Goal: Task Accomplishment & Management: Complete application form

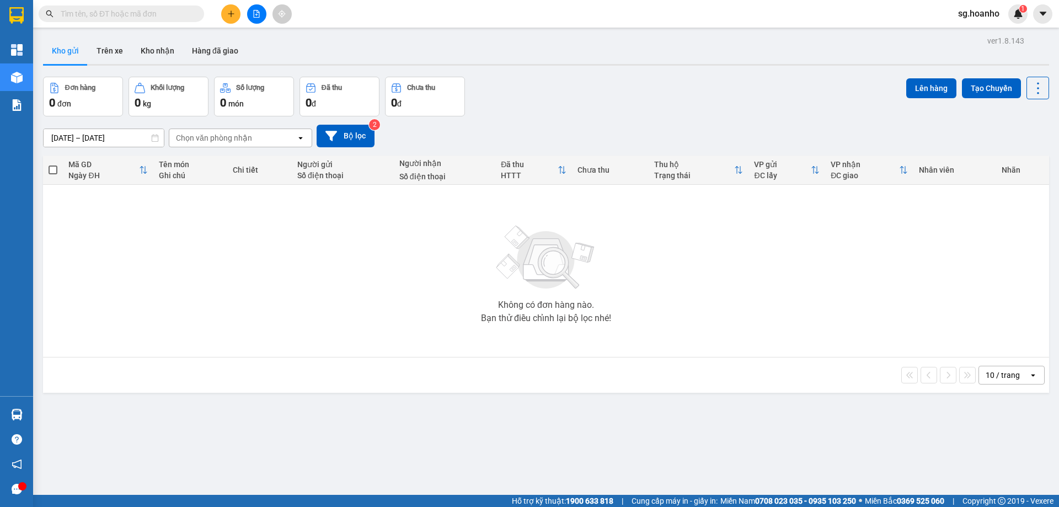
click at [179, 18] on input "text" at bounding box center [126, 14] width 130 height 12
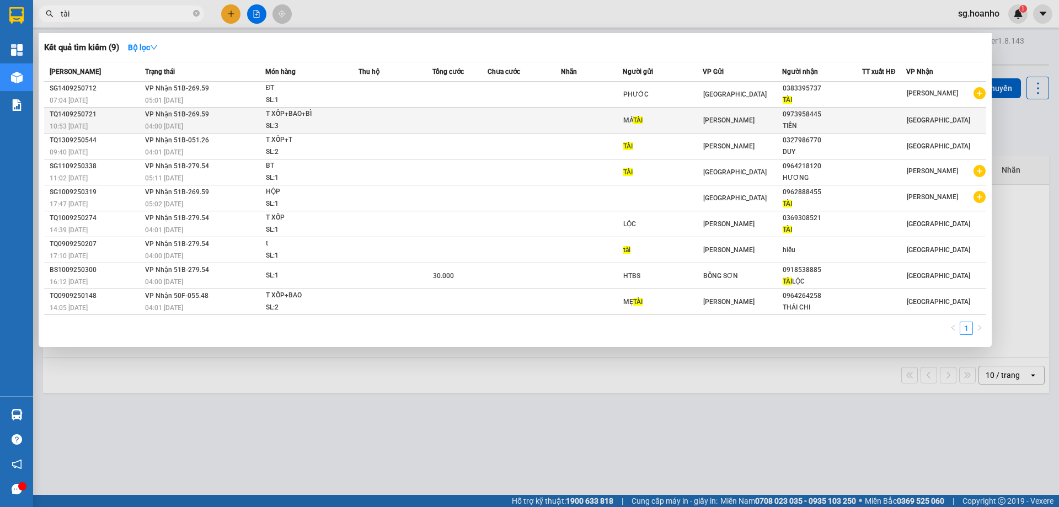
type input "tài"
click at [576, 127] on td at bounding box center [591, 121] width 61 height 26
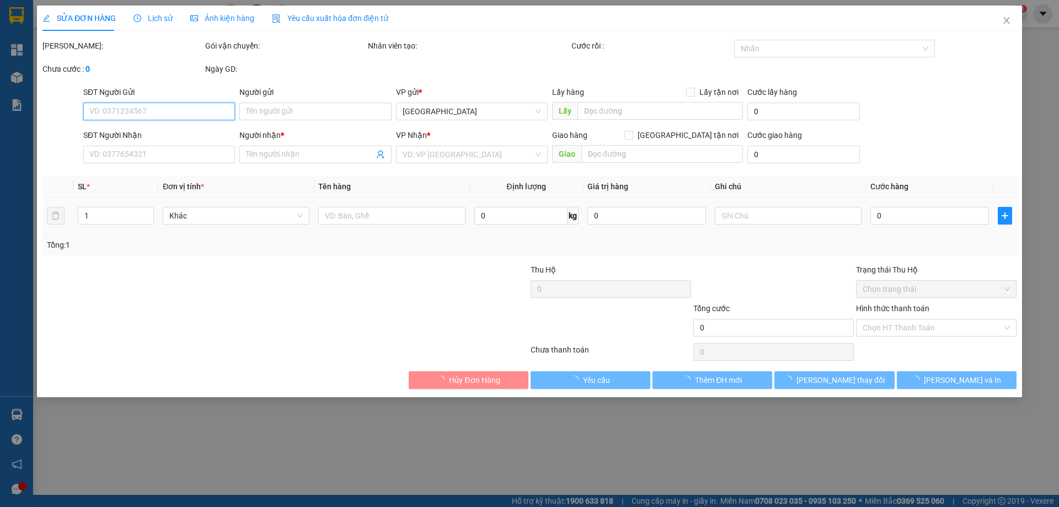
type input "MÁ TÀI"
type input "0973958445"
type input "TIẾN"
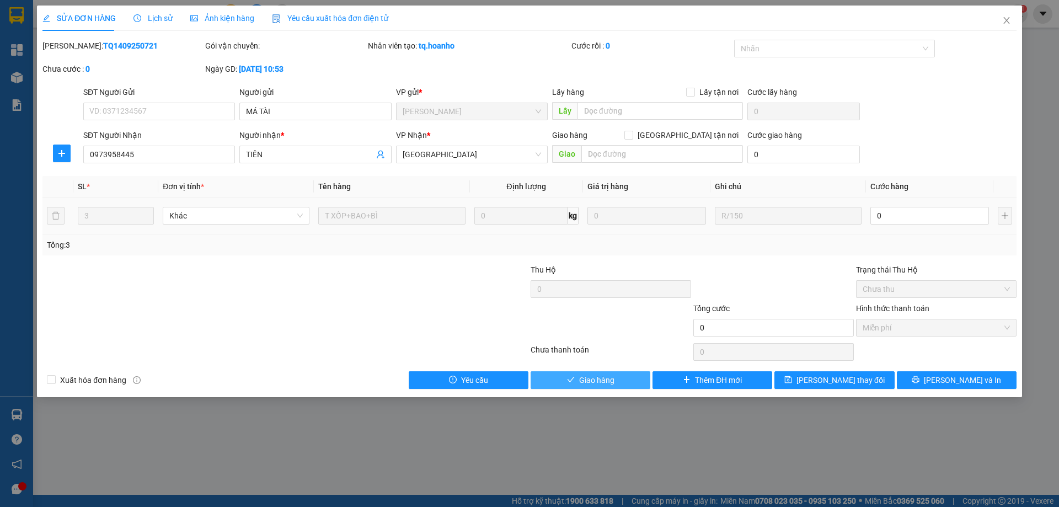
click at [600, 386] on button "Giao hàng" at bounding box center [591, 380] width 120 height 18
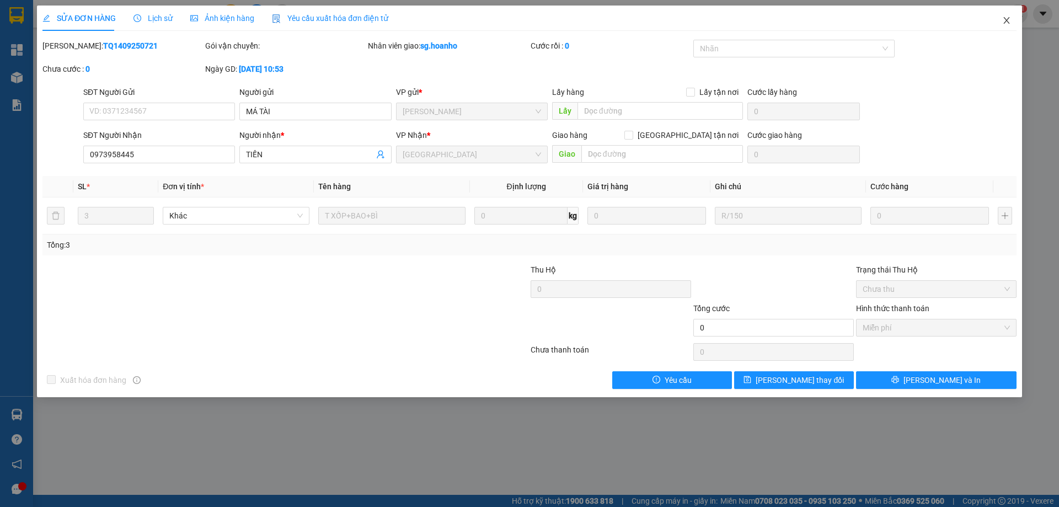
click at [1007, 20] on icon "close" at bounding box center [1007, 20] width 6 height 7
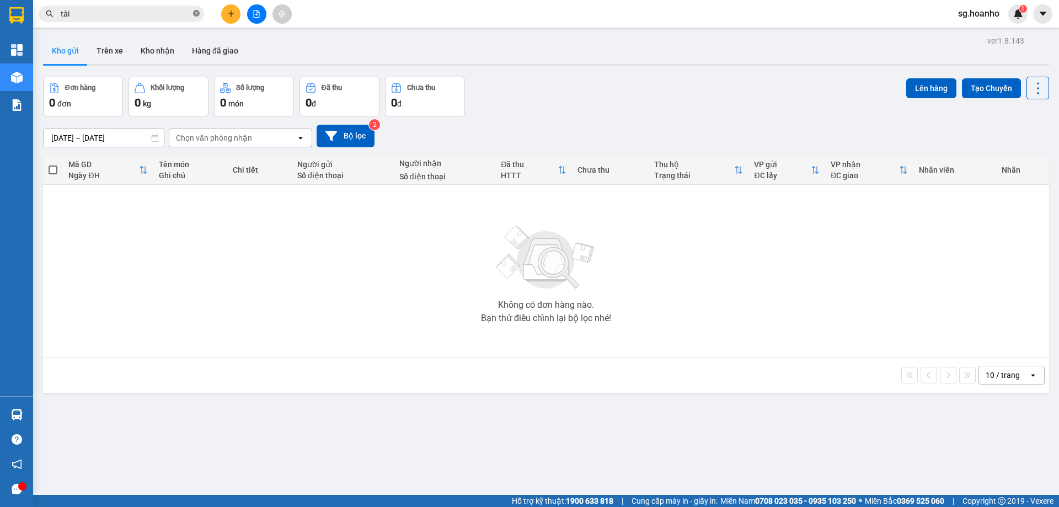
click at [198, 13] on icon "close-circle" at bounding box center [196, 13] width 7 height 7
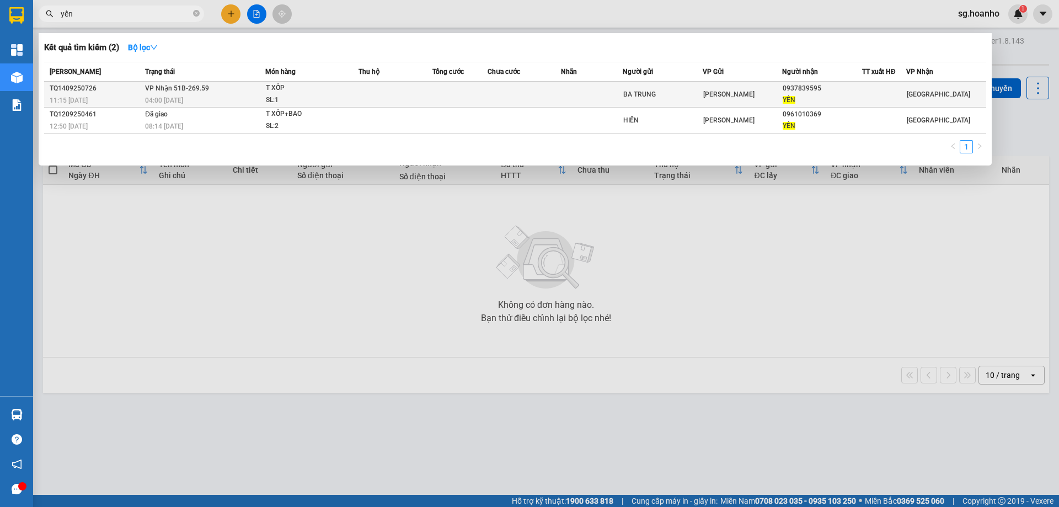
type input "yến"
click at [569, 88] on td at bounding box center [591, 95] width 61 height 26
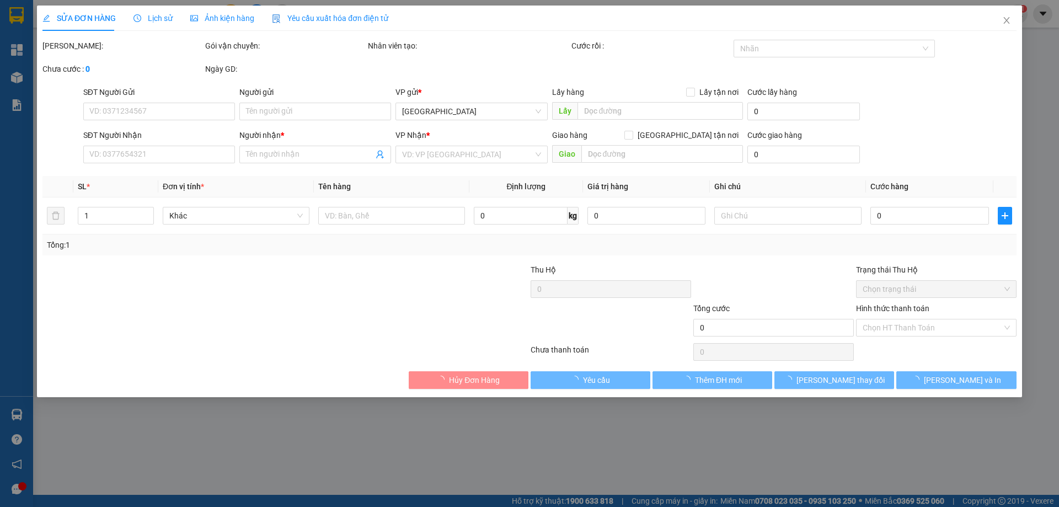
type input "BA TRUNG"
type input "0937839595"
type input "YẾN"
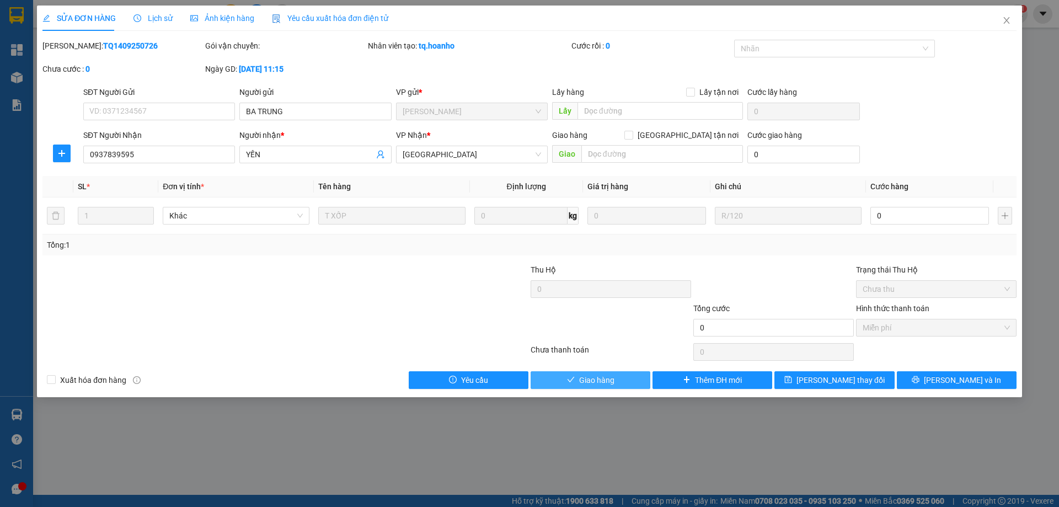
click at [572, 384] on icon "check" at bounding box center [571, 380] width 8 height 8
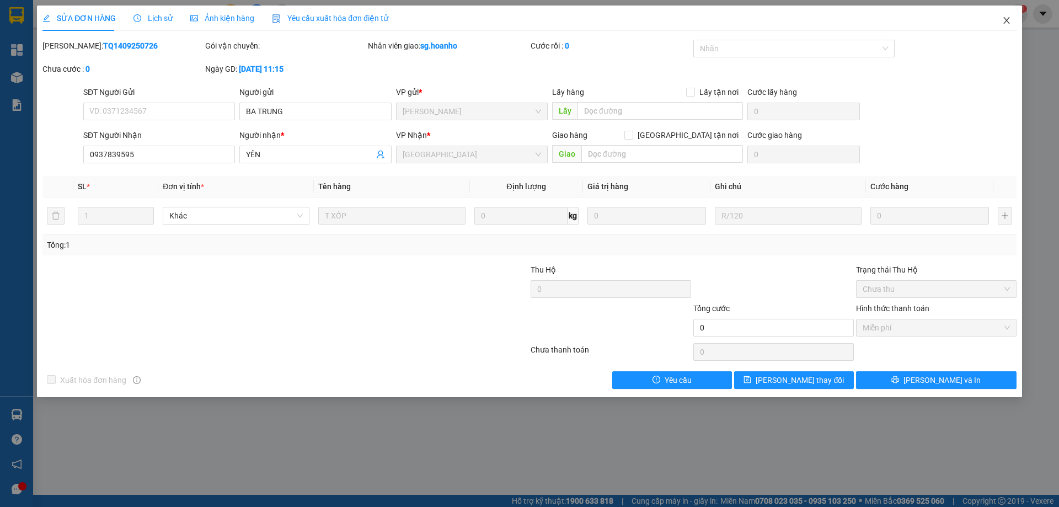
click at [1004, 15] on span "Close" at bounding box center [1007, 21] width 31 height 31
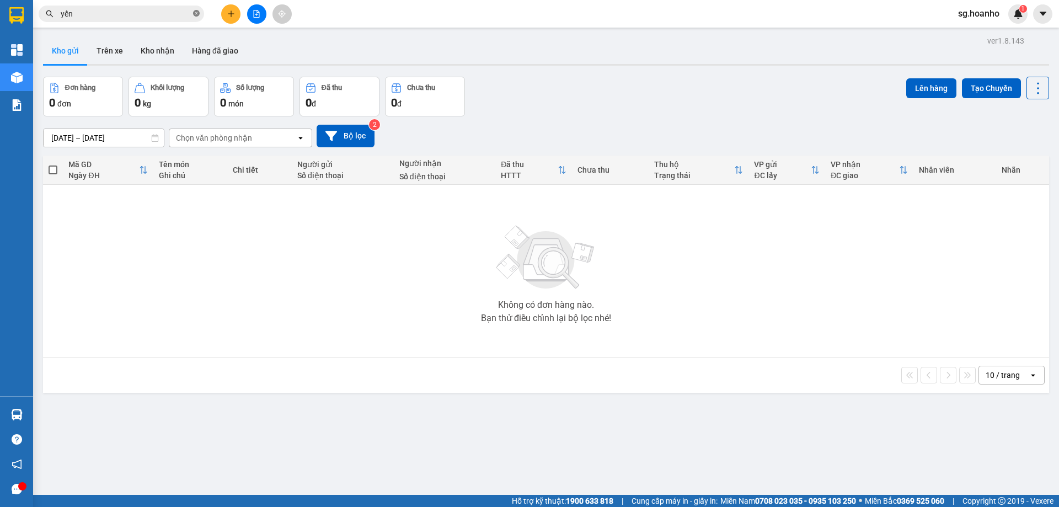
click at [195, 14] on icon "close-circle" at bounding box center [196, 13] width 7 height 7
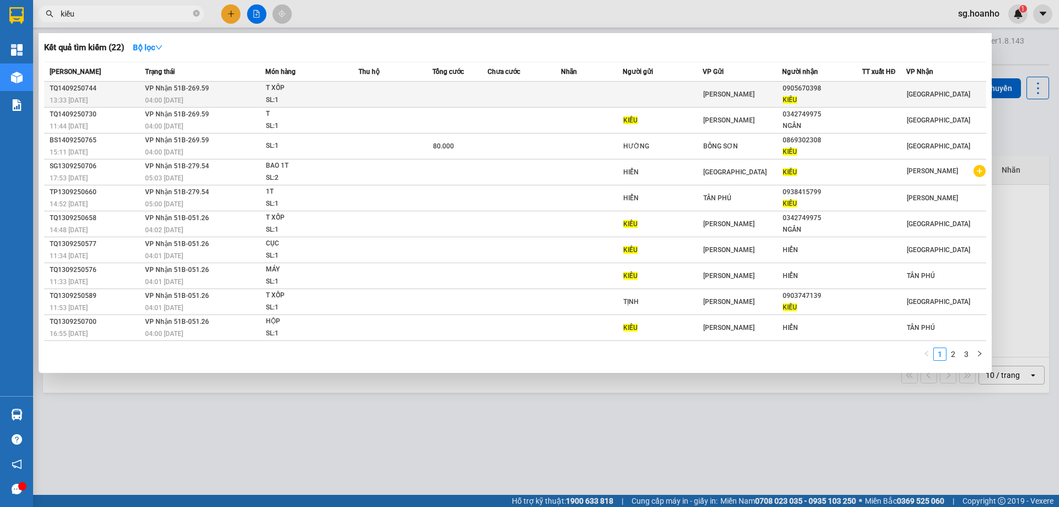
type input "kiều"
click at [663, 92] on td at bounding box center [663, 95] width 80 height 26
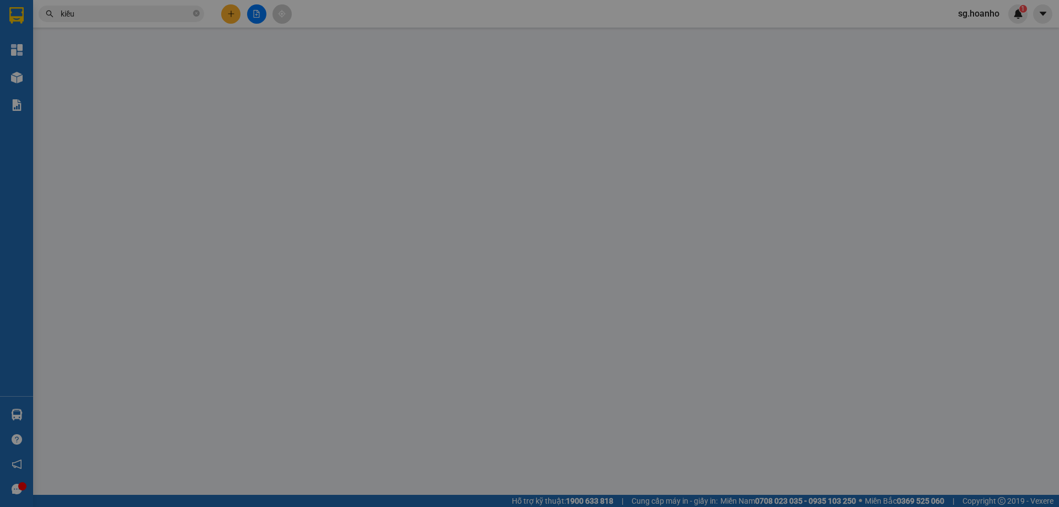
type input "0905670398"
type input "KIỀU"
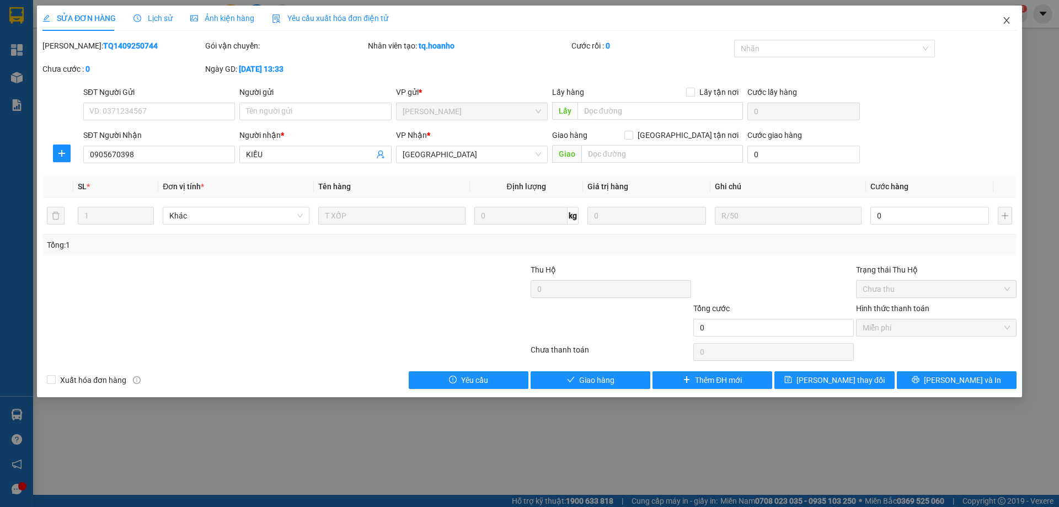
click at [1004, 19] on icon "close" at bounding box center [1007, 20] width 9 height 9
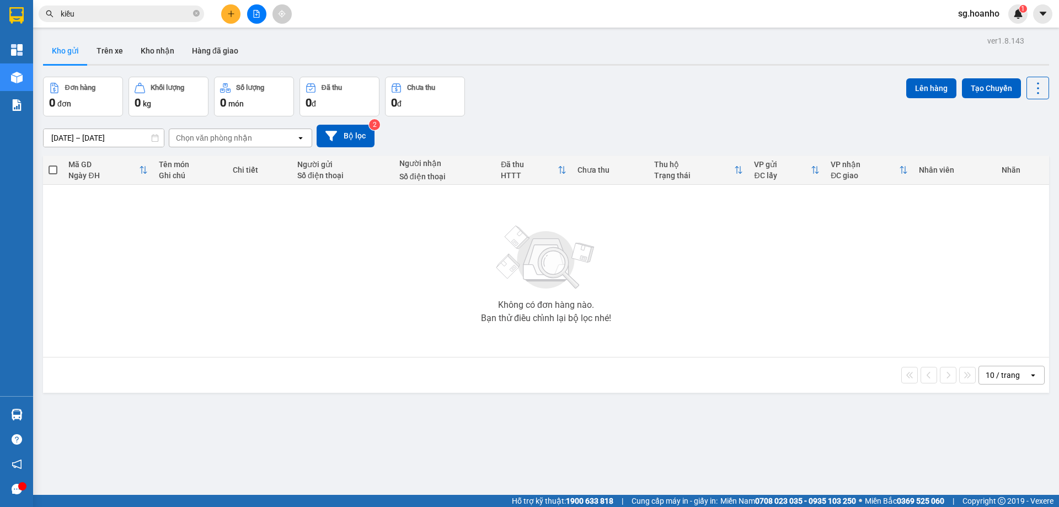
click at [163, 10] on input "kiều" at bounding box center [126, 14] width 130 height 12
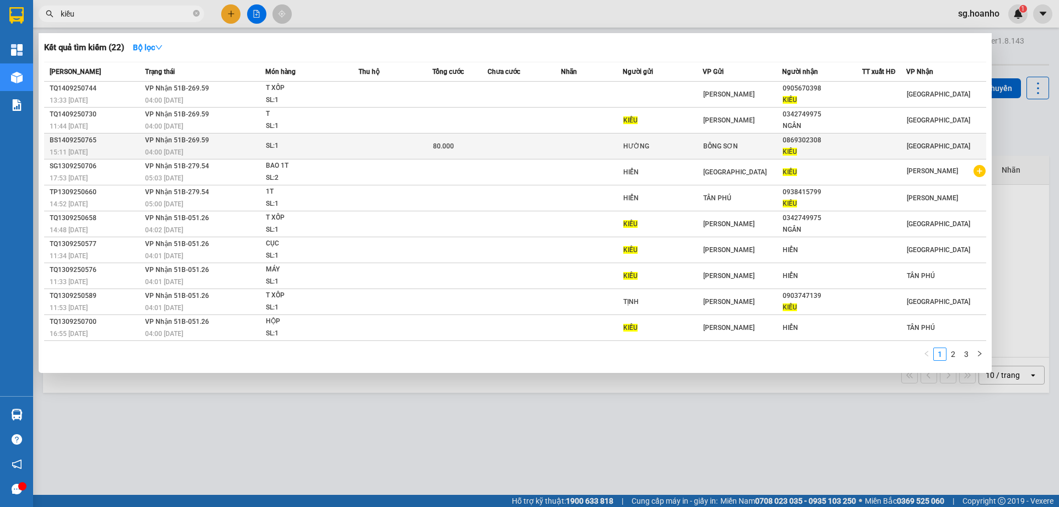
click at [749, 144] on div "BỒNG SƠN" at bounding box center [743, 146] width 79 height 12
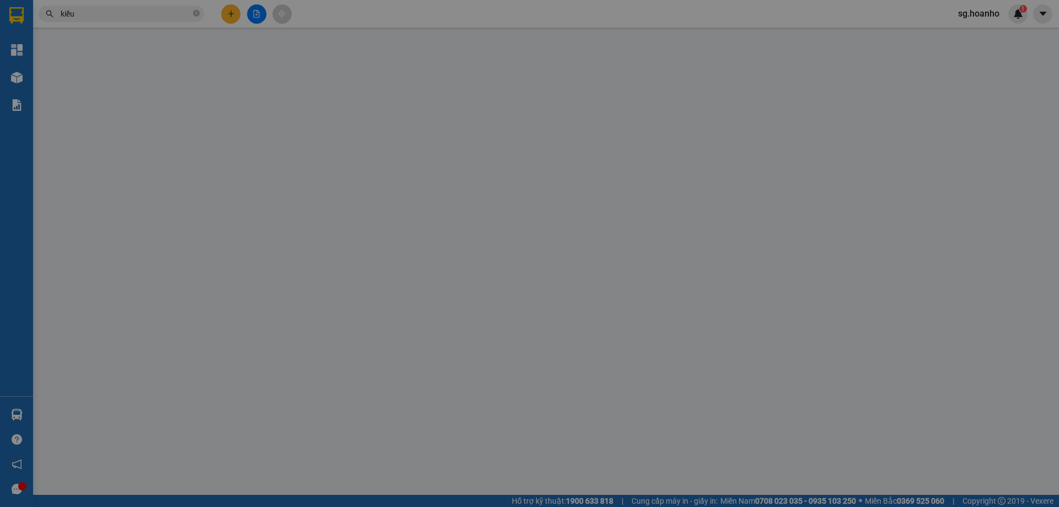
type input "HƯỜNG"
type input "0869302308"
type input "KIỀU"
type input "80.000"
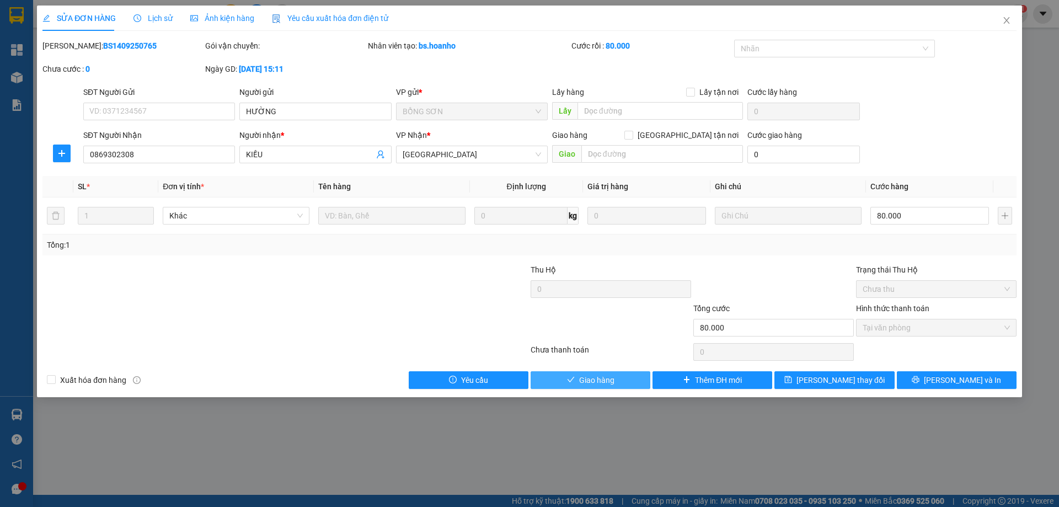
click at [634, 379] on button "Giao hàng" at bounding box center [591, 380] width 120 height 18
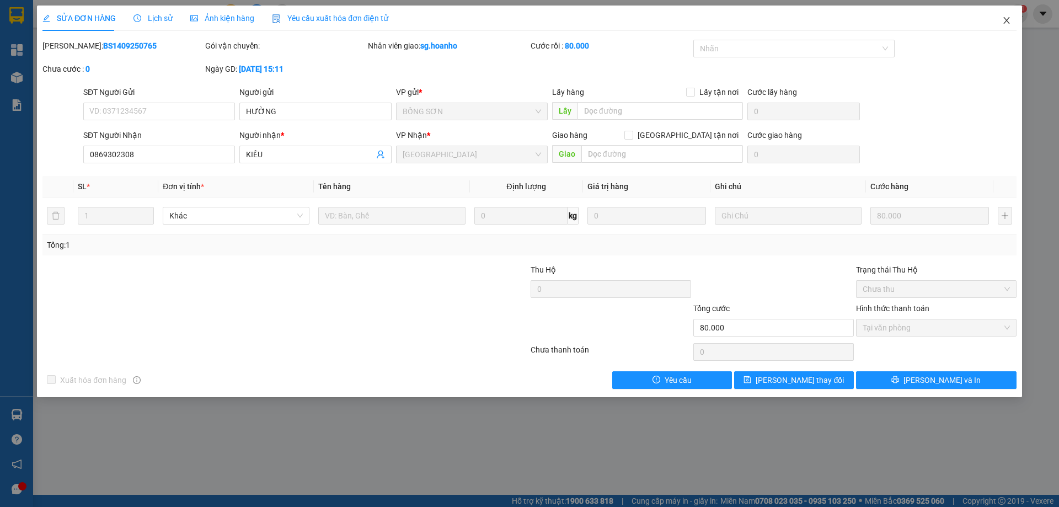
drag, startPoint x: 1006, startPoint y: 19, endPoint x: 972, endPoint y: 31, distance: 36.0
click at [997, 22] on span "Close" at bounding box center [1007, 21] width 31 height 31
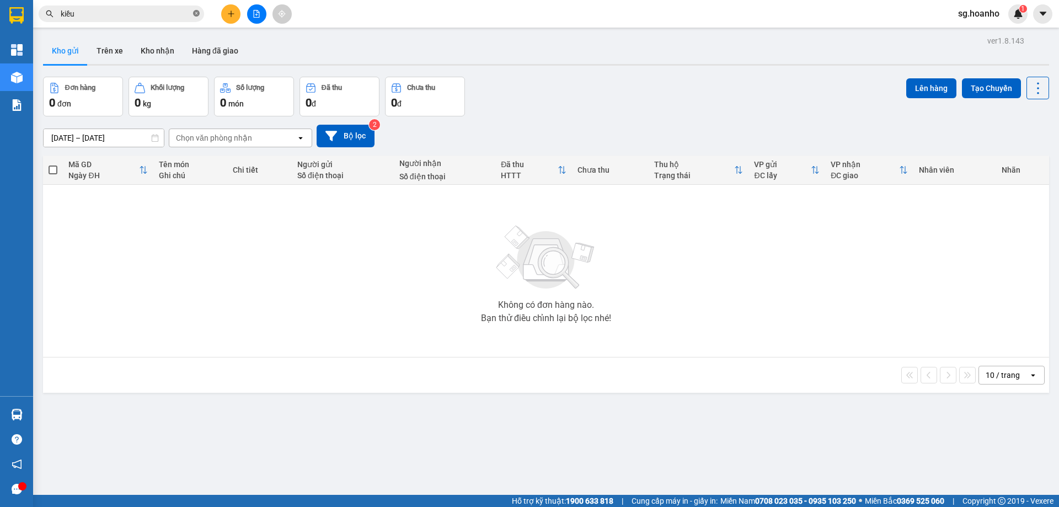
click at [196, 14] on icon "close-circle" at bounding box center [196, 13] width 7 height 7
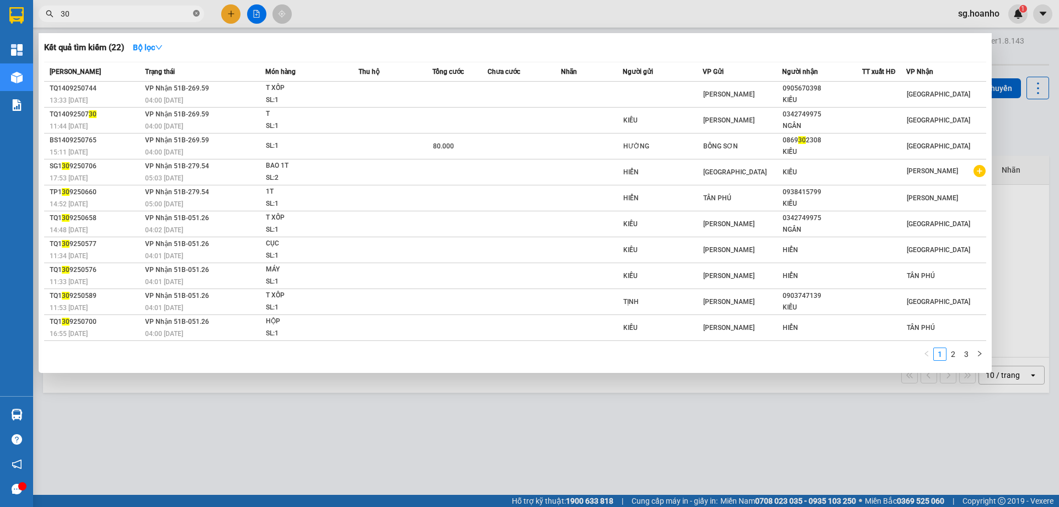
type input "308"
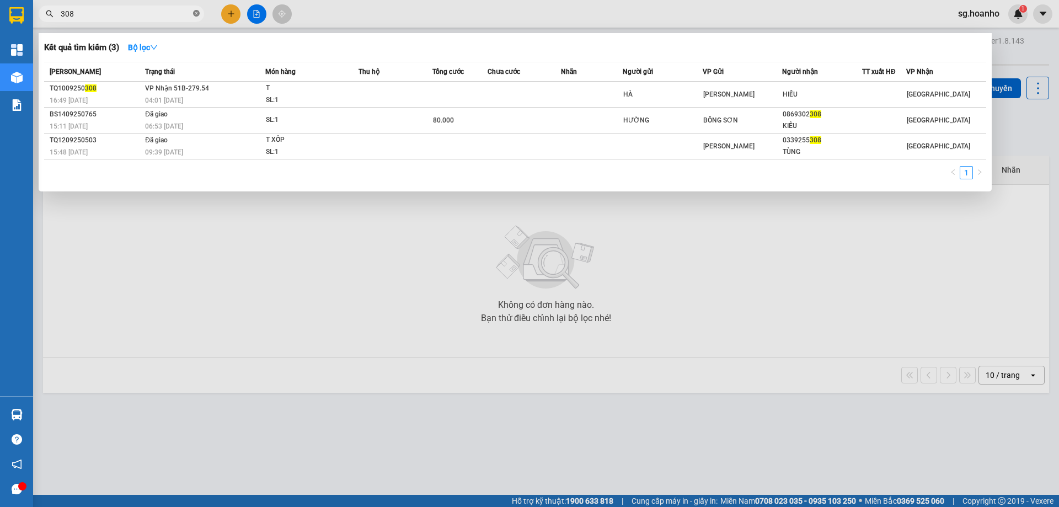
click at [198, 12] on icon "close-circle" at bounding box center [196, 13] width 7 height 7
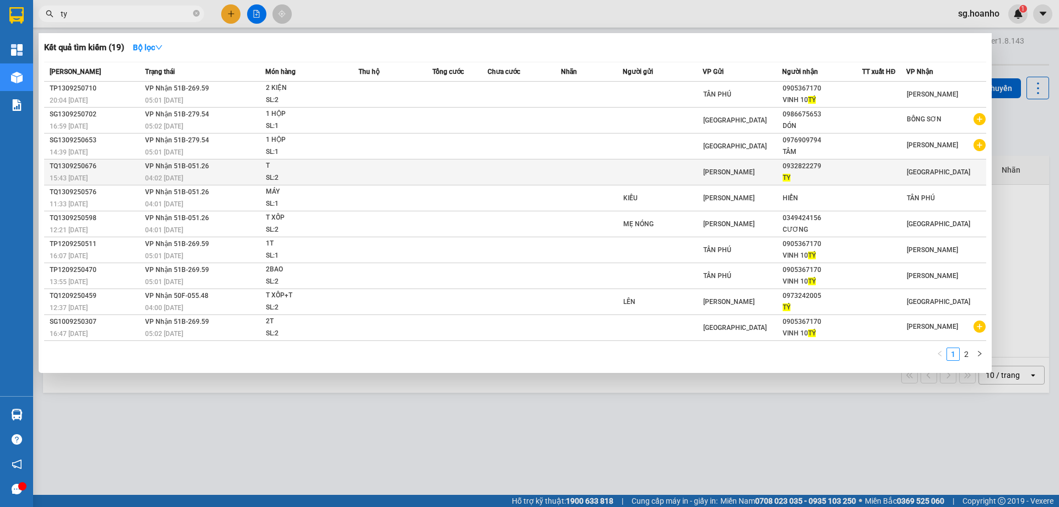
type input "ty"
click at [734, 171] on span "TAM QUAN" at bounding box center [729, 172] width 51 height 8
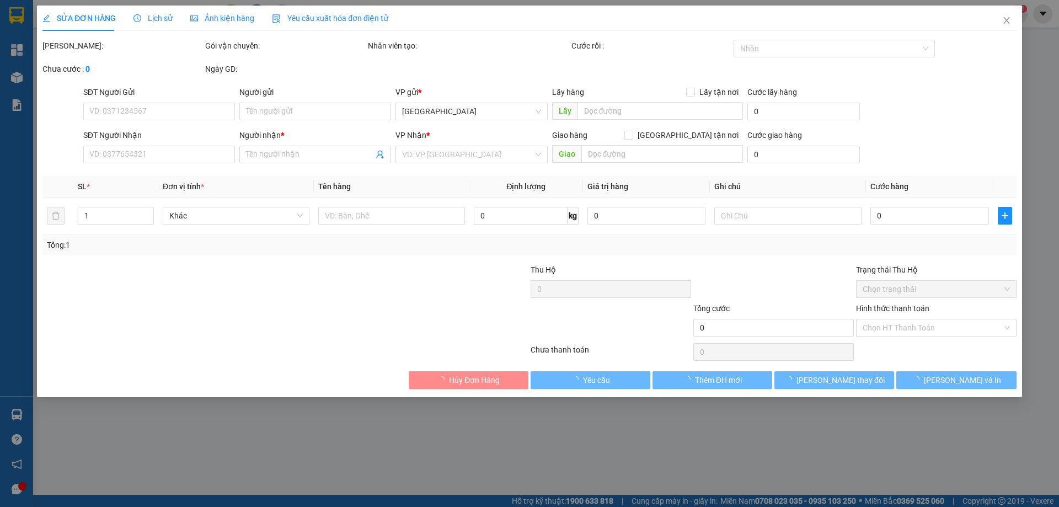
type input "0932822279"
type input "TY"
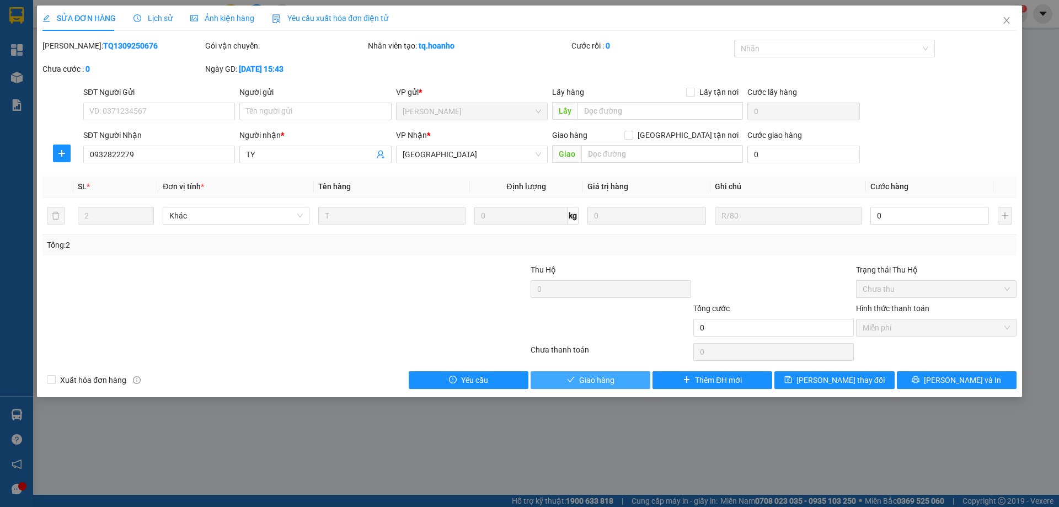
click at [604, 384] on span "Giao hàng" at bounding box center [596, 380] width 35 height 12
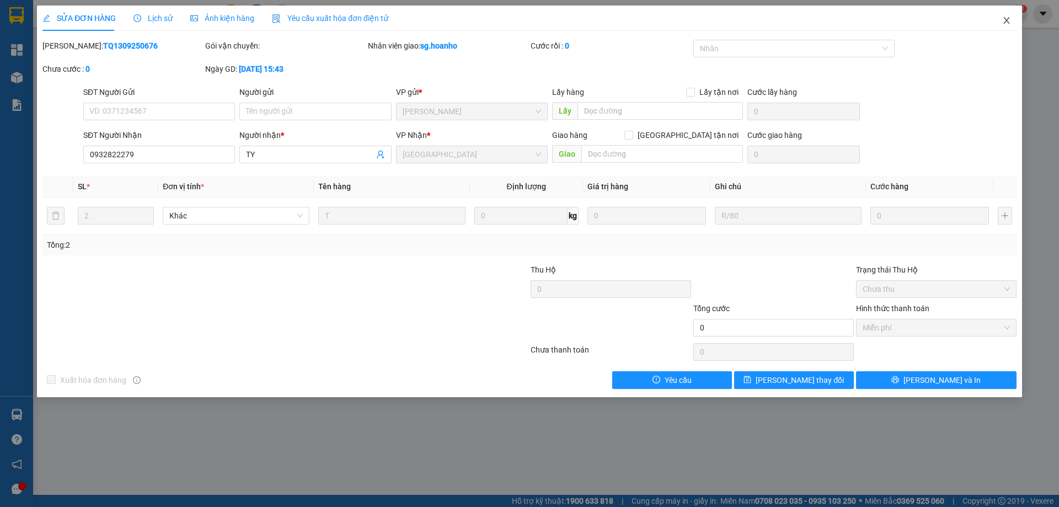
click at [1009, 18] on icon "close" at bounding box center [1007, 20] width 9 height 9
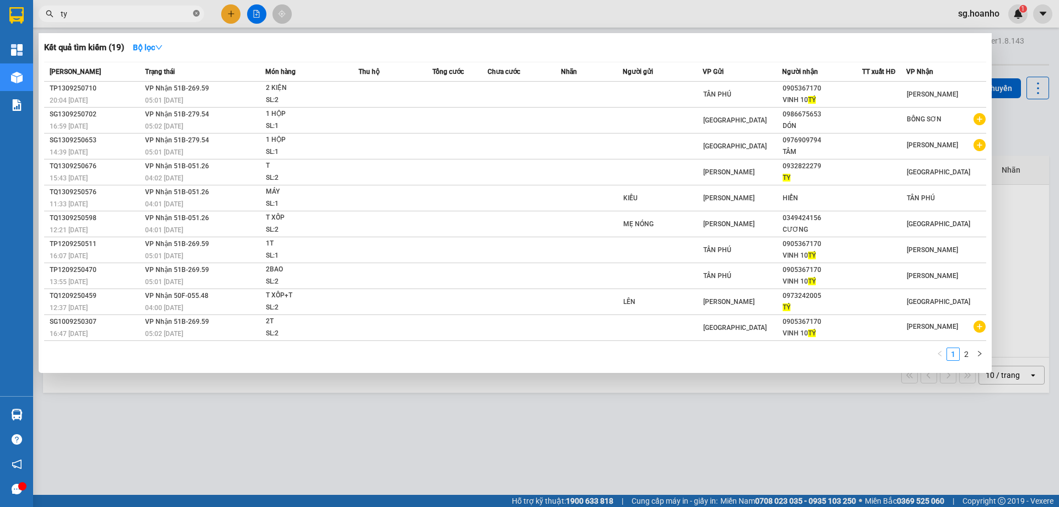
click at [194, 12] on icon "close-circle" at bounding box center [196, 13] width 7 height 7
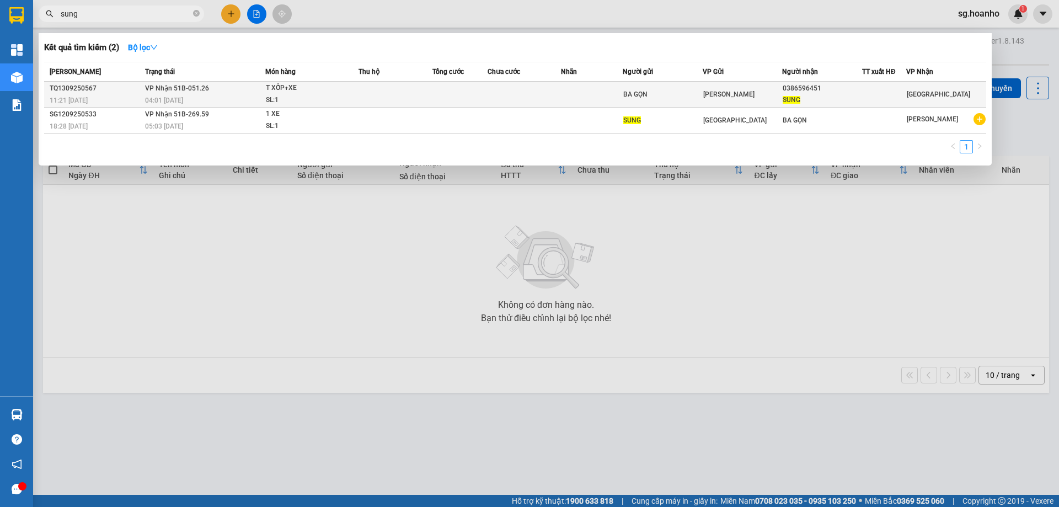
type input "sung"
click at [525, 98] on td at bounding box center [525, 95] width 74 height 26
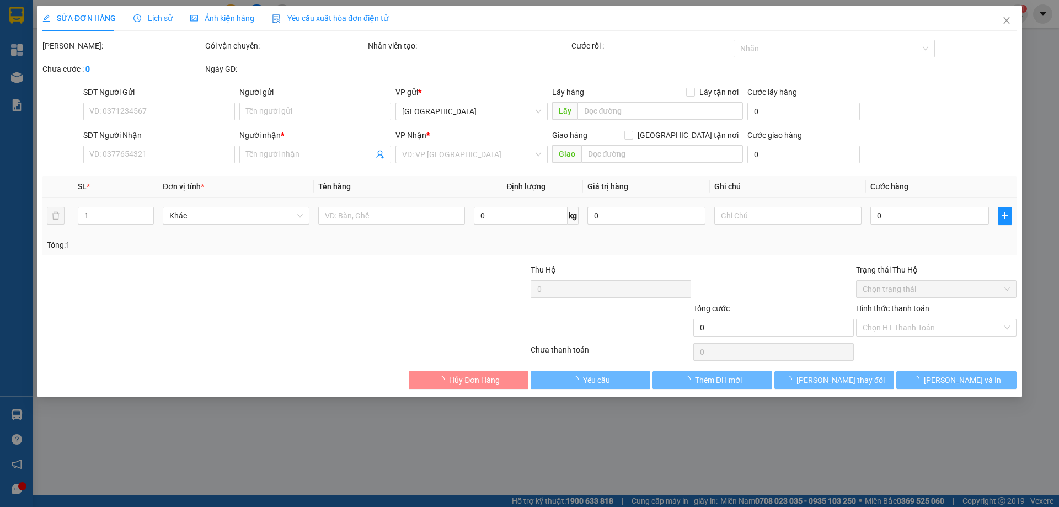
type input "BA GỌN"
type input "0386596451"
type input "SUNG"
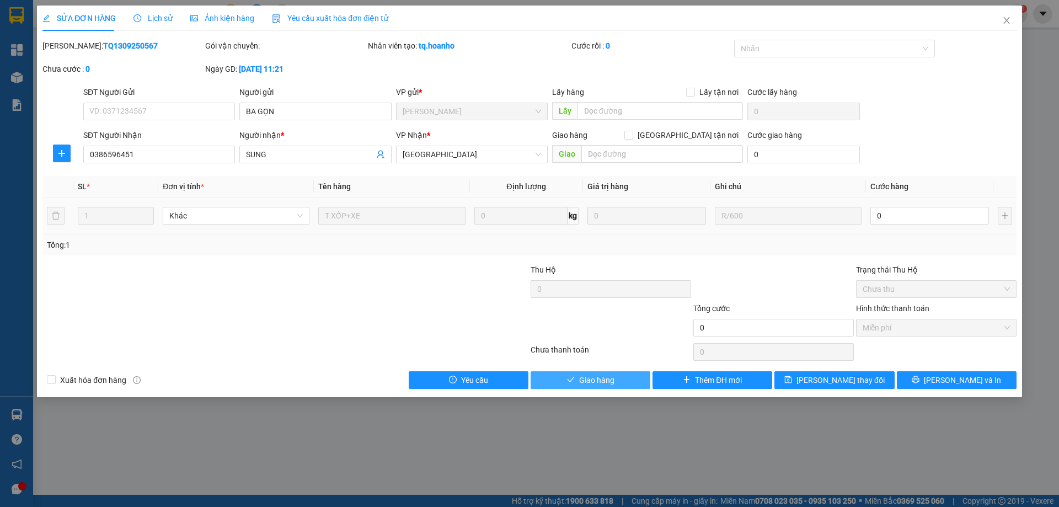
click at [588, 381] on span "Giao hàng" at bounding box center [596, 380] width 35 height 12
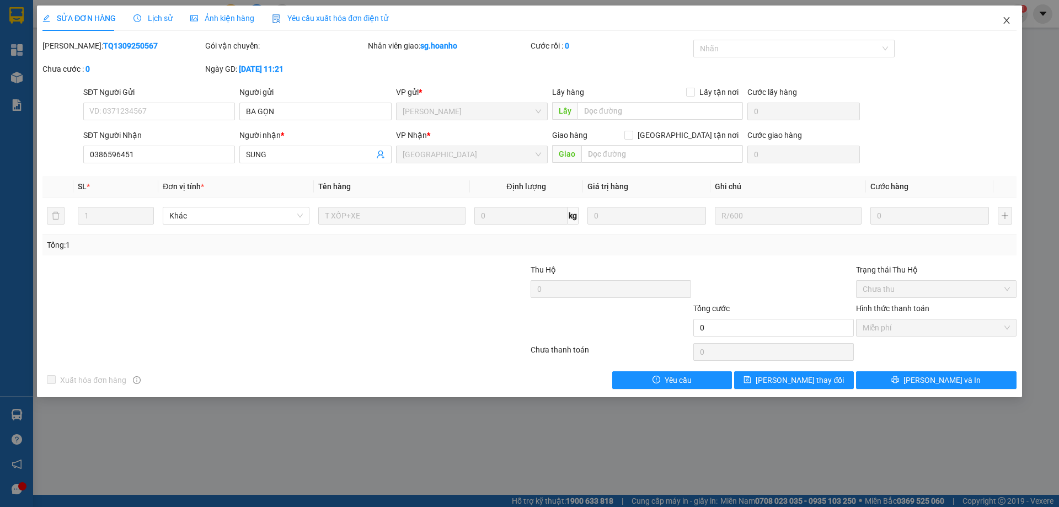
click at [1004, 19] on icon "close" at bounding box center [1007, 20] width 9 height 9
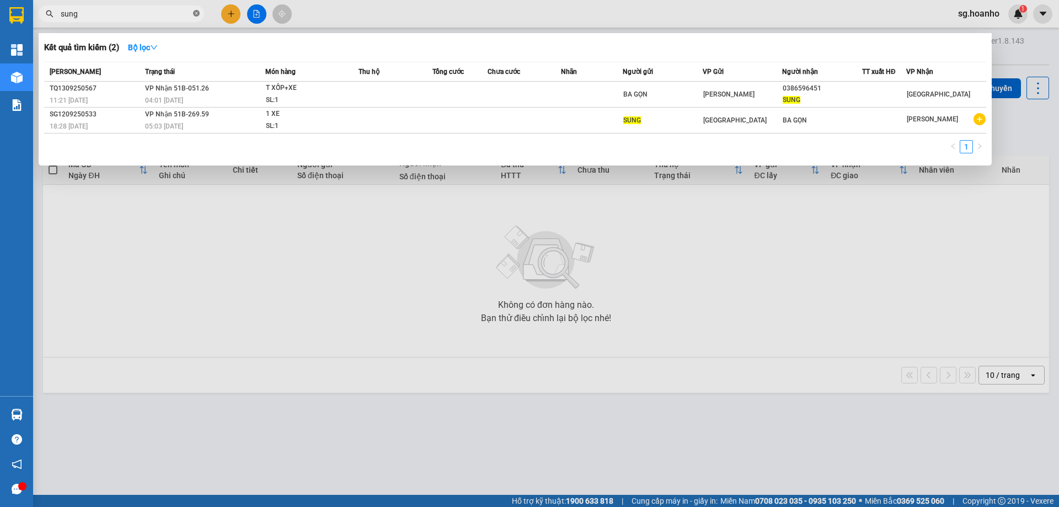
click at [196, 12] on icon "close-circle" at bounding box center [196, 13] width 7 height 7
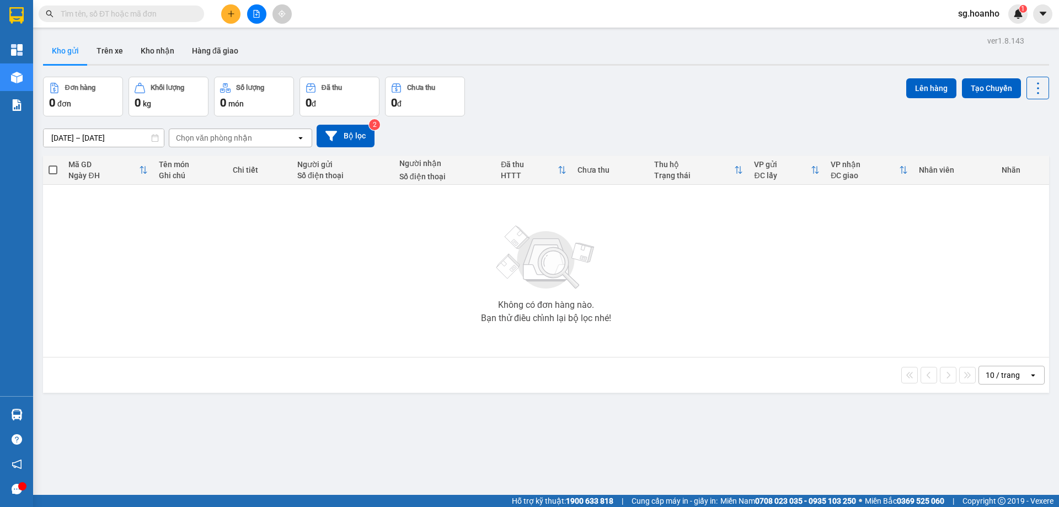
click at [106, 11] on input "text" at bounding box center [126, 14] width 130 height 12
click at [164, 9] on input "text" at bounding box center [126, 14] width 130 height 12
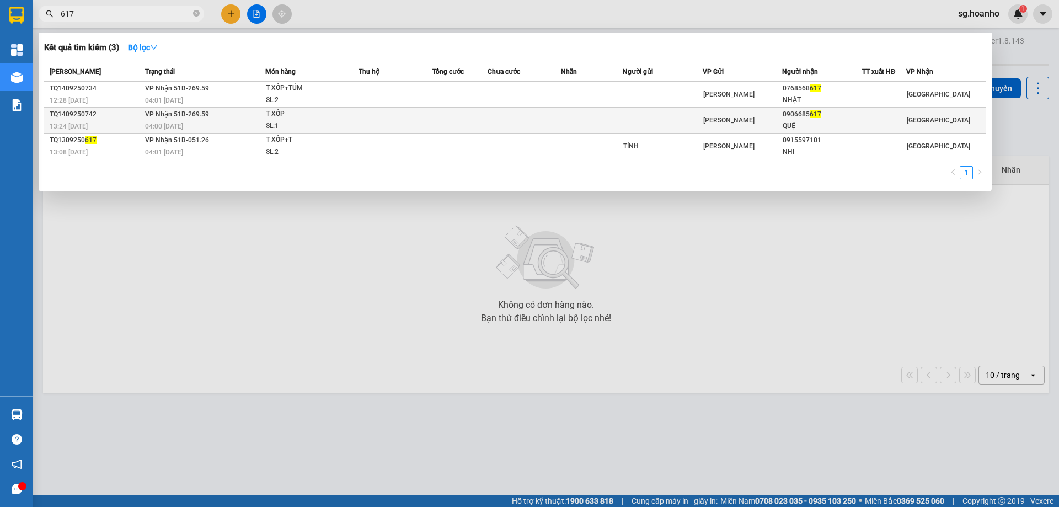
type input "617"
click at [812, 124] on div "QUỆ" at bounding box center [822, 126] width 79 height 12
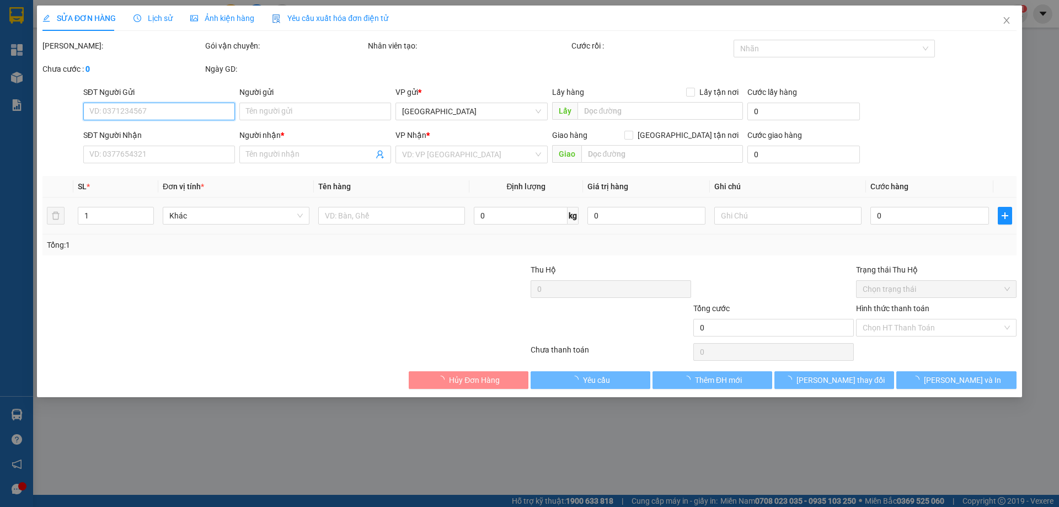
type input "0906685617"
type input "QUỆ"
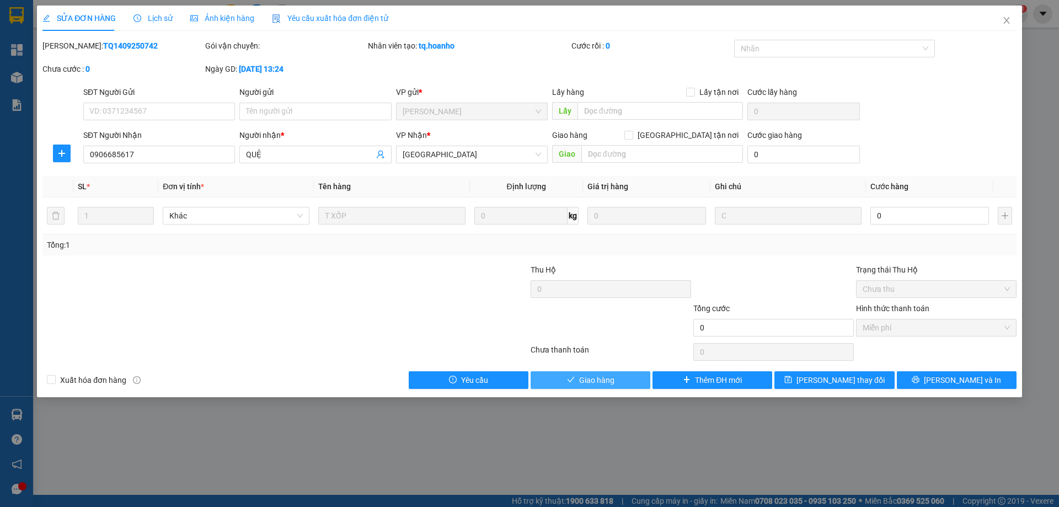
drag, startPoint x: 583, startPoint y: 385, endPoint x: 590, endPoint y: 380, distance: 8.6
click at [583, 385] on span "Giao hàng" at bounding box center [596, 380] width 35 height 12
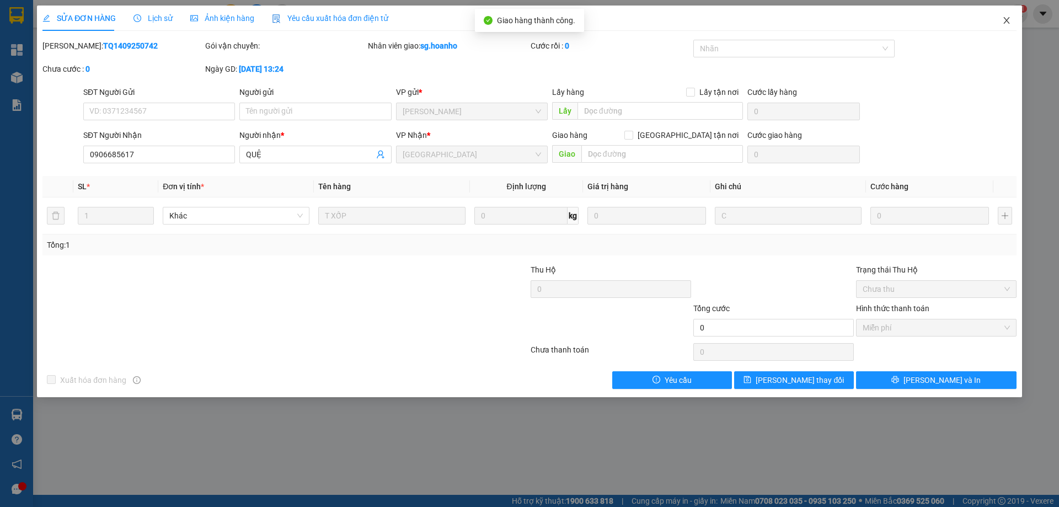
click at [1007, 20] on icon "close" at bounding box center [1007, 20] width 6 height 7
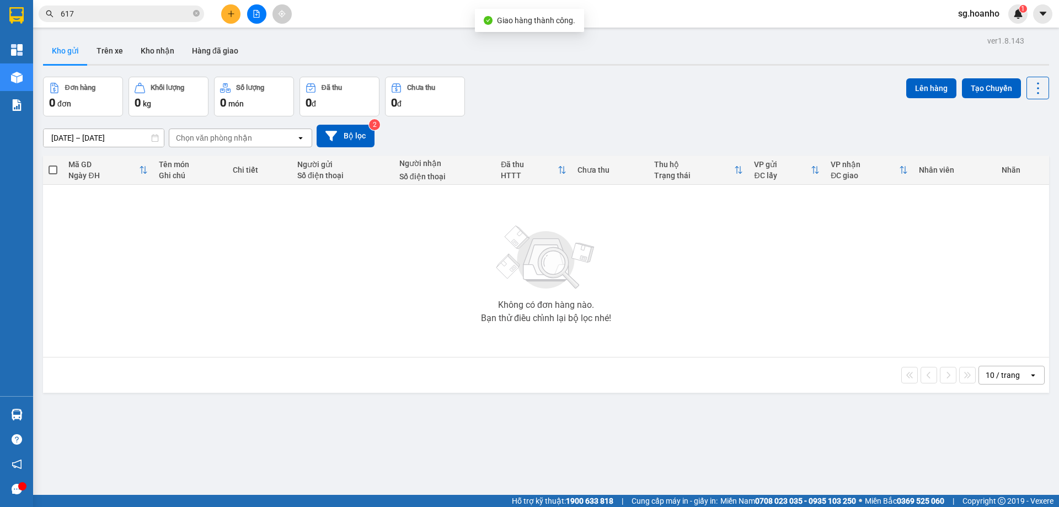
click at [230, 17] on icon "plus" at bounding box center [231, 14] width 8 height 8
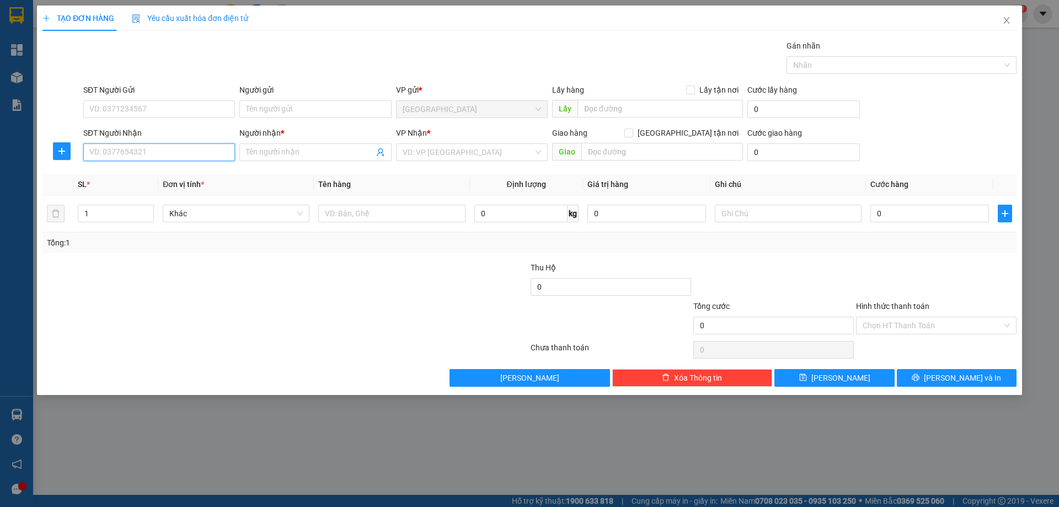
click at [131, 158] on input "SĐT Người Nhận" at bounding box center [159, 152] width 152 height 18
drag, startPoint x: 140, startPoint y: 151, endPoint x: 0, endPoint y: 171, distance: 141.0
click at [0, 171] on div "TẠO ĐƠN HÀNG Yêu cầu xuất hóa đơn điện tử Transit Pickup Surcharge Ids Transit …" at bounding box center [529, 253] width 1059 height 507
type input "0353680041"
click at [301, 156] on input "Người nhận *" at bounding box center [309, 152] width 127 height 12
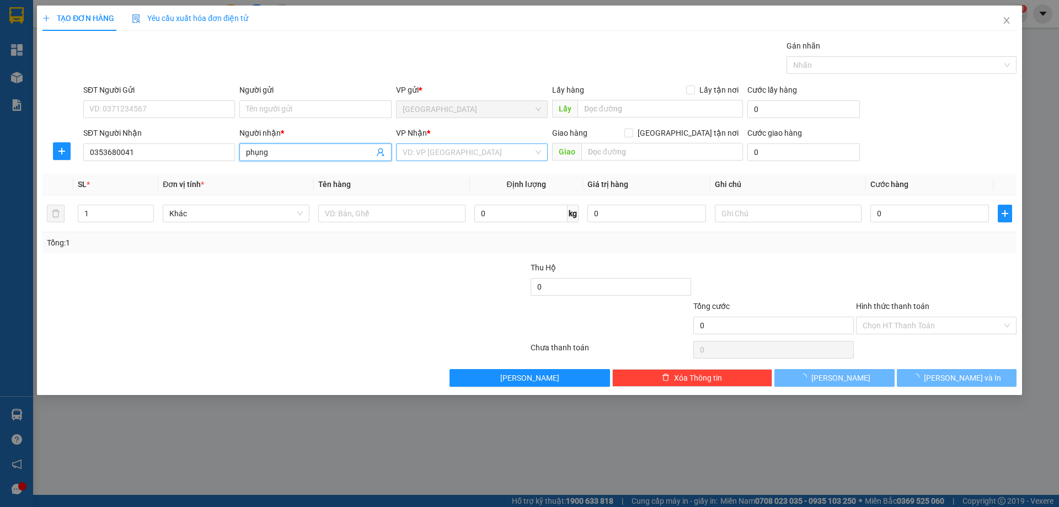
type input "phụng"
drag, startPoint x: 437, startPoint y: 152, endPoint x: 423, endPoint y: 189, distance: 39.5
click at [437, 152] on input "search" at bounding box center [468, 152] width 131 height 17
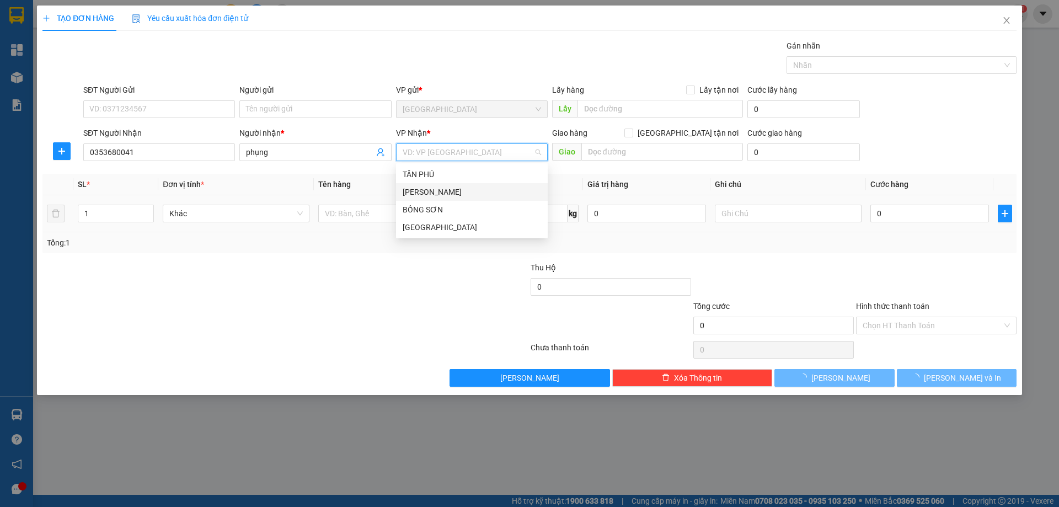
drag, startPoint x: 423, startPoint y: 190, endPoint x: 359, endPoint y: 231, distance: 75.5
click at [420, 192] on div "TAM QUAN" at bounding box center [472, 192] width 139 height 12
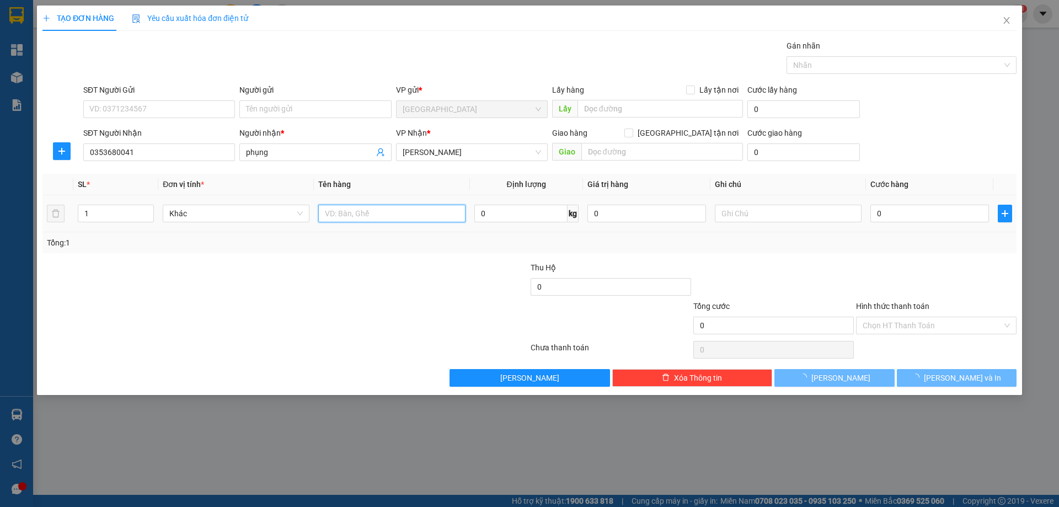
click at [361, 218] on input "text" at bounding box center [391, 214] width 147 height 18
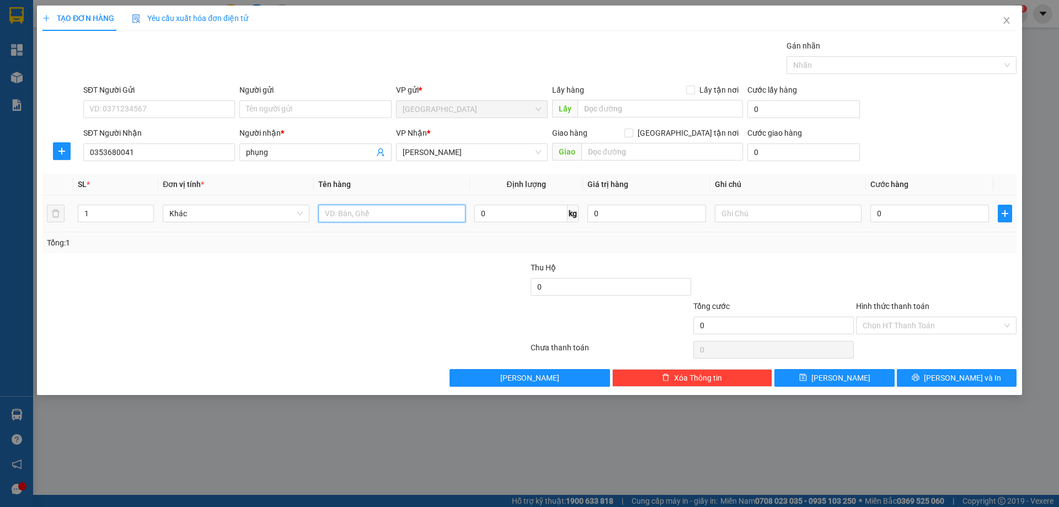
type input "d"
type input "đt"
click at [726, 212] on input "text" at bounding box center [788, 214] width 147 height 18
type input "r 30K"
click at [915, 337] on div "Transit Pickup Surcharge Ids Transit Deliver Surcharge Ids Transit Deliver Surc…" at bounding box center [529, 213] width 974 height 347
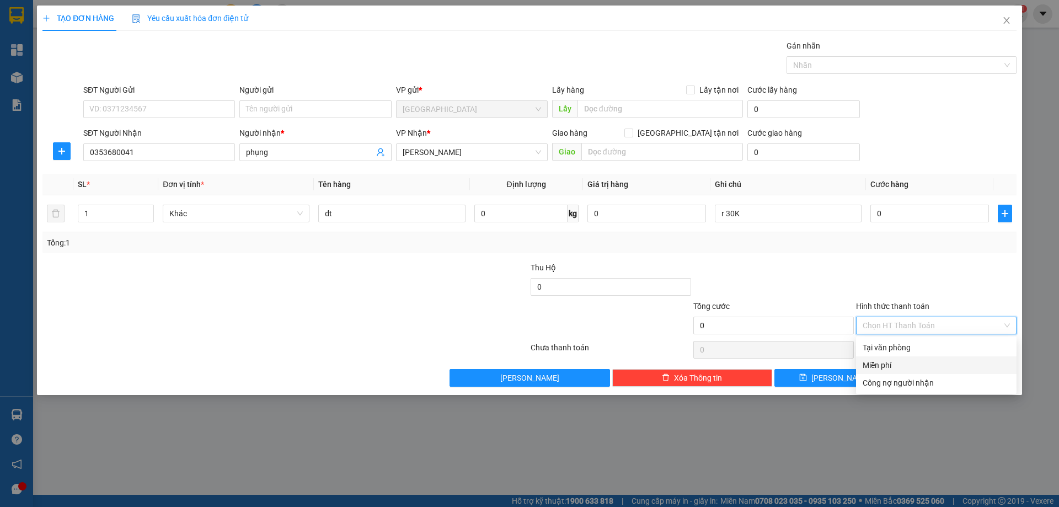
click at [902, 363] on div "Miễn phí" at bounding box center [936, 365] width 147 height 12
click at [940, 368] on div "Transit Pickup Surcharge Ids Transit Deliver Surcharge Ids Transit Deliver Surc…" at bounding box center [529, 213] width 974 height 347
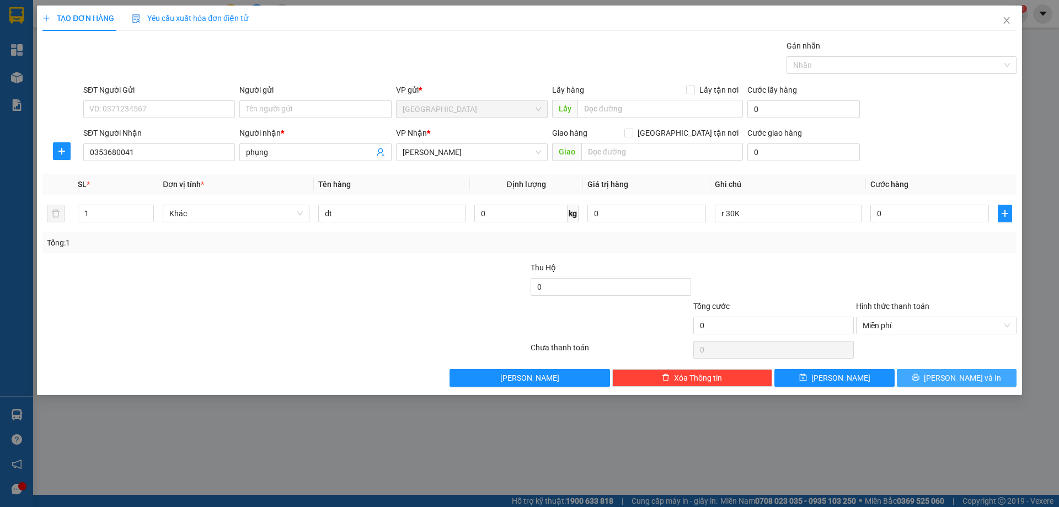
click at [920, 374] on icon "printer" at bounding box center [916, 377] width 7 height 7
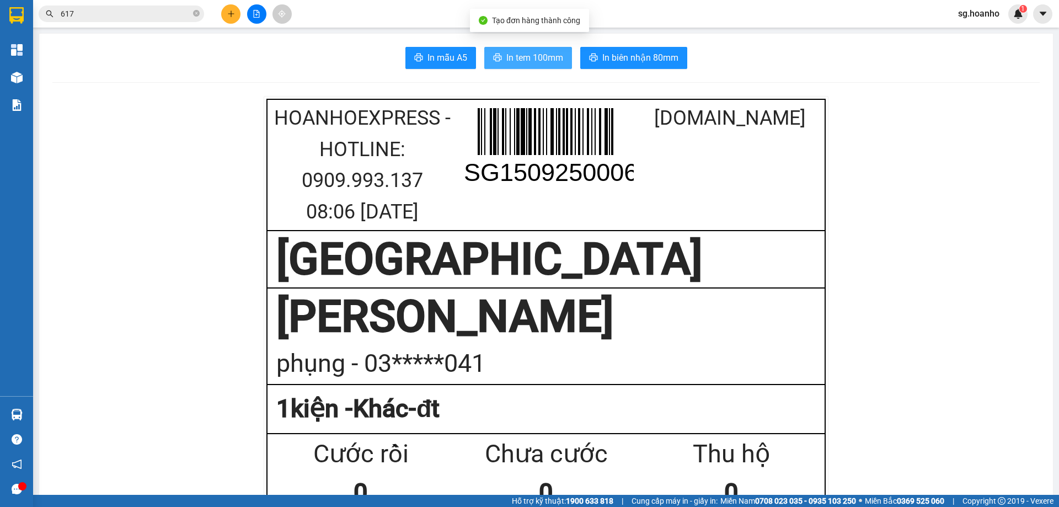
click at [521, 63] on span "In tem 100mm" at bounding box center [535, 58] width 57 height 14
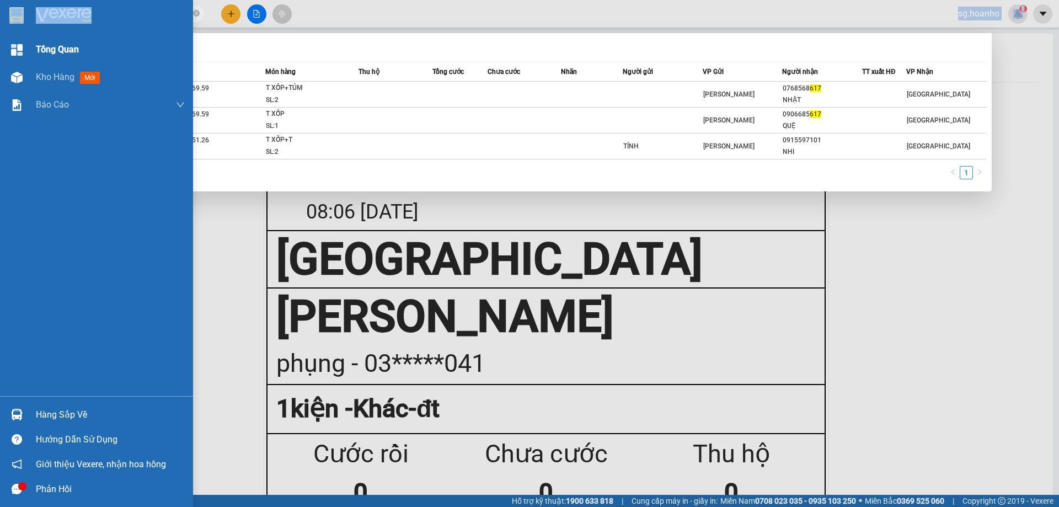
drag, startPoint x: 150, startPoint y: 20, endPoint x: 64, endPoint y: 25, distance: 86.3
click at [1, 37] on section "Kết quả tìm kiếm ( 3 ) Bộ lọc Mã ĐH Trạng thái Món hàng Thu hộ Tổng cước Chưa c…" at bounding box center [529, 253] width 1059 height 507
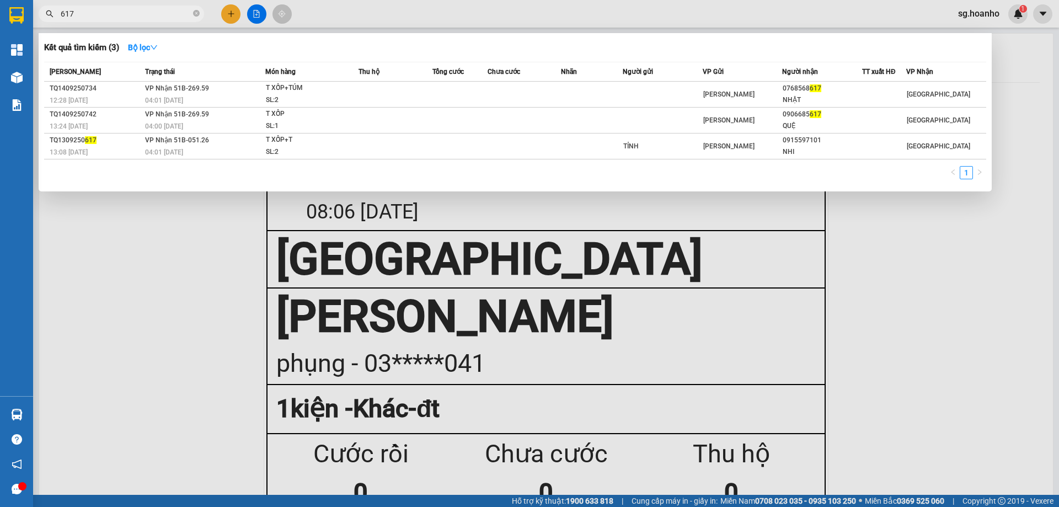
drag, startPoint x: 198, startPoint y: 15, endPoint x: 177, endPoint y: 19, distance: 20.8
click at [194, 15] on icon "close-circle" at bounding box center [196, 13] width 7 height 7
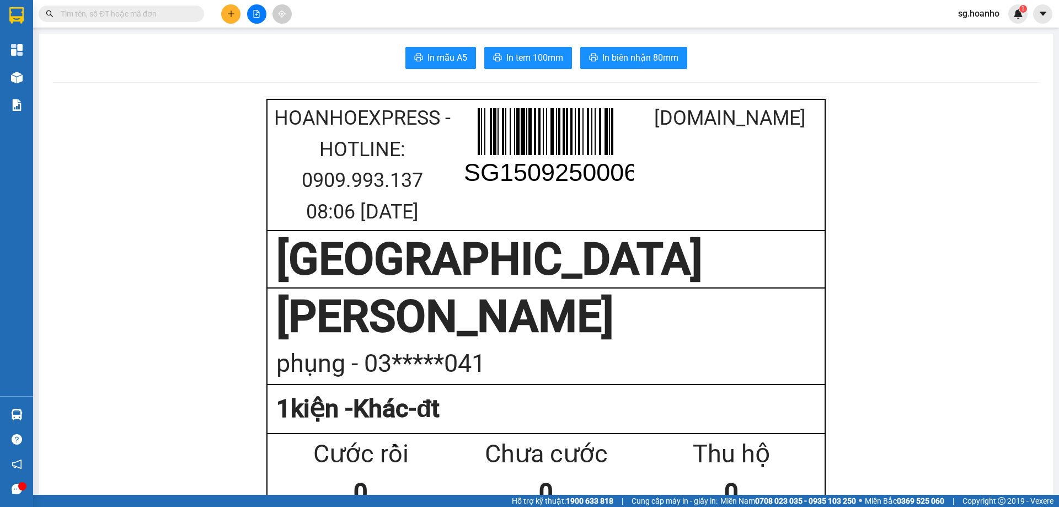
drag, startPoint x: 151, startPoint y: 16, endPoint x: 147, endPoint y: 1, distance: 15.4
click at [151, 15] on input "text" at bounding box center [126, 14] width 130 height 12
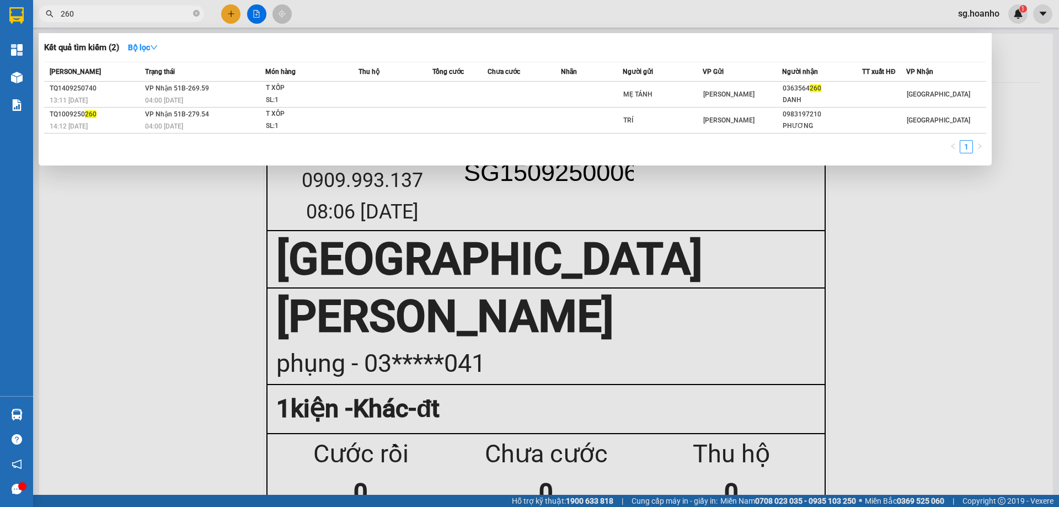
drag, startPoint x: 144, startPoint y: 7, endPoint x: 175, endPoint y: 6, distance: 31.5
click at [76, 12] on span "260" at bounding box center [122, 14] width 166 height 17
drag, startPoint x: 123, startPoint y: 15, endPoint x: 0, endPoint y: 30, distance: 124.0
click at [0, 30] on section "Kết quả tìm kiếm ( 2 ) Bộ lọc Mã ĐH Trạng thái Món hàng Thu hộ Tổng cước Chưa c…" at bounding box center [529, 253] width 1059 height 507
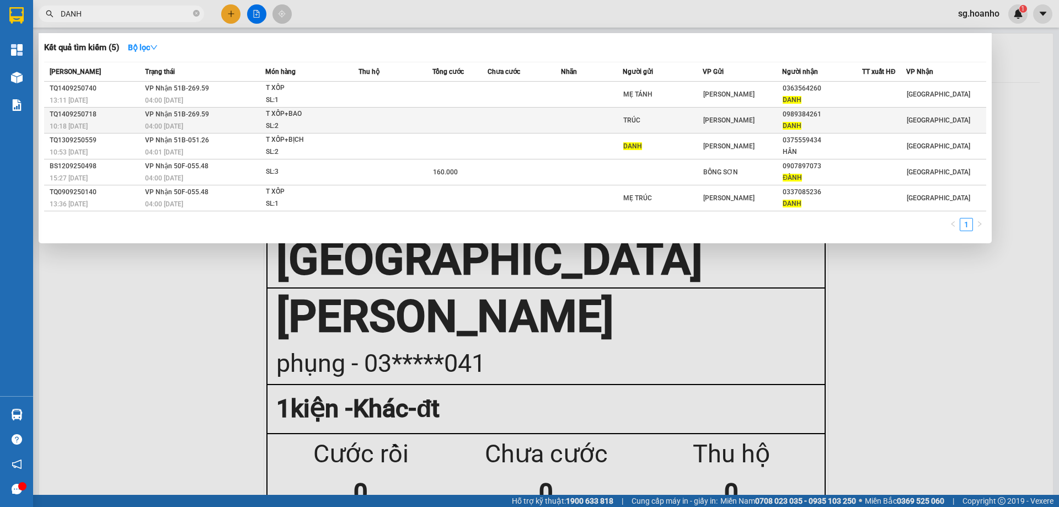
type input "DANH"
click at [790, 116] on div "0989384261" at bounding box center [822, 115] width 79 height 12
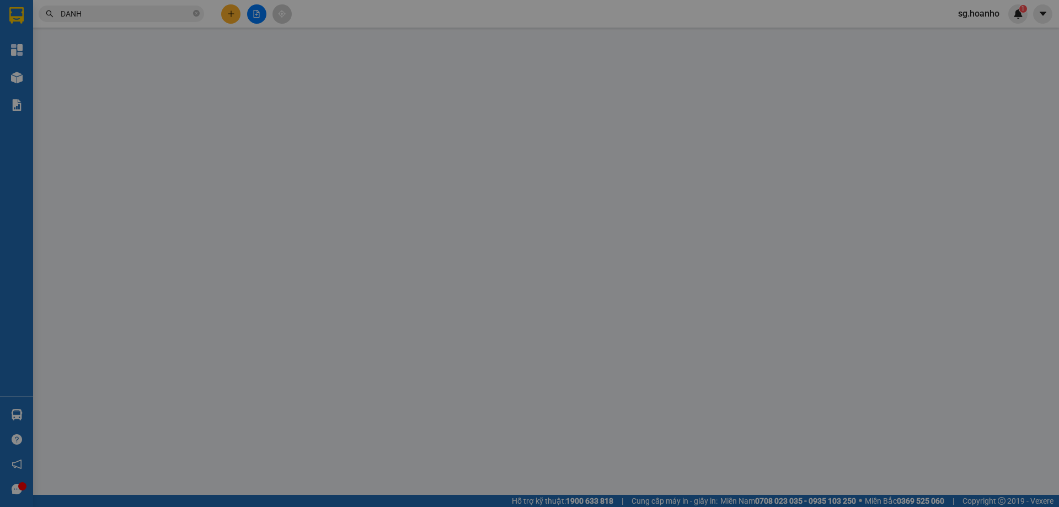
type input "TRÚC"
type input "0989384261"
type input "DANH"
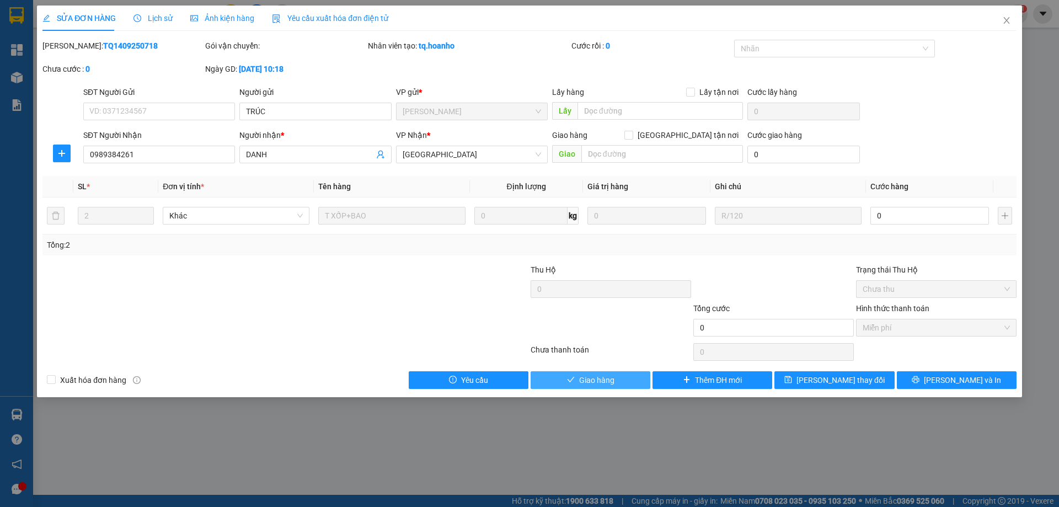
click at [592, 379] on span "Giao hàng" at bounding box center [596, 380] width 35 height 12
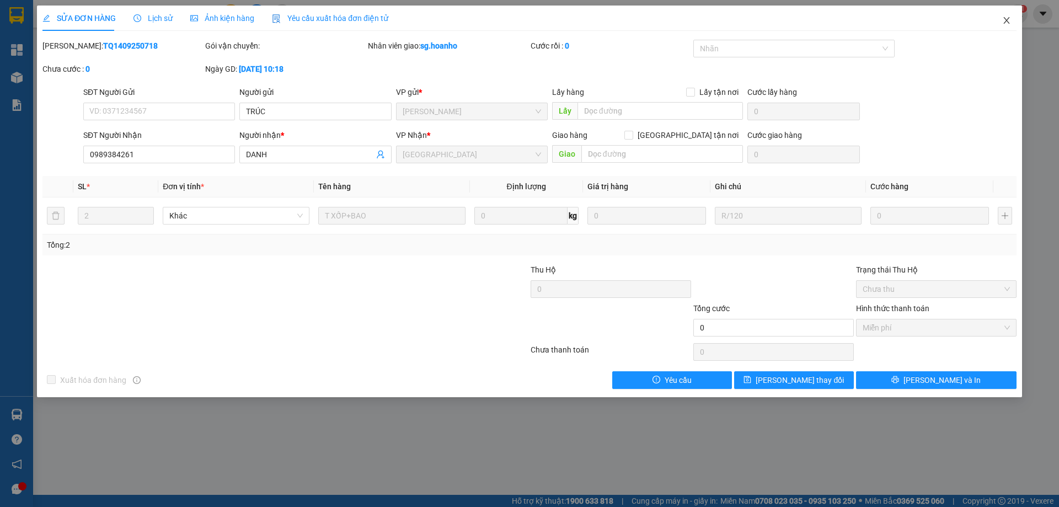
click at [1010, 18] on icon "close" at bounding box center [1007, 20] width 9 height 9
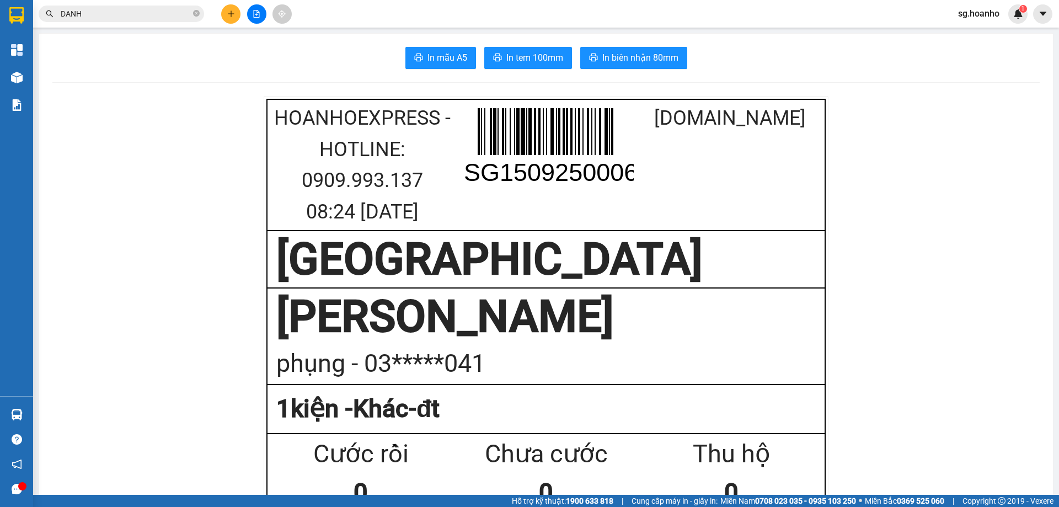
click at [230, 18] on button at bounding box center [230, 13] width 19 height 19
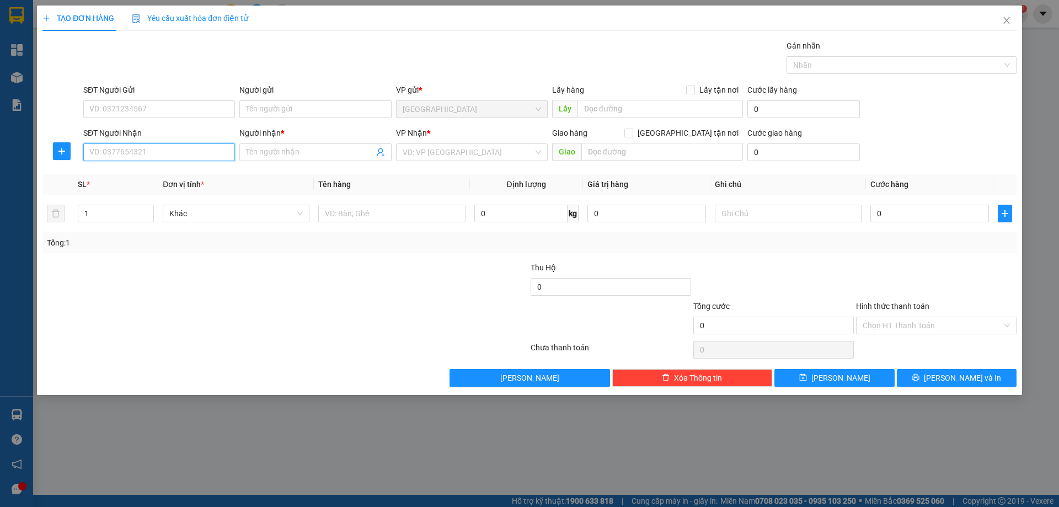
click at [156, 147] on input "SĐT Người Nhận" at bounding box center [159, 152] width 152 height 18
type input "03"
click at [384, 211] on input "text" at bounding box center [391, 214] width 147 height 18
type input "TX"
drag, startPoint x: 439, startPoint y: 150, endPoint x: 424, endPoint y: 192, distance: 45.2
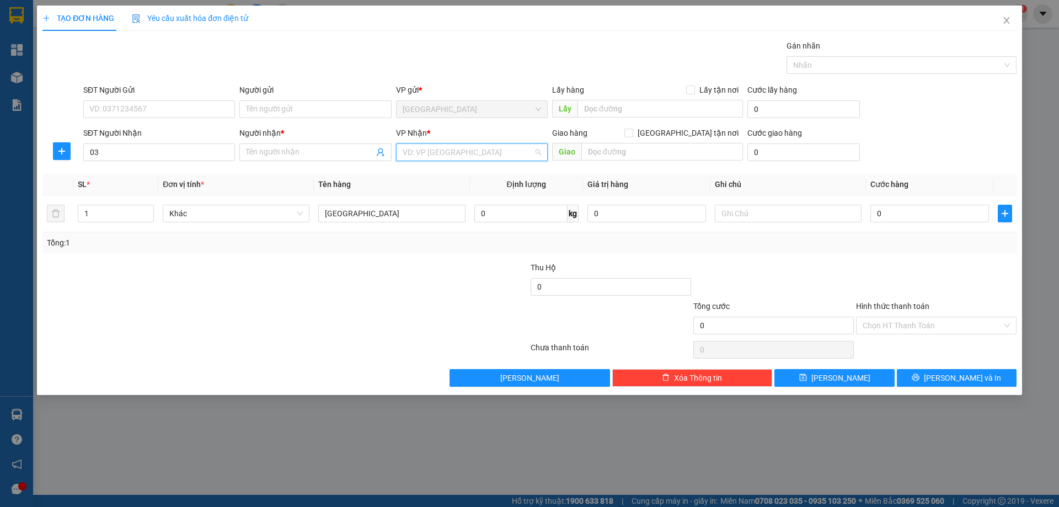
click at [439, 151] on input "search" at bounding box center [468, 152] width 131 height 17
click at [420, 194] on div "TAM QUAN" at bounding box center [472, 192] width 139 height 12
click at [754, 217] on input "text" at bounding box center [788, 214] width 147 height 18
type input "R 70K"
click at [115, 153] on input "03" at bounding box center [159, 152] width 152 height 18
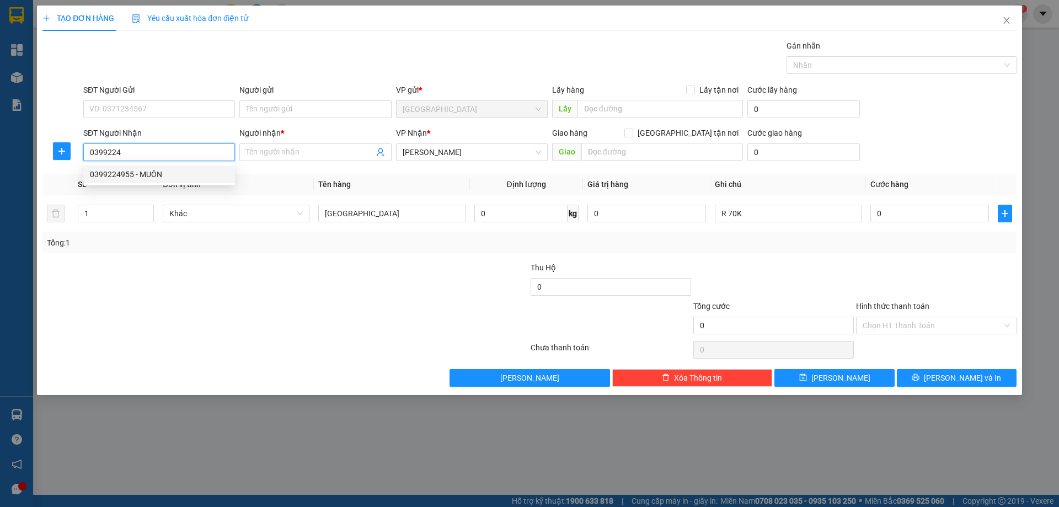
click at [136, 174] on div "0399224955 - MUÔN" at bounding box center [159, 174] width 139 height 12
type input "0399224955"
type input "MUÔN"
type input "0399224955"
drag, startPoint x: 910, startPoint y: 328, endPoint x: 907, endPoint y: 334, distance: 6.9
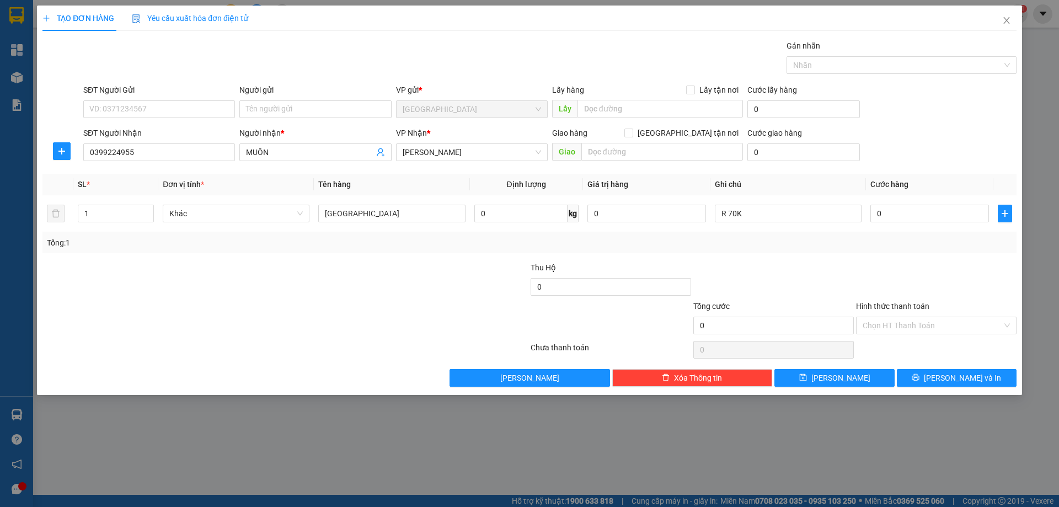
click at [910, 329] on input "Hình thức thanh toán" at bounding box center [933, 325] width 140 height 17
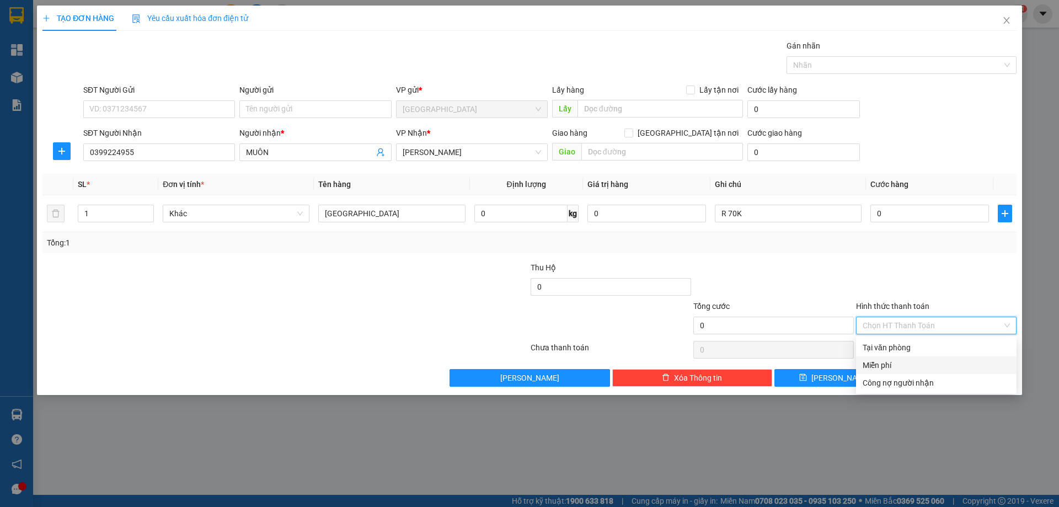
click at [886, 360] on div "Miễn phí" at bounding box center [936, 365] width 147 height 12
click at [945, 379] on button "Lưu và In" at bounding box center [957, 378] width 120 height 18
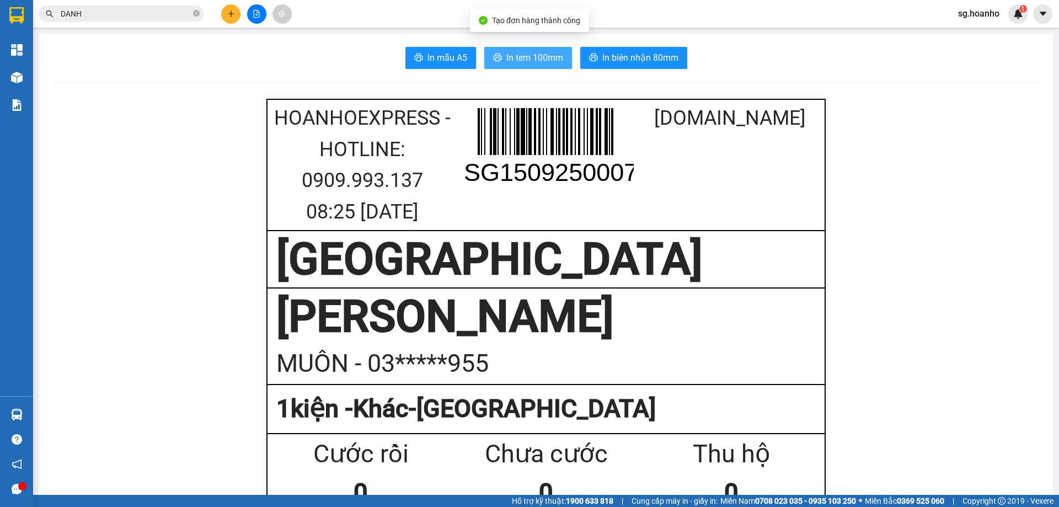
click at [510, 57] on span "In tem 100mm" at bounding box center [535, 58] width 57 height 14
drag, startPoint x: 673, startPoint y: 251, endPoint x: 672, endPoint y: 261, distance: 10.1
click at [672, 251] on div "SÀI GÒN" at bounding box center [546, 259] width 540 height 55
drag, startPoint x: 672, startPoint y: 261, endPoint x: 664, endPoint y: 286, distance: 26.4
click at [666, 287] on div "SÀI GÒN" at bounding box center [546, 259] width 540 height 55
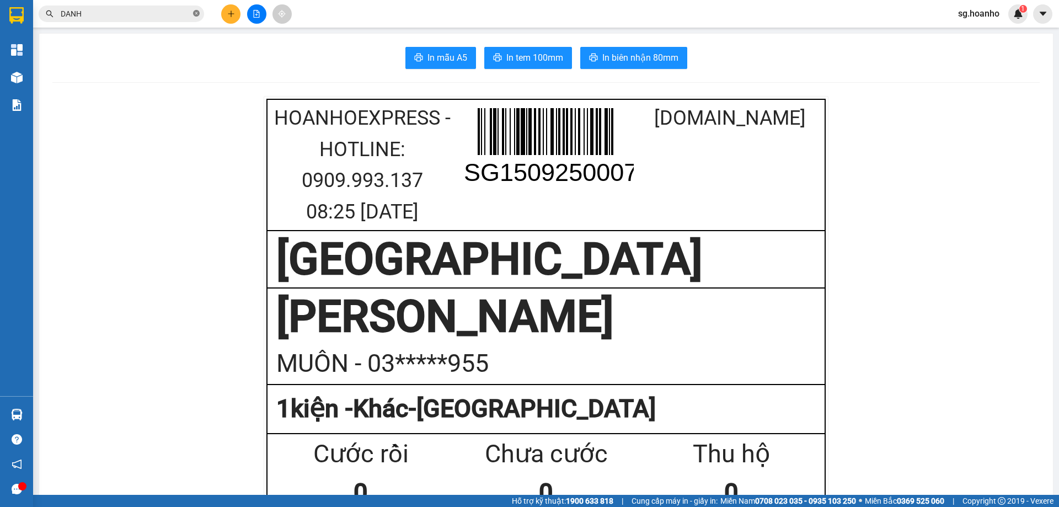
click at [194, 15] on icon "close-circle" at bounding box center [196, 13] width 7 height 7
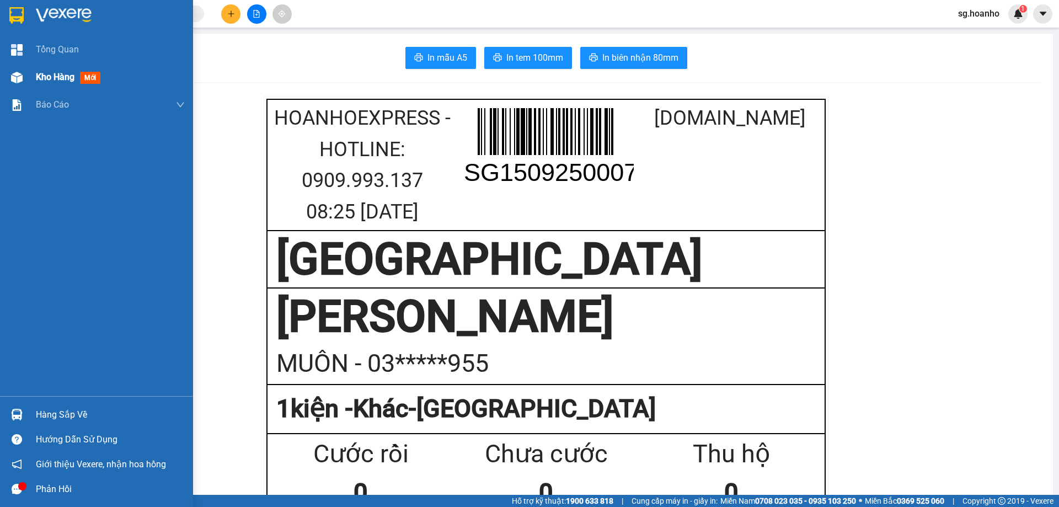
click at [92, 76] on span "mới" at bounding box center [90, 78] width 20 height 12
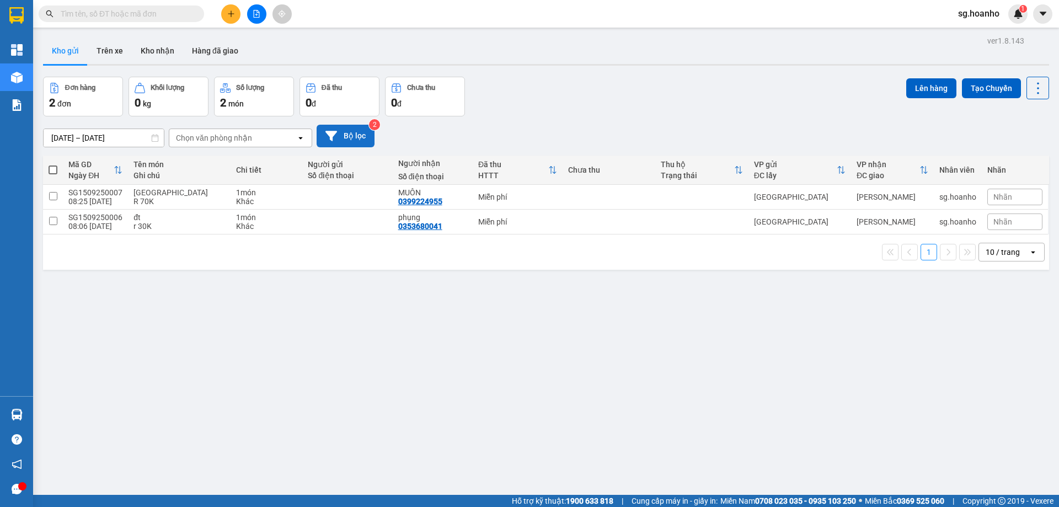
click at [353, 130] on button "Bộ lọc" at bounding box center [346, 136] width 58 height 23
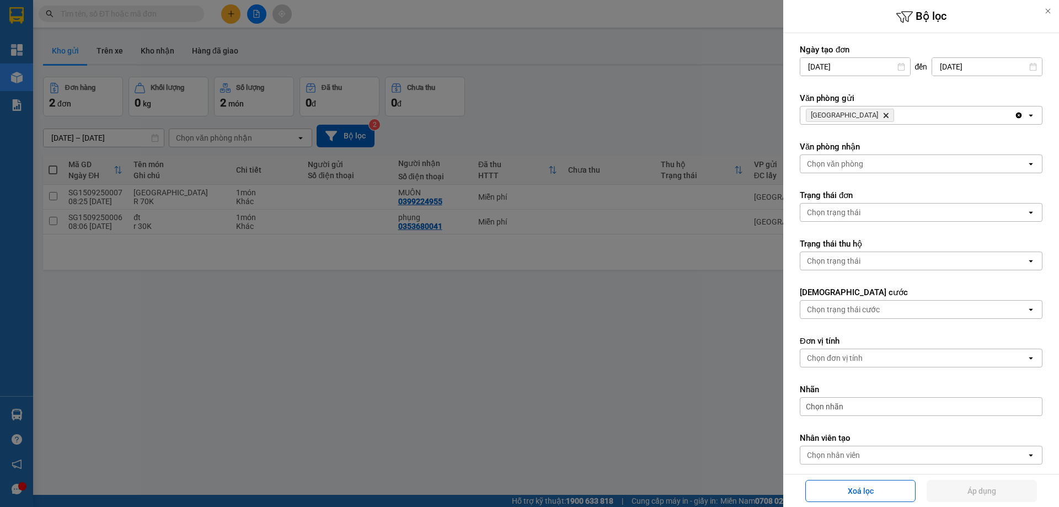
click at [884, 115] on icon "SÀI GÒN, close by backspace" at bounding box center [886, 115] width 5 height 5
click at [843, 115] on div "Chọn văn phòng" at bounding box center [835, 115] width 56 height 11
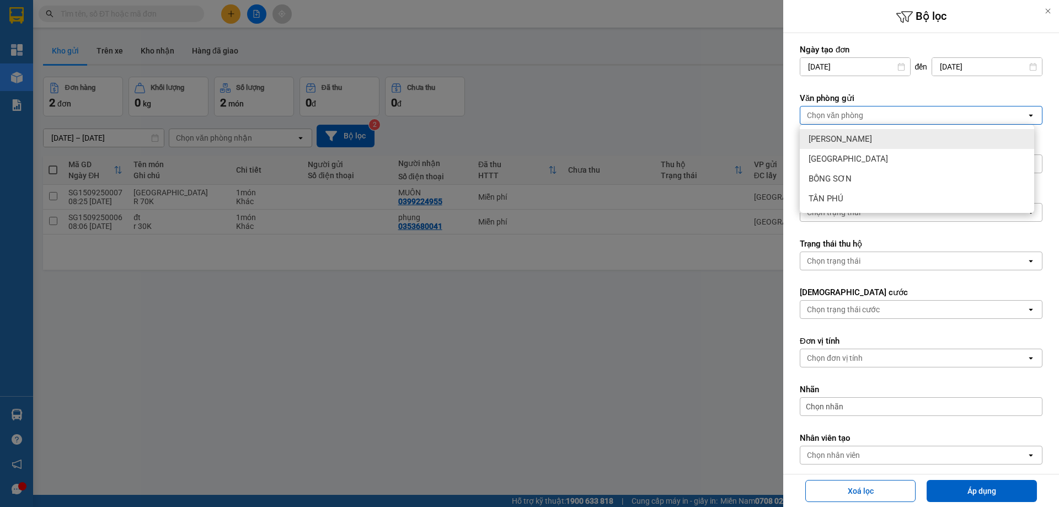
click at [830, 137] on span "TAM QUAN" at bounding box center [840, 139] width 63 height 11
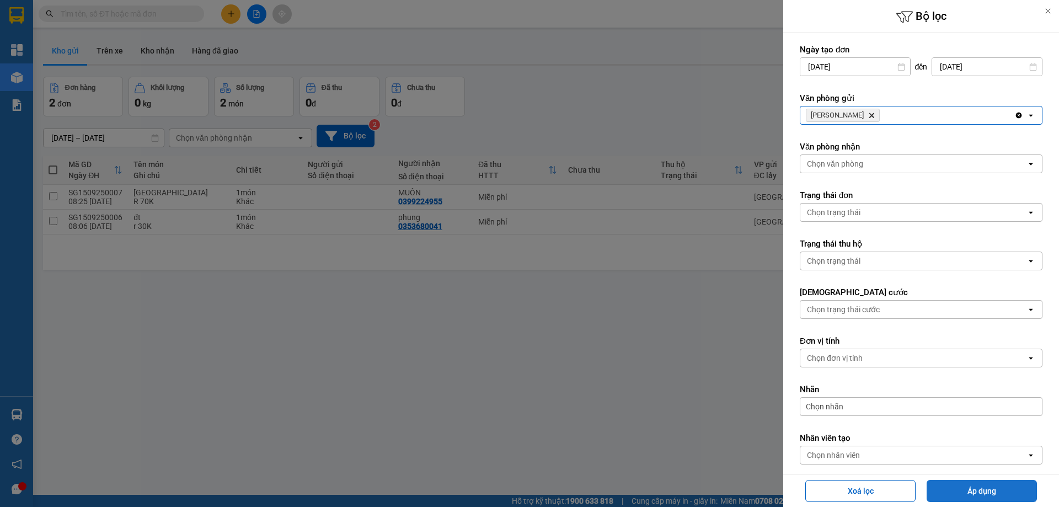
click at [958, 496] on button "Áp dụng" at bounding box center [982, 491] width 110 height 22
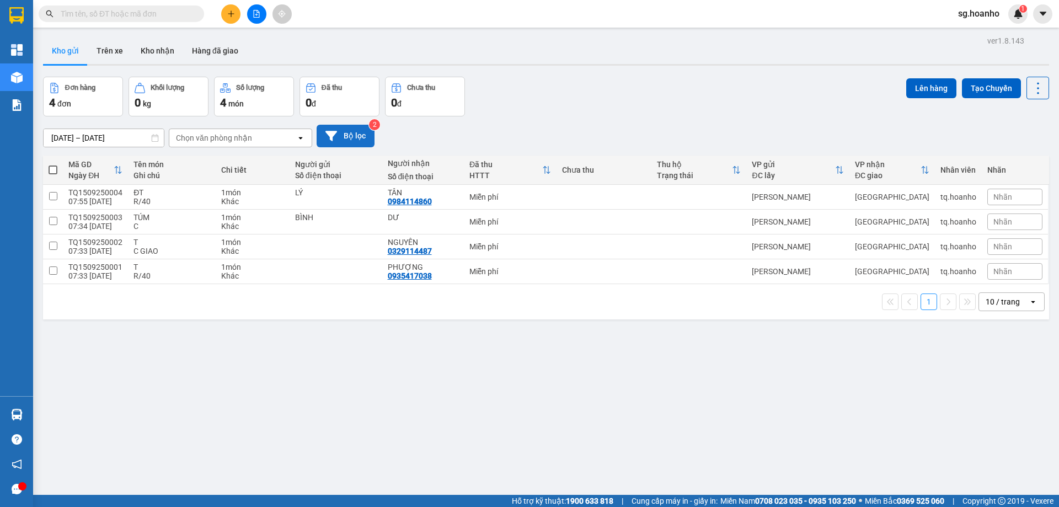
click at [355, 141] on button "Bộ lọc" at bounding box center [346, 136] width 58 height 23
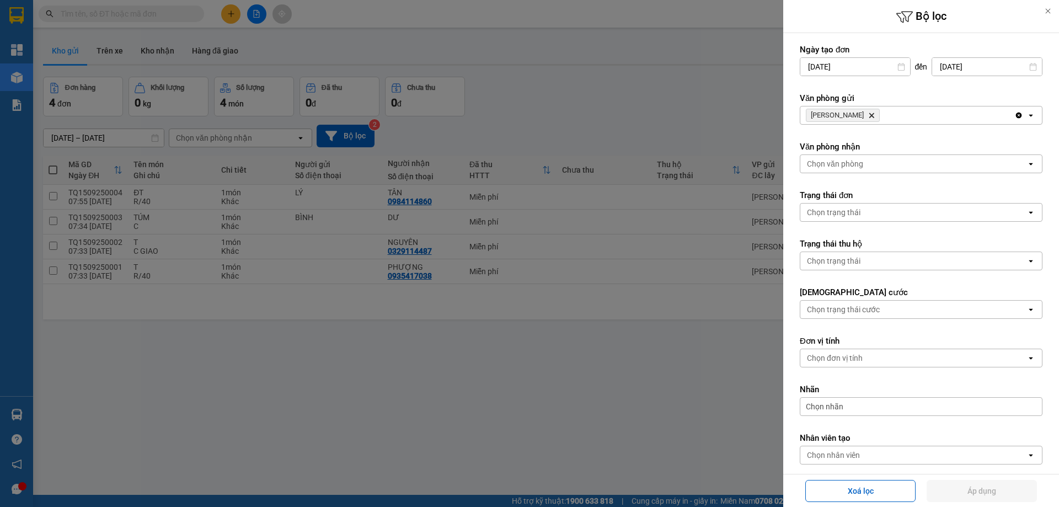
click at [869, 113] on icon "Delete" at bounding box center [872, 115] width 7 height 7
click at [855, 113] on div "Chọn văn phòng" at bounding box center [835, 115] width 56 height 11
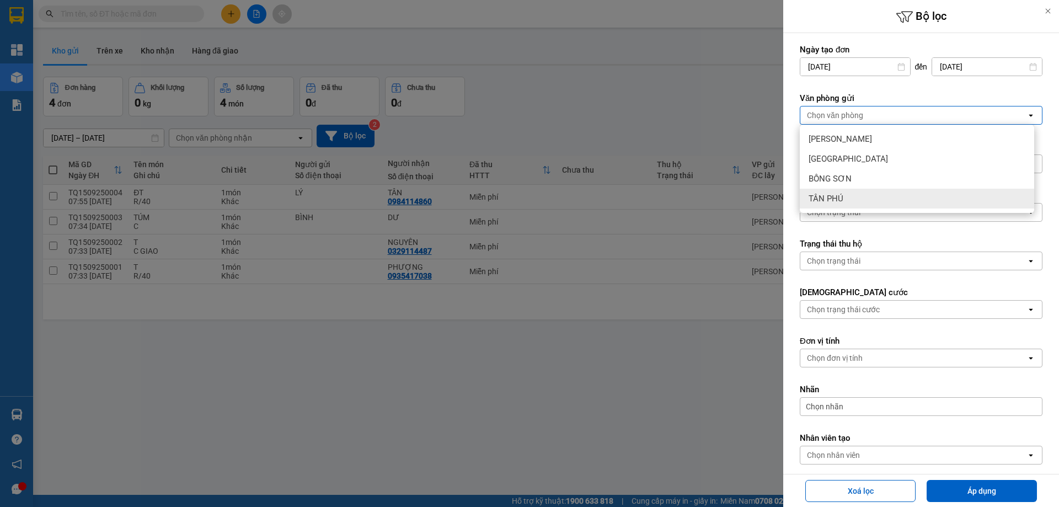
click at [848, 203] on div "TÂN PHÚ" at bounding box center [917, 199] width 235 height 20
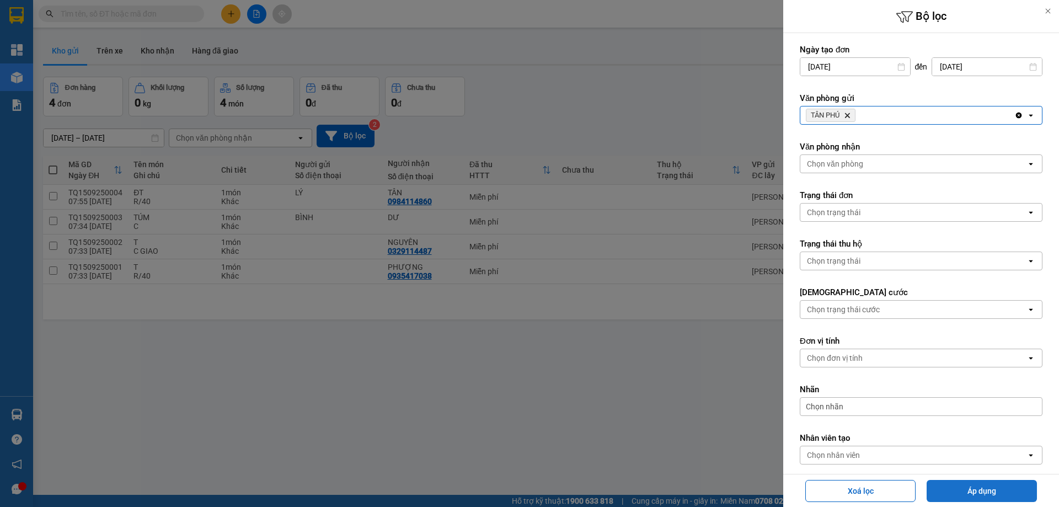
click at [943, 489] on button "Áp dụng" at bounding box center [982, 491] width 110 height 22
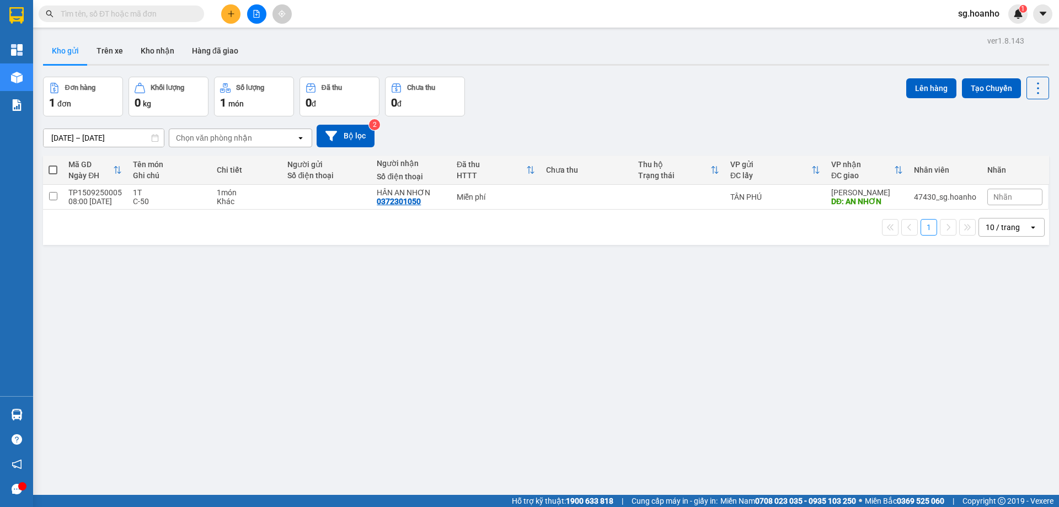
click at [150, 12] on input "text" at bounding box center [126, 14] width 130 height 12
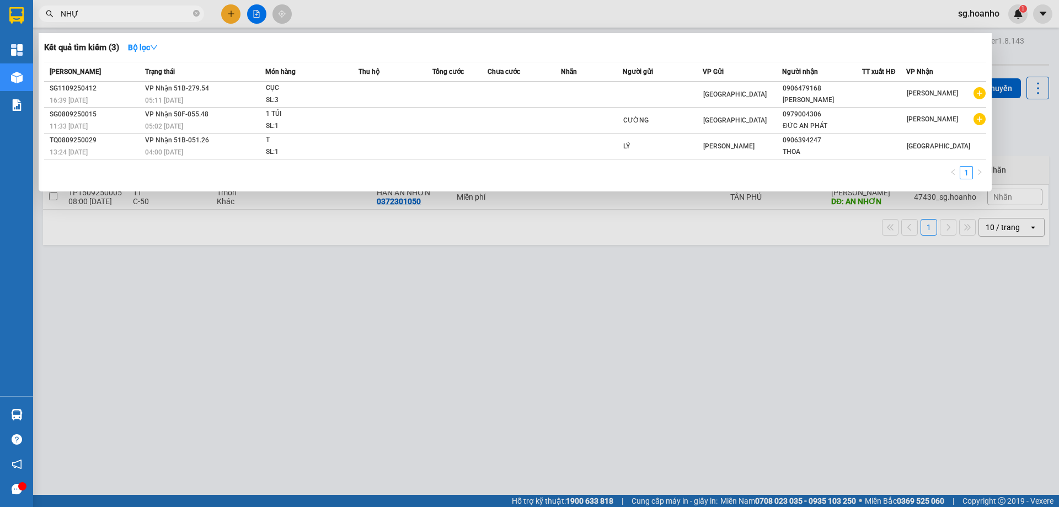
type input "NHỰT"
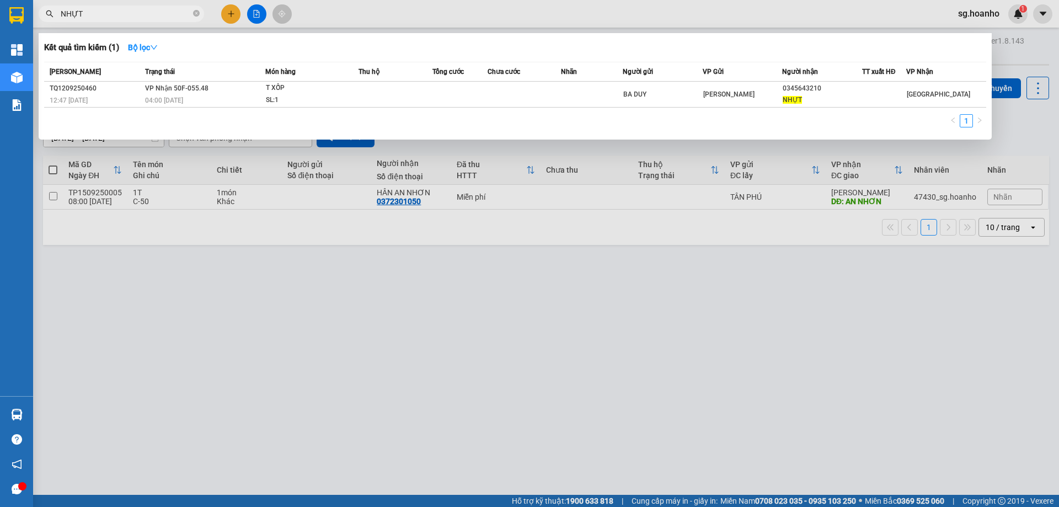
click at [195, 14] on icon "close-circle" at bounding box center [196, 13] width 7 height 7
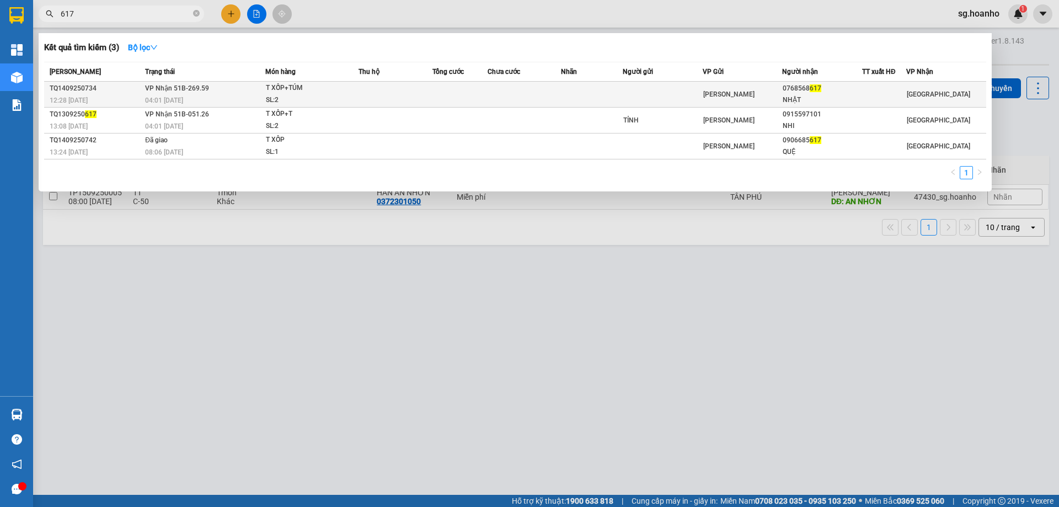
type input "617"
click at [691, 90] on td at bounding box center [663, 95] width 80 height 26
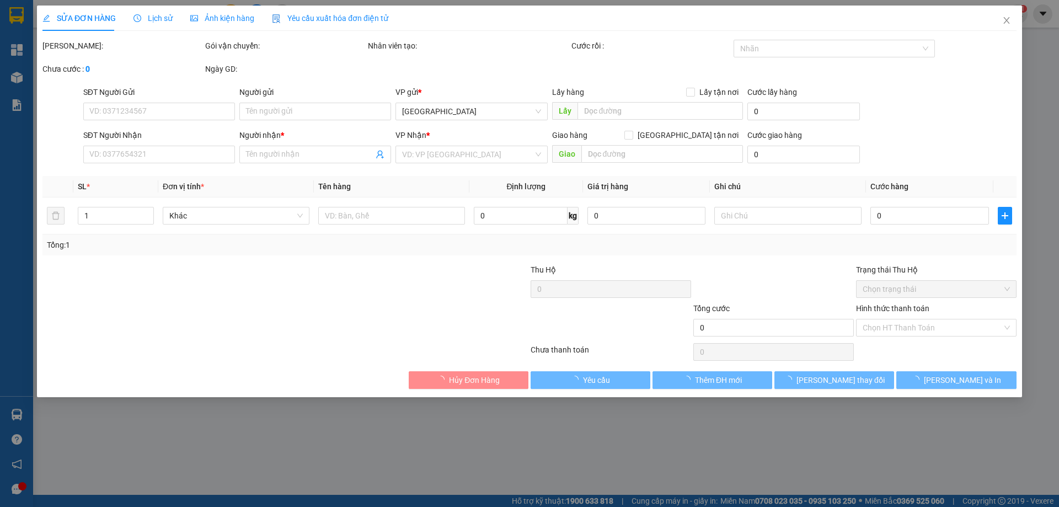
type input "0768568617"
type input "NHẬT"
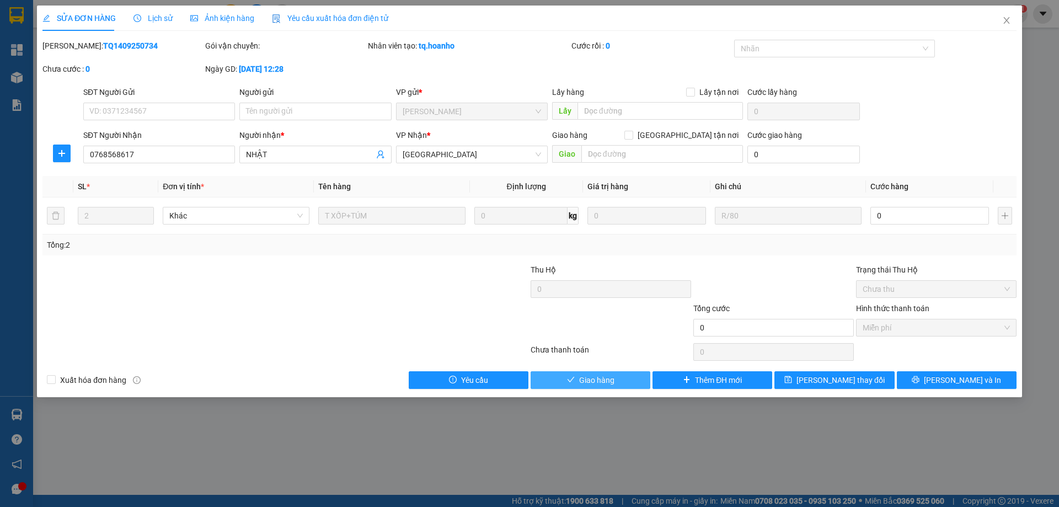
click at [593, 369] on div "Total Paid Fee 0 Total UnPaid Fee 0 Cash Collection Total Fee Mã ĐH: TQ14092507…" at bounding box center [529, 214] width 974 height 349
click at [580, 379] on span "Giao hàng" at bounding box center [596, 380] width 35 height 12
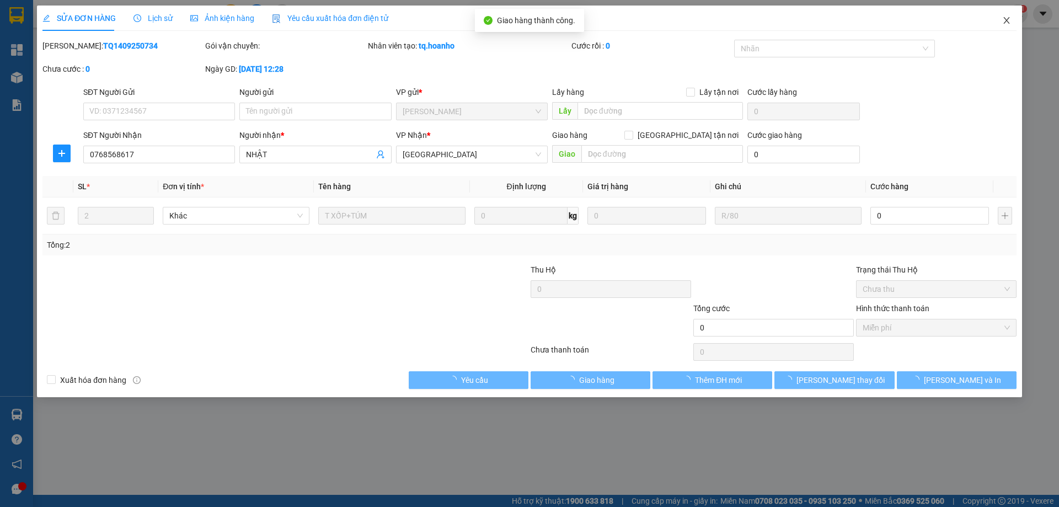
click at [1007, 19] on icon "close" at bounding box center [1007, 20] width 9 height 9
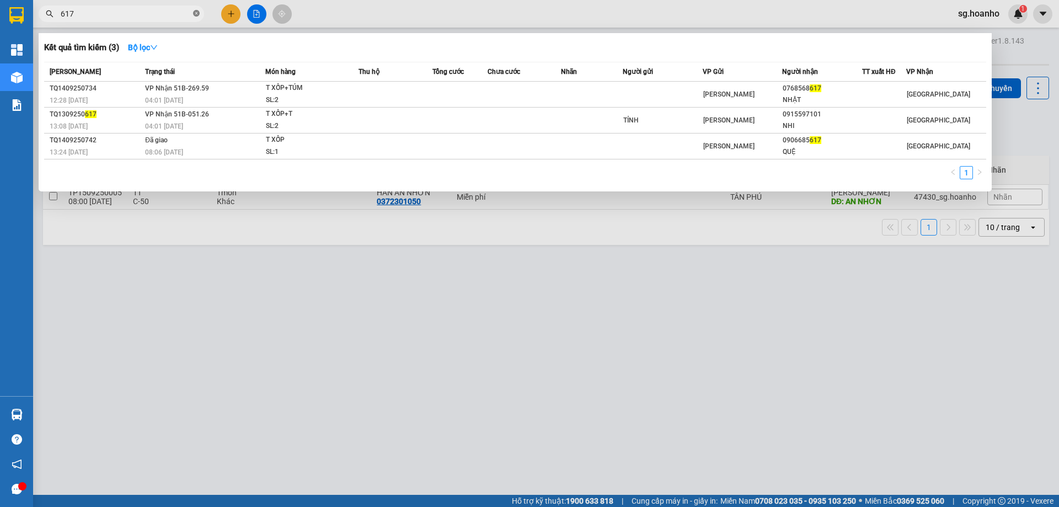
click at [195, 13] on icon "close-circle" at bounding box center [196, 13] width 7 height 7
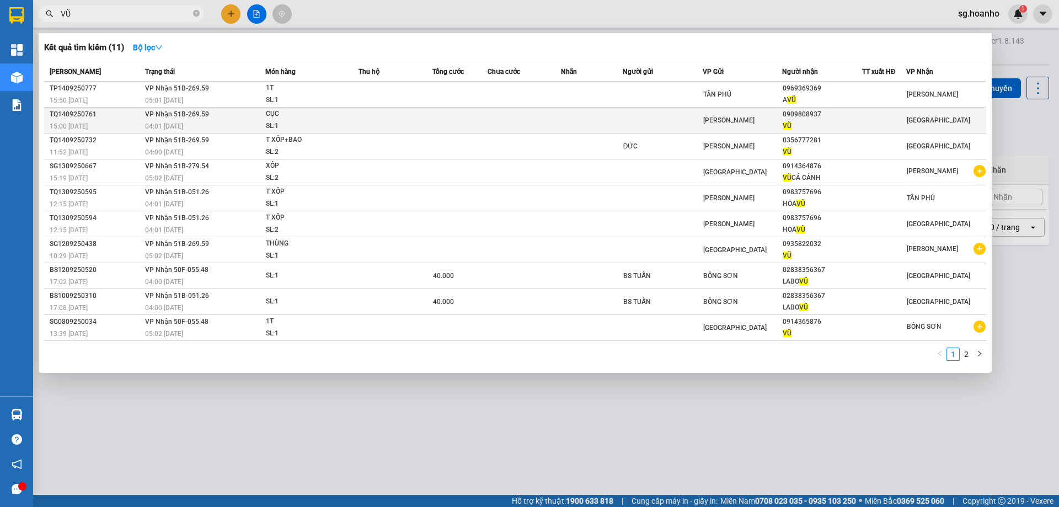
type input "VŨ"
click at [785, 122] on span "VŨ" at bounding box center [787, 126] width 9 height 8
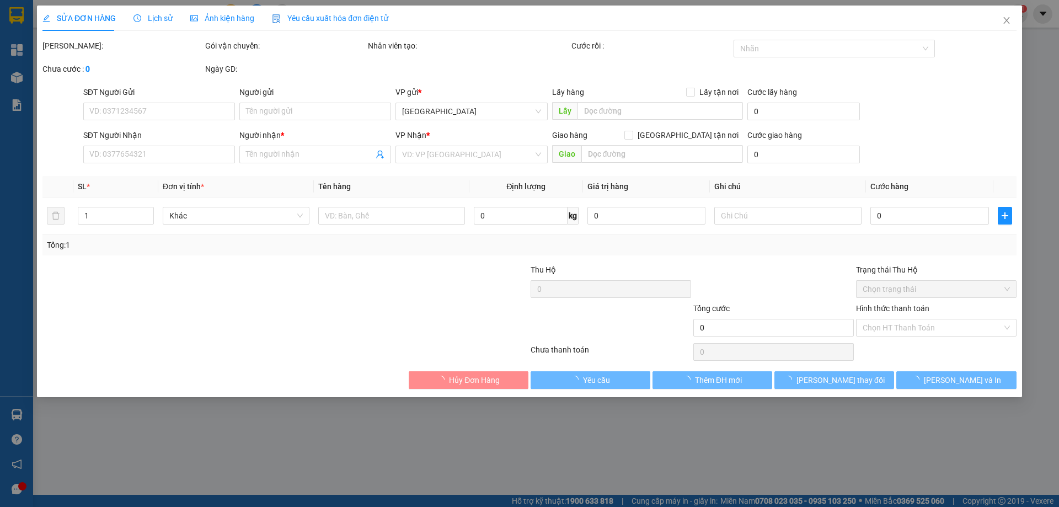
type input "0909808937"
type input "VŨ"
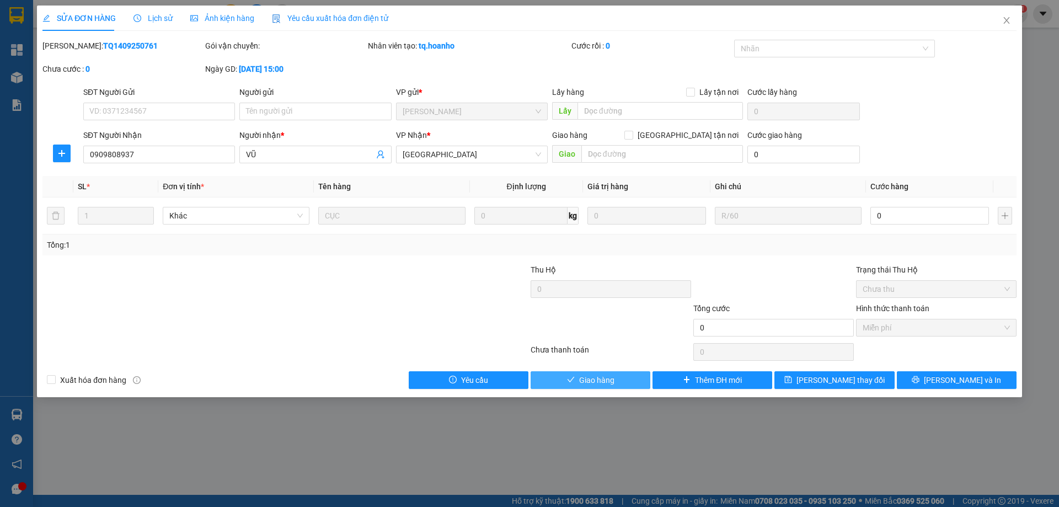
click at [628, 372] on button "Giao hàng" at bounding box center [591, 380] width 120 height 18
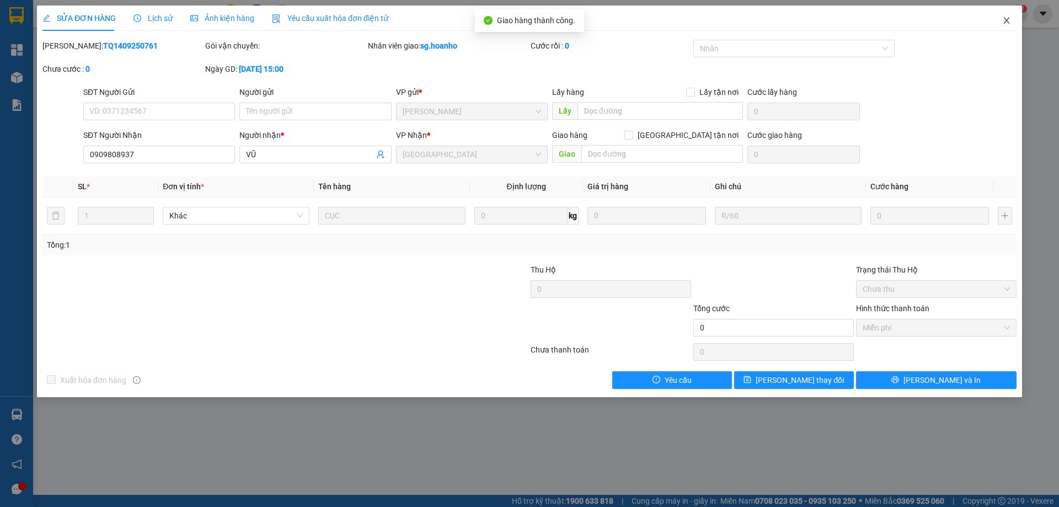
click at [1004, 22] on icon "close" at bounding box center [1007, 20] width 9 height 9
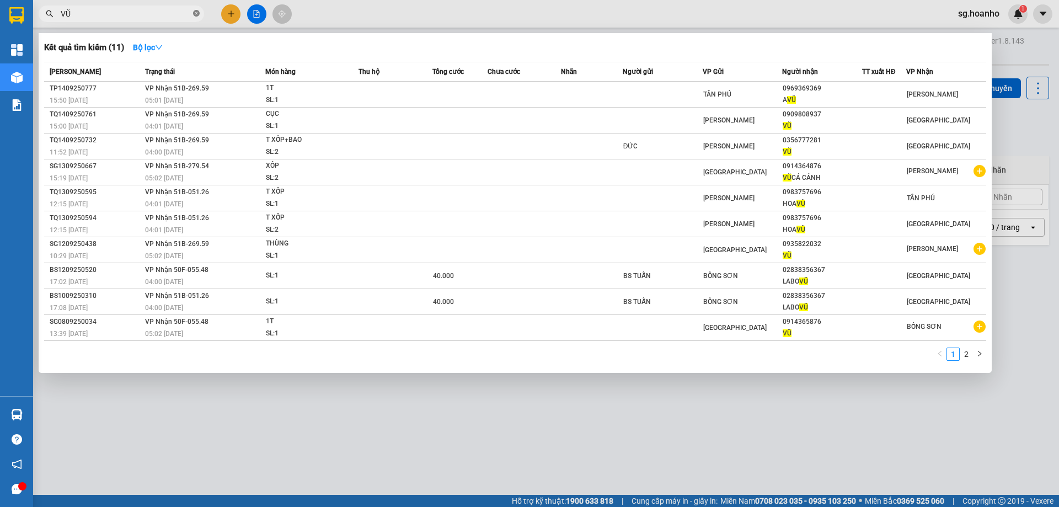
click at [196, 13] on icon "close-circle" at bounding box center [196, 13] width 7 height 7
type input "HẢI"
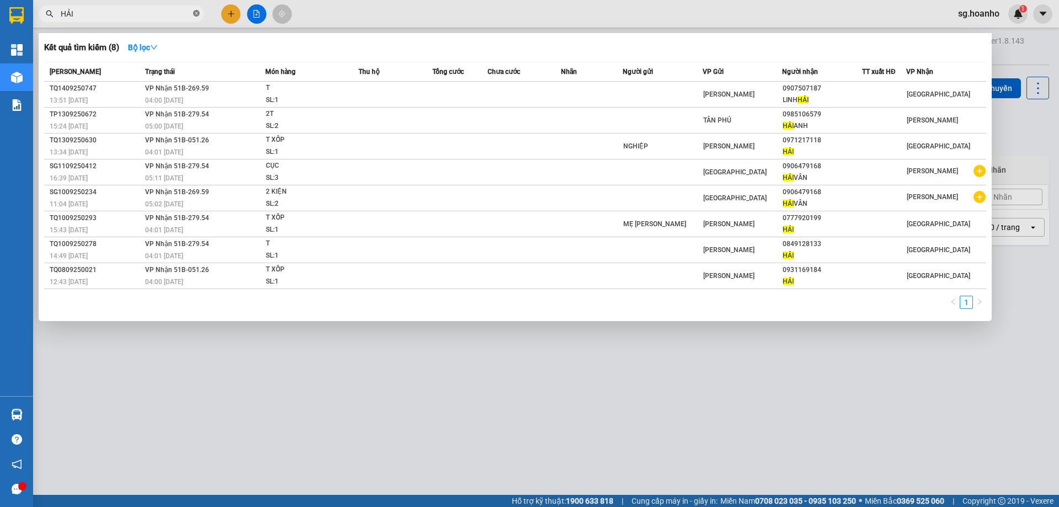
click at [196, 12] on icon "close-circle" at bounding box center [196, 13] width 7 height 7
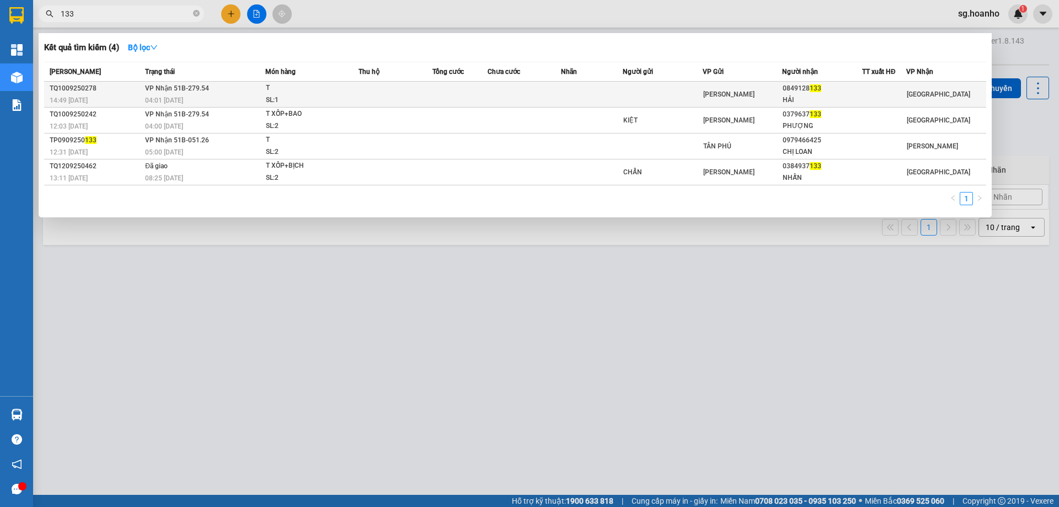
type input "133"
click at [681, 88] on td at bounding box center [663, 95] width 80 height 26
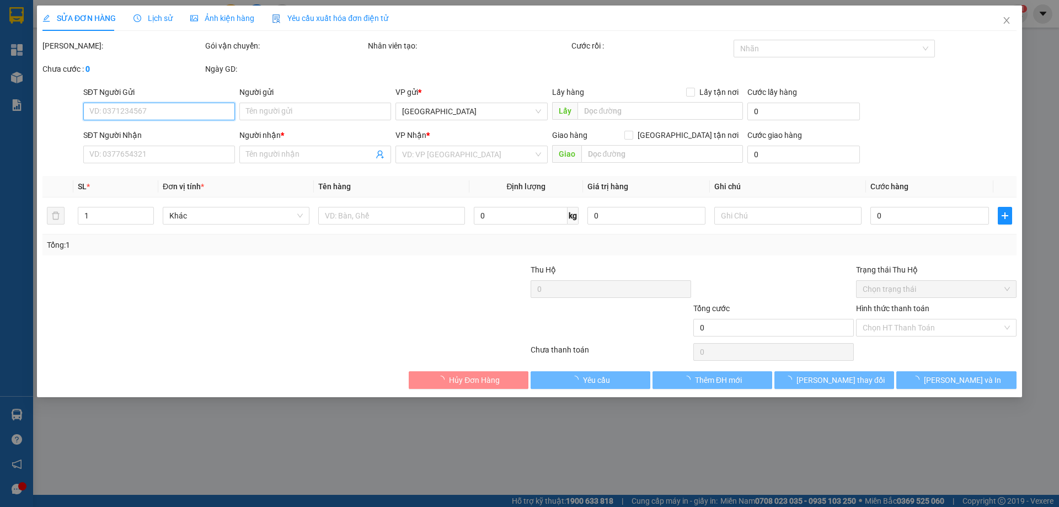
type input "0849128133"
type input "HẢI"
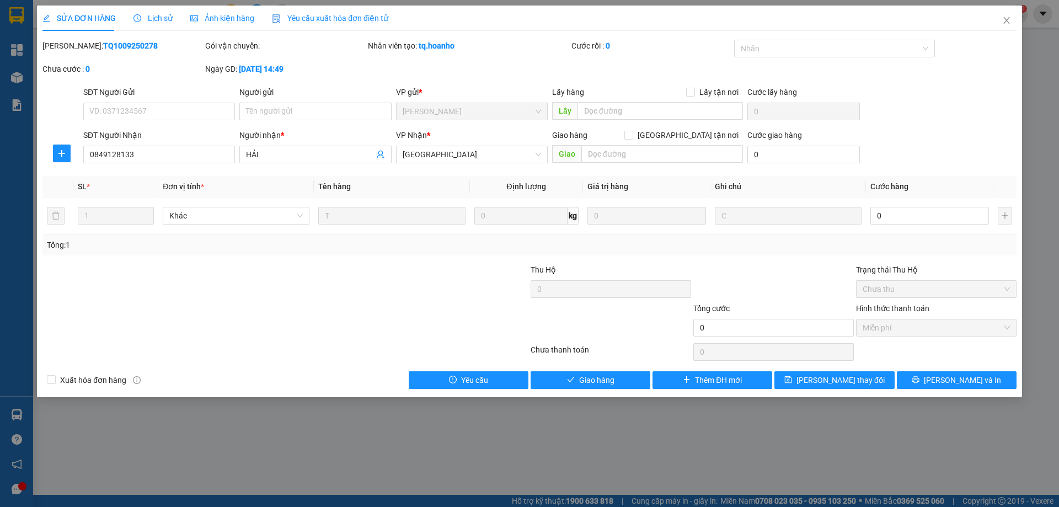
click at [610, 392] on div "SỬA ĐƠN HÀNG Lịch sử Ảnh kiện hàng Yêu cầu xuất hóa đơn điện tử Total Paid Fee …" at bounding box center [530, 202] width 986 height 392
click at [603, 383] on span "Giao hàng" at bounding box center [596, 380] width 35 height 12
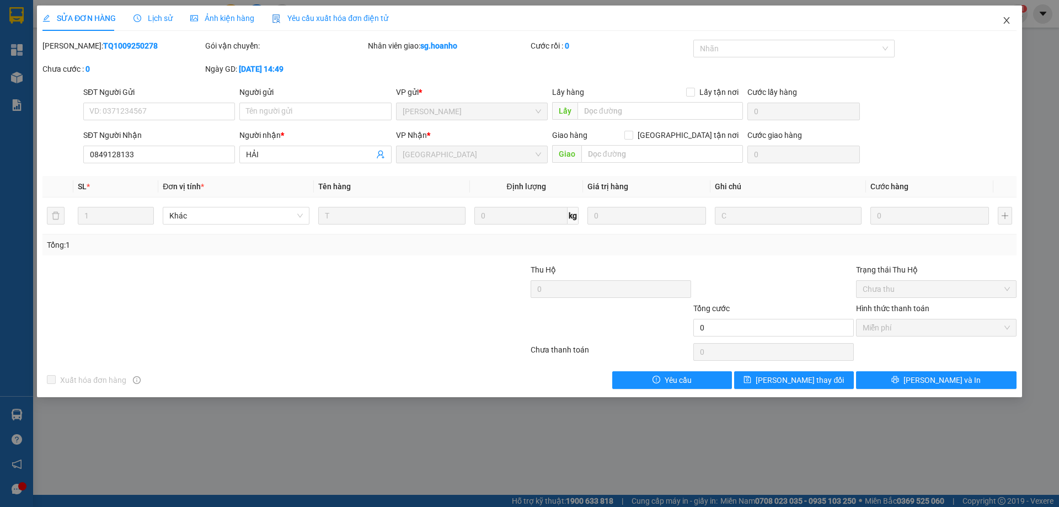
click at [1005, 20] on icon "close" at bounding box center [1007, 20] width 9 height 9
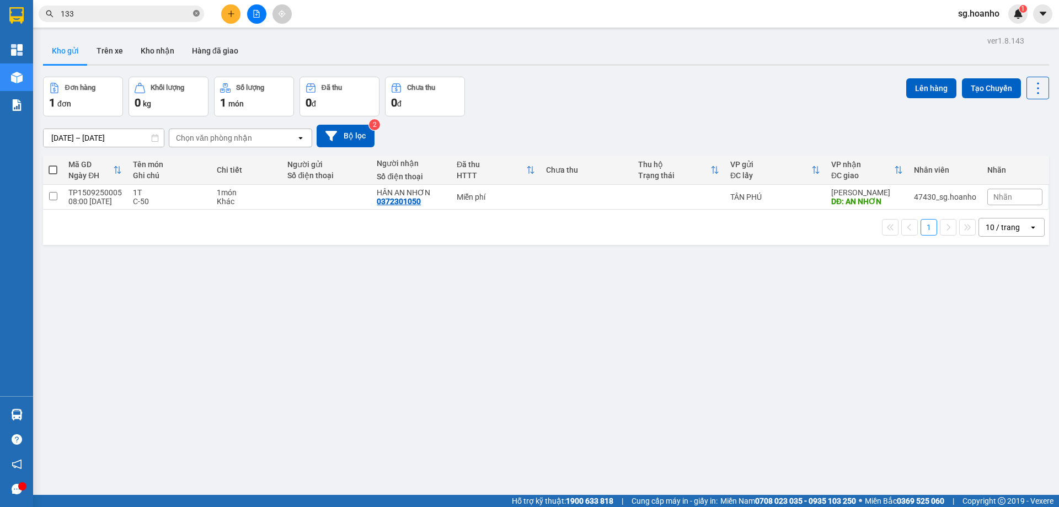
click at [196, 15] on icon "close-circle" at bounding box center [196, 13] width 7 height 7
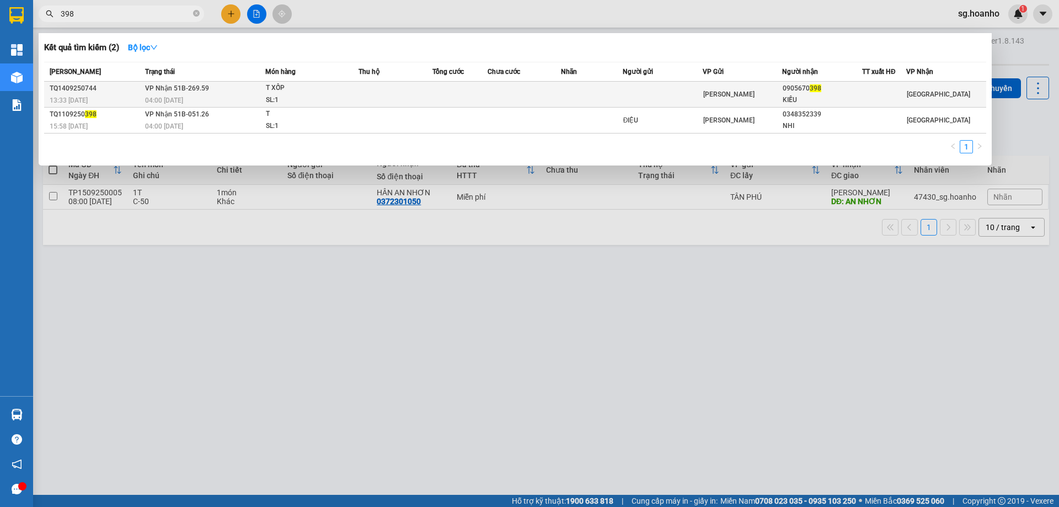
type input "398"
click at [638, 93] on td at bounding box center [663, 95] width 80 height 26
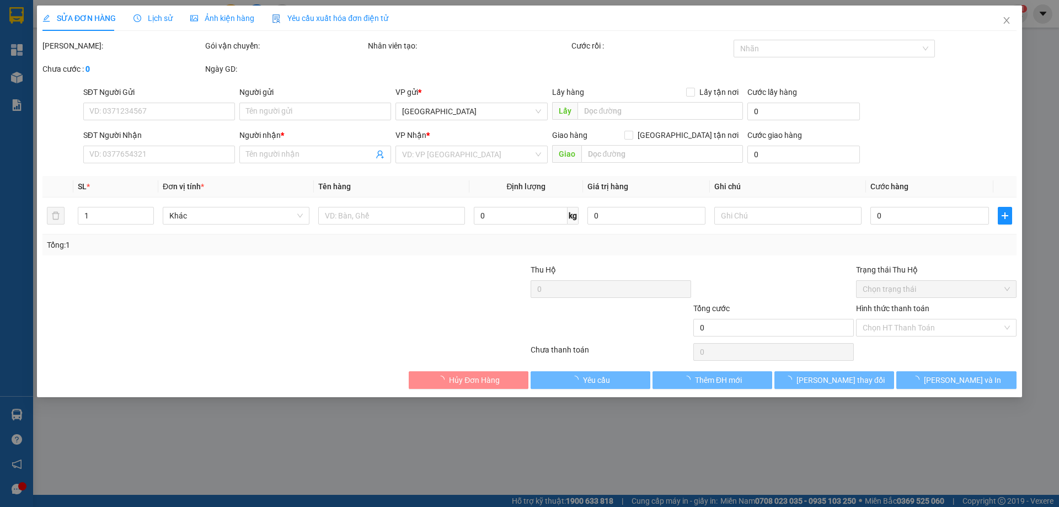
type input "0905670398"
type input "KIỀU"
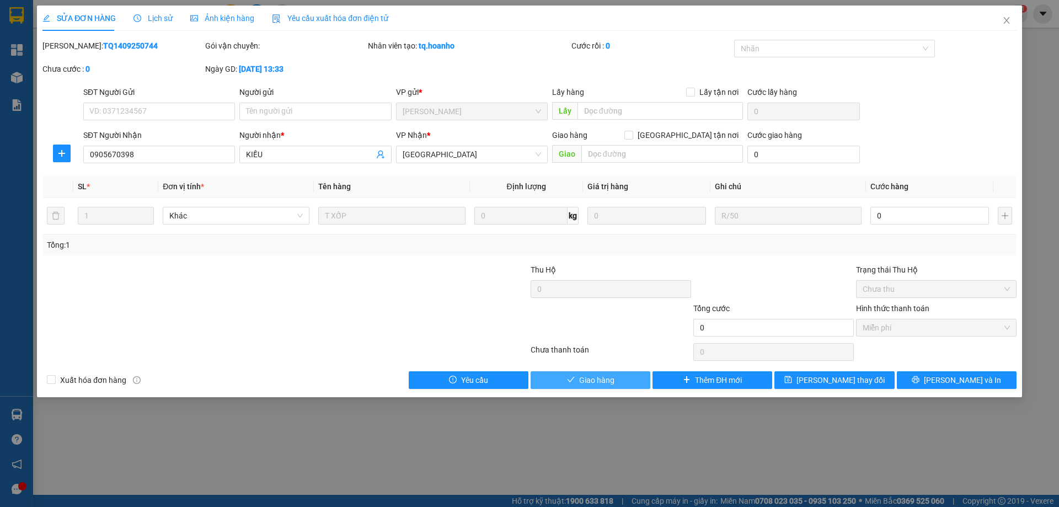
click at [610, 381] on span "Giao hàng" at bounding box center [596, 380] width 35 height 12
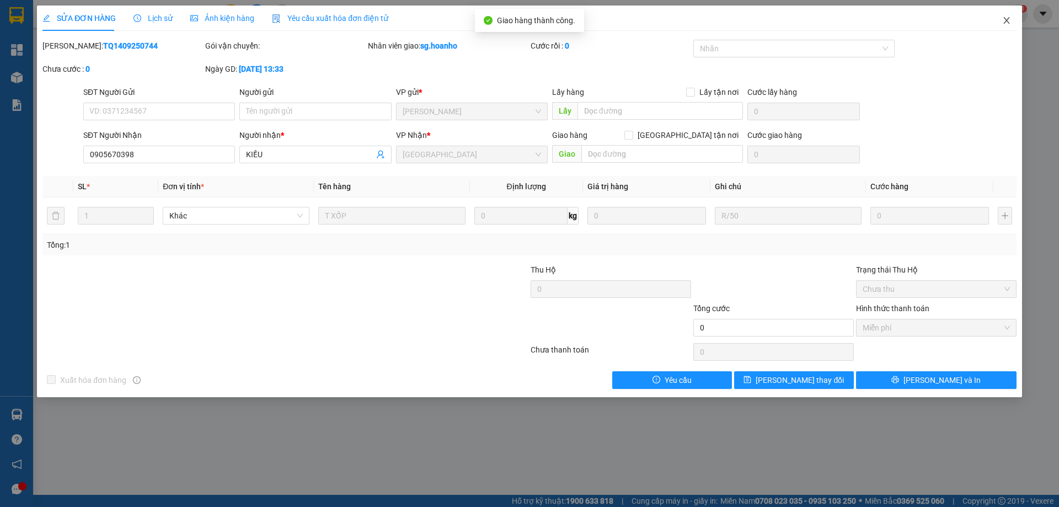
click at [1006, 23] on icon "close" at bounding box center [1007, 20] width 9 height 9
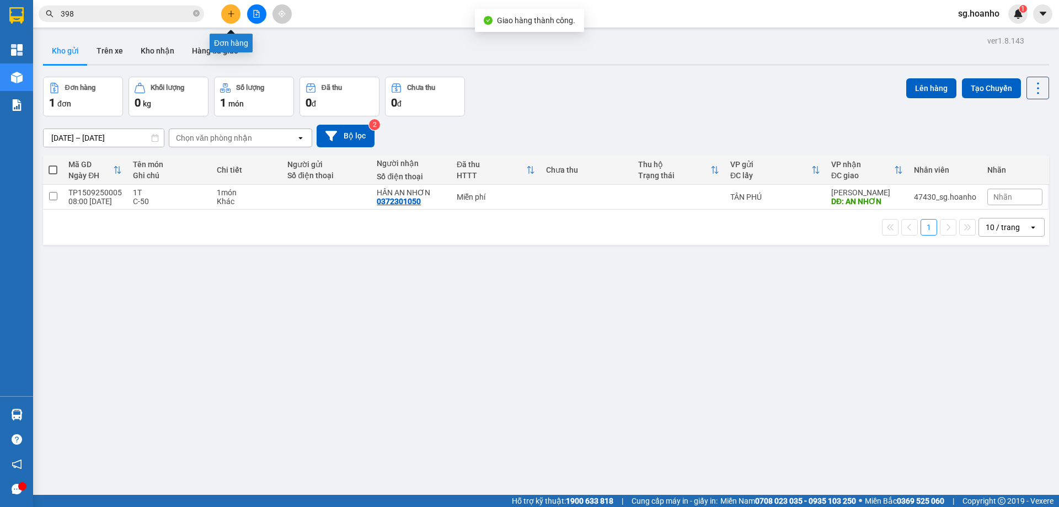
click at [228, 14] on icon "plus" at bounding box center [231, 14] width 8 height 8
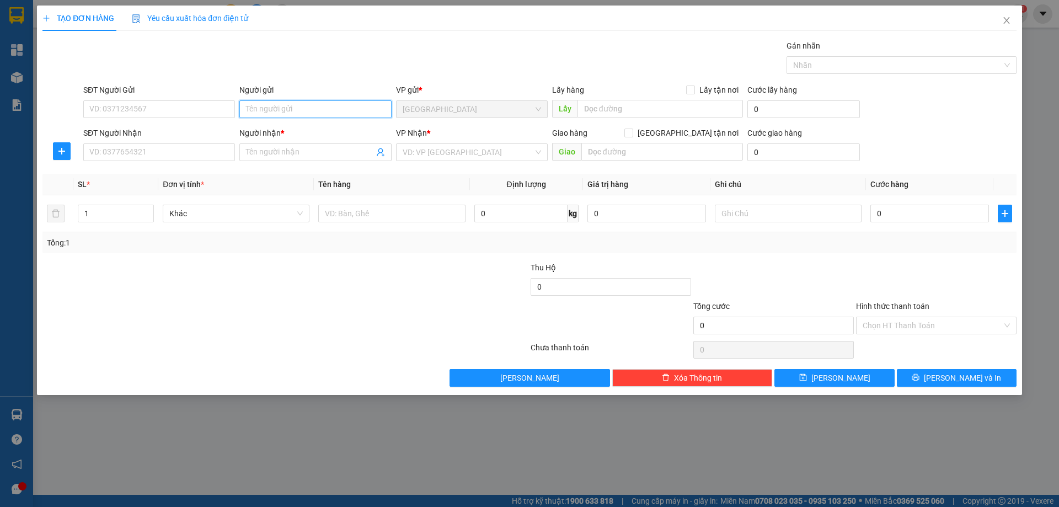
click at [270, 109] on input "Người gửi" at bounding box center [315, 109] width 152 height 18
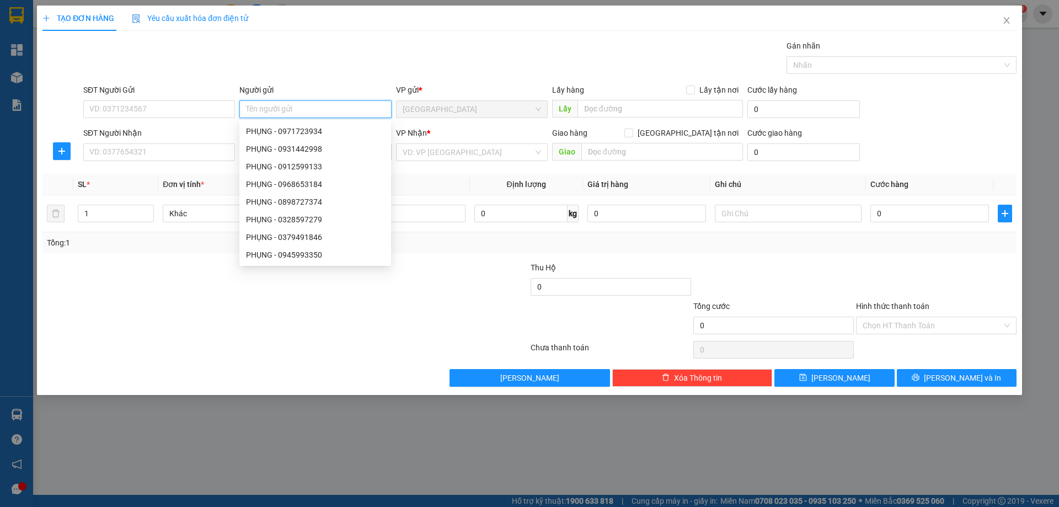
type input "D"
type input "ĐIỆP"
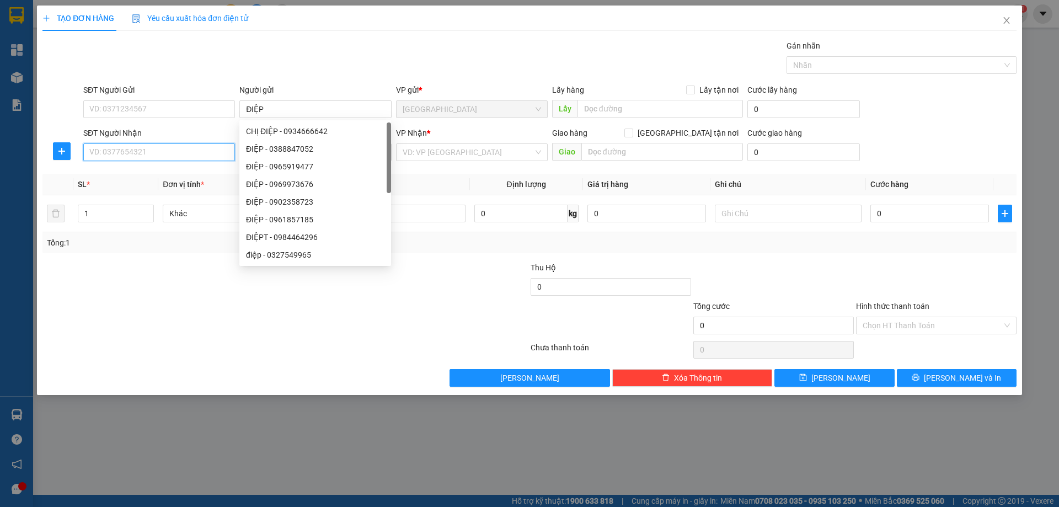
click at [206, 149] on input "SĐT Người Nhận" at bounding box center [159, 152] width 152 height 18
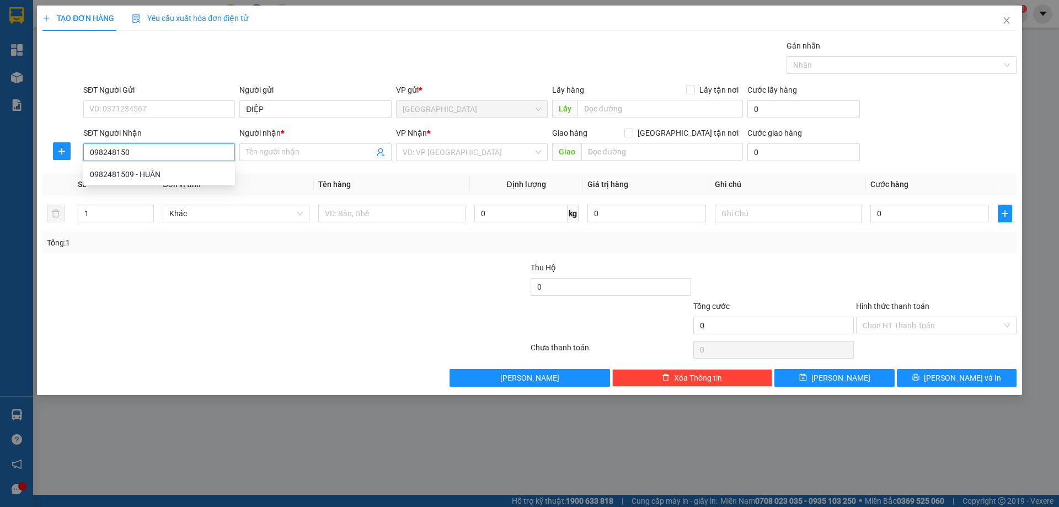
type input "0982481509"
click at [201, 177] on div "0982481509 - HUÂN" at bounding box center [159, 174] width 139 height 12
type input "HUÂN"
type input "0982481509"
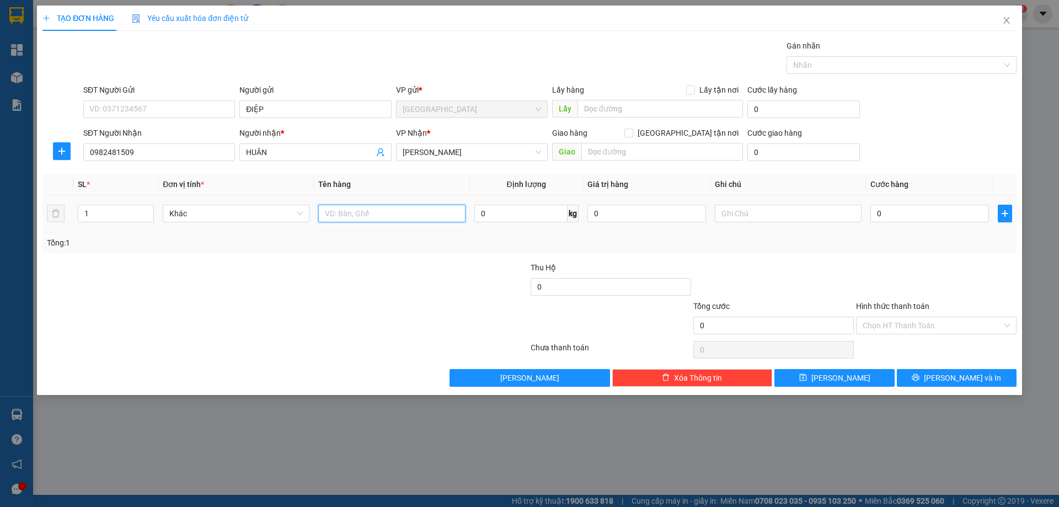
click at [350, 219] on input "text" at bounding box center [391, 214] width 147 height 18
type input "THÙNG"
click at [742, 214] on input "text" at bounding box center [788, 214] width 147 height 18
type input "R/50"
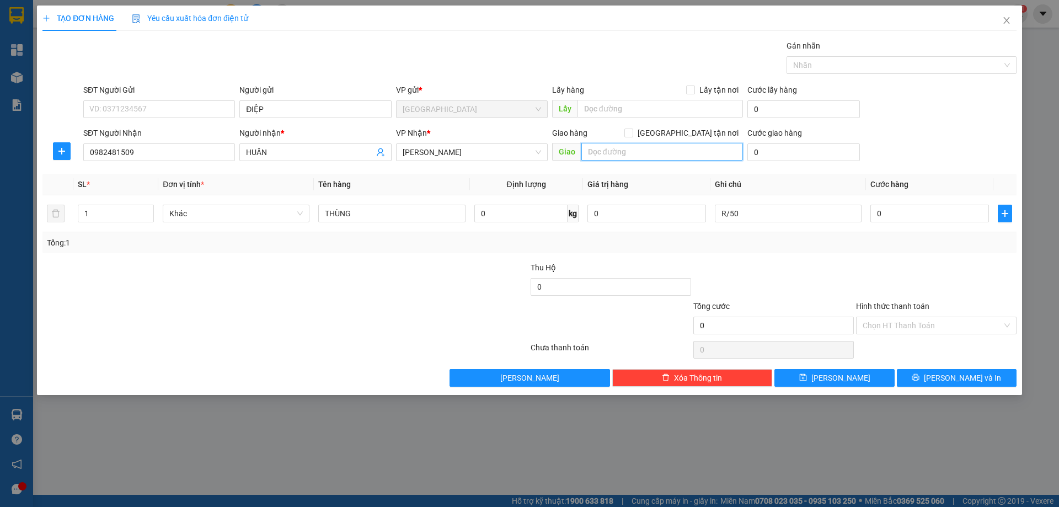
click at [590, 151] on input "text" at bounding box center [663, 152] width 162 height 18
type input "BÌNH ĐÊ"
click at [867, 307] on label "Hình thức thanh toán" at bounding box center [892, 306] width 73 height 9
click at [867, 317] on input "Hình thức thanh toán" at bounding box center [933, 325] width 140 height 17
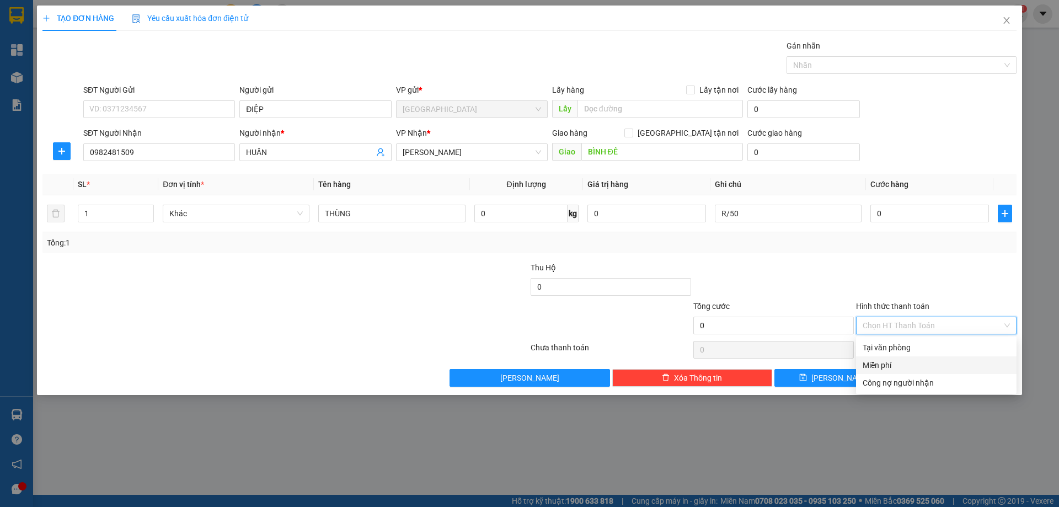
click at [886, 370] on div "Miễn phí" at bounding box center [936, 365] width 147 height 12
drag, startPoint x: 913, startPoint y: 381, endPoint x: 649, endPoint y: 268, distance: 287.0
click at [908, 380] on button "Lưu và In" at bounding box center [957, 378] width 120 height 18
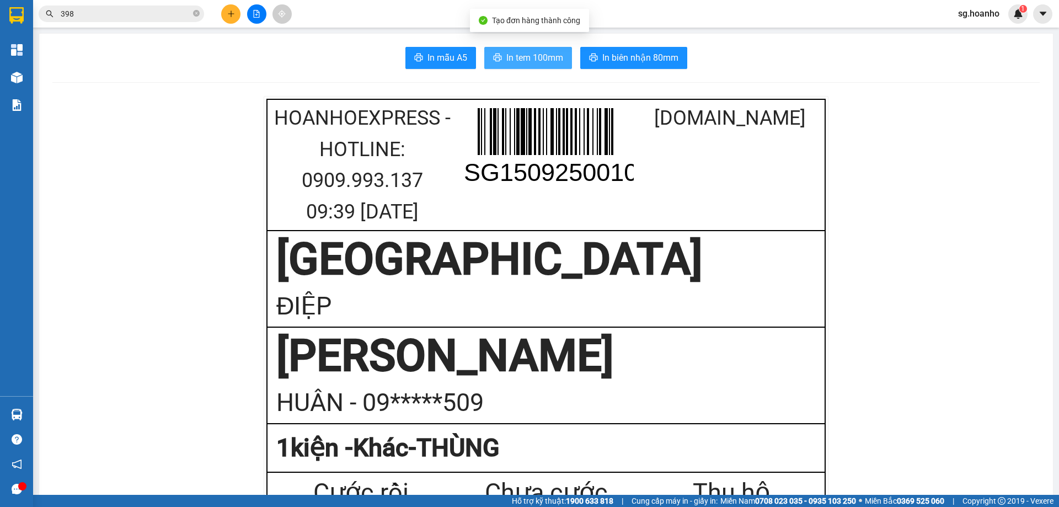
click at [531, 55] on span "In tem 100mm" at bounding box center [535, 58] width 57 height 14
click at [197, 13] on icon "close-circle" at bounding box center [196, 13] width 7 height 7
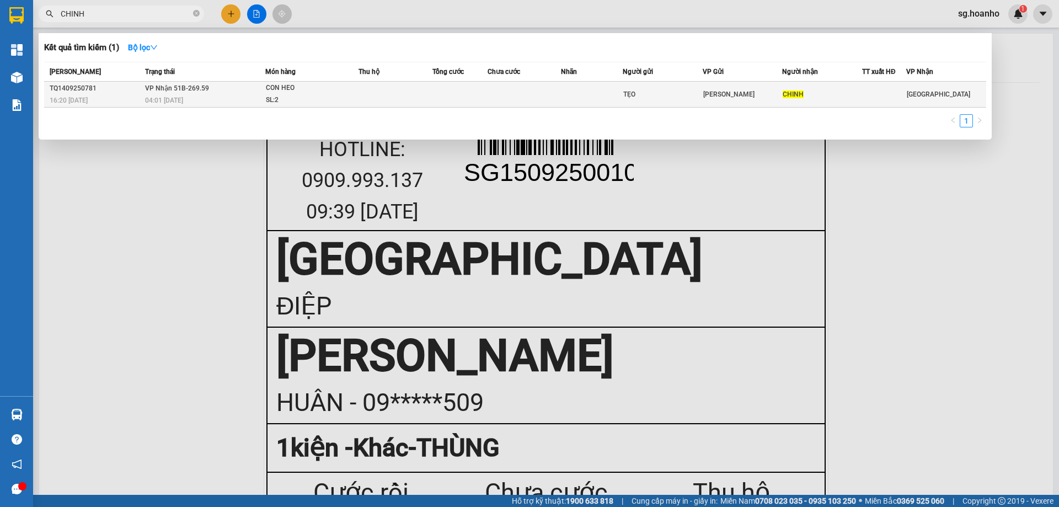
type input "CHINH"
click at [689, 98] on div "TẸO" at bounding box center [663, 95] width 79 height 12
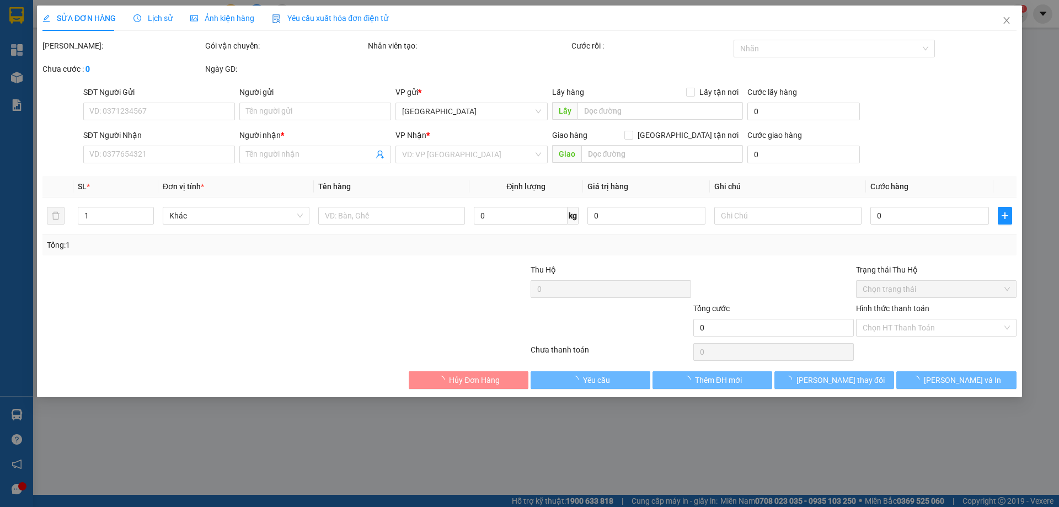
type input "TẸO"
type input "CHINH"
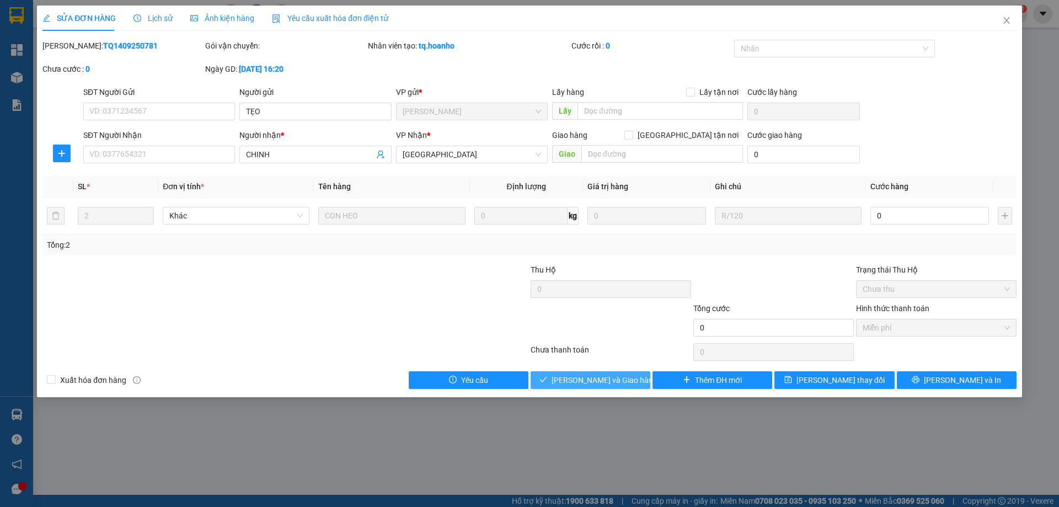
click at [620, 379] on span "Lưu và Giao hàng" at bounding box center [605, 380] width 106 height 12
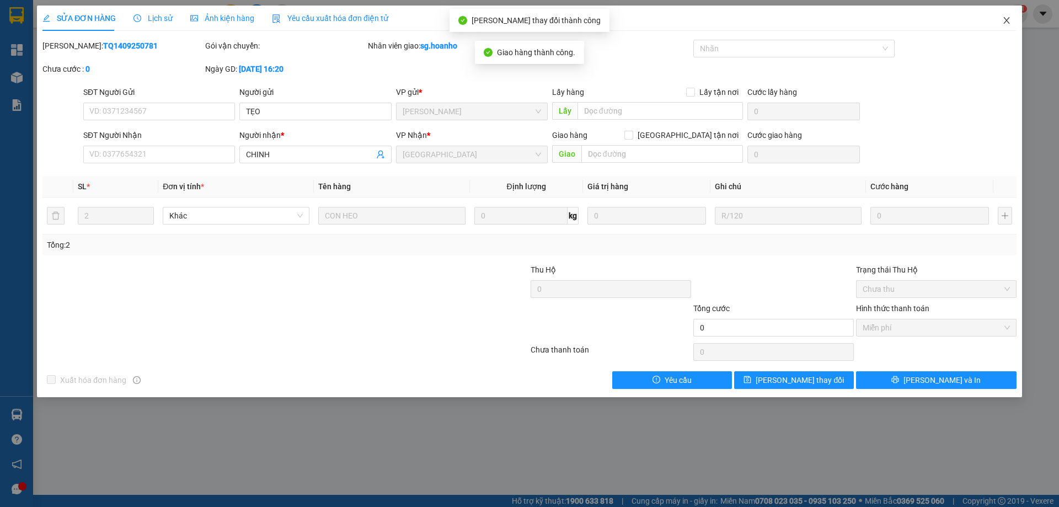
click at [1010, 17] on icon "close" at bounding box center [1007, 20] width 9 height 9
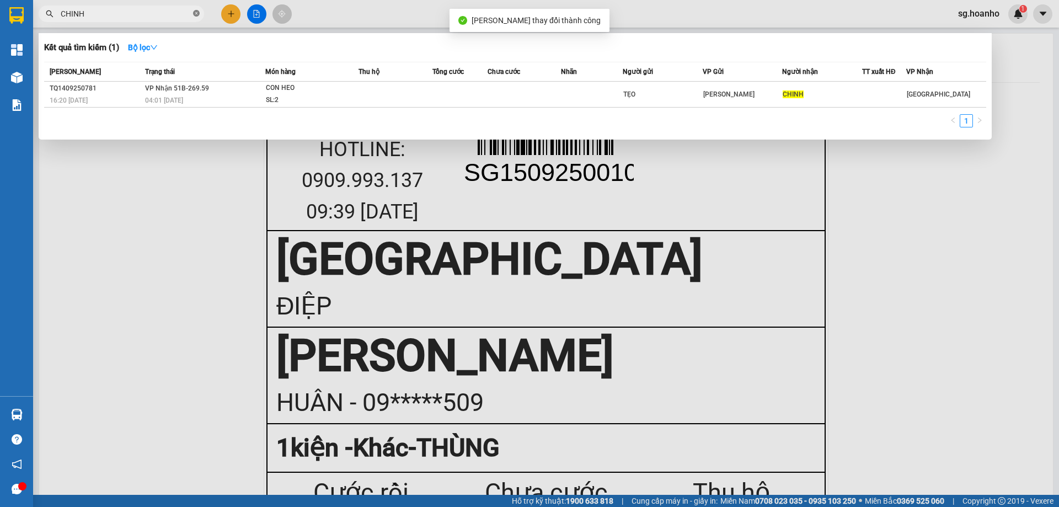
click at [195, 13] on icon "close-circle" at bounding box center [196, 13] width 7 height 7
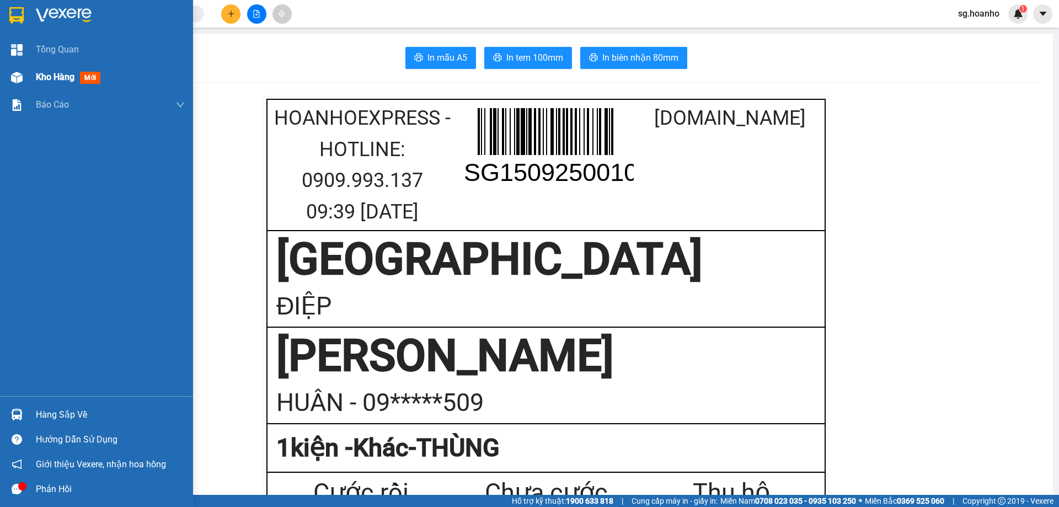
click at [90, 78] on span "mới" at bounding box center [90, 78] width 20 height 12
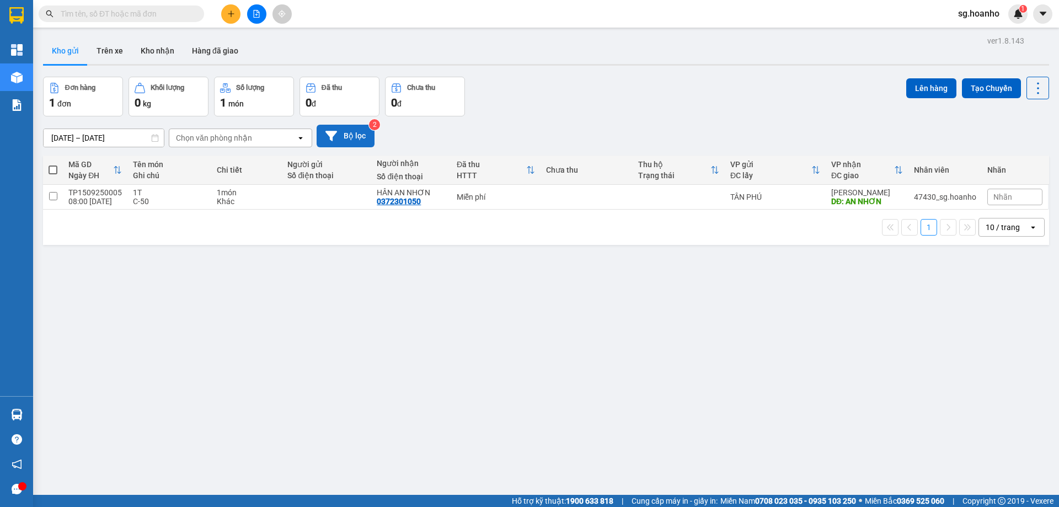
click at [358, 134] on button "Bộ lọc" at bounding box center [346, 136] width 58 height 23
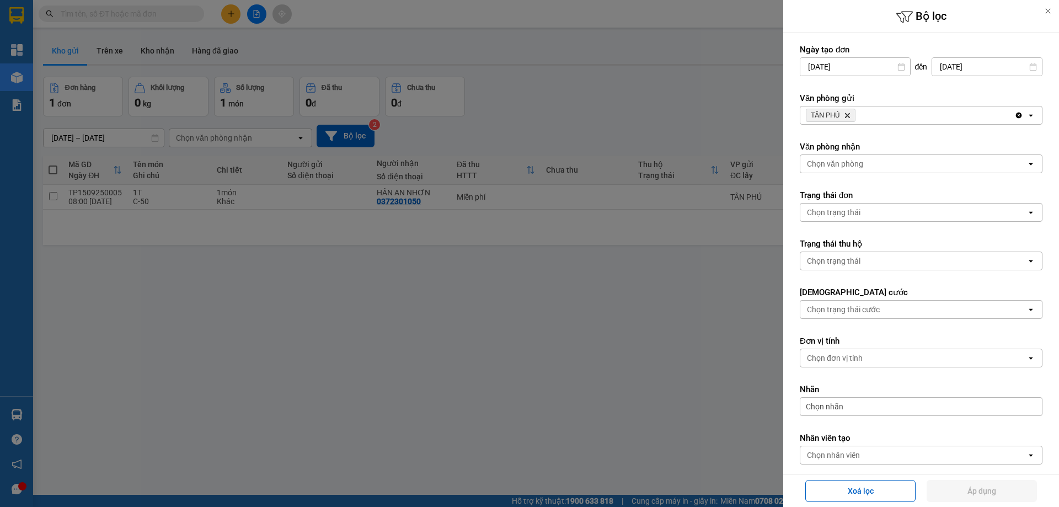
click at [849, 113] on icon "Delete" at bounding box center [847, 115] width 7 height 7
click at [838, 113] on div "Chọn văn phòng" at bounding box center [835, 115] width 56 height 11
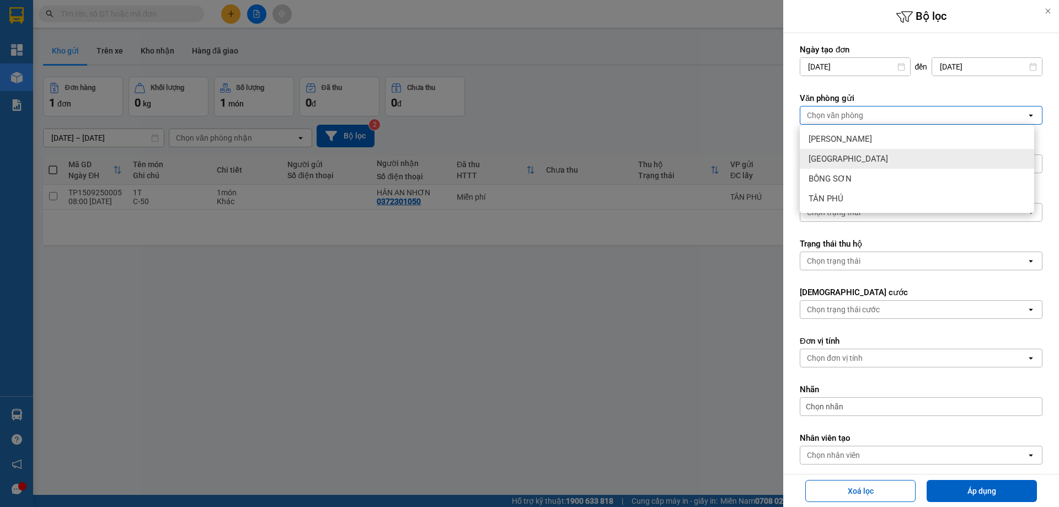
click at [837, 161] on span "SÀI GÒN" at bounding box center [848, 158] width 79 height 11
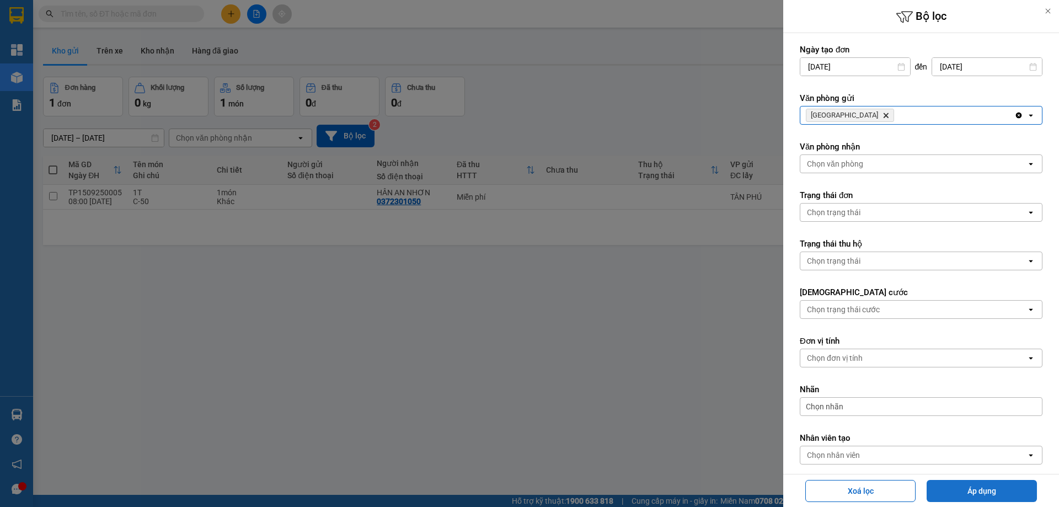
click at [959, 493] on button "Áp dụng" at bounding box center [982, 491] width 110 height 22
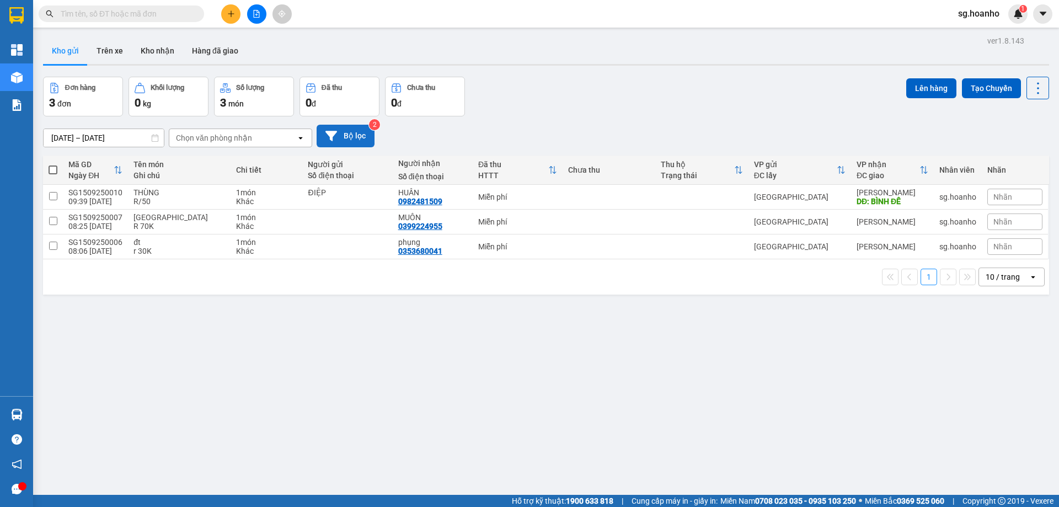
click at [345, 136] on button "Bộ lọc" at bounding box center [346, 136] width 58 height 23
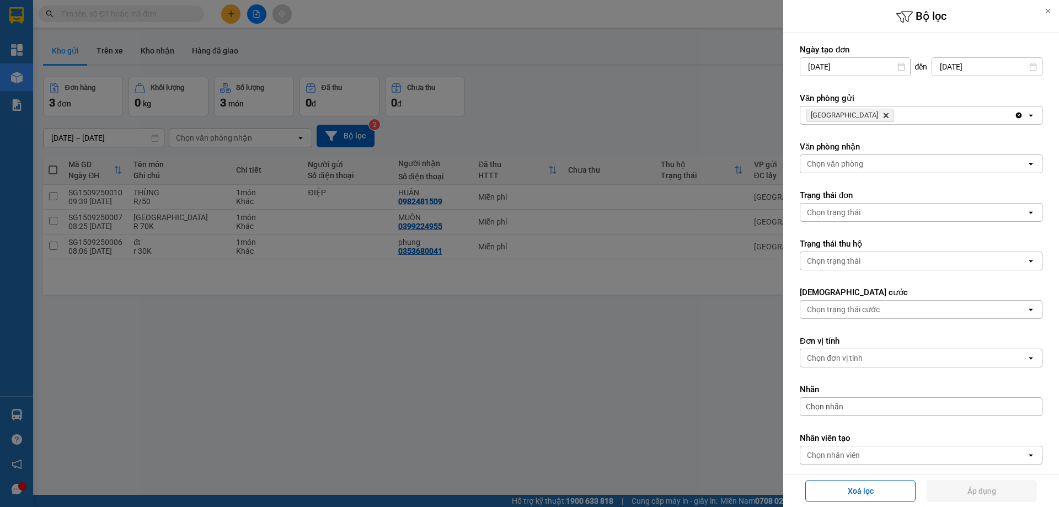
click at [883, 114] on icon "Delete" at bounding box center [886, 115] width 7 height 7
click at [835, 116] on div "Chọn văn phòng" at bounding box center [835, 115] width 56 height 11
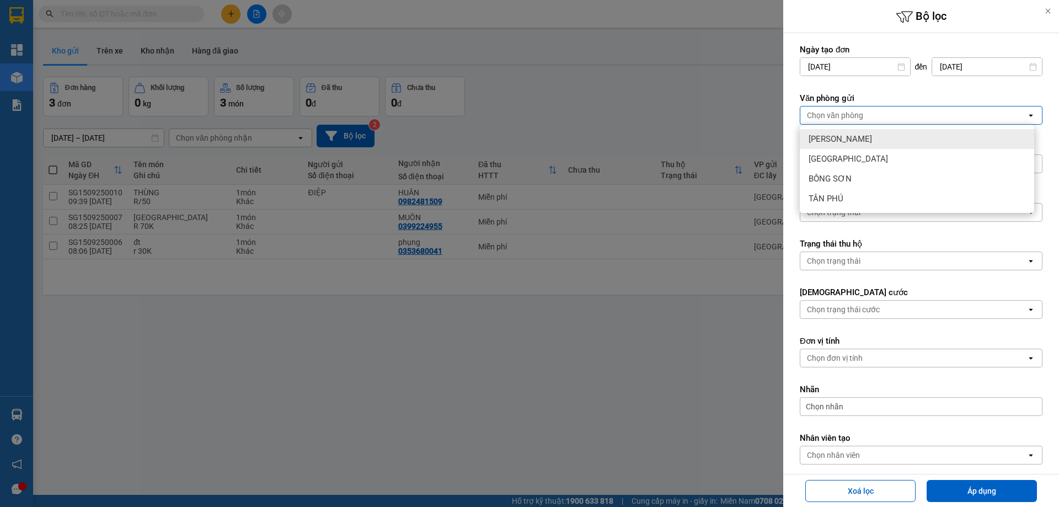
click at [834, 143] on span "TAM QUAN" at bounding box center [840, 139] width 63 height 11
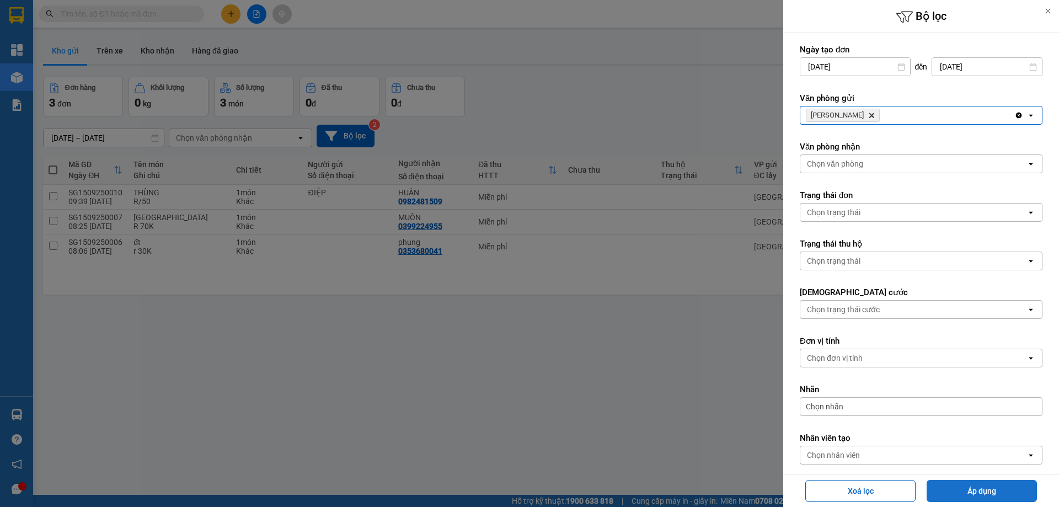
click at [976, 488] on button "Áp dụng" at bounding box center [982, 491] width 110 height 22
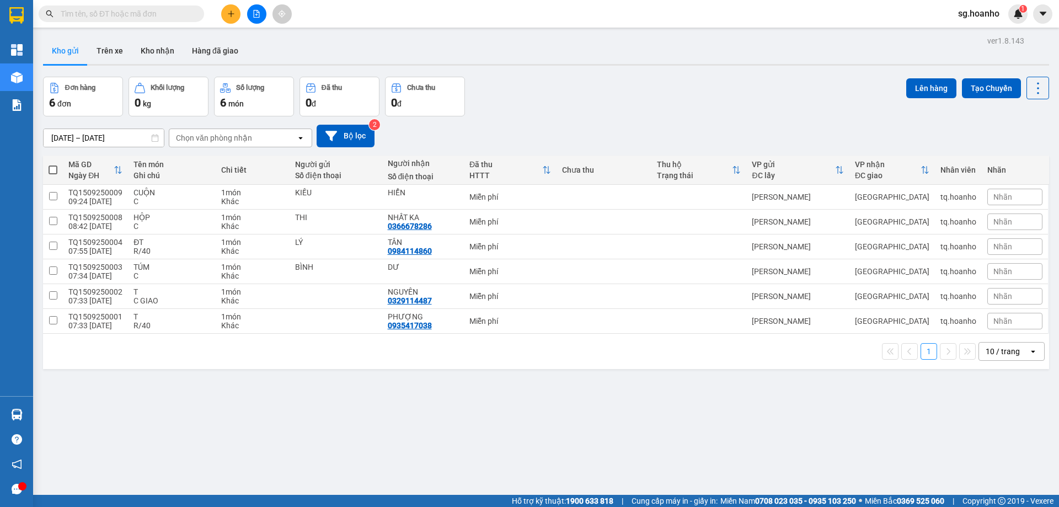
click at [172, 15] on input "text" at bounding box center [126, 14] width 130 height 12
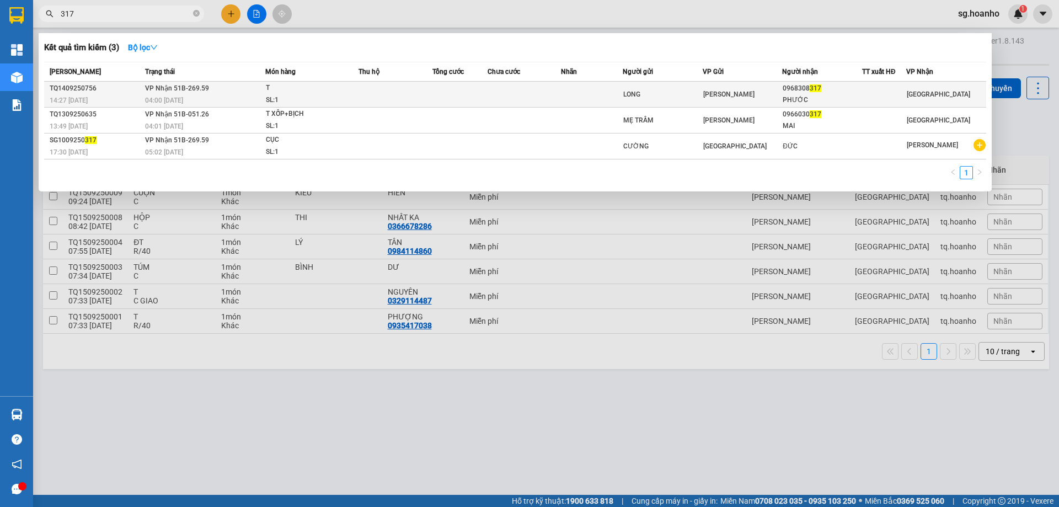
type input "317"
click at [731, 85] on td "TAM QUAN" at bounding box center [743, 95] width 80 height 26
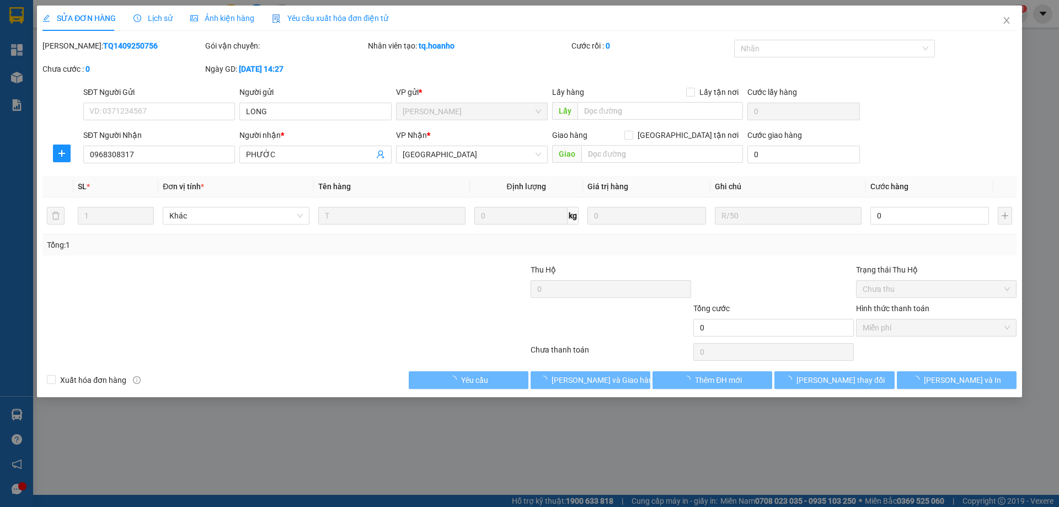
type input "LONG"
type input "0968308317"
type input "PHƯỚC"
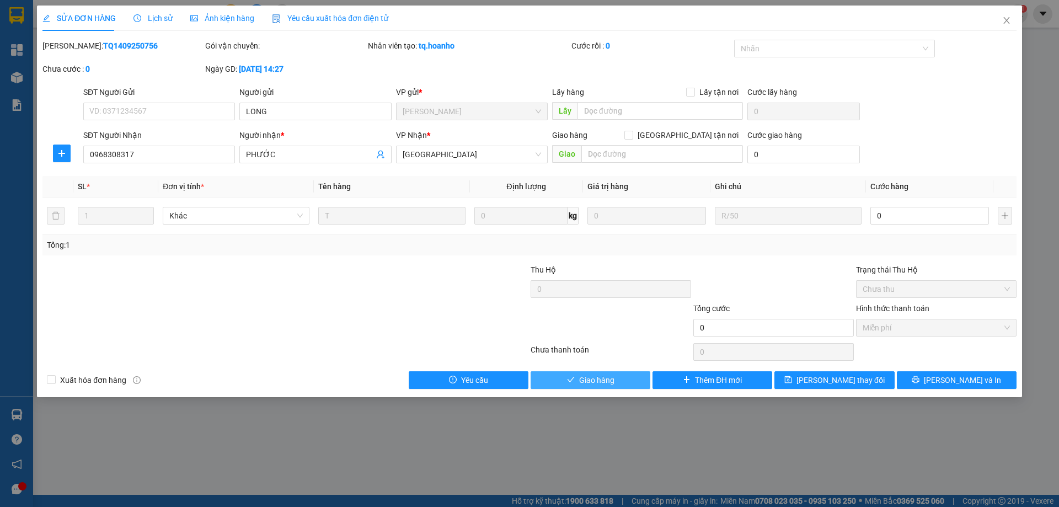
click at [633, 379] on button "Giao hàng" at bounding box center [591, 380] width 120 height 18
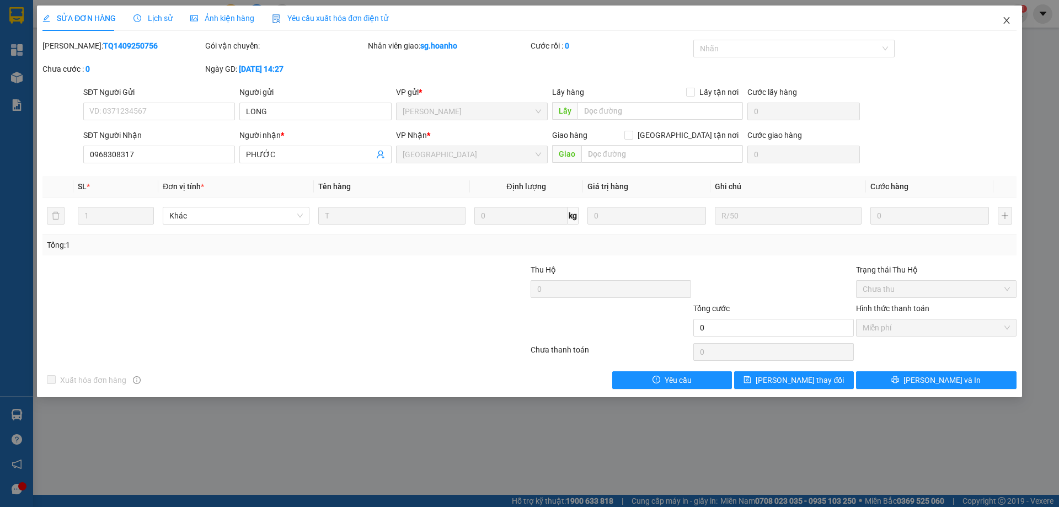
click at [1007, 21] on icon "close" at bounding box center [1007, 20] width 6 height 7
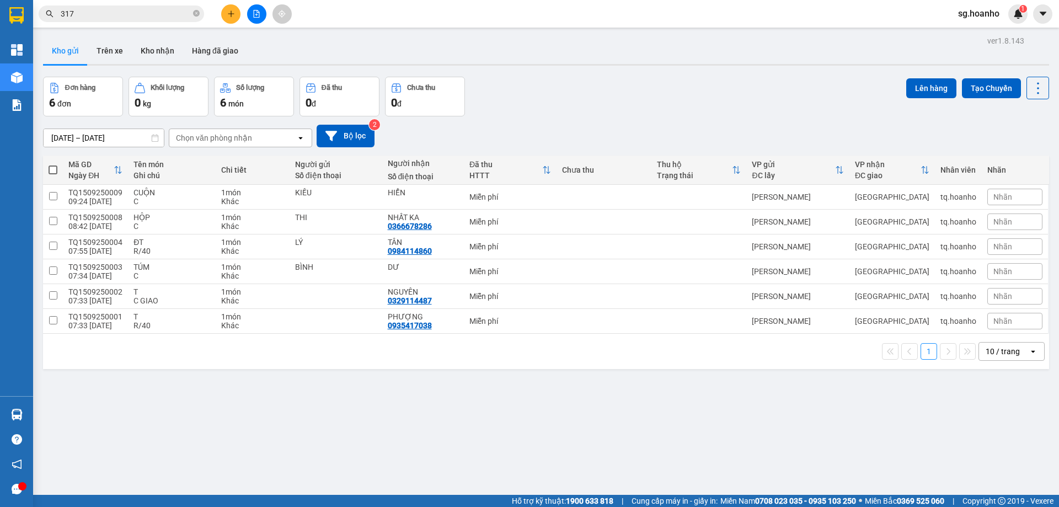
click at [196, 9] on span at bounding box center [196, 14] width 7 height 10
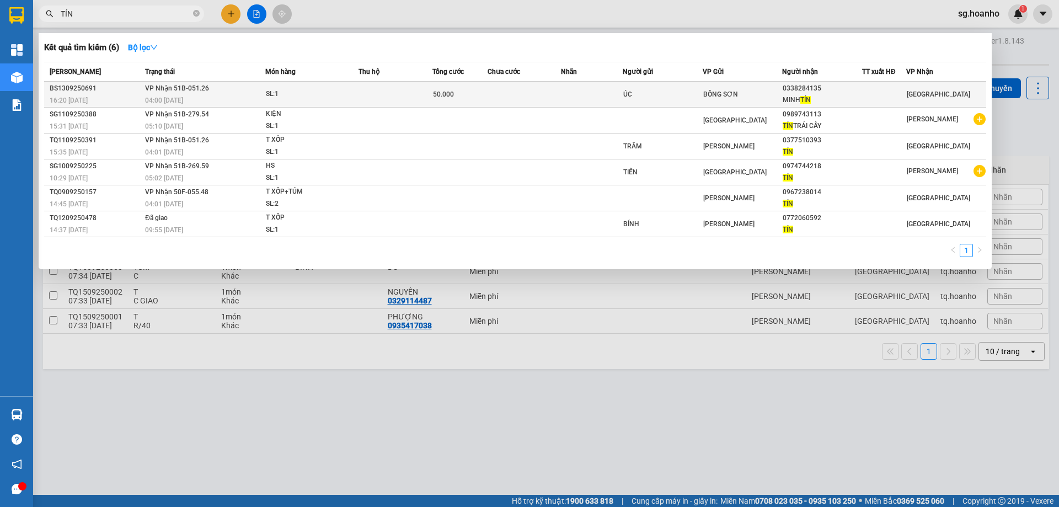
type input "TÍN"
click at [769, 86] on td "BỒNG SƠN" at bounding box center [743, 95] width 80 height 26
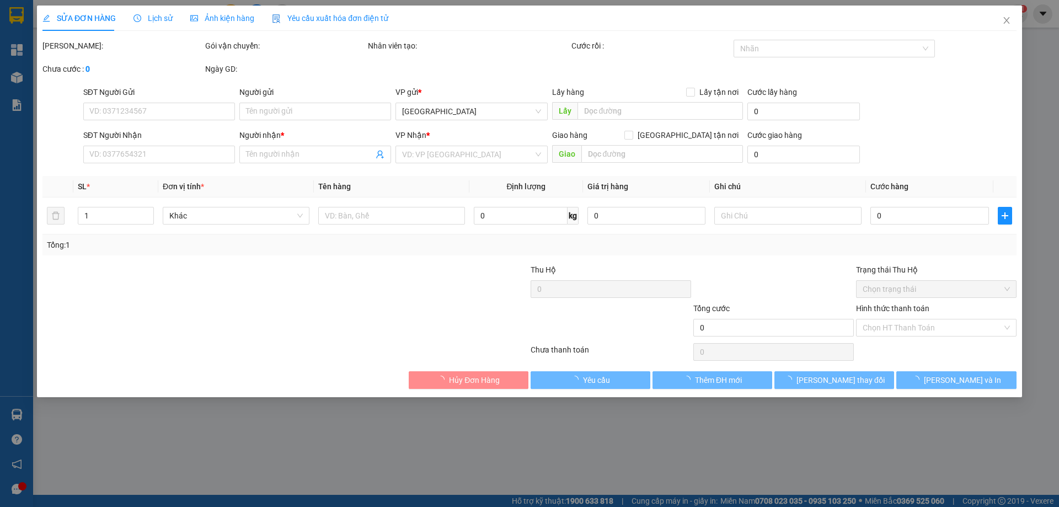
type input "ÚC"
type input "0338284135"
type input "MINH TÍN"
type input "50.000"
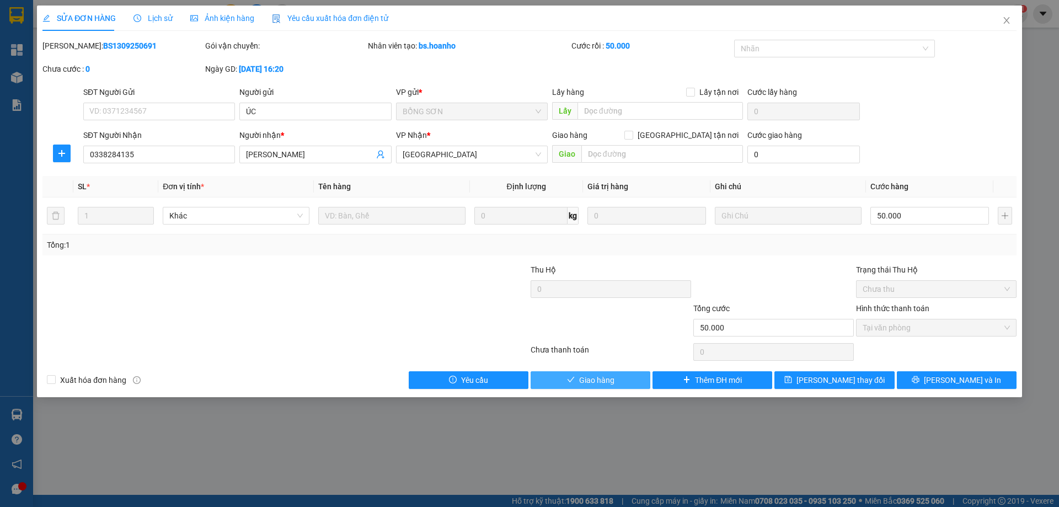
click at [611, 376] on span "Giao hàng" at bounding box center [596, 380] width 35 height 12
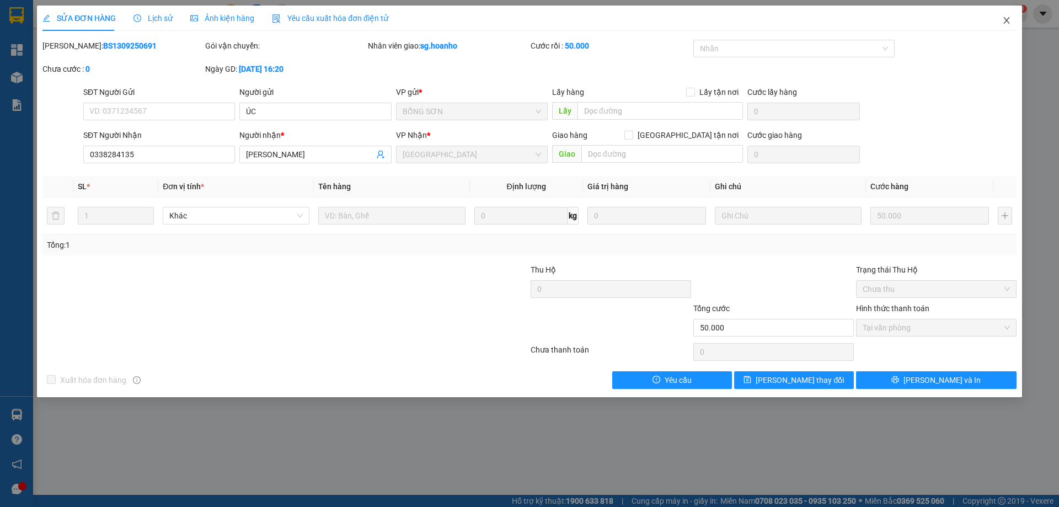
click at [1010, 20] on icon "close" at bounding box center [1007, 20] width 9 height 9
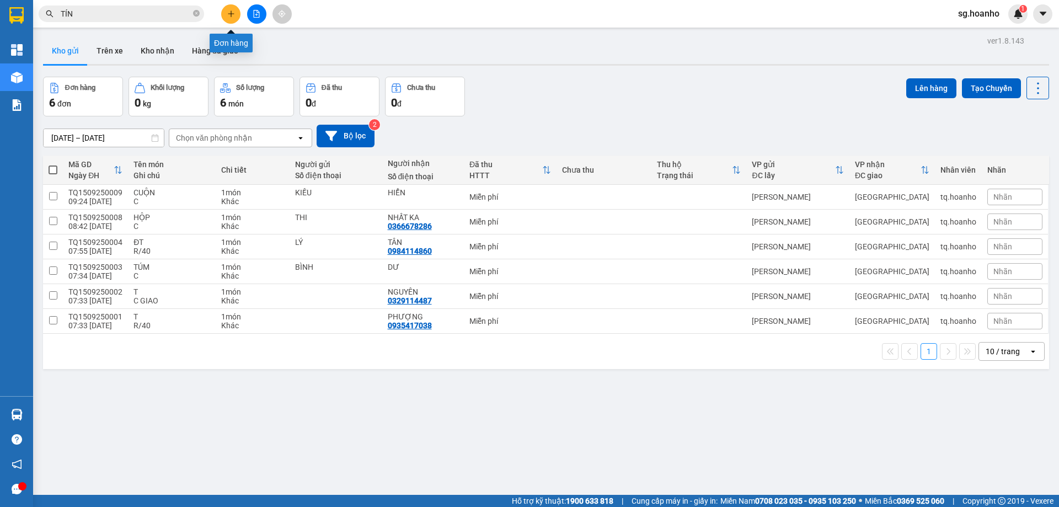
click at [230, 18] on button at bounding box center [230, 13] width 19 height 19
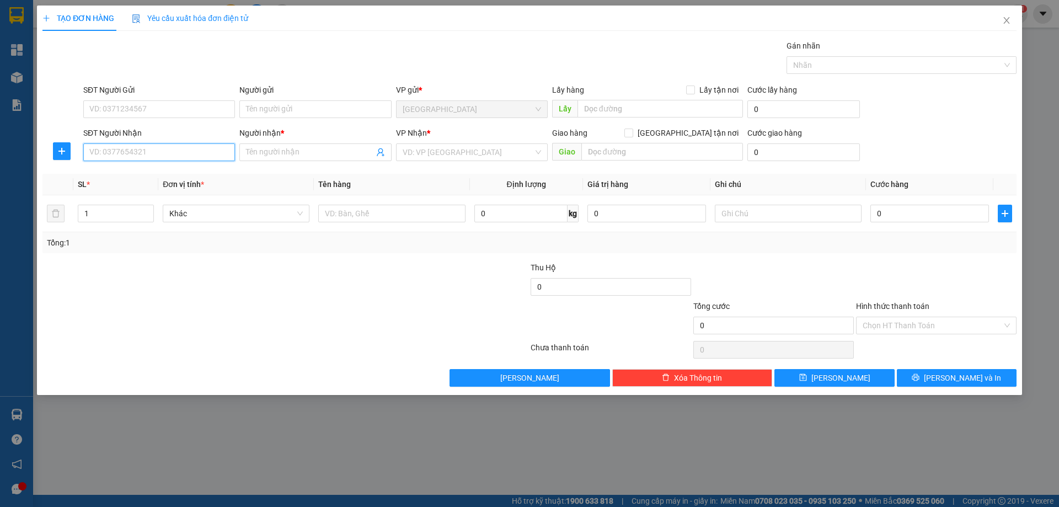
click at [206, 151] on input "SĐT Người Nhận" at bounding box center [159, 152] width 152 height 18
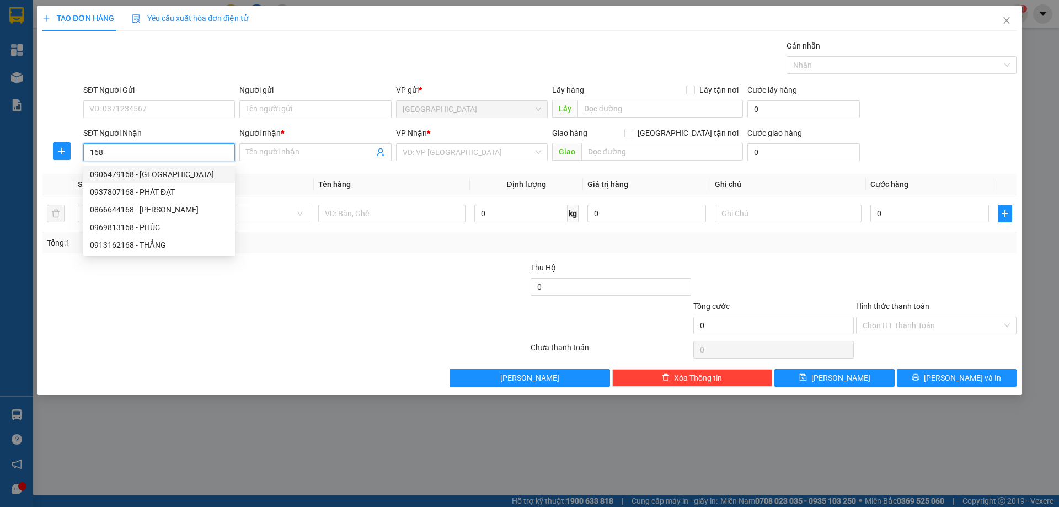
drag, startPoint x: 155, startPoint y: 173, endPoint x: 297, endPoint y: 172, distance: 142.9
click at [155, 174] on div "0906479168 - HẢI VÂN" at bounding box center [159, 174] width 139 height 12
type input "0906479168"
type input "HẢI VÂN"
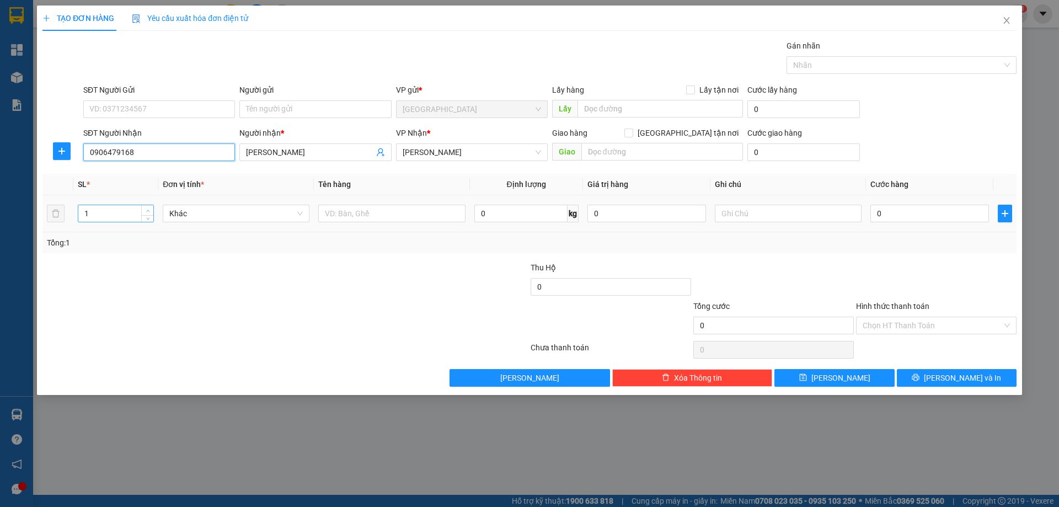
type input "0906479168"
type input "2"
click at [152, 207] on span "Increase Value" at bounding box center [147, 210] width 12 height 10
click at [401, 219] on input "text" at bounding box center [391, 214] width 147 height 18
type input "CỤC"
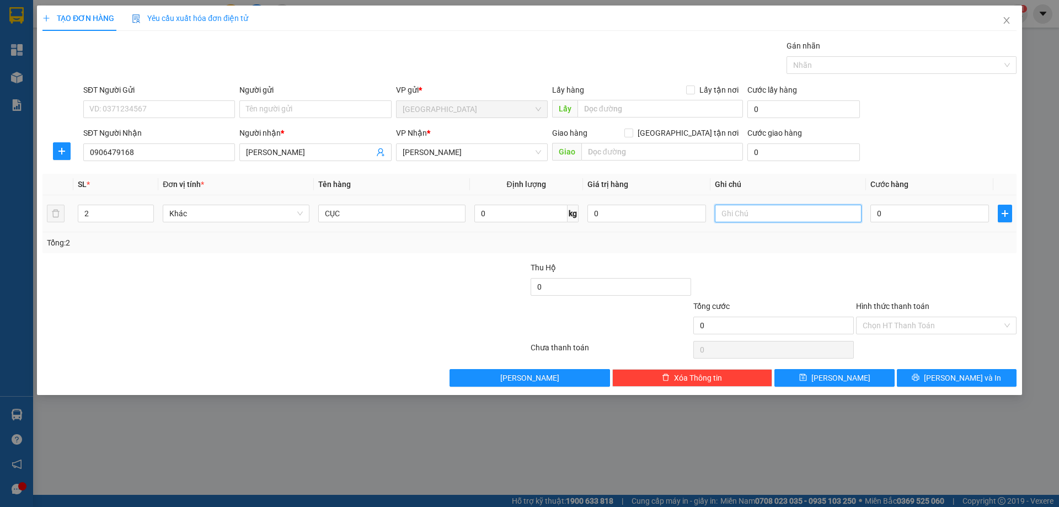
click at [741, 216] on input "text" at bounding box center [788, 214] width 147 height 18
type input "C"
click at [892, 302] on label "Hình thức thanh toán" at bounding box center [892, 306] width 73 height 9
click at [892, 317] on input "Hình thức thanh toán" at bounding box center [933, 325] width 140 height 17
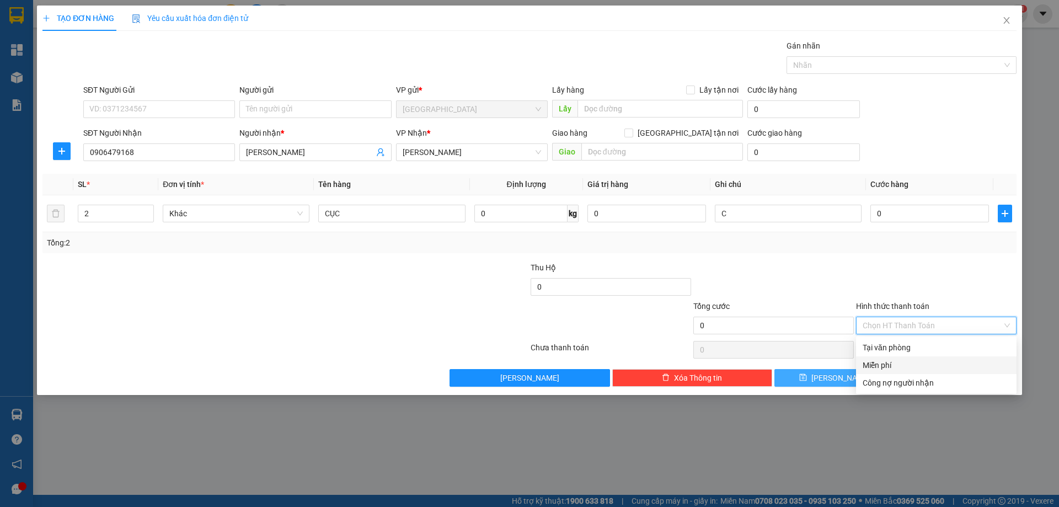
click at [892, 369] on div "Miễn phí" at bounding box center [936, 365] width 147 height 12
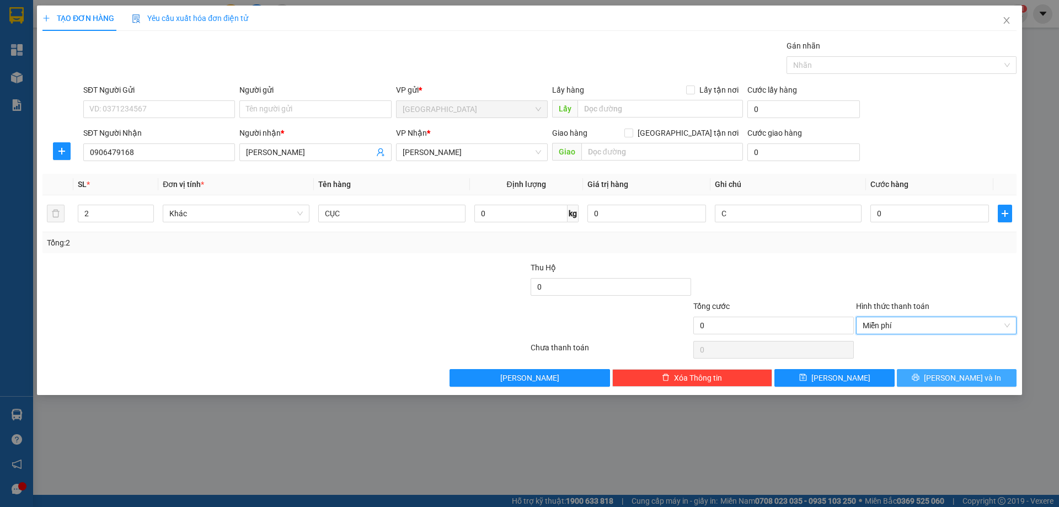
click at [904, 380] on button "Lưu và In" at bounding box center [957, 378] width 120 height 18
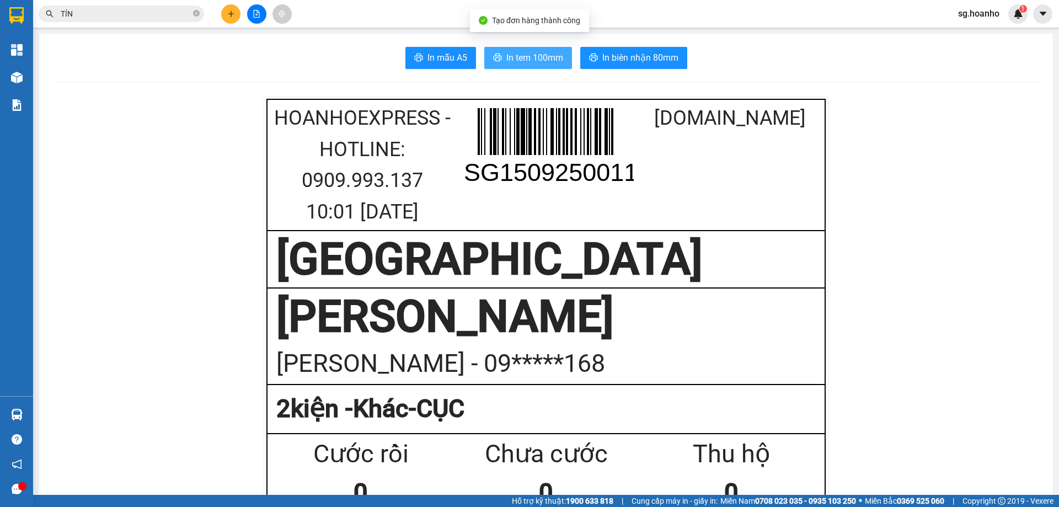
click at [507, 58] on span "In tem 100mm" at bounding box center [535, 58] width 57 height 14
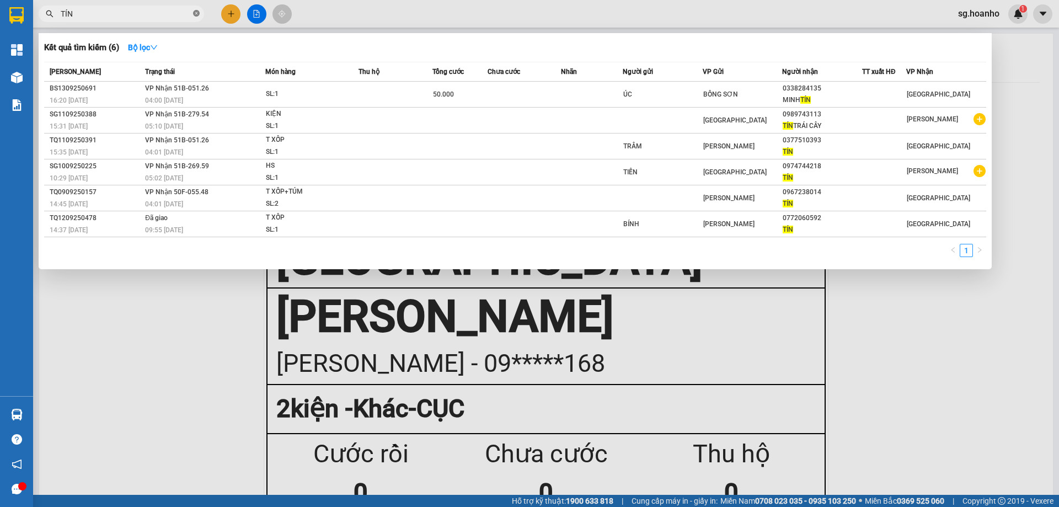
click at [196, 12] on icon "close-circle" at bounding box center [196, 13] width 7 height 7
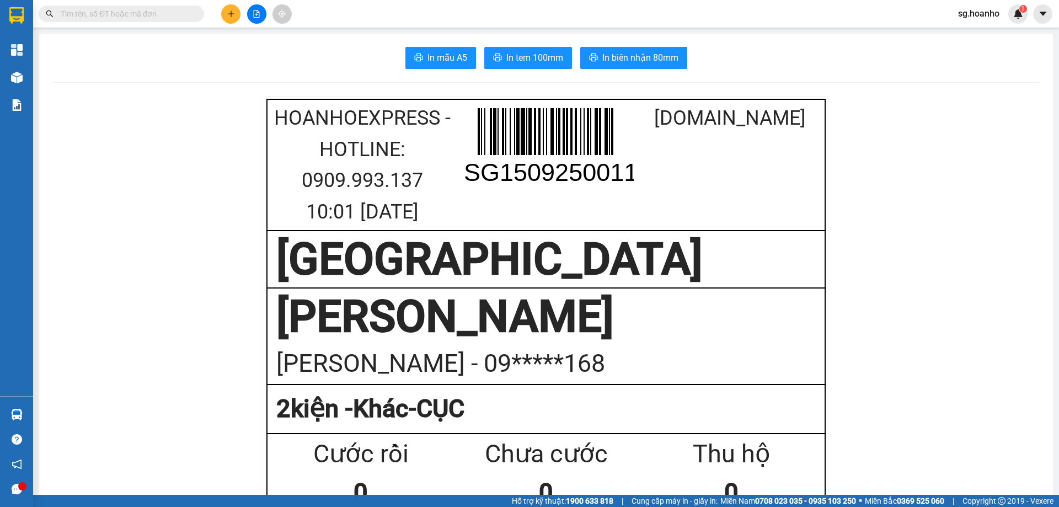
type input "D"
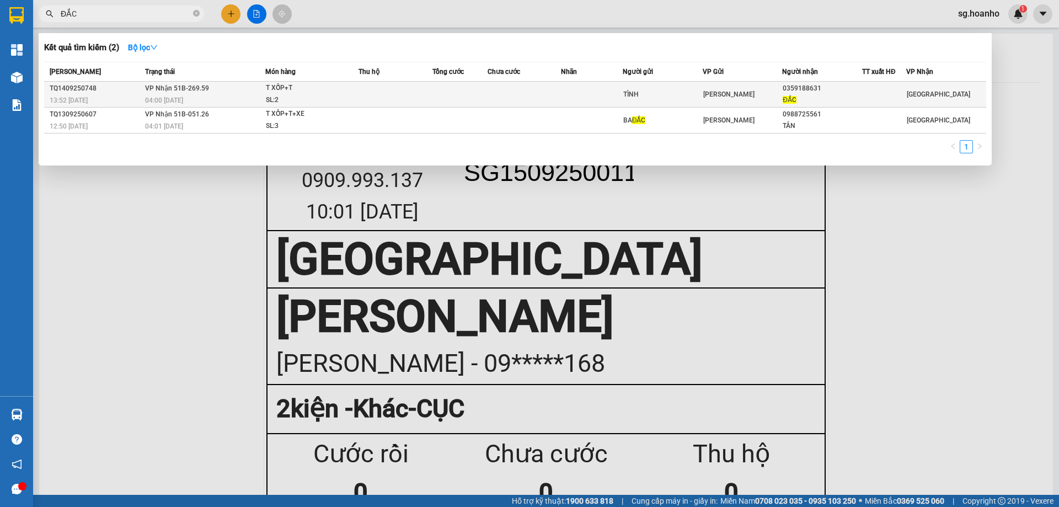
type input "ĐẮC"
drag, startPoint x: 555, startPoint y: 88, endPoint x: 547, endPoint y: 88, distance: 7.7
click at [547, 88] on td at bounding box center [525, 95] width 74 height 26
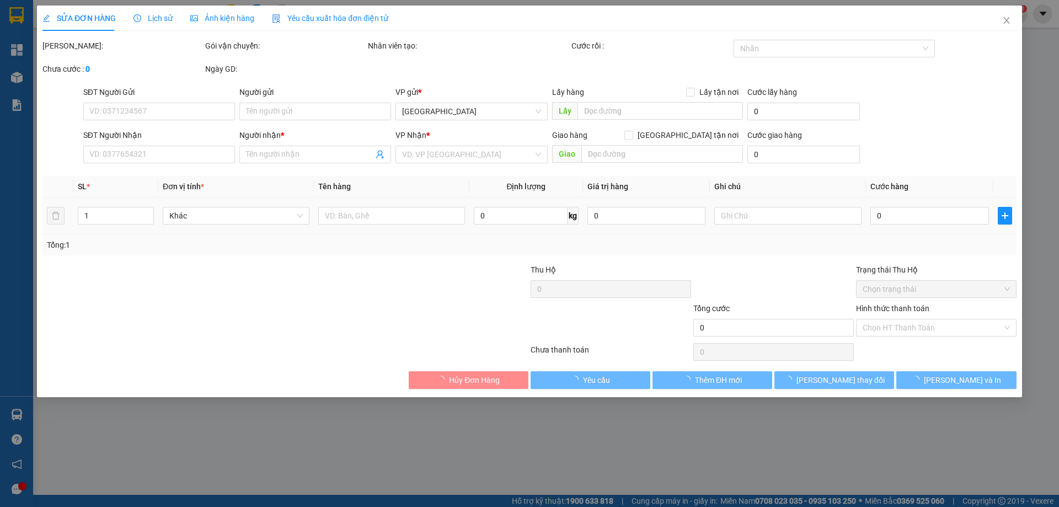
type input "TÌNH"
type input "0359188631"
type input "ĐẮC"
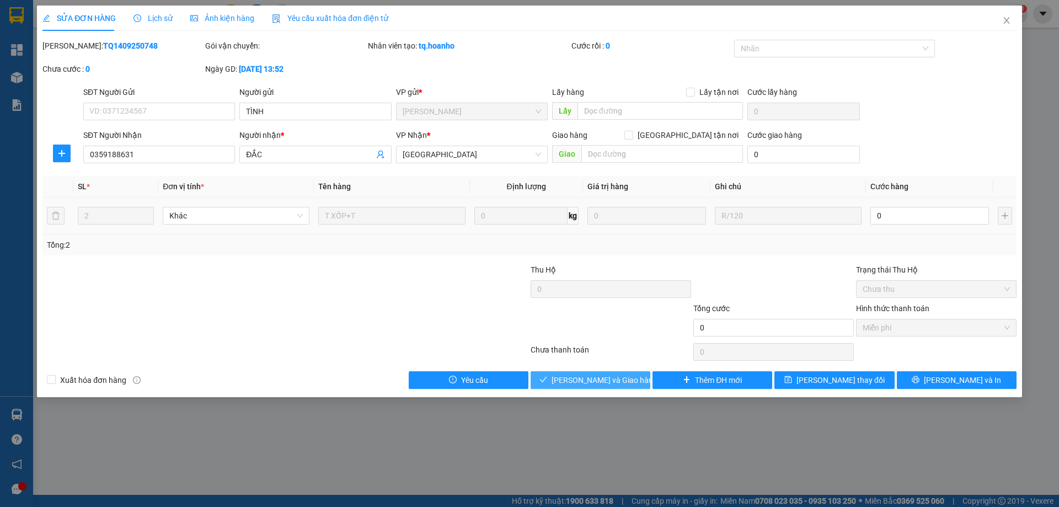
click at [577, 379] on span "Lưu và Giao hàng" at bounding box center [605, 380] width 106 height 12
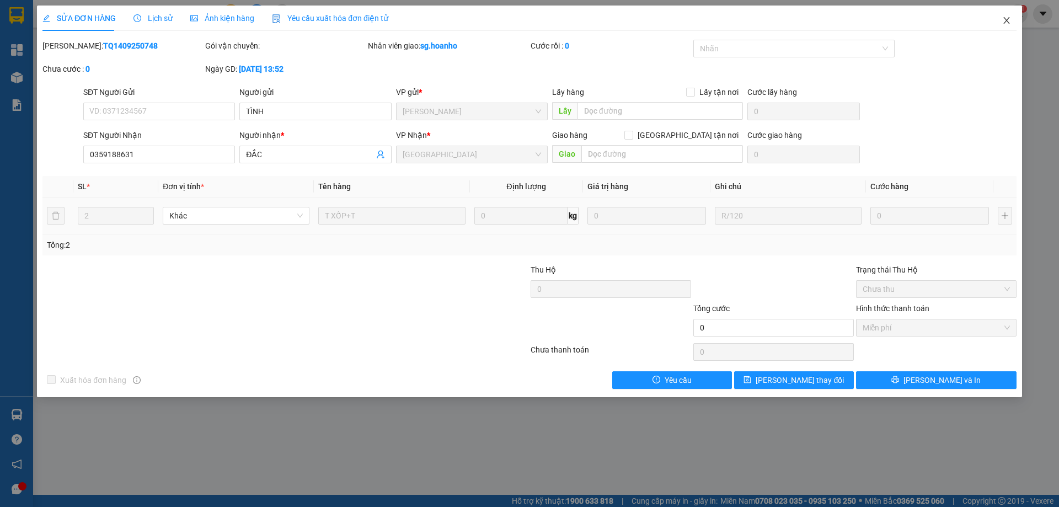
click at [1010, 18] on icon "close" at bounding box center [1007, 20] width 9 height 9
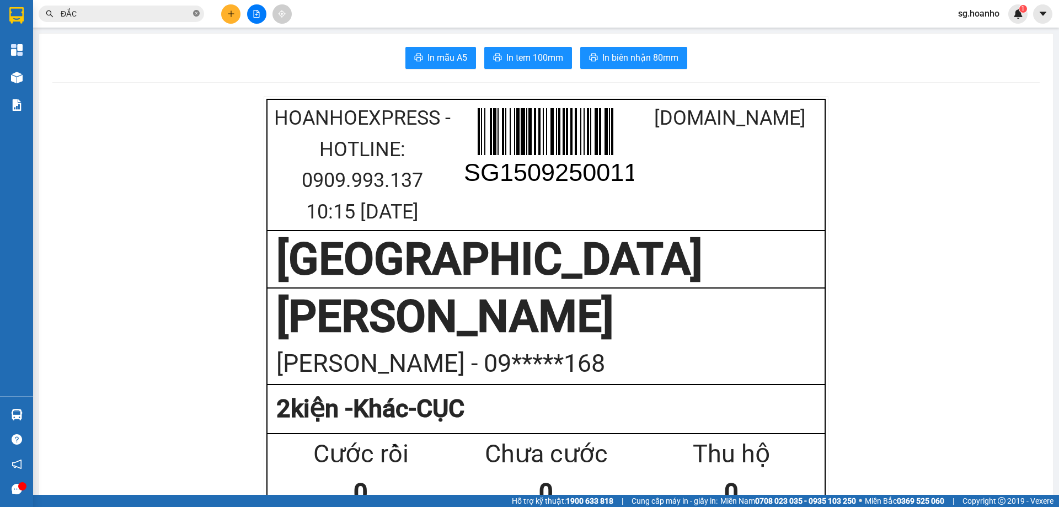
click at [199, 14] on icon "close-circle" at bounding box center [196, 13] width 7 height 7
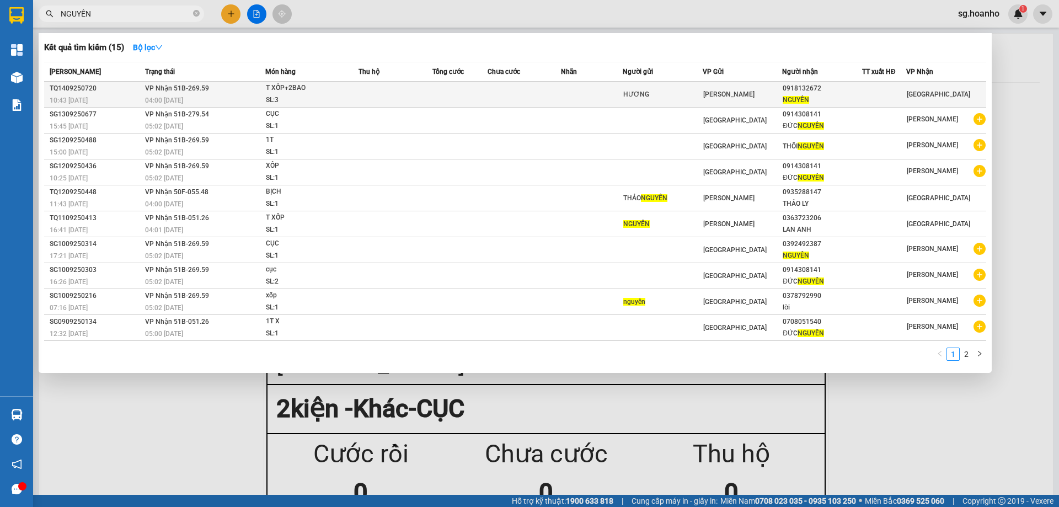
type input "NGUYÊN"
click at [697, 91] on div "HƯƠNG" at bounding box center [663, 95] width 79 height 12
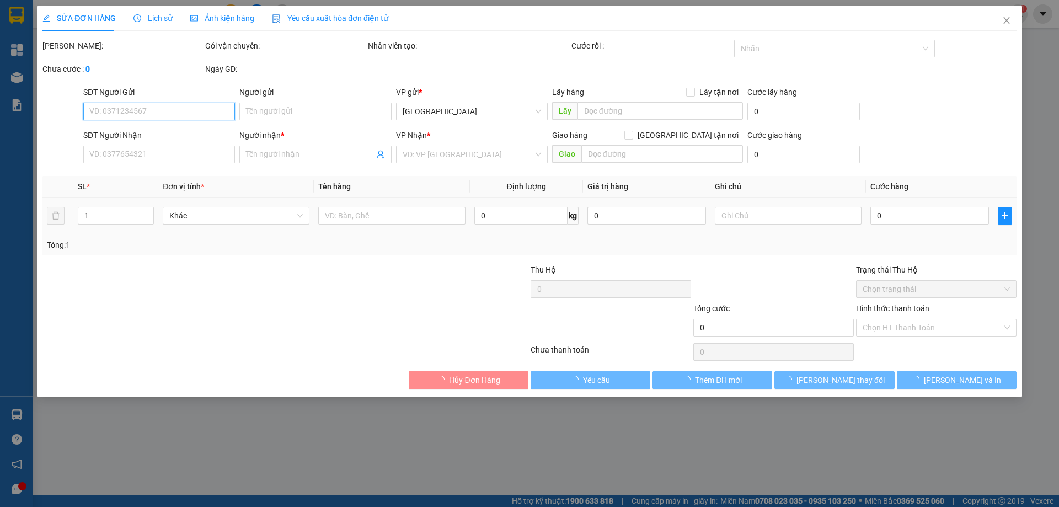
type input "HƯƠNG"
type input "0918132672"
type input "NGUYÊN"
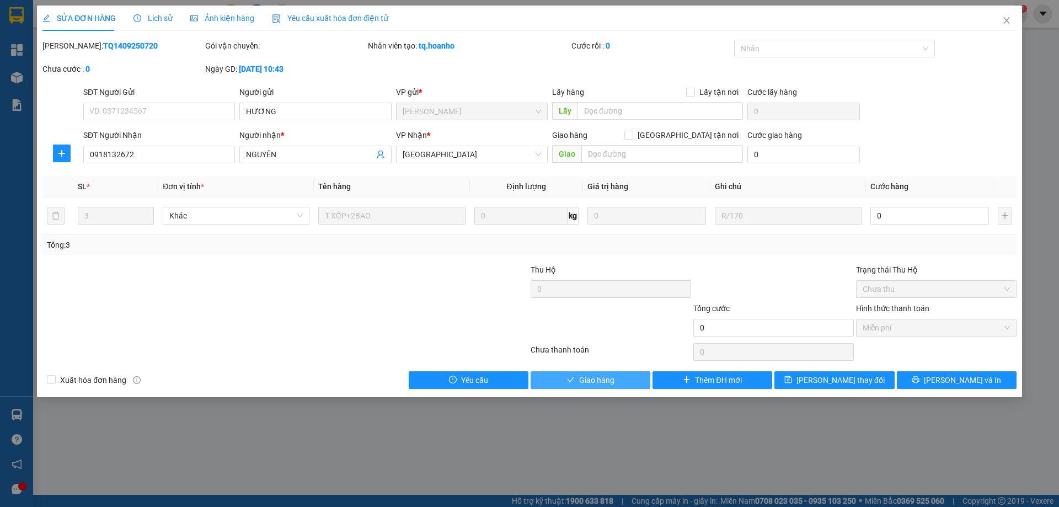
click at [588, 382] on span "Giao hàng" at bounding box center [596, 380] width 35 height 12
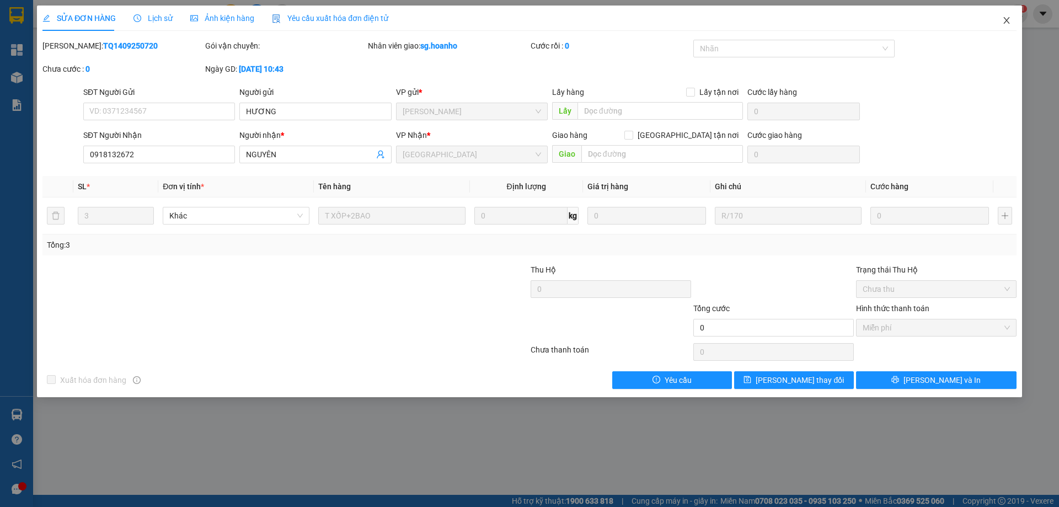
click at [1008, 22] on icon "close" at bounding box center [1007, 20] width 6 height 7
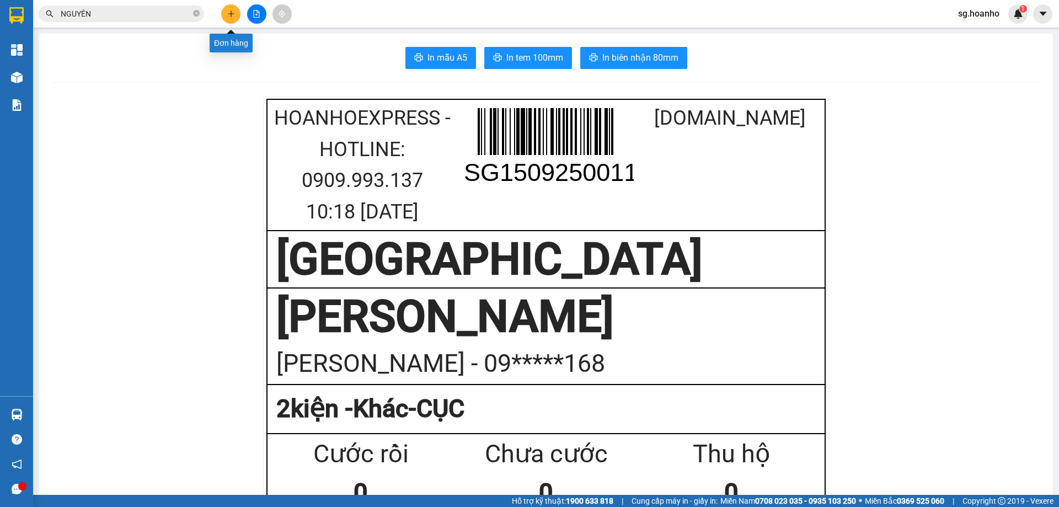
click at [229, 13] on icon "plus" at bounding box center [231, 14] width 8 height 8
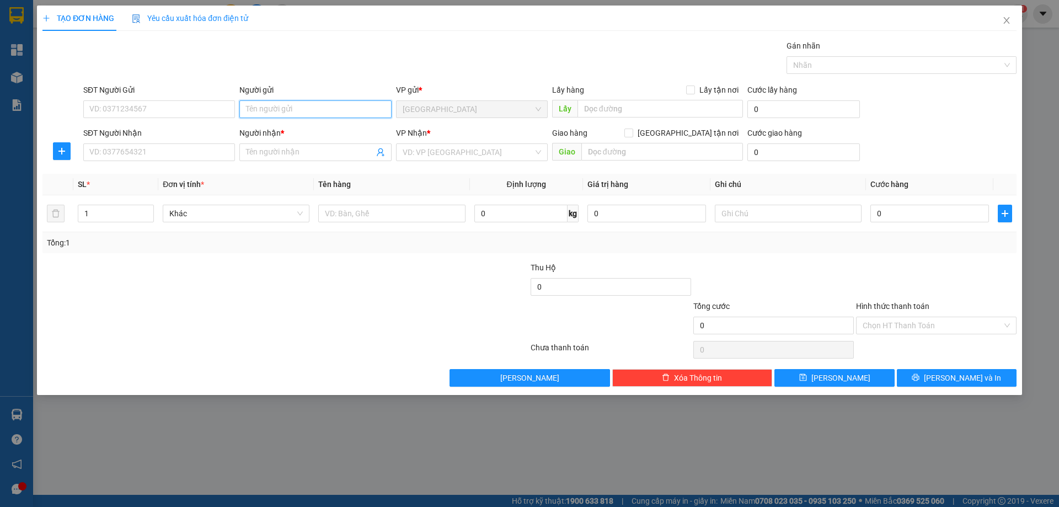
click at [270, 104] on input "Người gửi" at bounding box center [315, 109] width 152 height 18
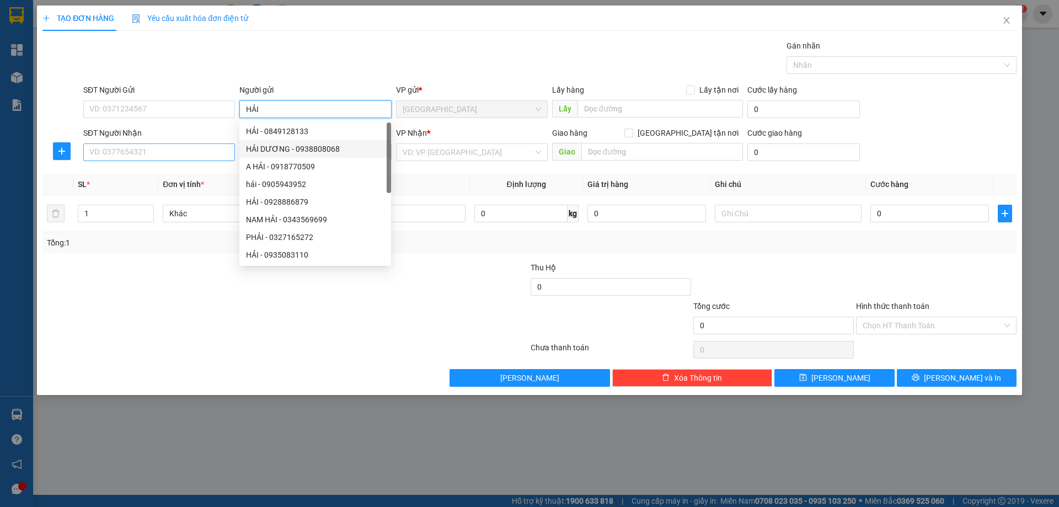
type input "HẢI"
click at [222, 159] on input "SĐT Người Nhận" at bounding box center [159, 152] width 152 height 18
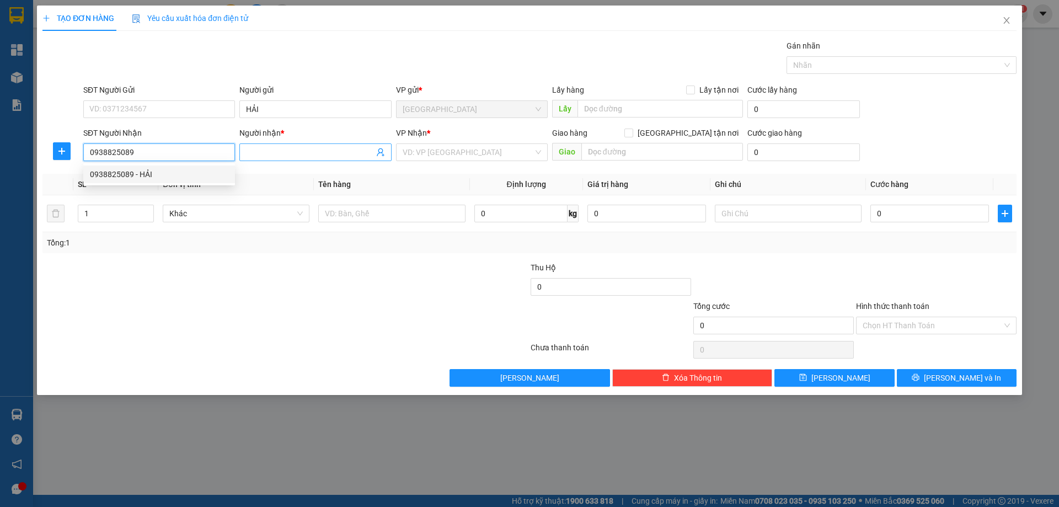
type input "0938825089"
click at [257, 148] on input "Người nhận *" at bounding box center [309, 152] width 127 height 12
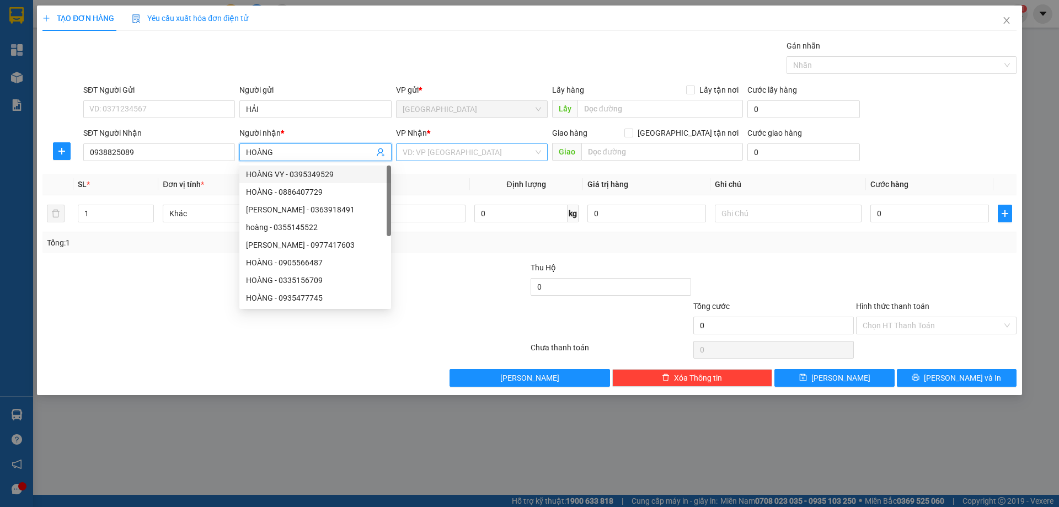
type input "HOÀNG"
click at [448, 149] on input "search" at bounding box center [468, 152] width 131 height 17
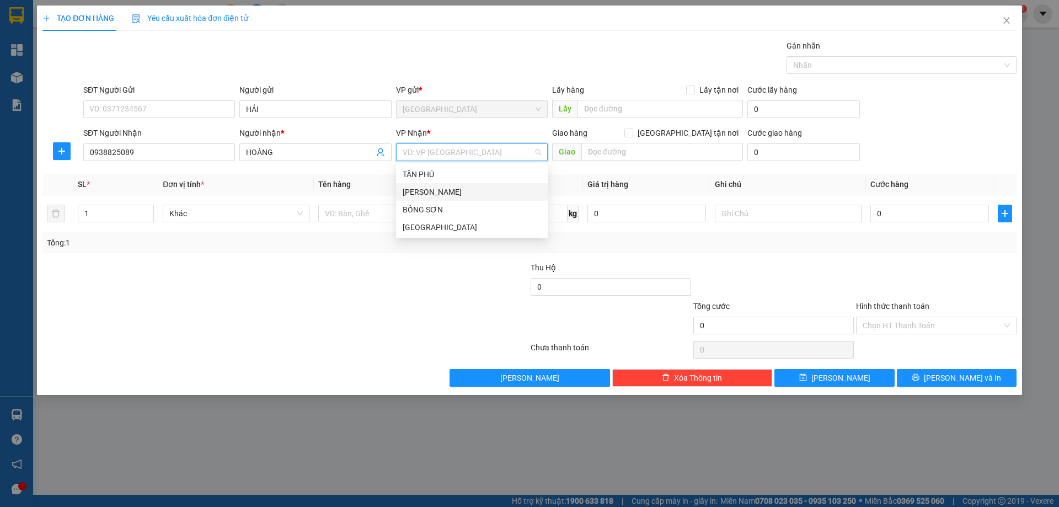
click at [453, 199] on div "TAM QUAN" at bounding box center [472, 192] width 152 height 18
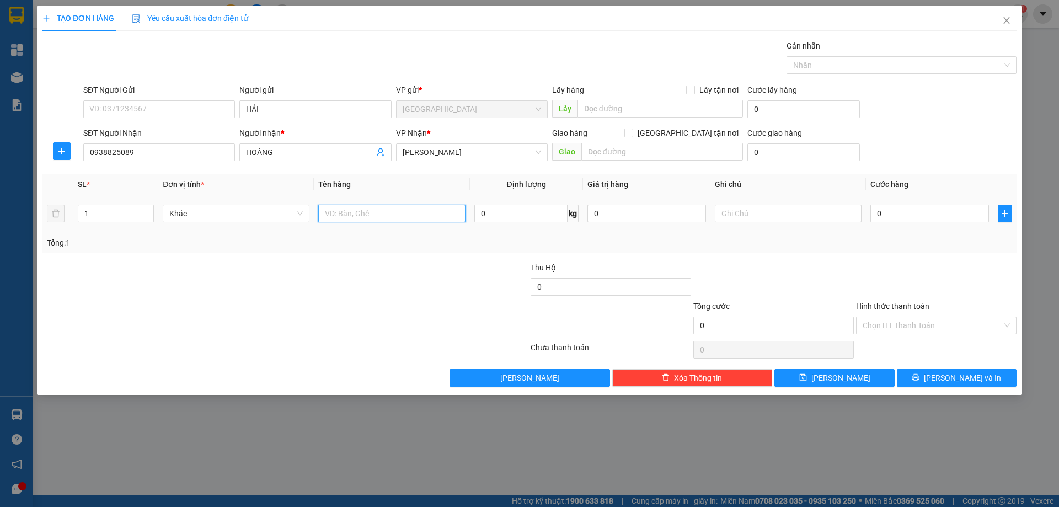
click at [397, 220] on input "text" at bounding box center [391, 214] width 147 height 18
type input "T"
click at [723, 215] on input "text" at bounding box center [788, 214] width 147 height 18
type input "R/70"
click at [887, 302] on label "Hình thức thanh toán" at bounding box center [892, 306] width 73 height 9
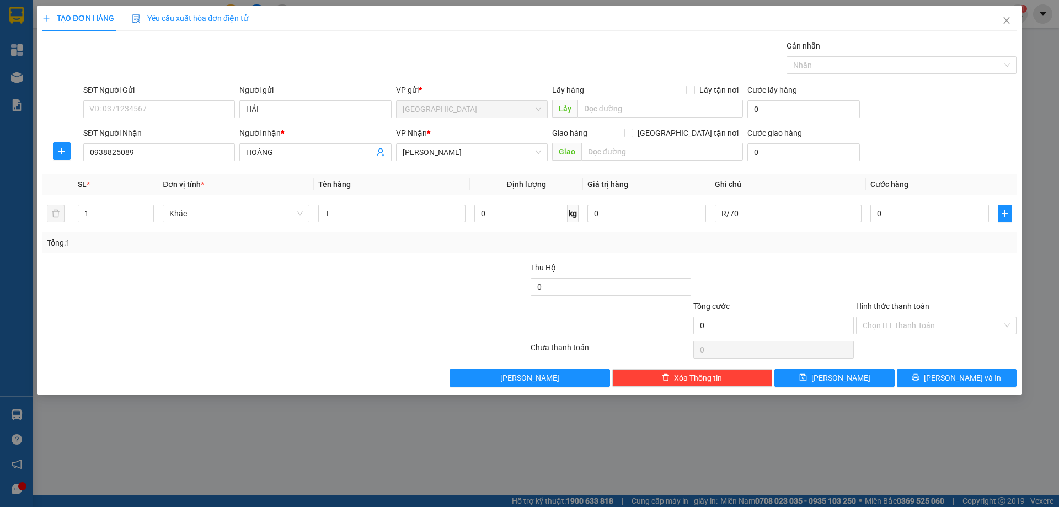
click at [887, 317] on input "Hình thức thanh toán" at bounding box center [933, 325] width 140 height 17
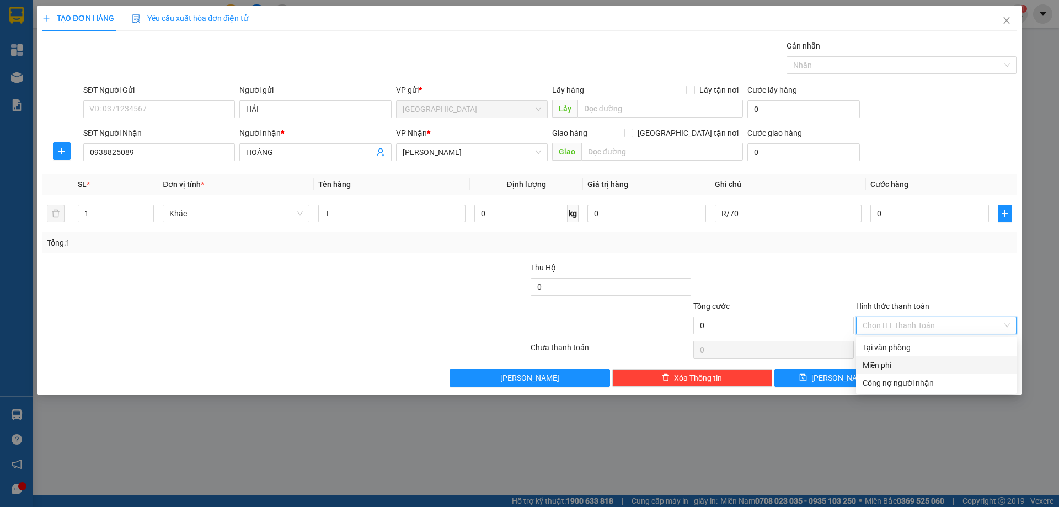
click at [910, 359] on div "Miễn phí" at bounding box center [936, 365] width 161 height 18
click at [931, 380] on button "Lưu và In" at bounding box center [957, 378] width 120 height 18
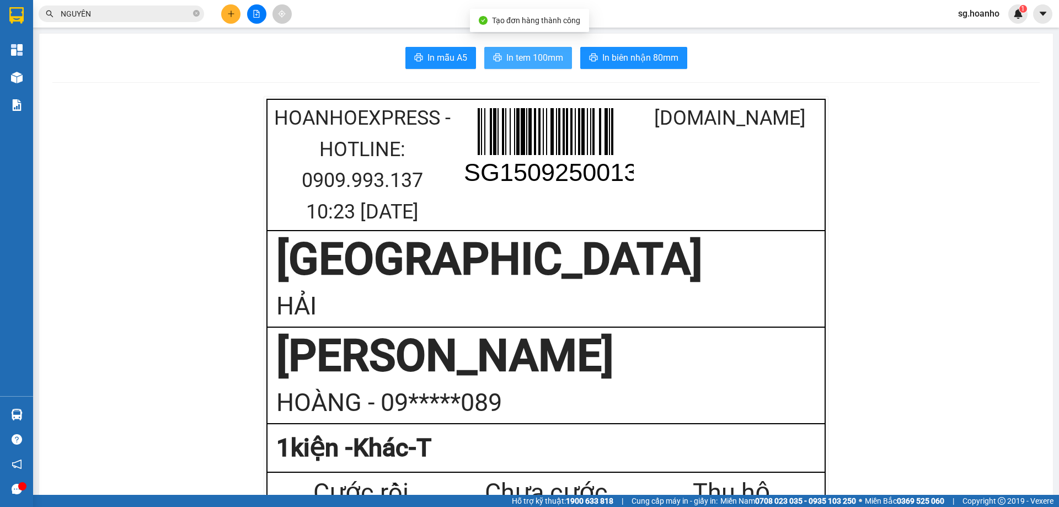
drag, startPoint x: 502, startPoint y: 56, endPoint x: 569, endPoint y: 253, distance: 207.7
click at [501, 65] on button "In tem 100mm" at bounding box center [528, 58] width 88 height 22
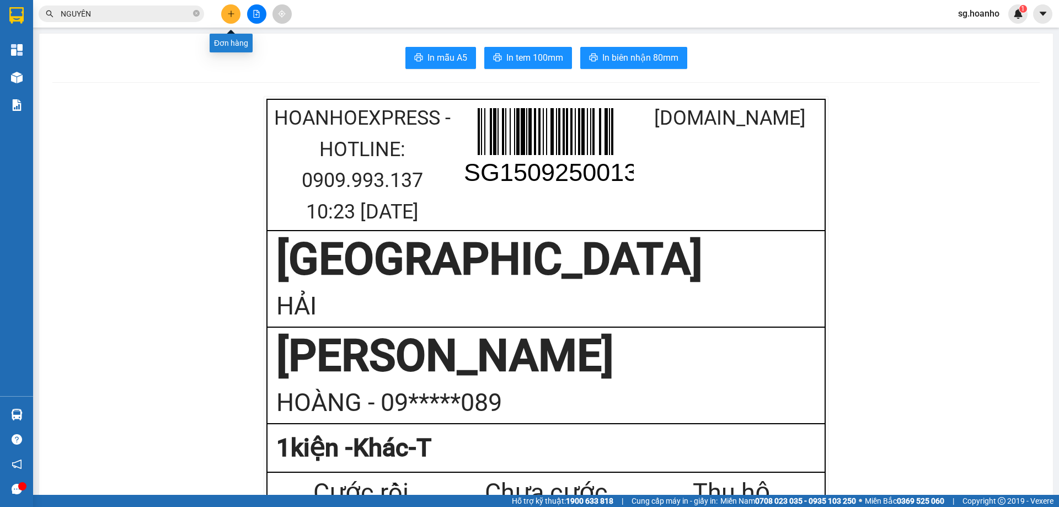
click at [229, 14] on icon "plus" at bounding box center [231, 13] width 6 height 1
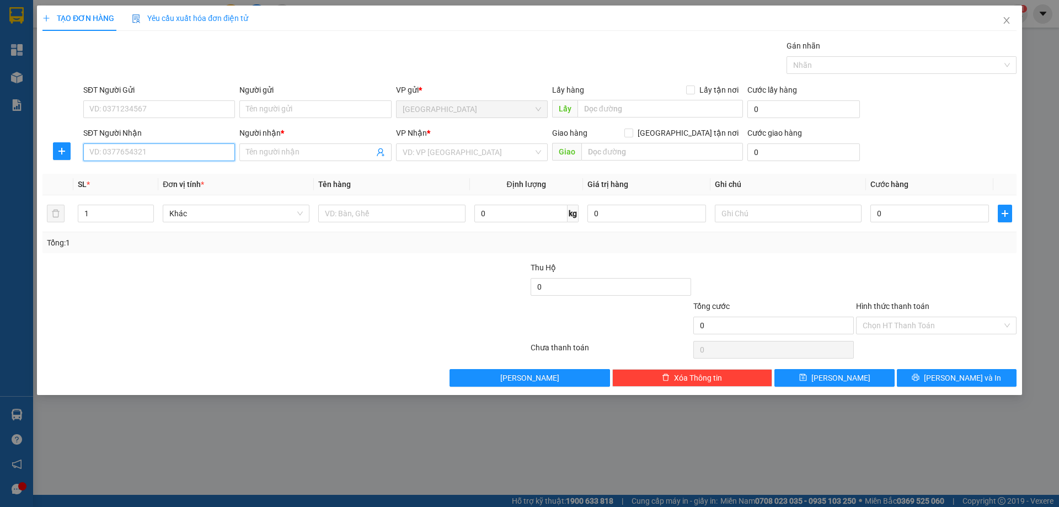
click at [188, 155] on input "SĐT Người Nhận" at bounding box center [159, 152] width 152 height 18
click at [194, 171] on div "0372301050 - HÂN AN NHƠN" at bounding box center [159, 174] width 139 height 12
type input "0372301050"
type input "HÂN AN NHƠN"
type input "0372301050"
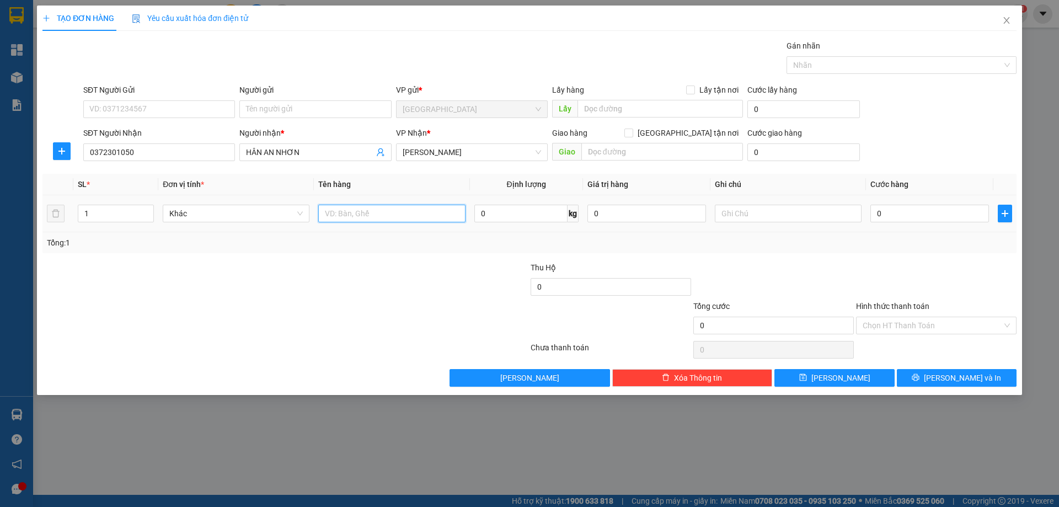
click at [363, 215] on input "text" at bounding box center [391, 214] width 147 height 18
type input "T"
click at [633, 154] on input "text" at bounding box center [663, 152] width 162 height 18
type input "AN NHƠN"
click at [761, 225] on td at bounding box center [789, 213] width 156 height 37
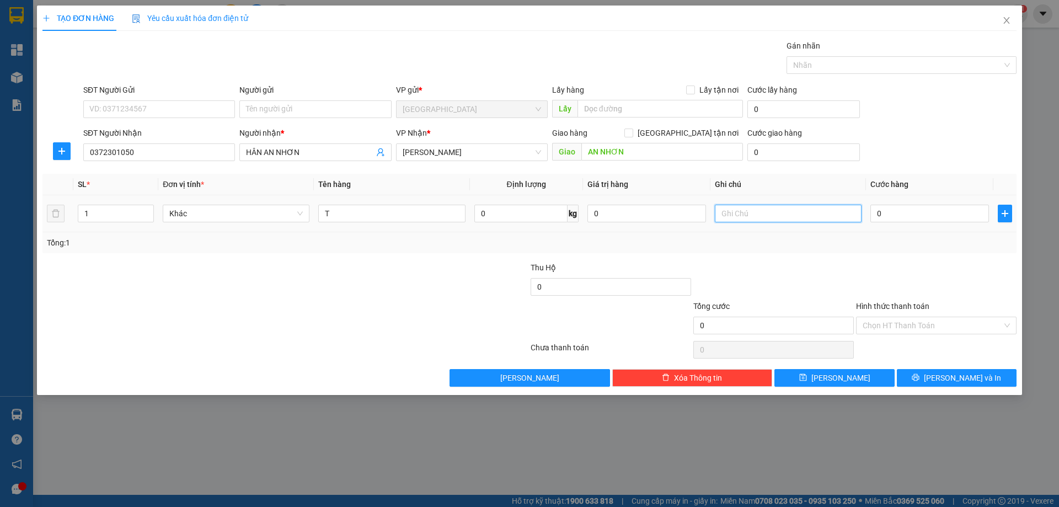
click at [746, 209] on input "text" at bounding box center [788, 214] width 147 height 18
type input "C/50"
drag, startPoint x: 872, startPoint y: 306, endPoint x: 879, endPoint y: 328, distance: 23.7
click at [871, 307] on label "Hình thức thanh toán" at bounding box center [892, 306] width 73 height 9
click at [871, 317] on input "Hình thức thanh toán" at bounding box center [933, 325] width 140 height 17
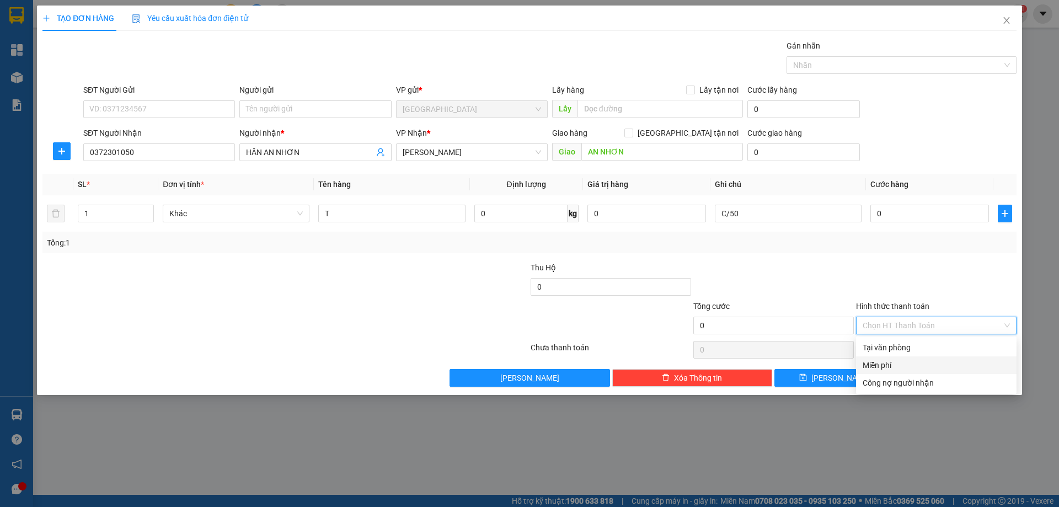
drag, startPoint x: 889, startPoint y: 361, endPoint x: 896, endPoint y: 370, distance: 11.0
click at [888, 362] on div "Miễn phí" at bounding box center [936, 365] width 147 height 12
drag, startPoint x: 921, startPoint y: 381, endPoint x: 903, endPoint y: 381, distance: 18.2
click at [910, 381] on button "Lưu và In" at bounding box center [957, 378] width 120 height 18
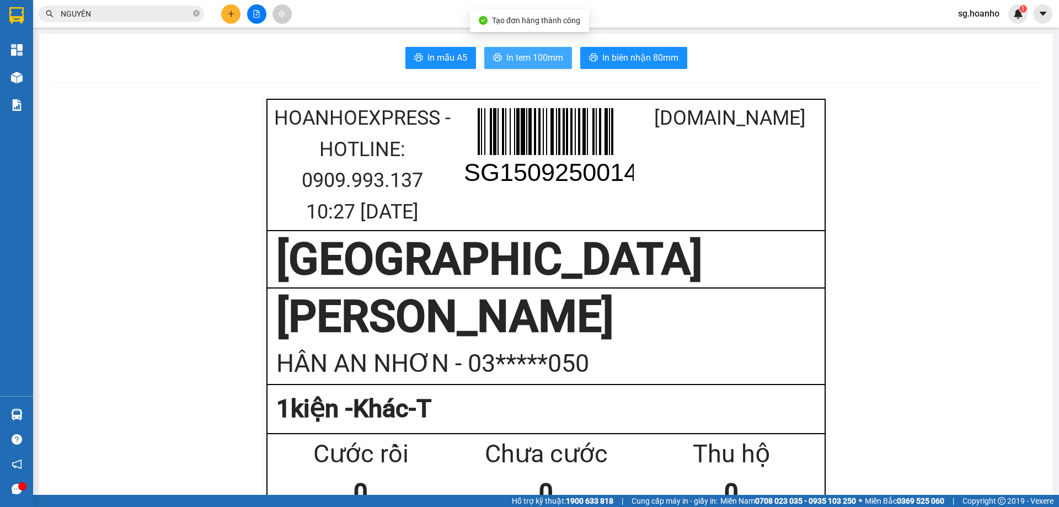
drag, startPoint x: 508, startPoint y: 58, endPoint x: 505, endPoint y: 94, distance: 35.5
click at [508, 60] on span "In tem 100mm" at bounding box center [535, 58] width 57 height 14
click at [194, 14] on icon "close-circle" at bounding box center [196, 13] width 7 height 7
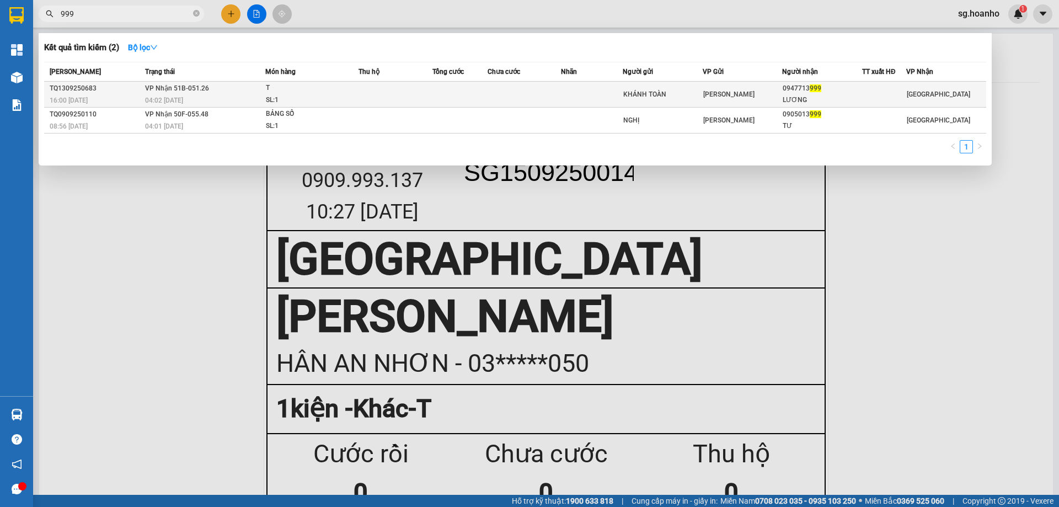
type input "999"
click at [694, 87] on td "KHÁNH TOÀN" at bounding box center [663, 95] width 80 height 26
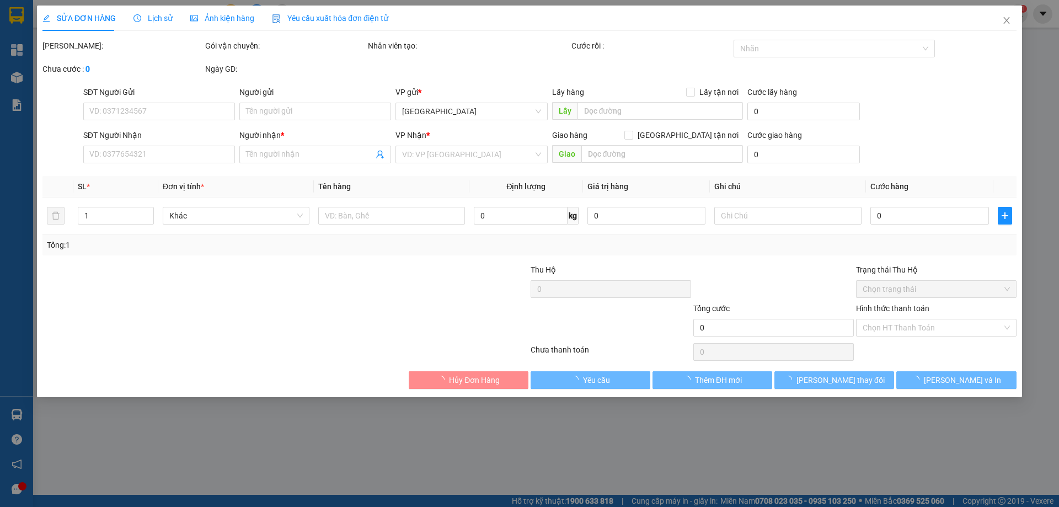
type input "KHÁNH TOÀN"
type input "0947713999"
type input "LƯƠNG"
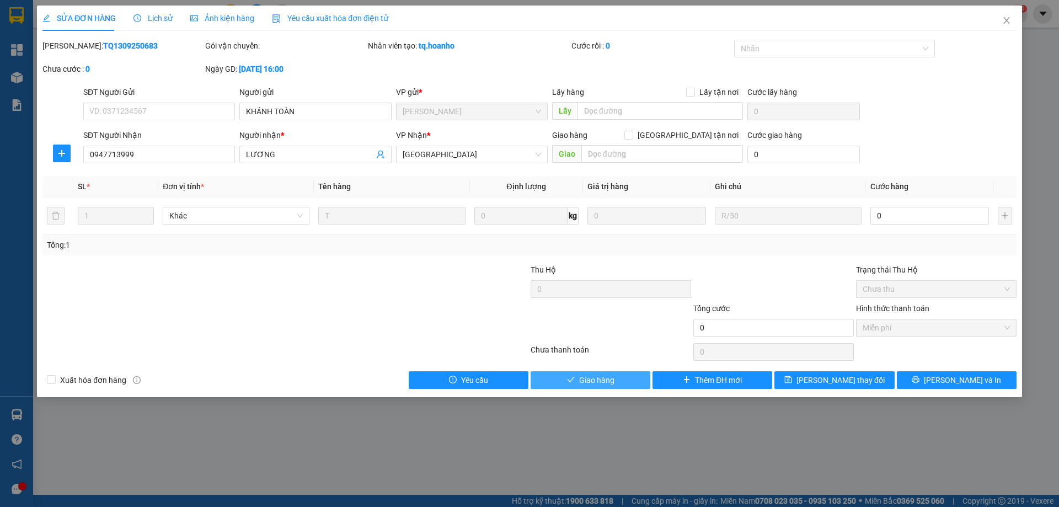
click at [588, 379] on span "Giao hàng" at bounding box center [596, 380] width 35 height 12
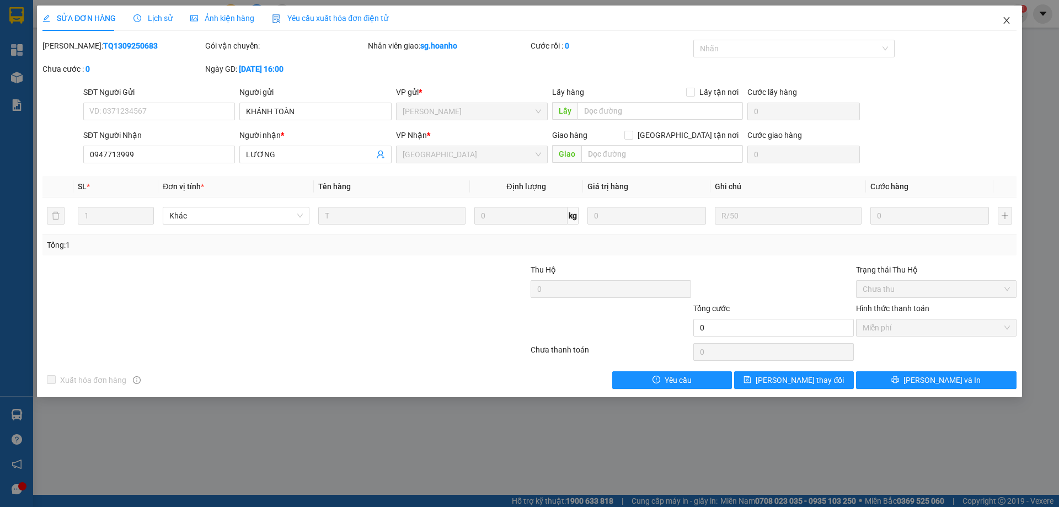
click at [1010, 19] on icon "close" at bounding box center [1007, 20] width 9 height 9
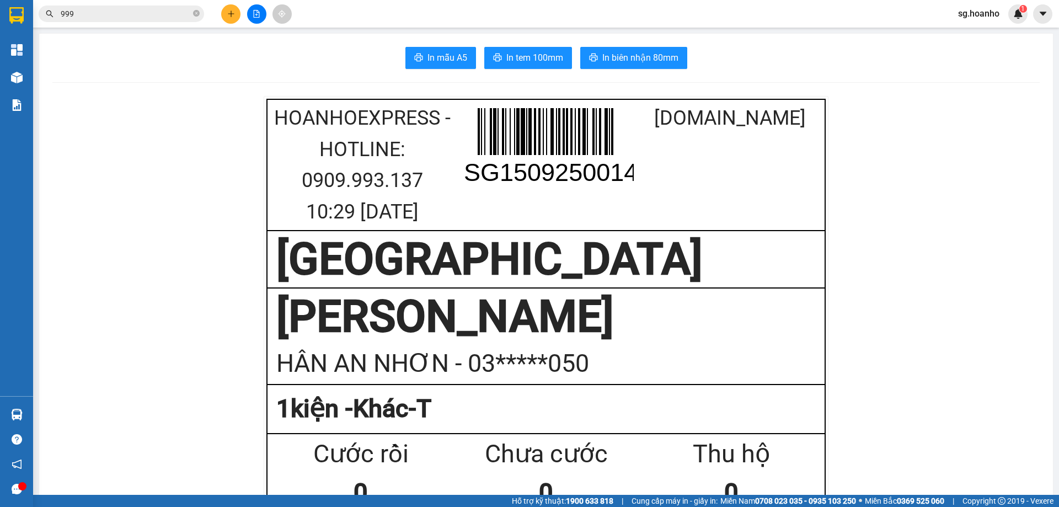
click at [196, 10] on icon "close-circle" at bounding box center [196, 13] width 7 height 7
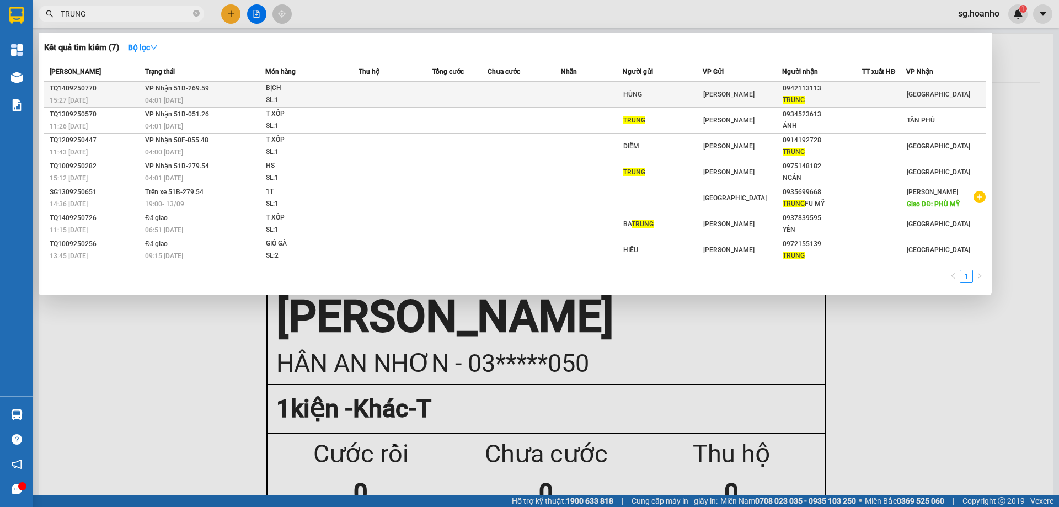
type input "TRUNG"
click at [600, 95] on td at bounding box center [591, 95] width 61 height 26
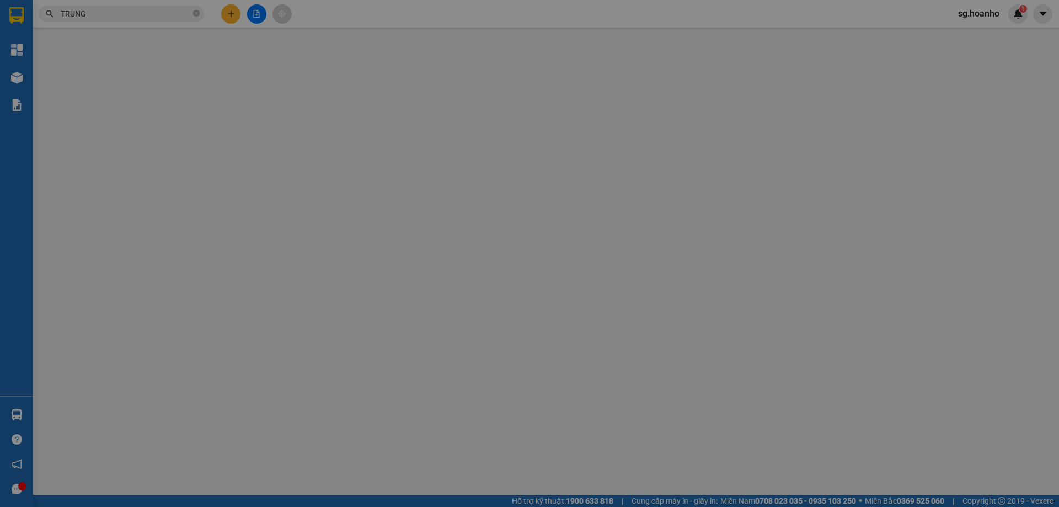
type input "HÙNG"
type input "0942113113"
type input "TRUNG"
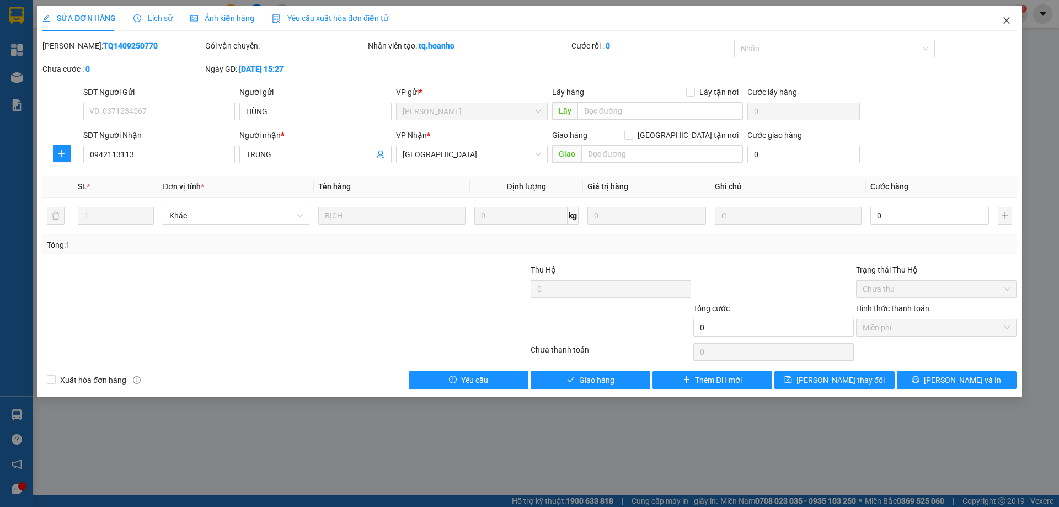
click at [1010, 18] on icon "close" at bounding box center [1007, 20] width 9 height 9
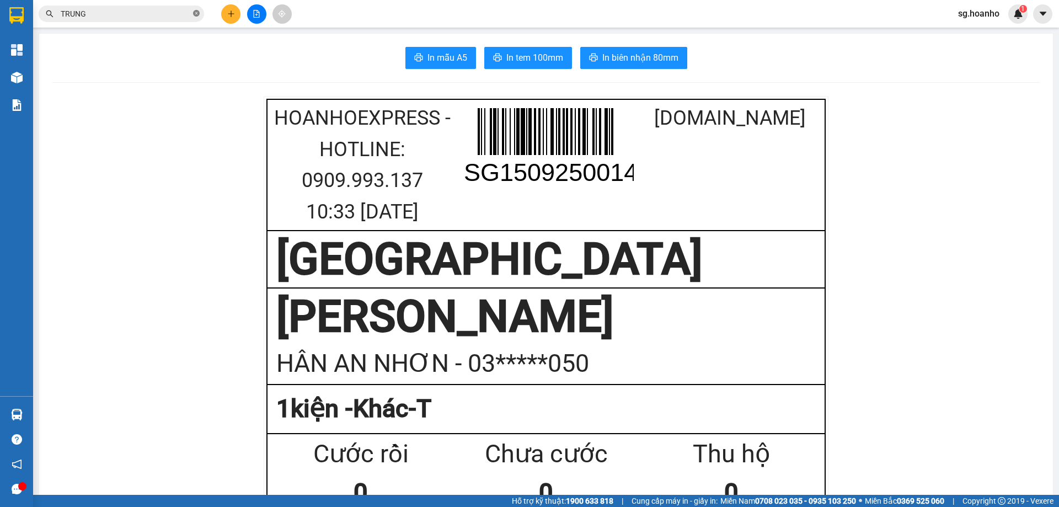
click at [198, 12] on icon "close-circle" at bounding box center [196, 13] width 7 height 7
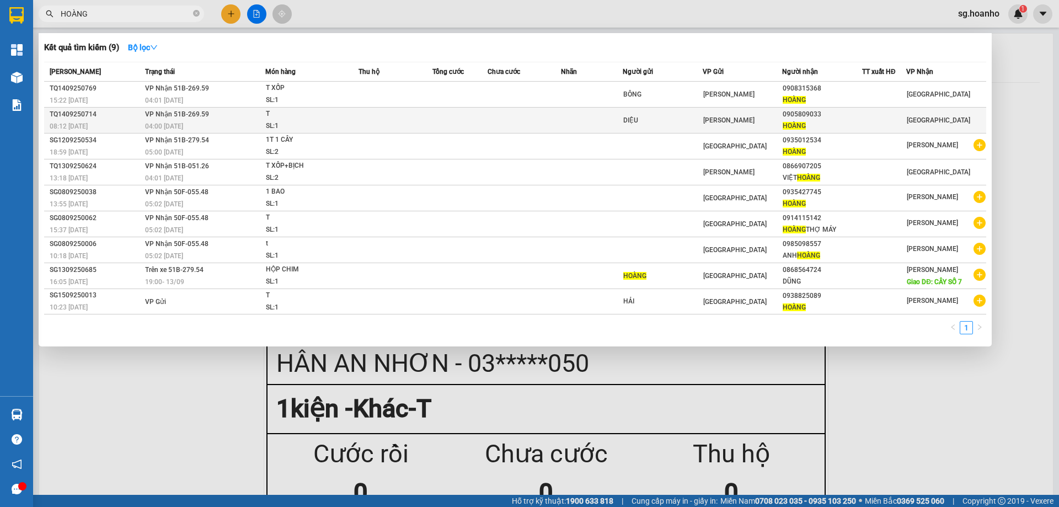
type input "HOÀNG"
click at [701, 116] on div "DIỆU" at bounding box center [663, 121] width 79 height 12
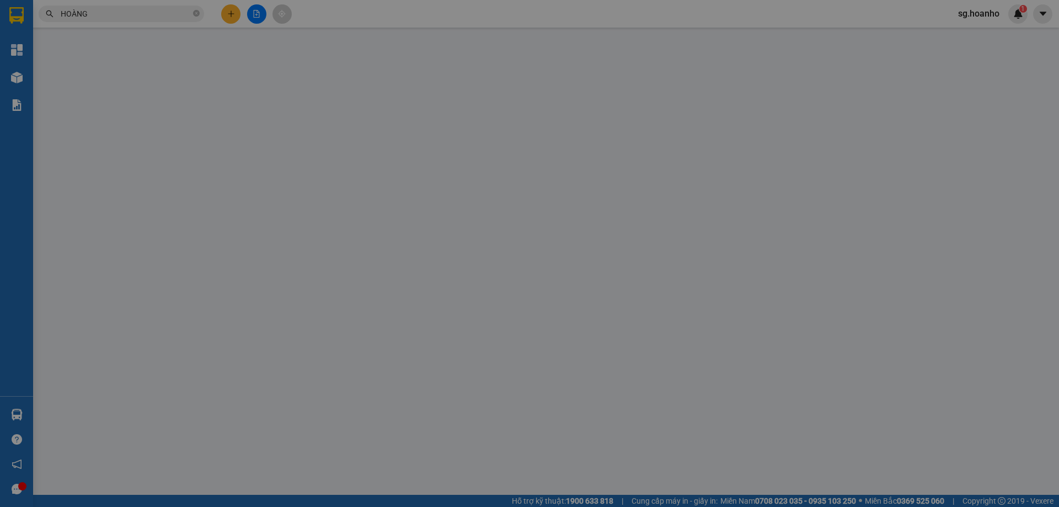
type input "DIỆU"
type input "0905809033"
type input "HOÀNG"
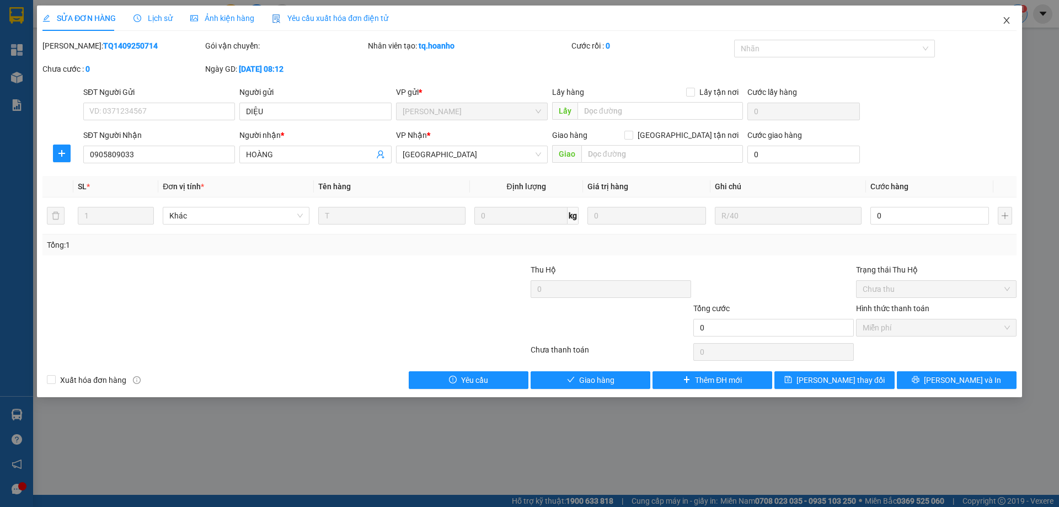
click at [1010, 20] on icon "close" at bounding box center [1007, 20] width 9 height 9
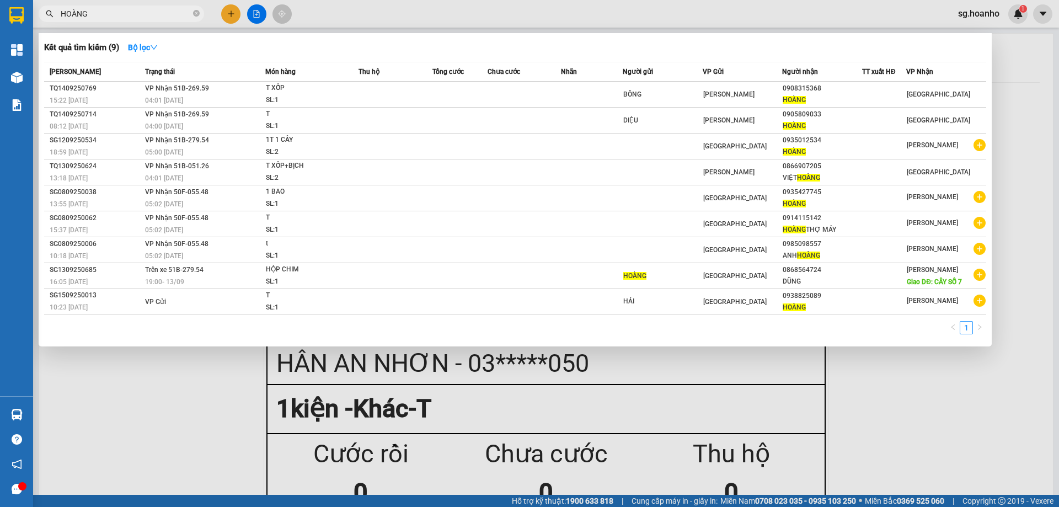
click at [164, 16] on input "HOÀNG" at bounding box center [126, 14] width 130 height 12
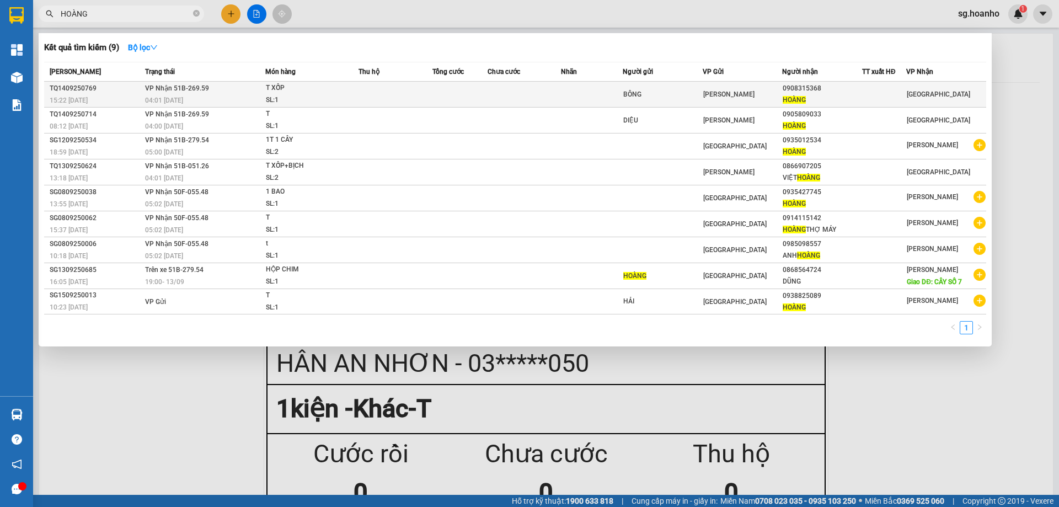
click at [787, 87] on div "0908315368" at bounding box center [822, 89] width 79 height 12
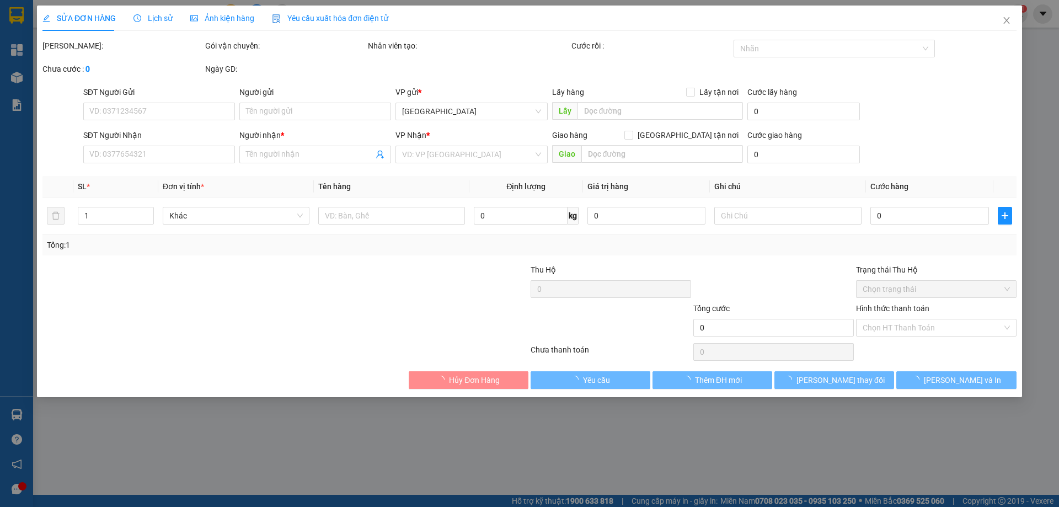
type input "BÔNG"
type input "0908315368"
type input "HOÀNG"
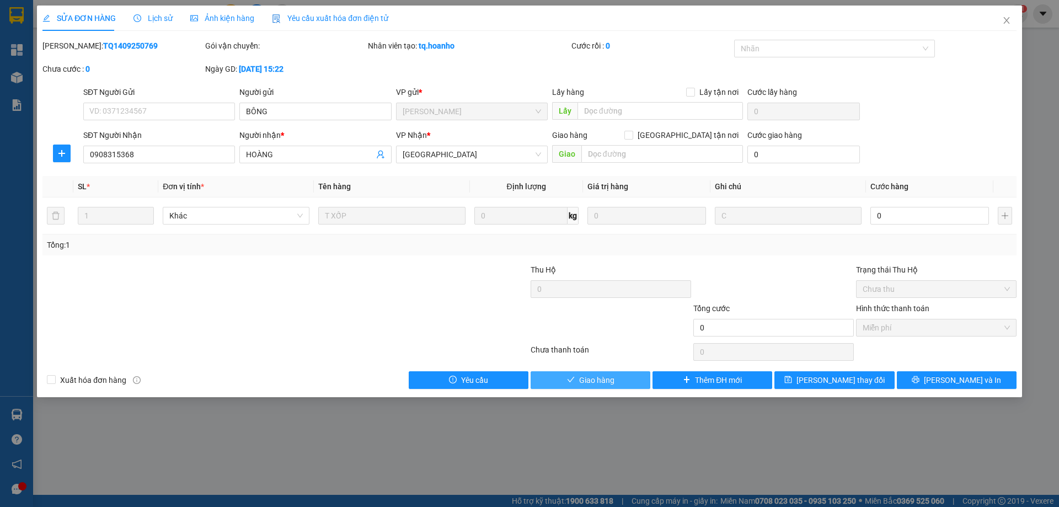
click at [573, 380] on icon "check" at bounding box center [571, 380] width 8 height 8
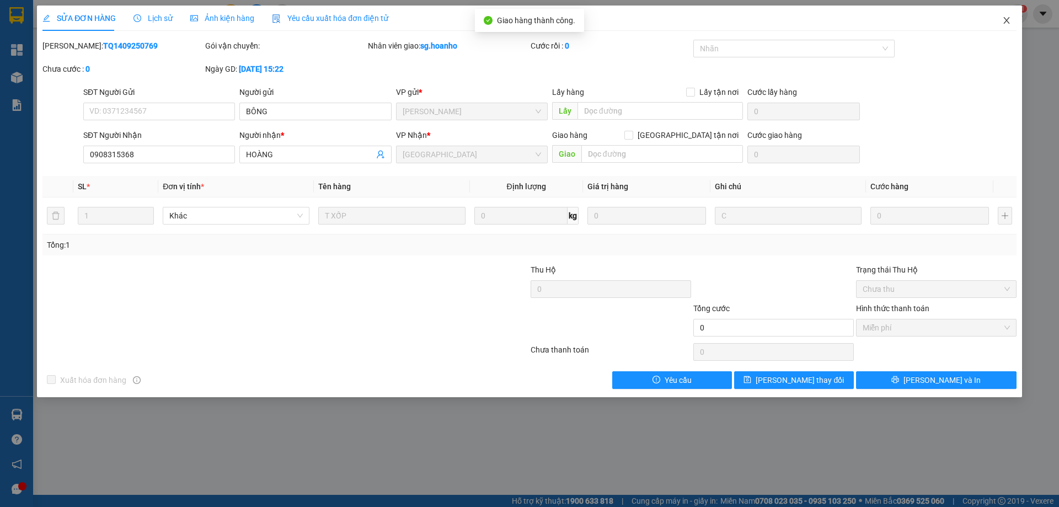
click at [1003, 20] on icon "close" at bounding box center [1007, 20] width 9 height 9
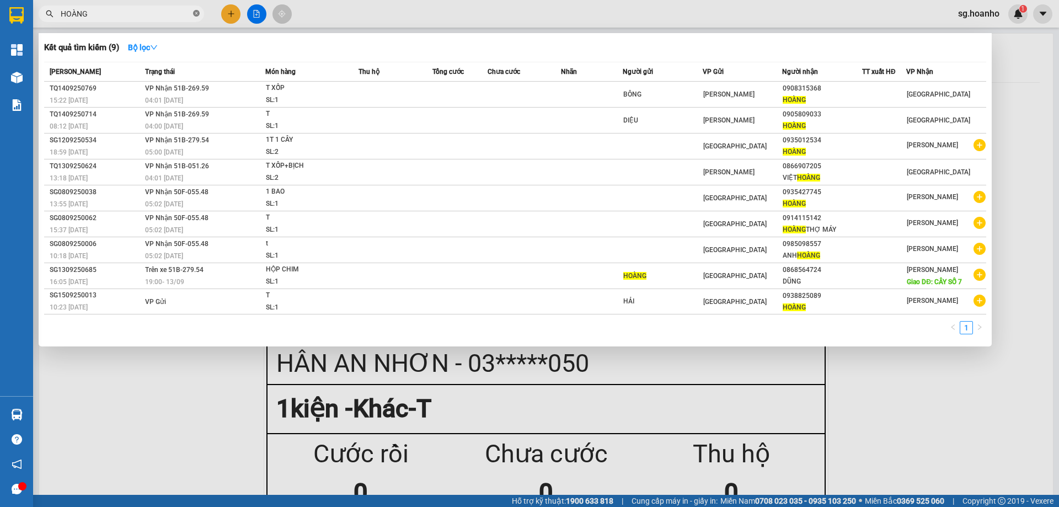
click at [194, 14] on icon "close-circle" at bounding box center [196, 13] width 7 height 7
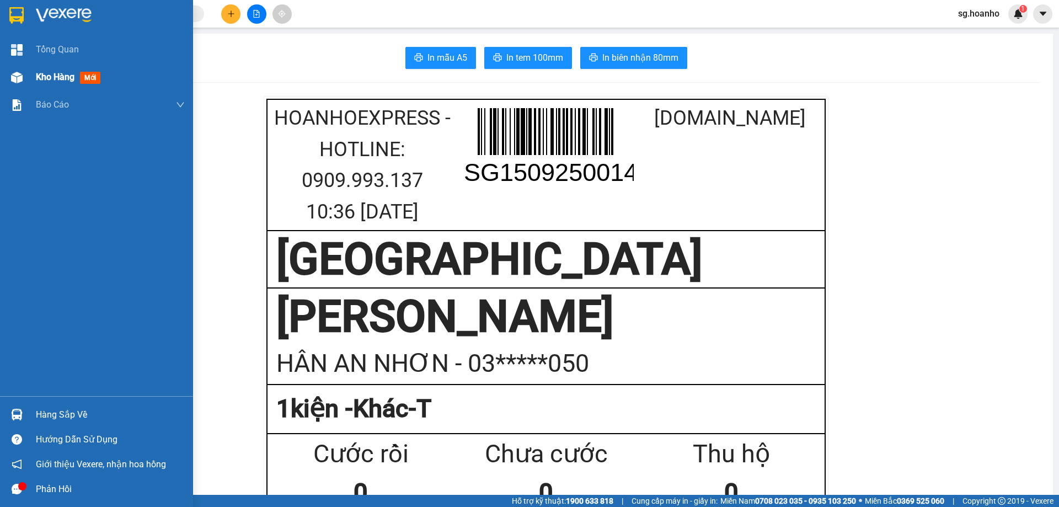
click at [94, 77] on span "mới" at bounding box center [90, 78] width 20 height 12
click at [97, 82] on span "mới" at bounding box center [90, 78] width 20 height 12
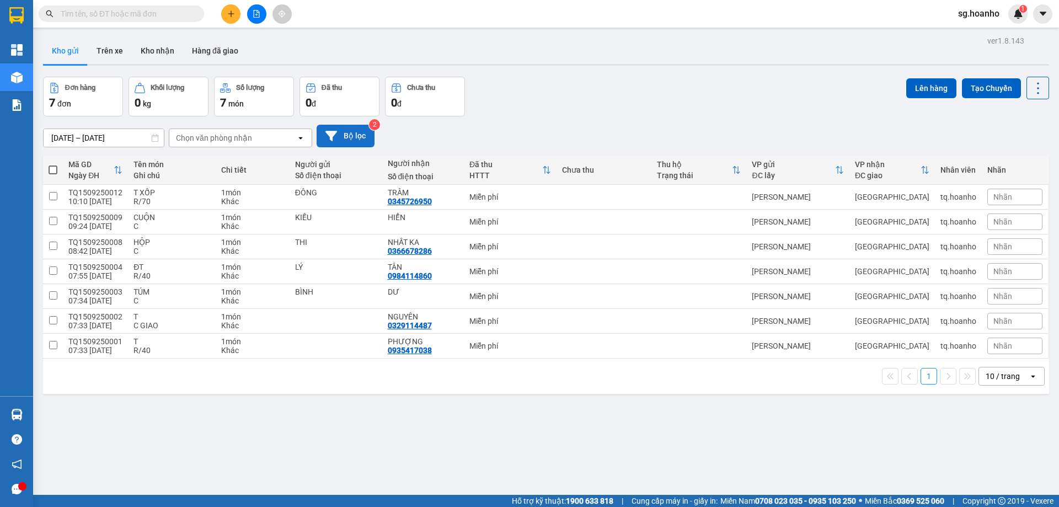
click at [358, 140] on button "Bộ lọc" at bounding box center [346, 136] width 58 height 23
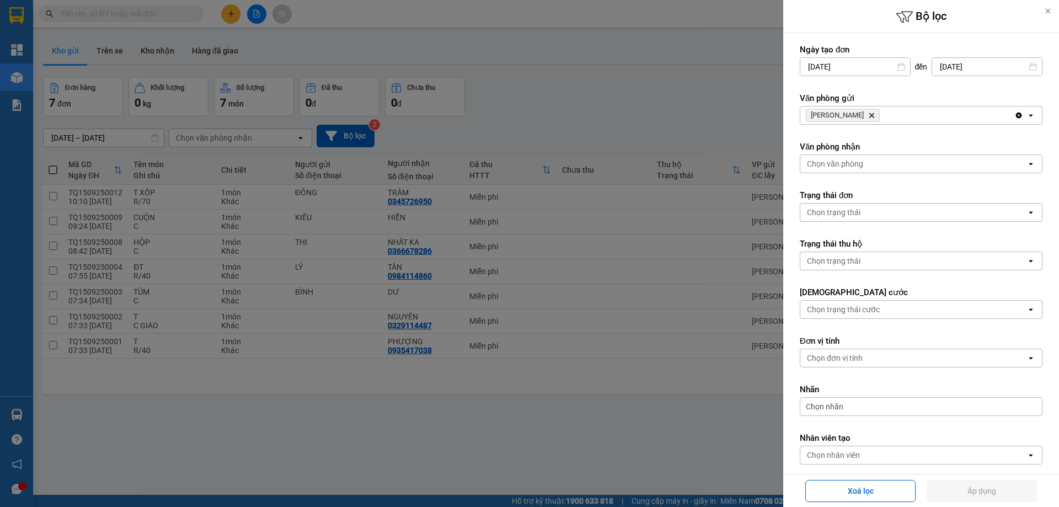
click at [870, 116] on icon "TAM QUAN, close by backspace" at bounding box center [872, 115] width 5 height 5
click at [838, 110] on div "Chọn văn phòng" at bounding box center [835, 115] width 56 height 11
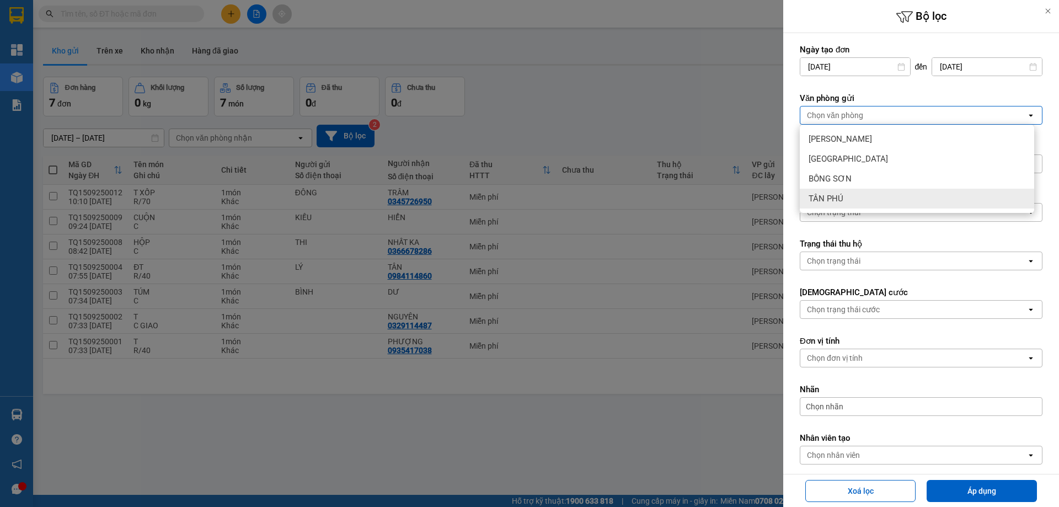
click at [854, 201] on div "TÂN PHÚ" at bounding box center [917, 199] width 235 height 20
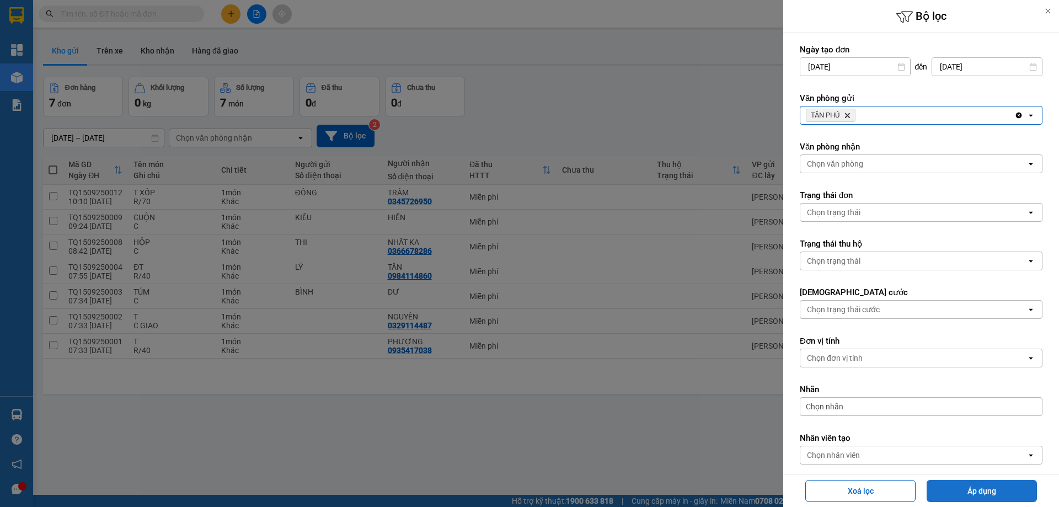
drag, startPoint x: 962, startPoint y: 483, endPoint x: 936, endPoint y: 505, distance: 34.5
click at [956, 487] on button "Áp dụng" at bounding box center [982, 491] width 110 height 22
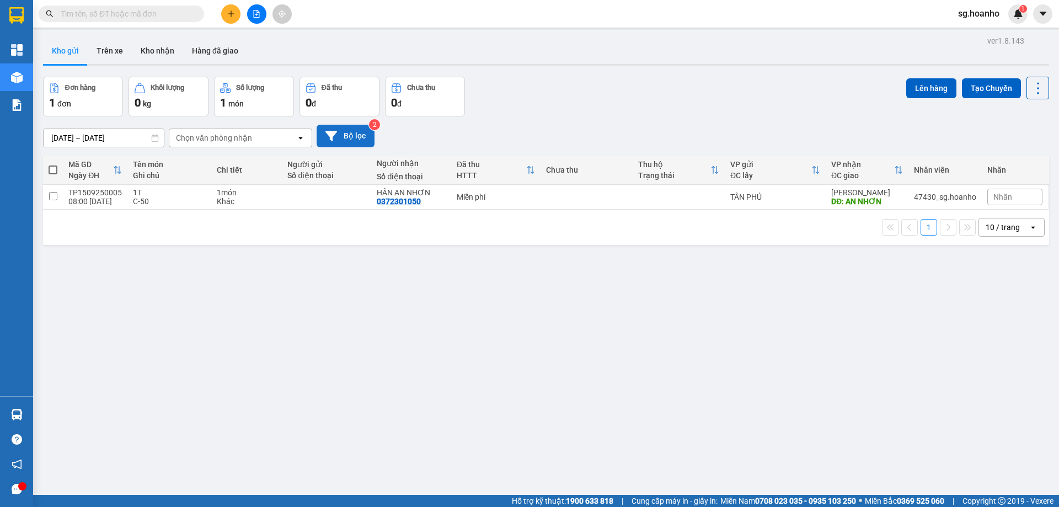
click at [359, 131] on button "Bộ lọc" at bounding box center [346, 136] width 58 height 23
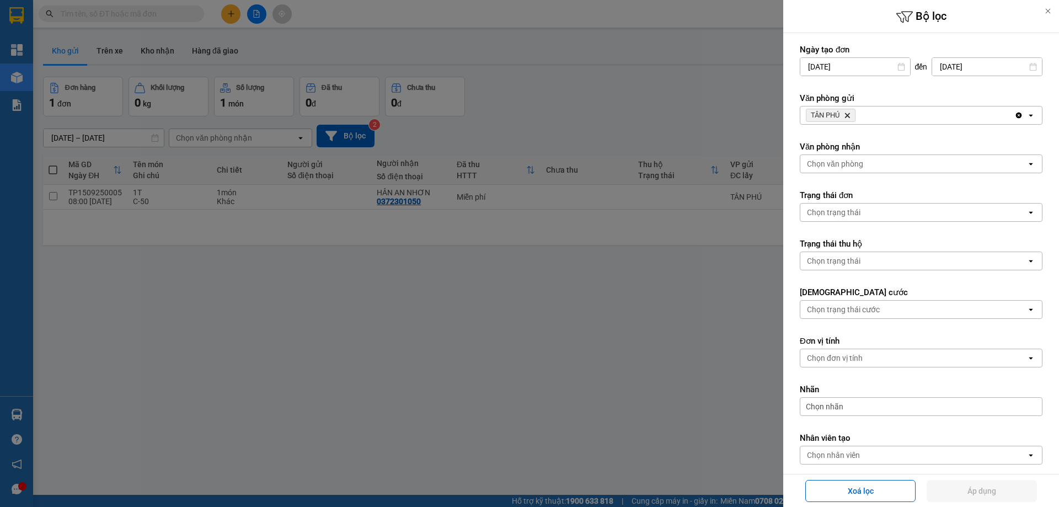
click at [849, 114] on icon "Delete" at bounding box center [847, 115] width 7 height 7
click at [837, 113] on div "Chọn văn phòng" at bounding box center [835, 115] width 56 height 11
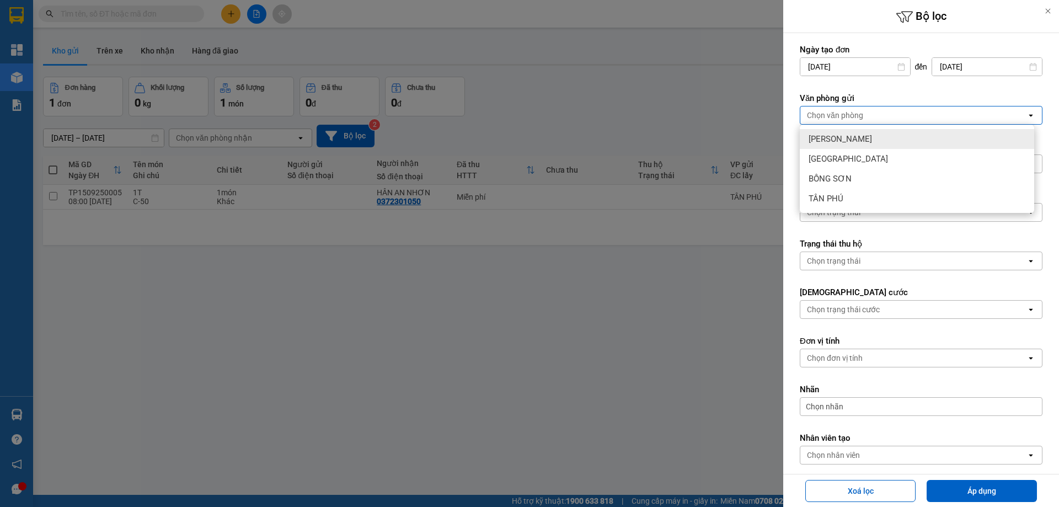
click at [833, 137] on span "TAM QUAN" at bounding box center [840, 139] width 63 height 11
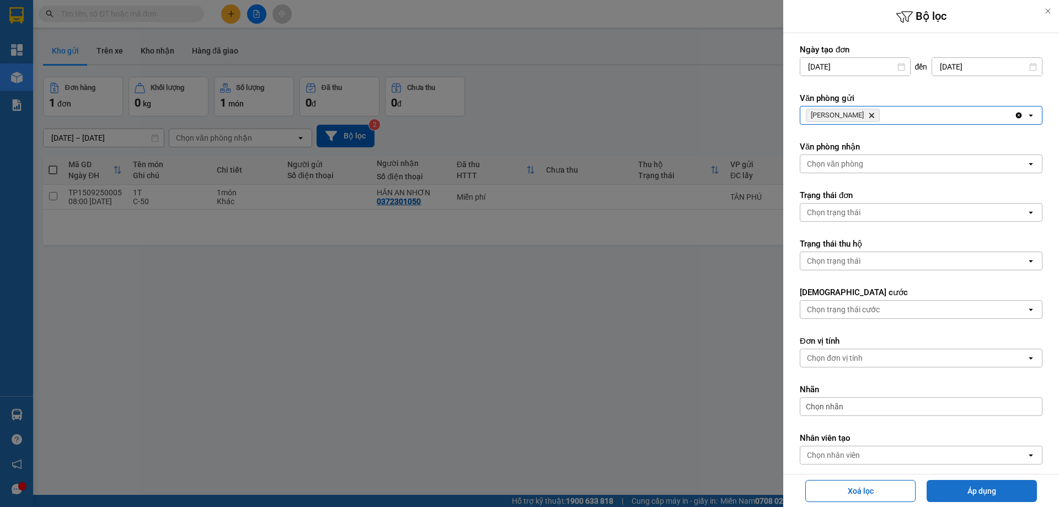
click at [956, 481] on button "Áp dụng" at bounding box center [982, 491] width 110 height 22
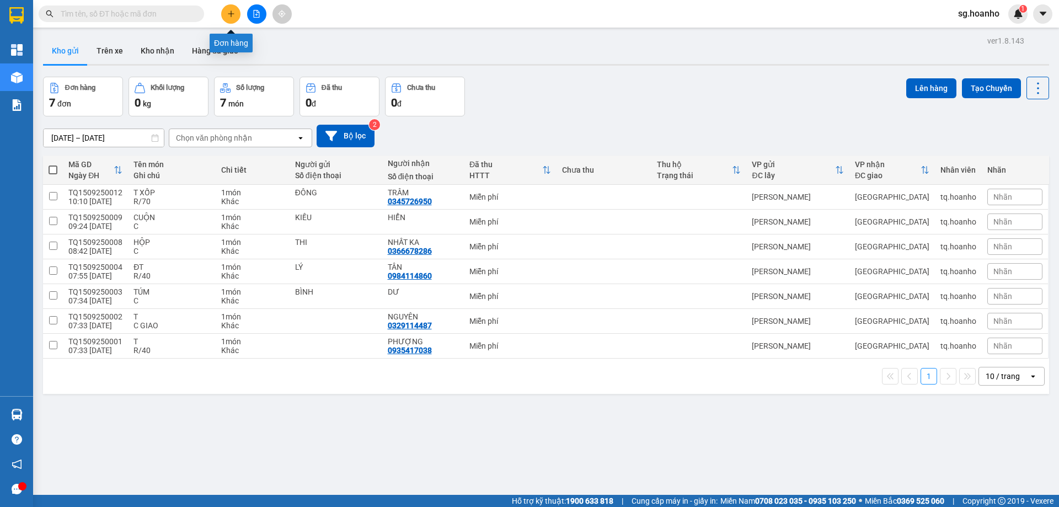
click at [232, 14] on icon "plus" at bounding box center [231, 14] width 8 height 8
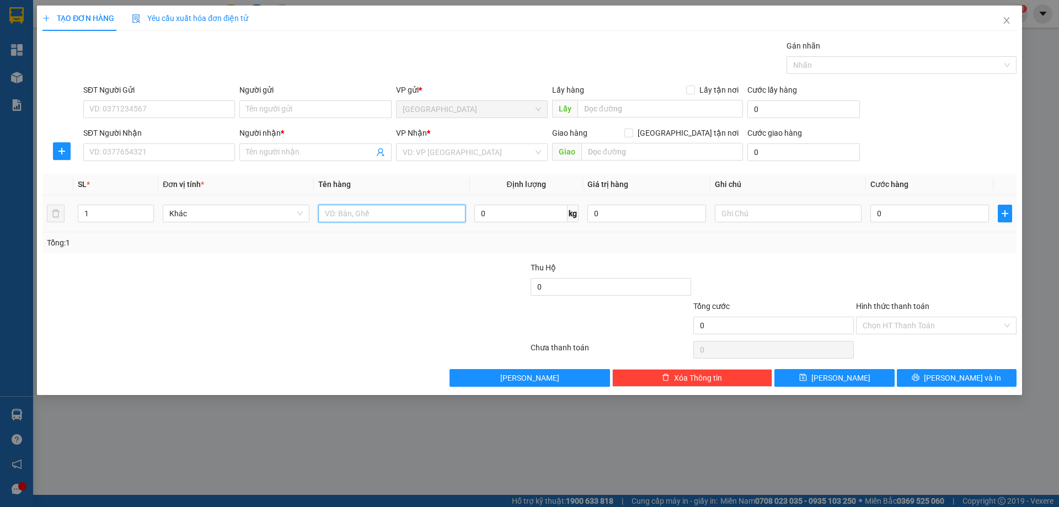
drag, startPoint x: 380, startPoint y: 214, endPoint x: 365, endPoint y: 194, distance: 24.4
click at [365, 194] on table "SL * Đơn vị tính * Tên hàng Định lượng Giá trị hàng Ghi chú Cước hàng 1 Khác 0 …" at bounding box center [529, 203] width 974 height 58
type input "XỐP"
click at [186, 153] on input "SĐT Người Nhận" at bounding box center [159, 152] width 152 height 18
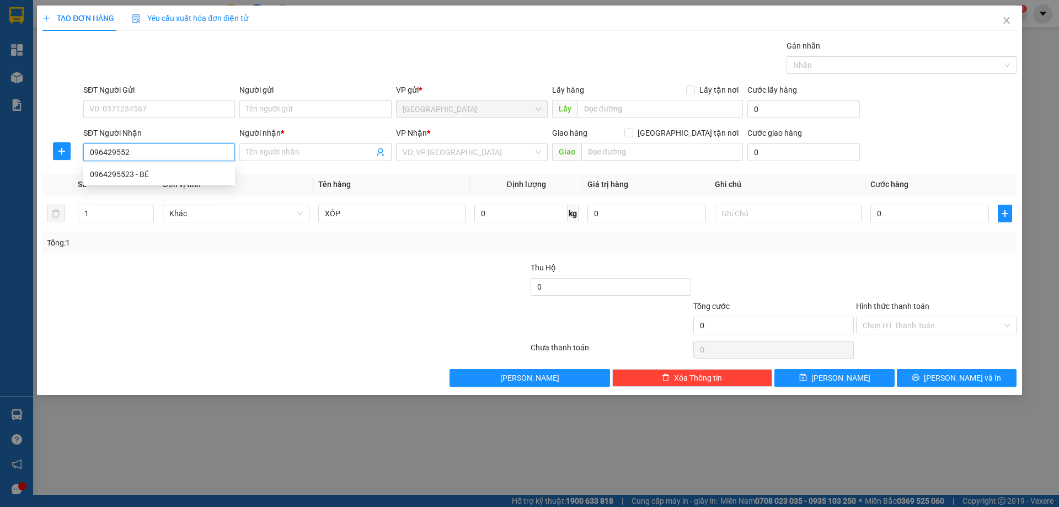
type input "0964295523"
click at [153, 172] on div "0964295523 - BÉ" at bounding box center [159, 174] width 139 height 12
type input "BÉ"
click at [448, 153] on span "SÀI GÒN" at bounding box center [472, 152] width 139 height 17
type input "0964295523"
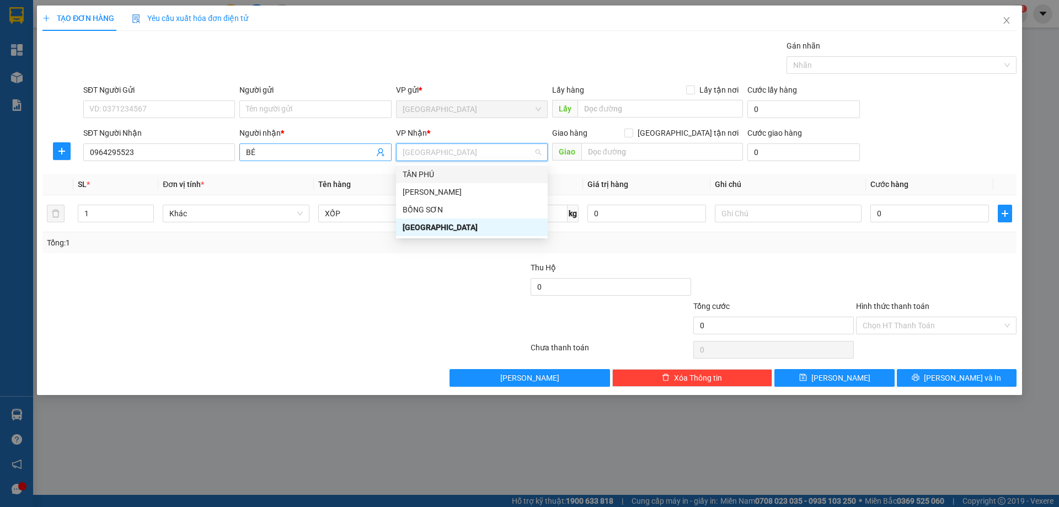
click at [291, 150] on input "BÉ" at bounding box center [309, 152] width 127 height 12
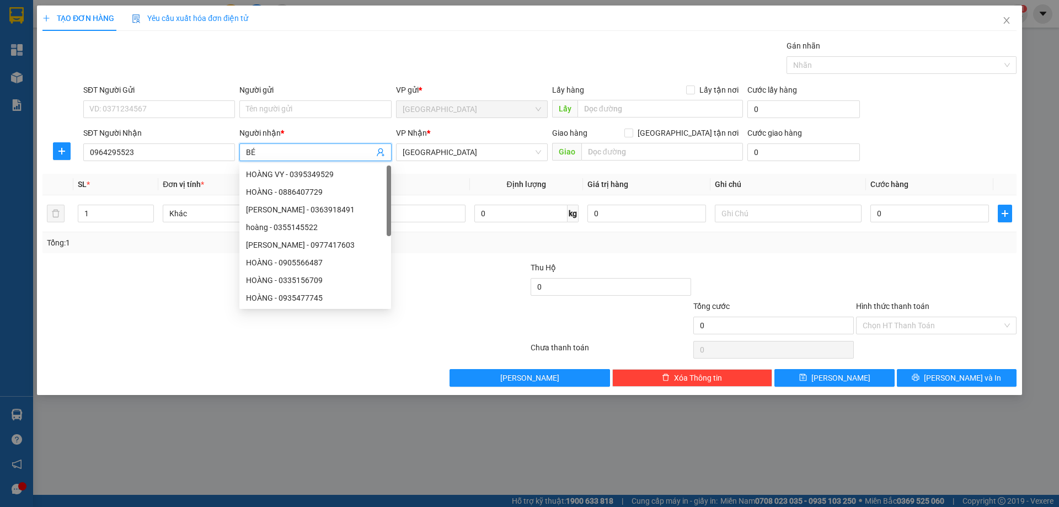
type input "B"
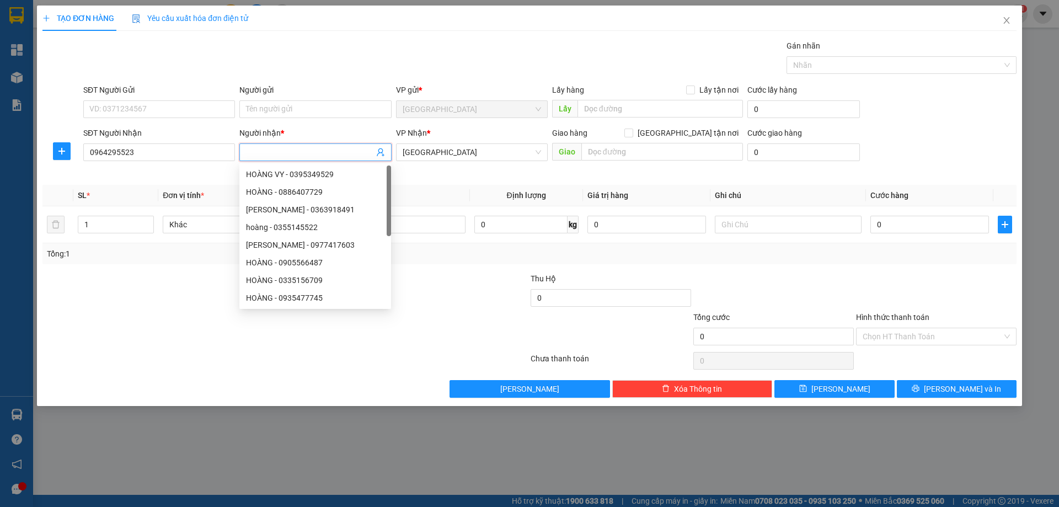
type input "D"
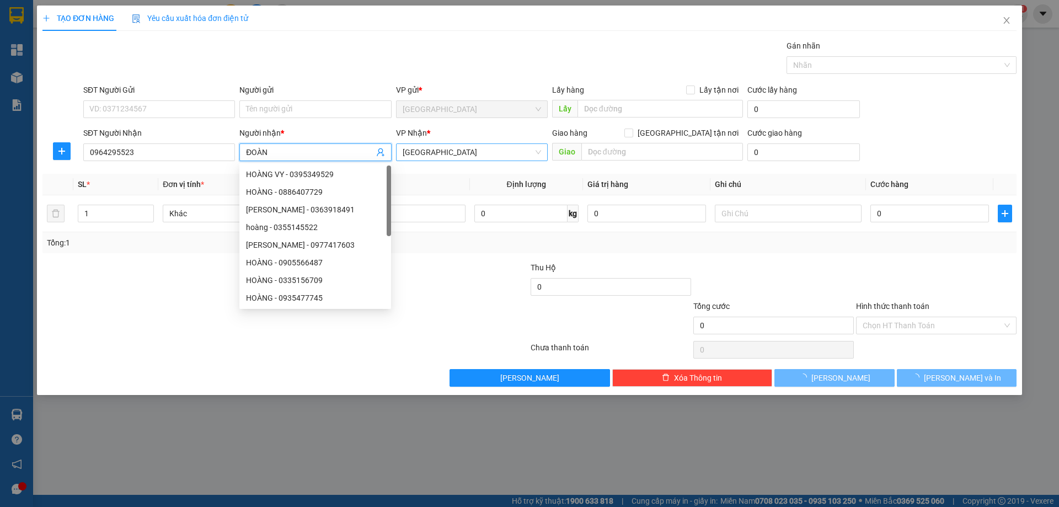
click at [460, 156] on span "SÀI GÒN" at bounding box center [472, 152] width 139 height 17
type input "ĐOÀN"
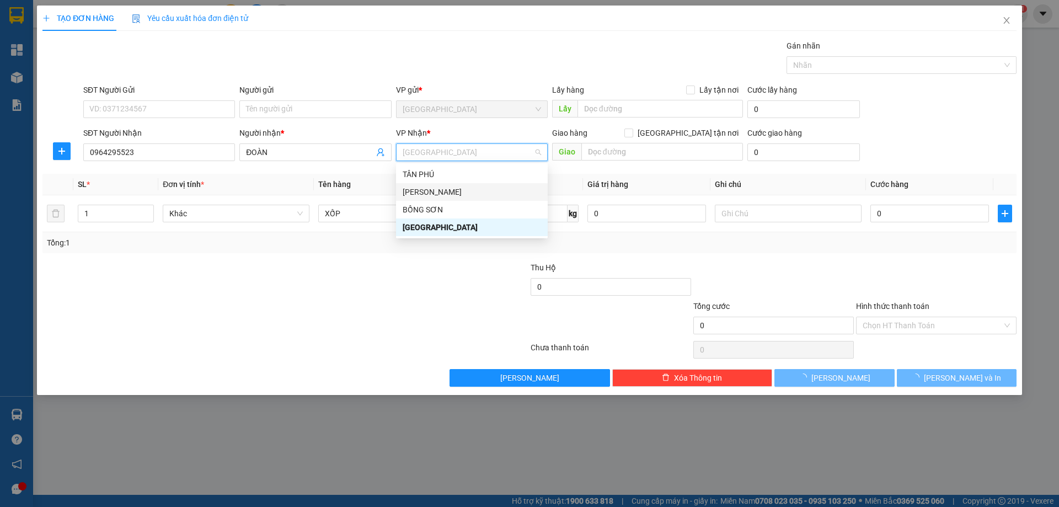
click at [444, 196] on div "TAM QUAN" at bounding box center [472, 192] width 139 height 12
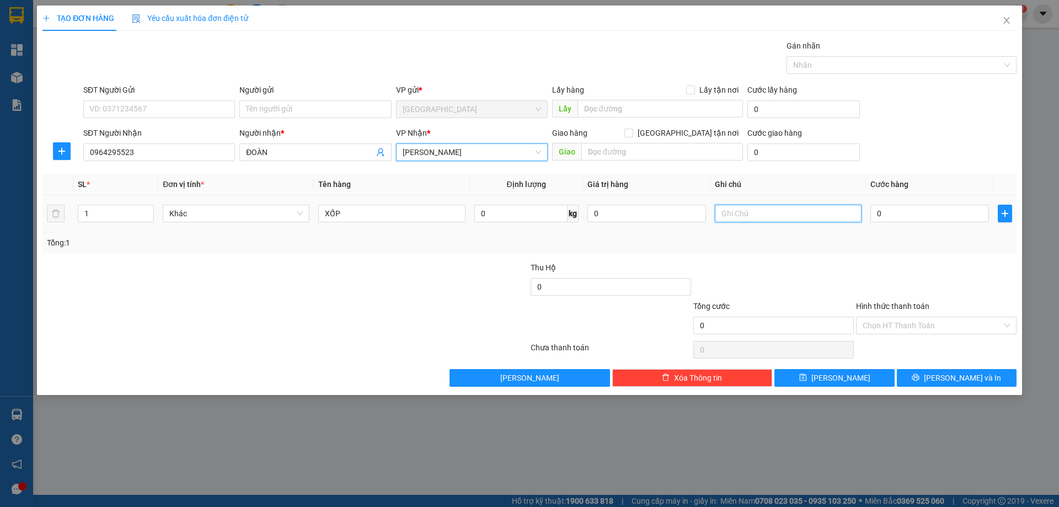
click at [750, 211] on input "text" at bounding box center [788, 214] width 147 height 18
type input "C"
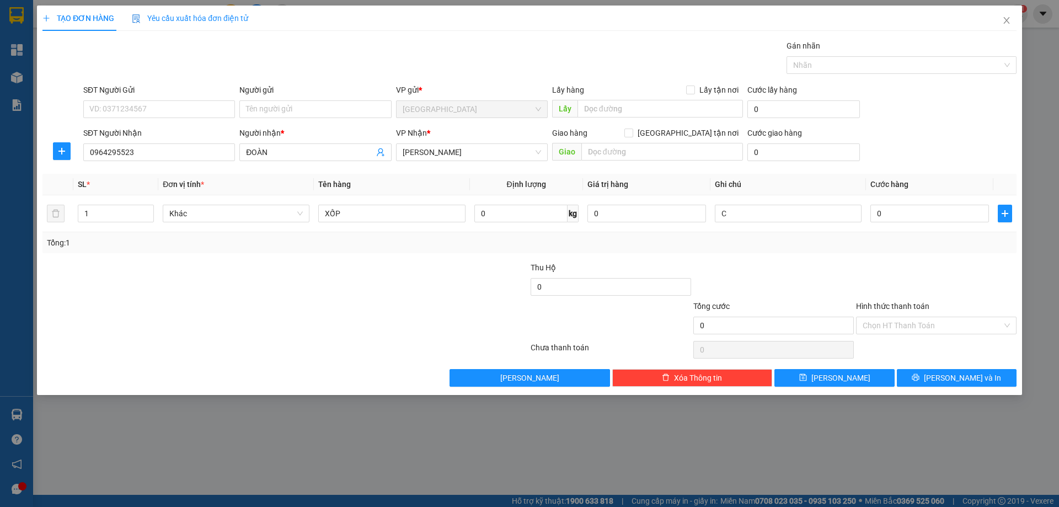
click at [868, 303] on label "Hình thức thanh toán" at bounding box center [892, 306] width 73 height 9
click at [868, 317] on input "Hình thức thanh toán" at bounding box center [933, 325] width 140 height 17
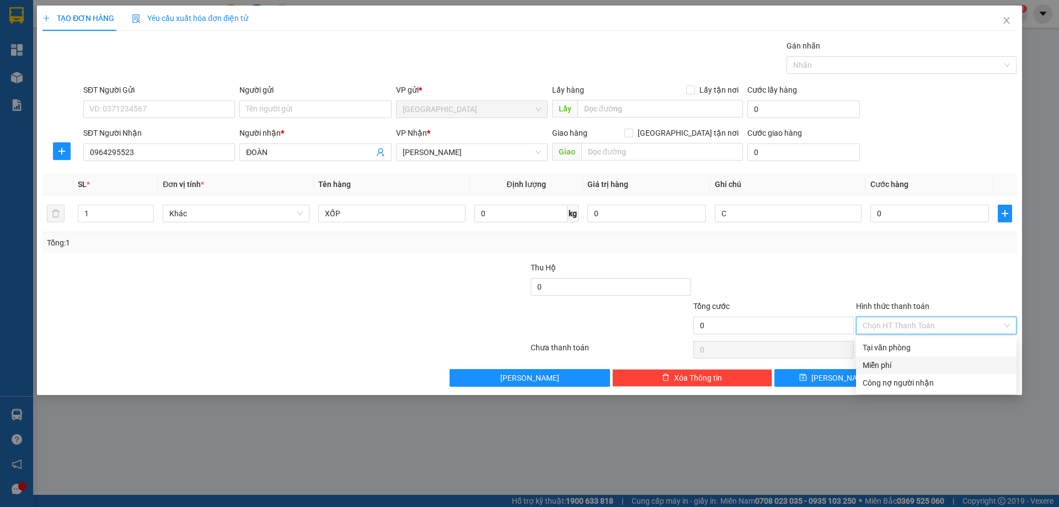
click at [909, 359] on div "Miễn phí" at bounding box center [936, 365] width 161 height 18
click at [912, 375] on button "Lưu và In" at bounding box center [957, 378] width 120 height 18
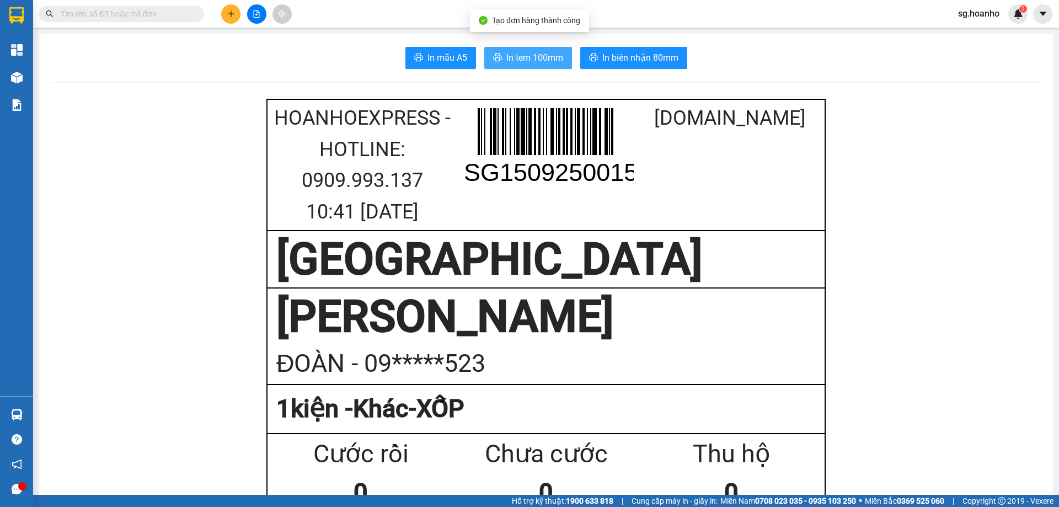
click at [537, 62] on span "In tem 100mm" at bounding box center [535, 58] width 57 height 14
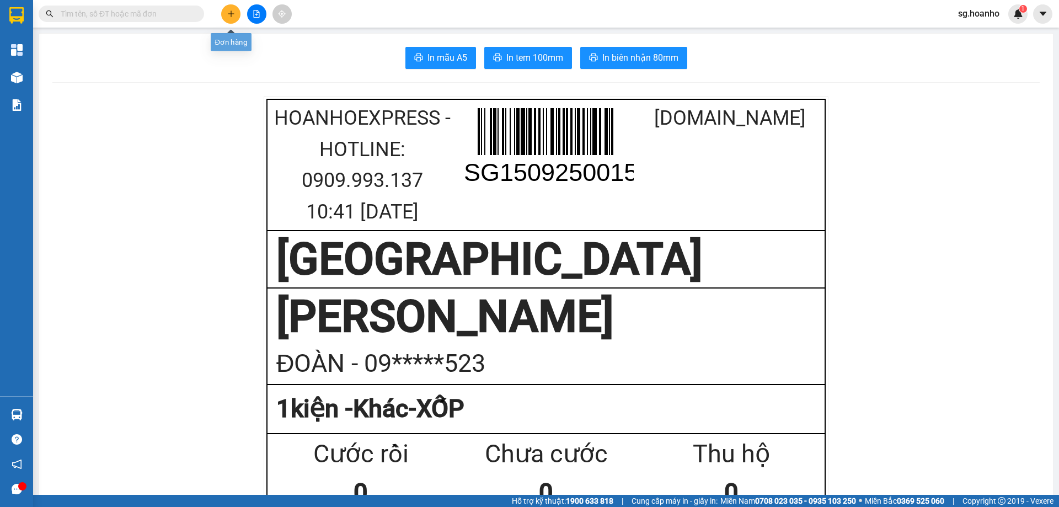
click at [227, 18] on button at bounding box center [230, 13] width 19 height 19
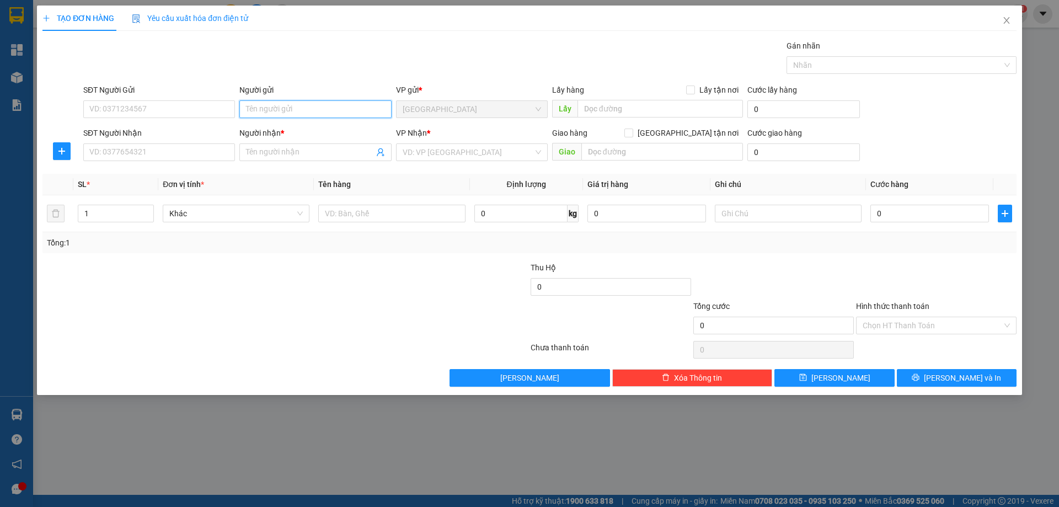
click at [274, 109] on input "Người gửi" at bounding box center [315, 109] width 152 height 18
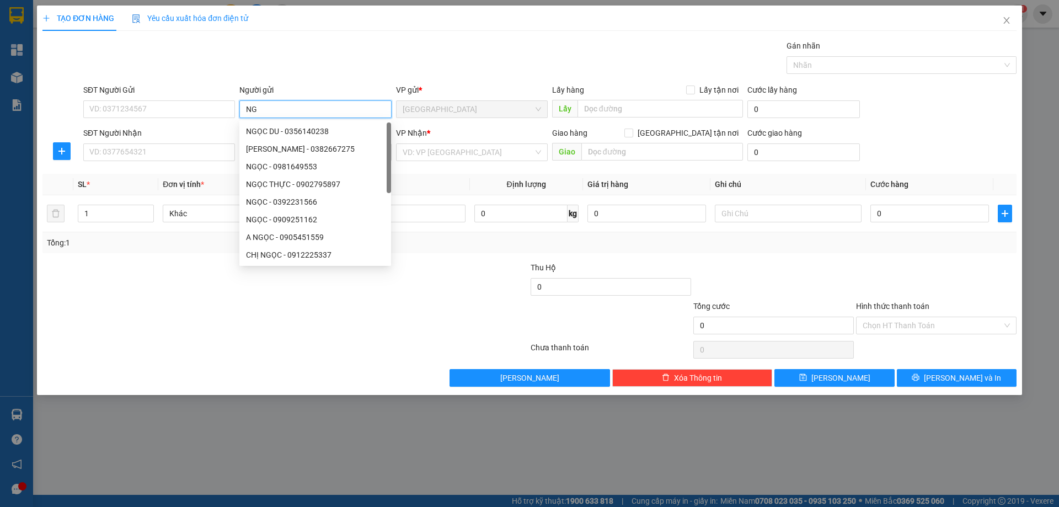
type input "N"
type input "LINH"
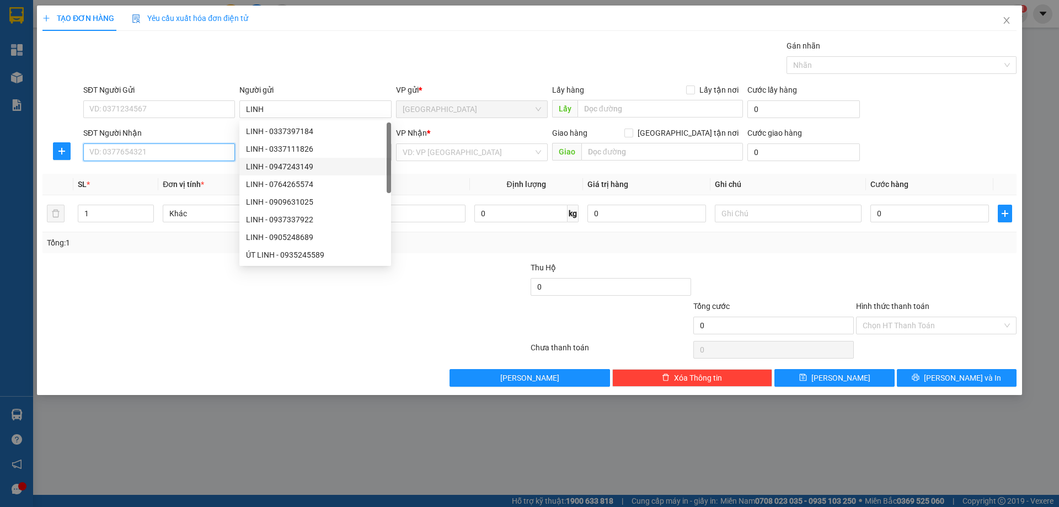
click at [206, 152] on input "SĐT Người Nhận" at bounding box center [159, 152] width 152 height 18
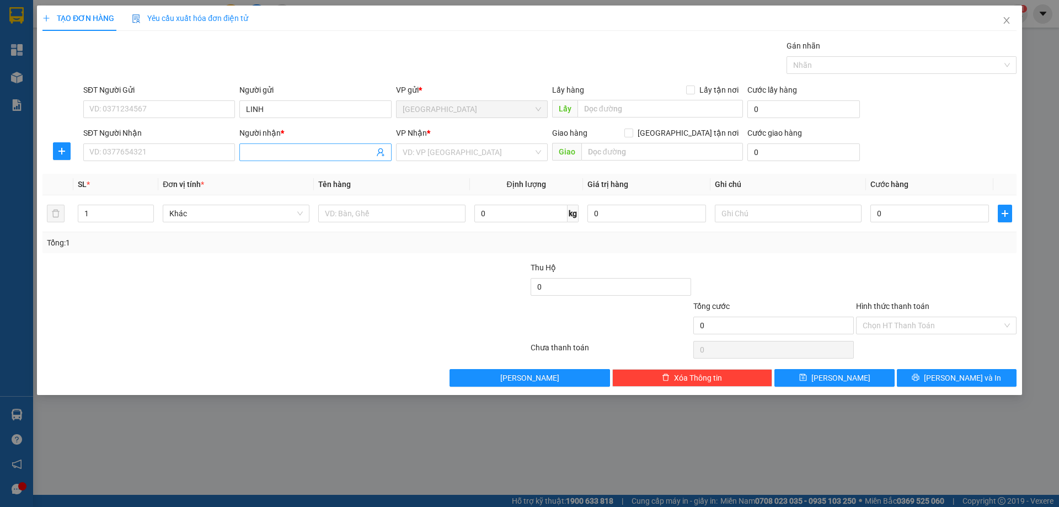
click at [286, 151] on input "Người nhận *" at bounding box center [309, 152] width 127 height 12
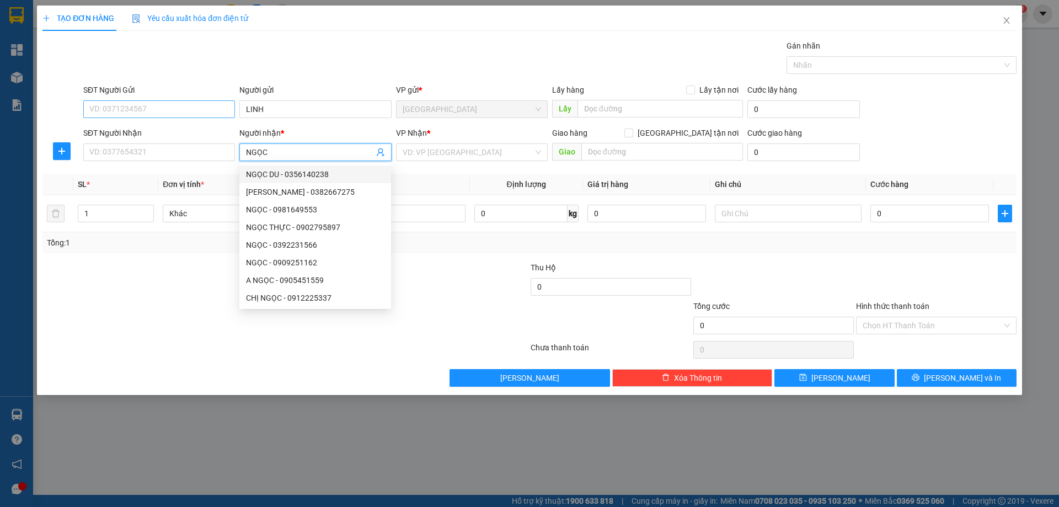
type input "NGỌC"
click at [199, 112] on input "SĐT Người Gửi" at bounding box center [159, 109] width 152 height 18
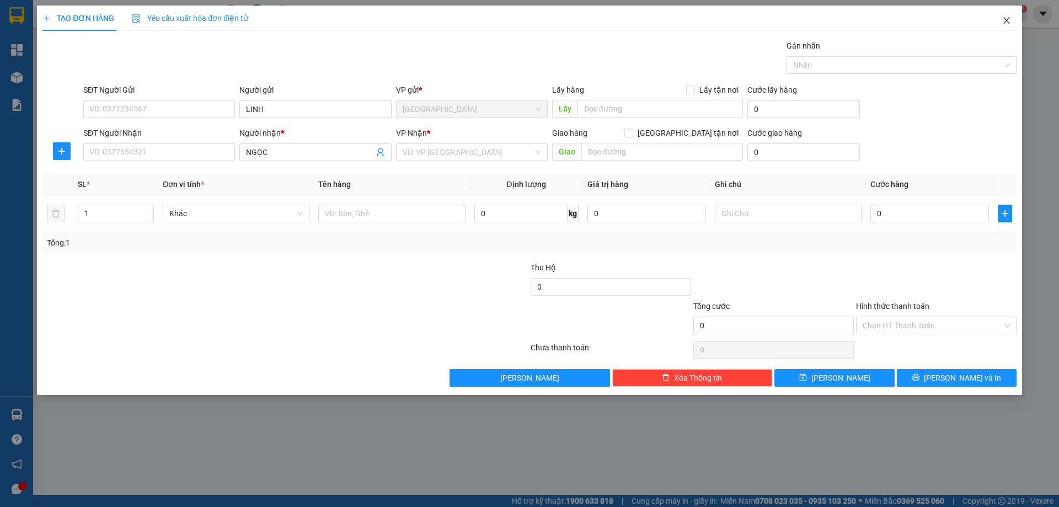
click at [1007, 20] on icon "close" at bounding box center [1007, 20] width 9 height 9
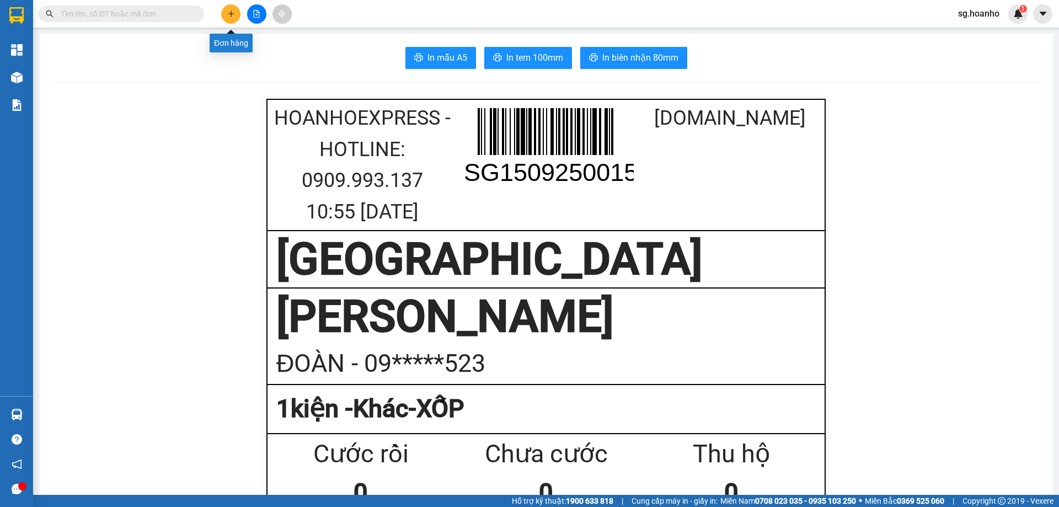
click at [234, 19] on button at bounding box center [230, 13] width 19 height 19
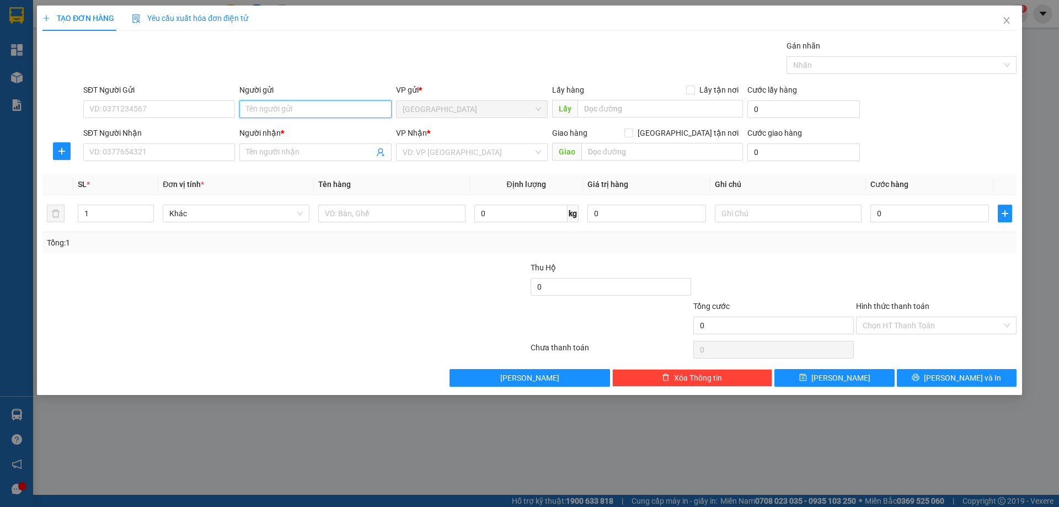
click at [310, 105] on input "Người gửi" at bounding box center [315, 109] width 152 height 18
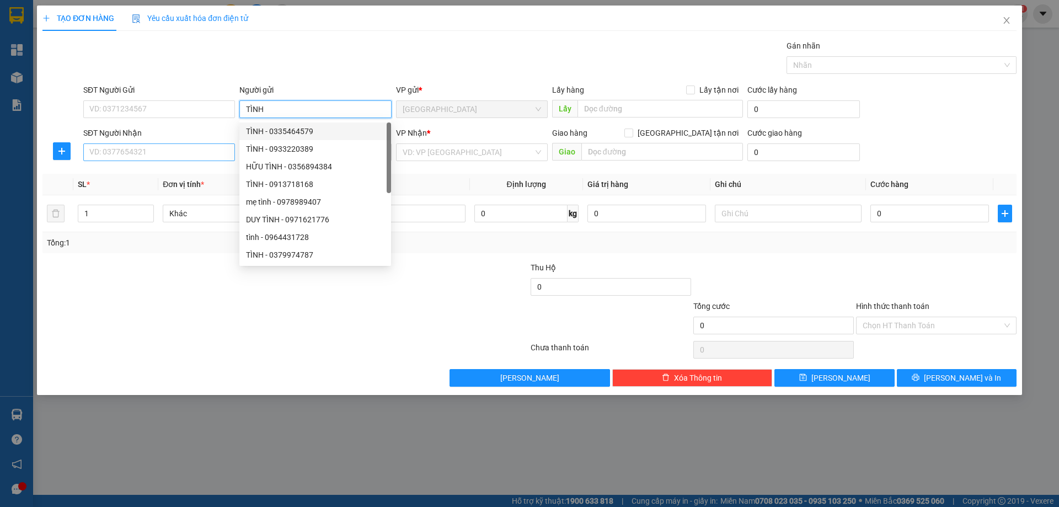
type input "TÌNH"
click at [207, 153] on input "SĐT Người Nhận" at bounding box center [159, 152] width 152 height 18
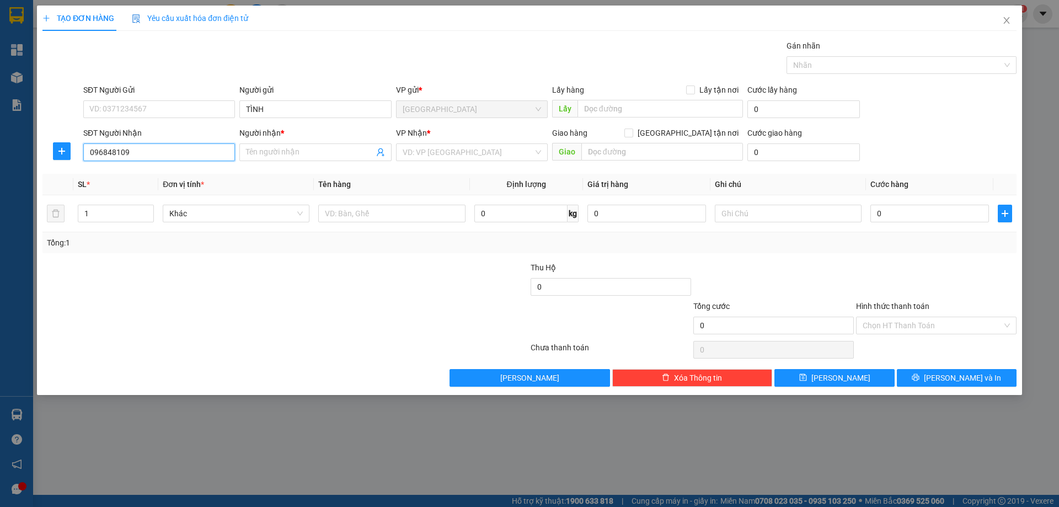
type input "0968481098"
click at [200, 175] on div "0968481098 - HỒ LAI" at bounding box center [159, 174] width 139 height 12
type input "HỒ LAI"
type input "0968481098"
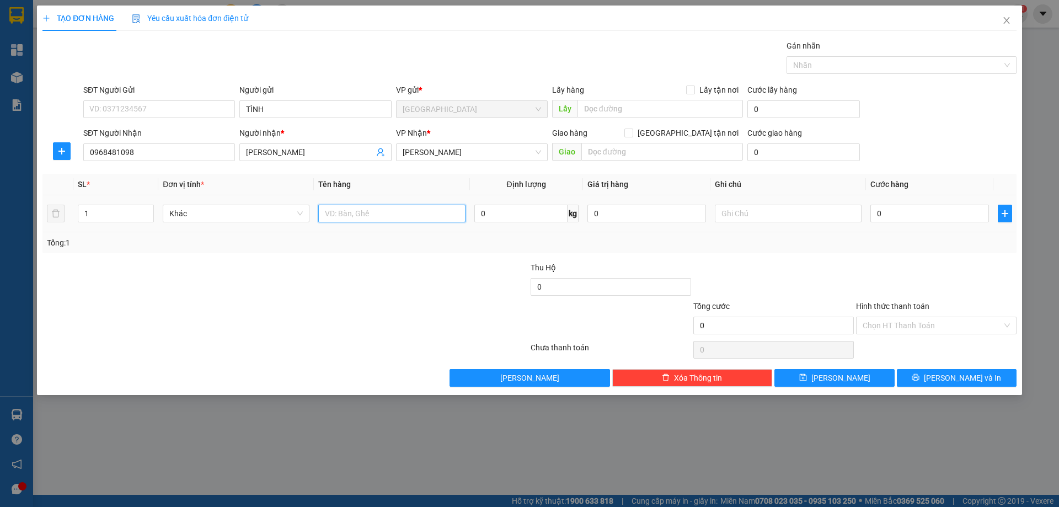
click at [391, 212] on input "text" at bounding box center [391, 214] width 147 height 18
type input "HS"
click at [739, 215] on input "text" at bounding box center [788, 214] width 147 height 18
type input "R/30"
click at [886, 303] on label "Hình thức thanh toán" at bounding box center [892, 306] width 73 height 9
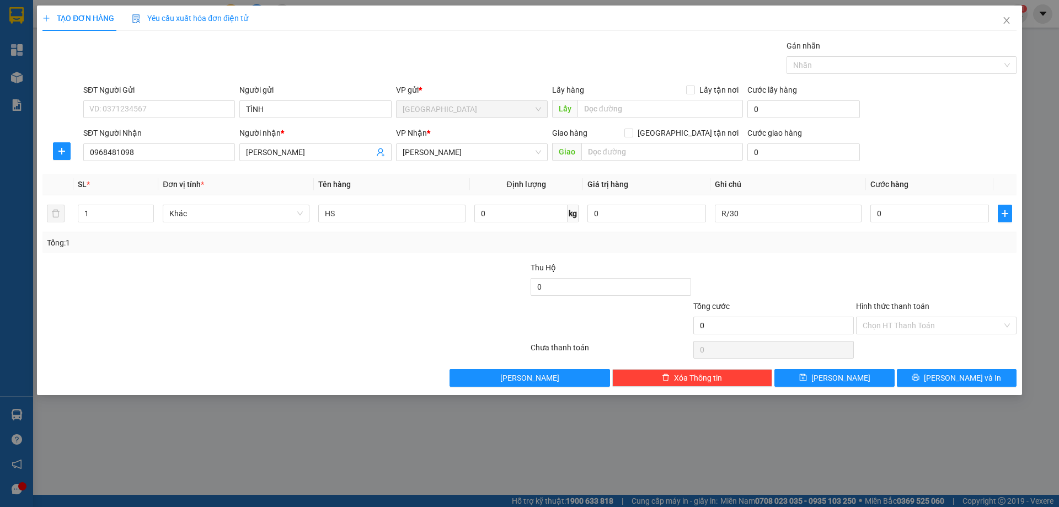
click at [886, 317] on input "Hình thức thanh toán" at bounding box center [933, 325] width 140 height 17
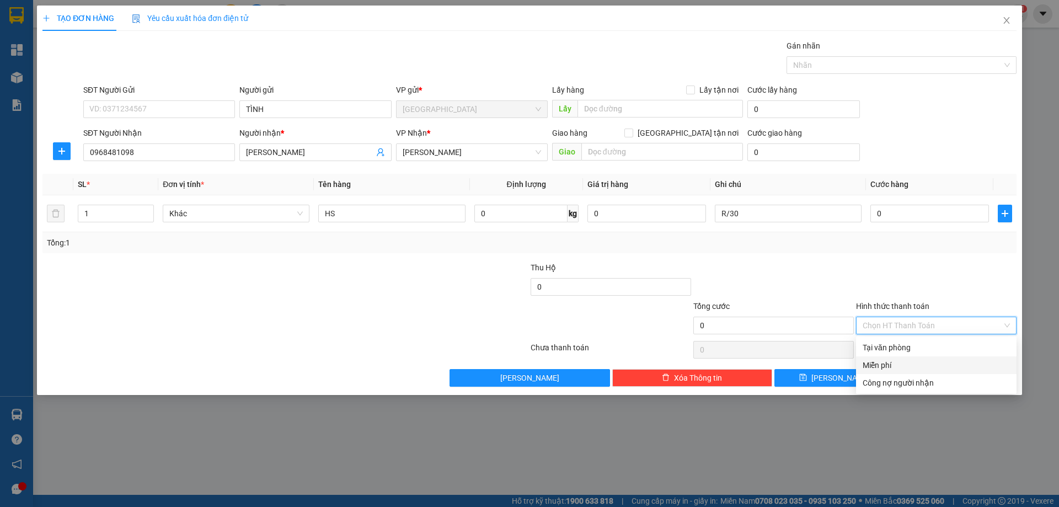
drag, startPoint x: 882, startPoint y: 363, endPoint x: 889, endPoint y: 366, distance: 7.7
click at [882, 363] on div "Miễn phí" at bounding box center [936, 365] width 147 height 12
drag, startPoint x: 901, startPoint y: 377, endPoint x: 869, endPoint y: 401, distance: 40.3
click at [888, 386] on div "Lưu nháp Xóa Thông tin Lưu Lưu và In" at bounding box center [529, 378] width 977 height 18
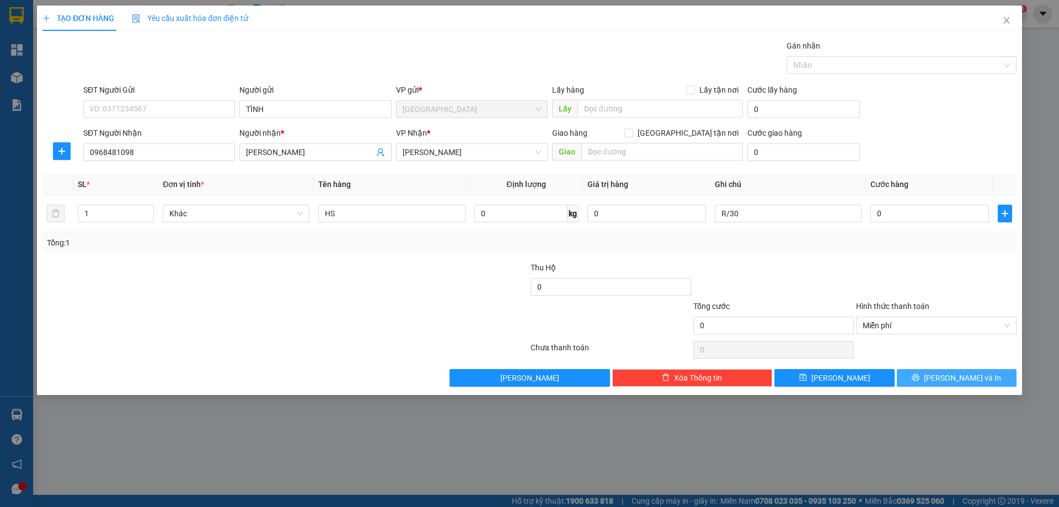
click at [949, 385] on button "Lưu và In" at bounding box center [957, 378] width 120 height 18
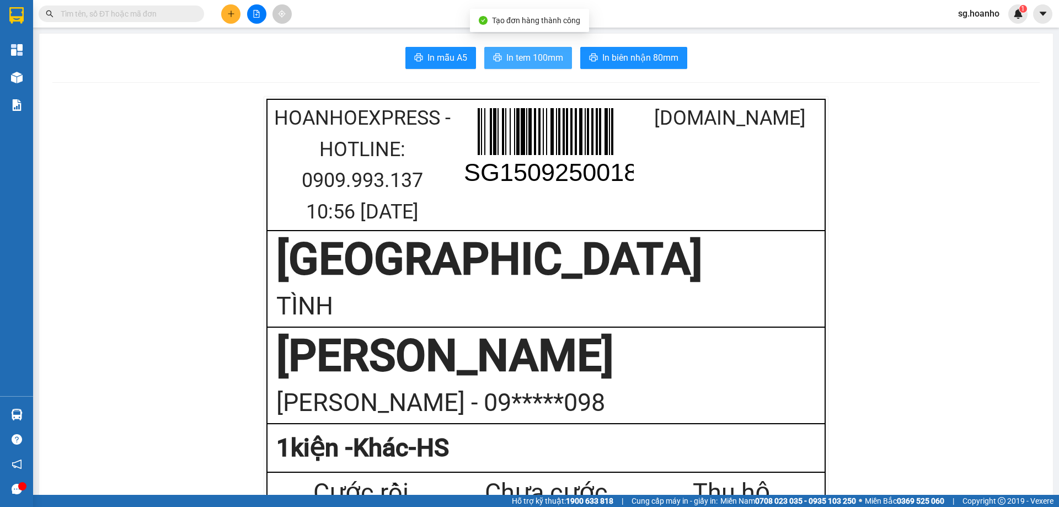
click at [526, 50] on button "In tem 100mm" at bounding box center [528, 58] width 88 height 22
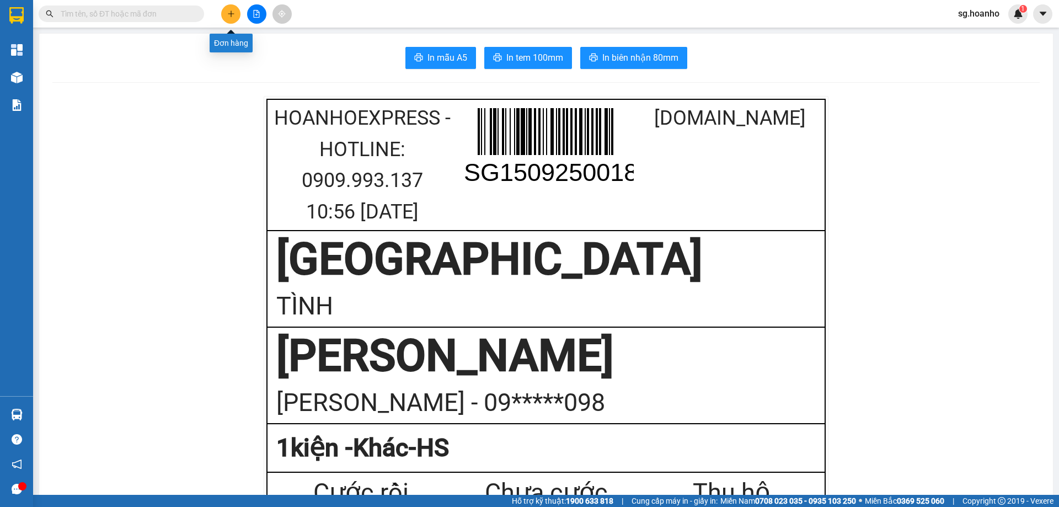
click at [236, 13] on button at bounding box center [230, 13] width 19 height 19
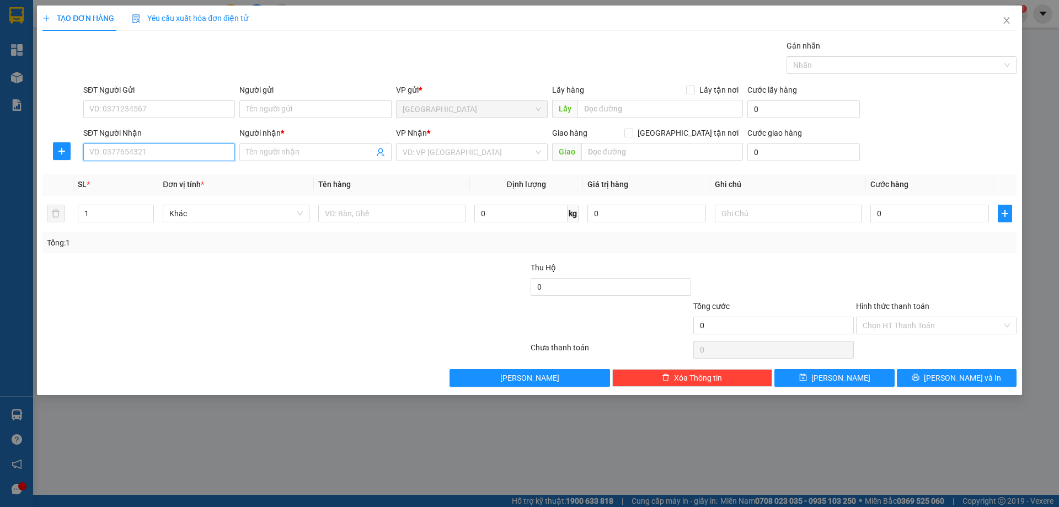
click at [174, 151] on input "SĐT Người Nhận" at bounding box center [159, 152] width 152 height 18
type input "0988485519"
click at [311, 148] on input "Người nhận *" at bounding box center [309, 152] width 127 height 12
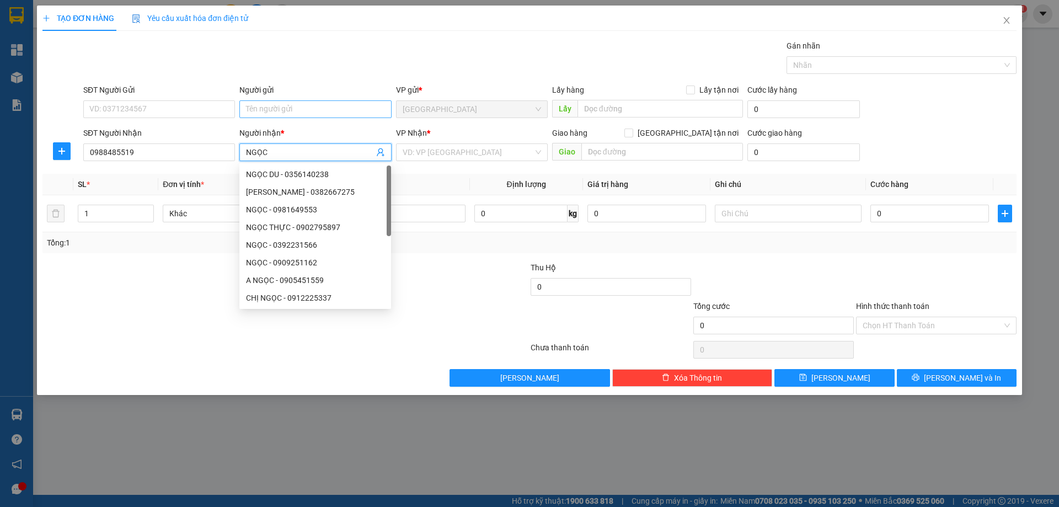
type input "NGỌC"
click at [307, 106] on input "Người gửi" at bounding box center [315, 109] width 152 height 18
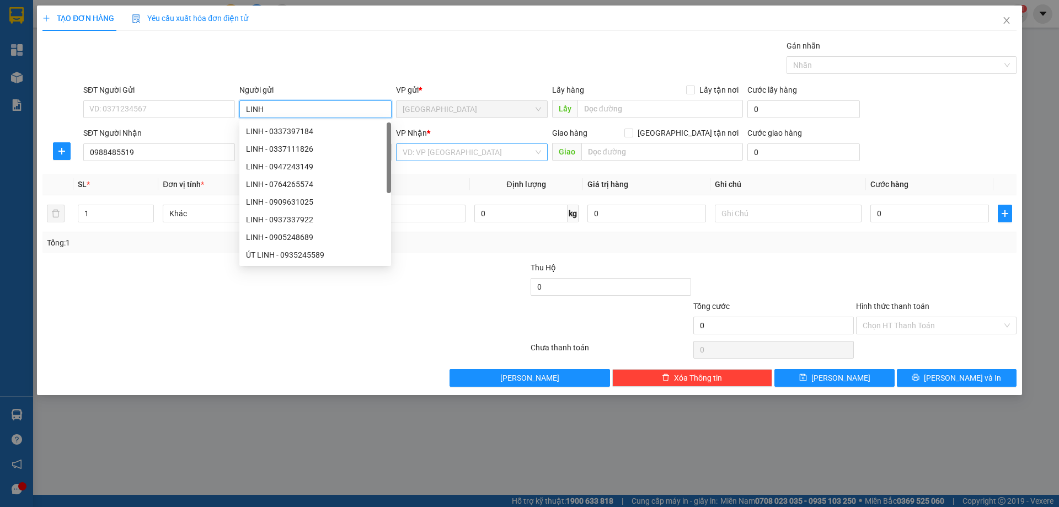
type input "LINH"
click at [430, 153] on input "search" at bounding box center [468, 152] width 131 height 17
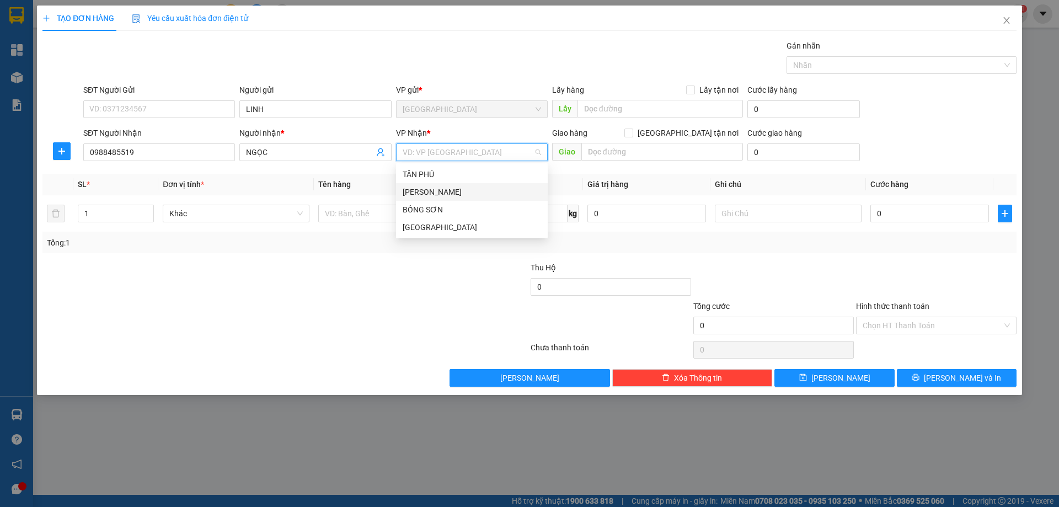
click at [436, 195] on div "TAM QUAN" at bounding box center [472, 192] width 139 height 12
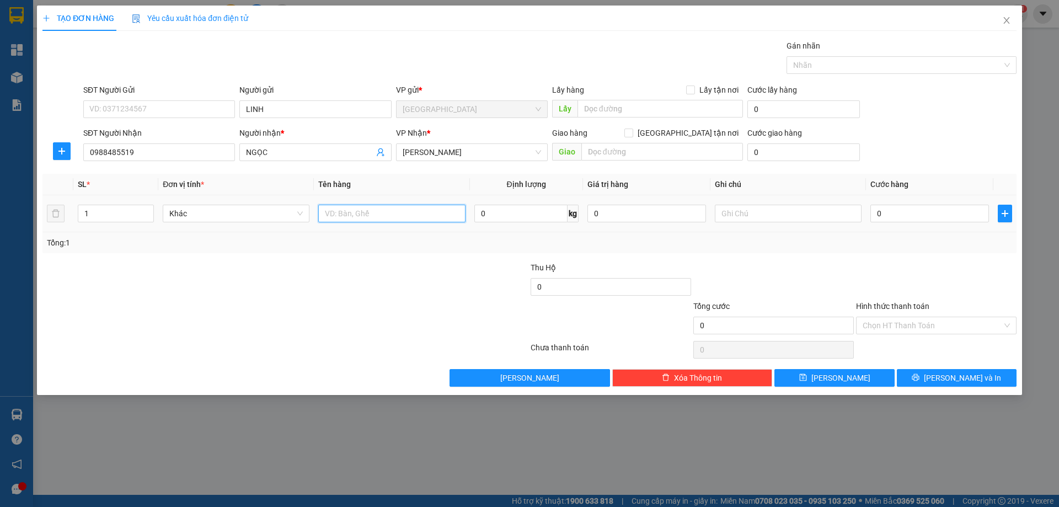
click at [349, 217] on input "text" at bounding box center [391, 214] width 147 height 18
type input "BỊCH"
click at [603, 146] on input "text" at bounding box center [663, 152] width 162 height 18
type input "PHÙ CÁT"
click at [738, 209] on input "text" at bounding box center [788, 214] width 147 height 18
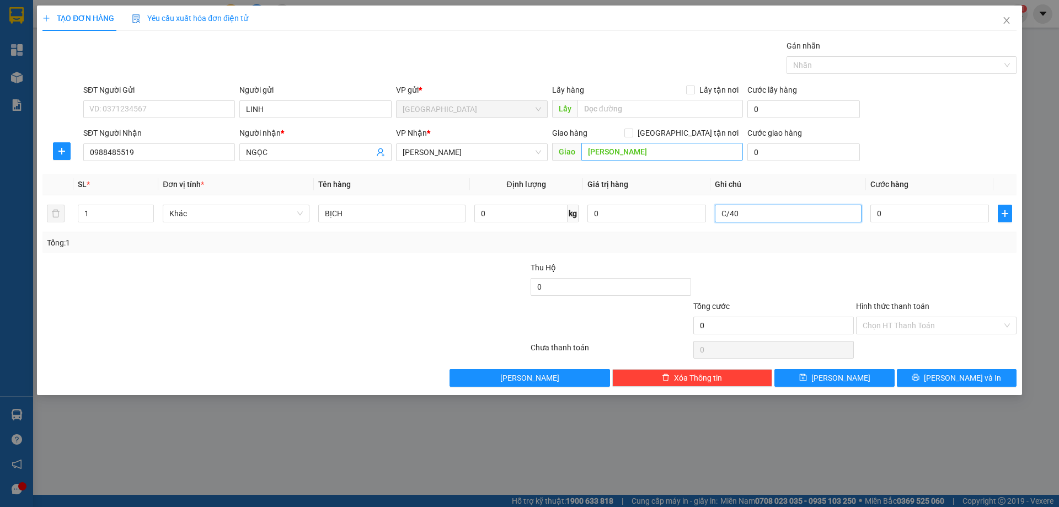
type input "C/40"
click at [663, 151] on input "PHÙ CÁT" at bounding box center [663, 152] width 162 height 18
click at [663, 152] on input "PHÙ CÁT" at bounding box center [663, 152] width 162 height 18
click at [649, 150] on input "PHÙ CÁT" at bounding box center [663, 152] width 162 height 18
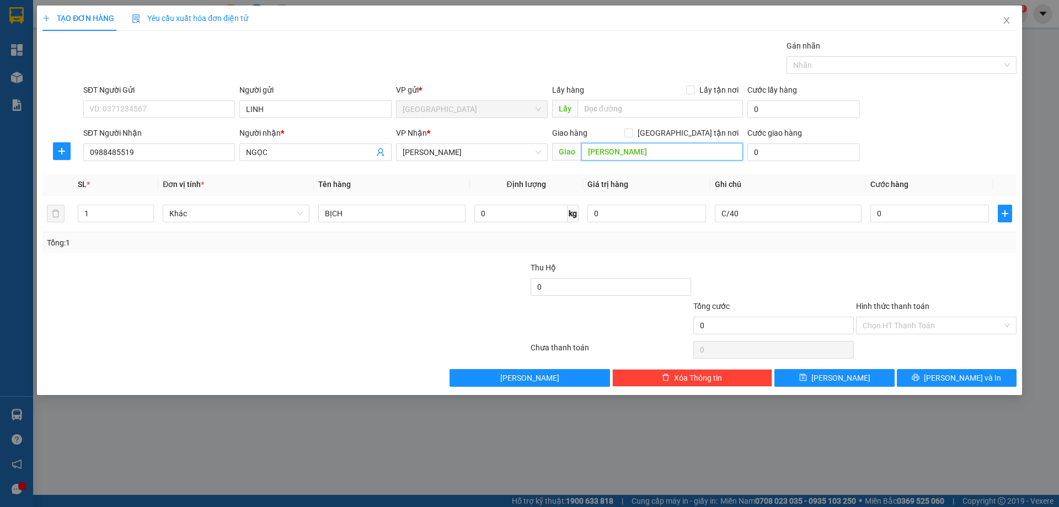
click at [704, 152] on input "PHÙ CÁT" at bounding box center [663, 152] width 162 height 18
click at [226, 109] on input "SĐT Người Gửi" at bounding box center [159, 109] width 152 height 18
type input "0983381049"
click at [882, 305] on label "Hình thức thanh toán" at bounding box center [892, 306] width 73 height 9
click at [882, 317] on input "Hình thức thanh toán" at bounding box center [933, 325] width 140 height 17
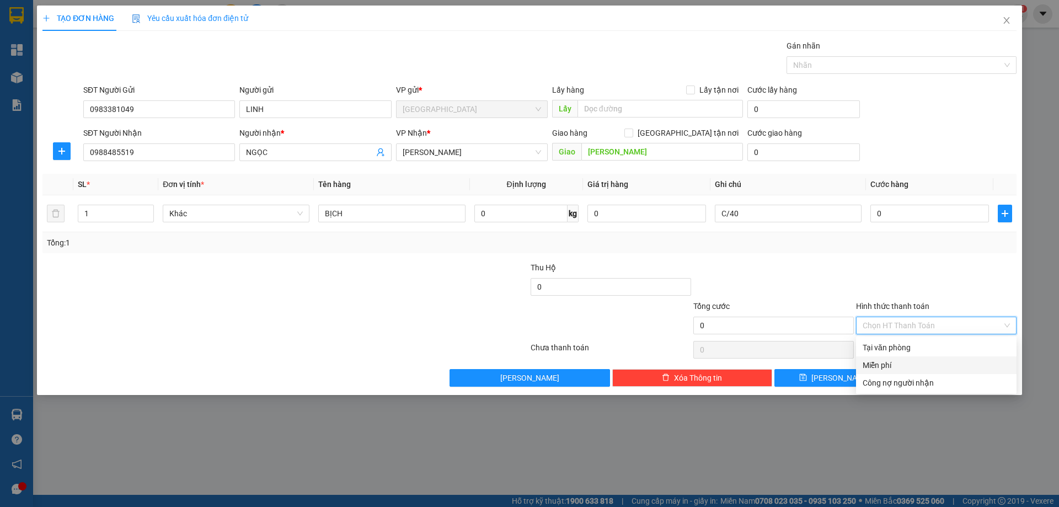
click at [872, 366] on div "Miễn phí" at bounding box center [936, 365] width 147 height 12
click at [928, 379] on button "Lưu và In" at bounding box center [957, 378] width 120 height 18
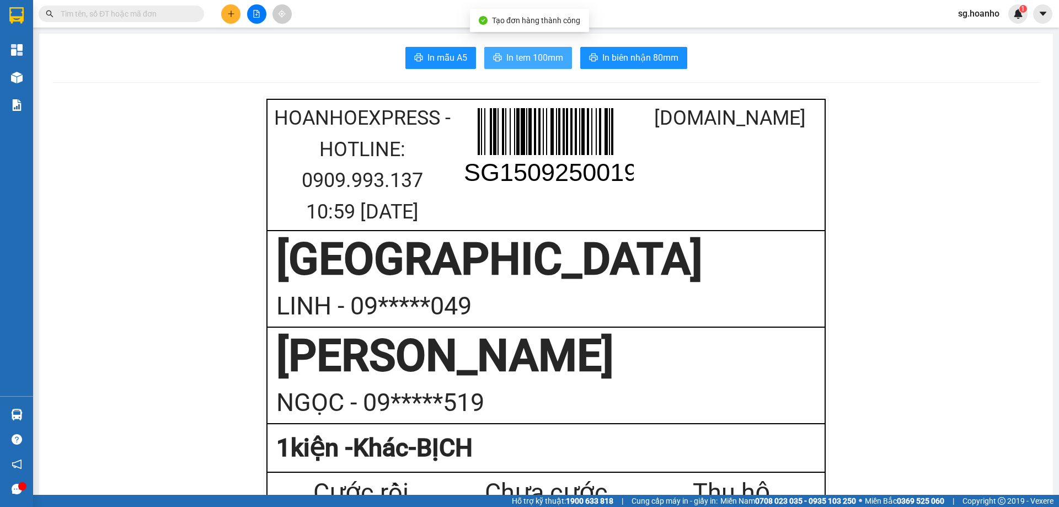
click at [528, 58] on span "In tem 100mm" at bounding box center [535, 58] width 57 height 14
click at [233, 16] on icon "plus" at bounding box center [231, 14] width 8 height 8
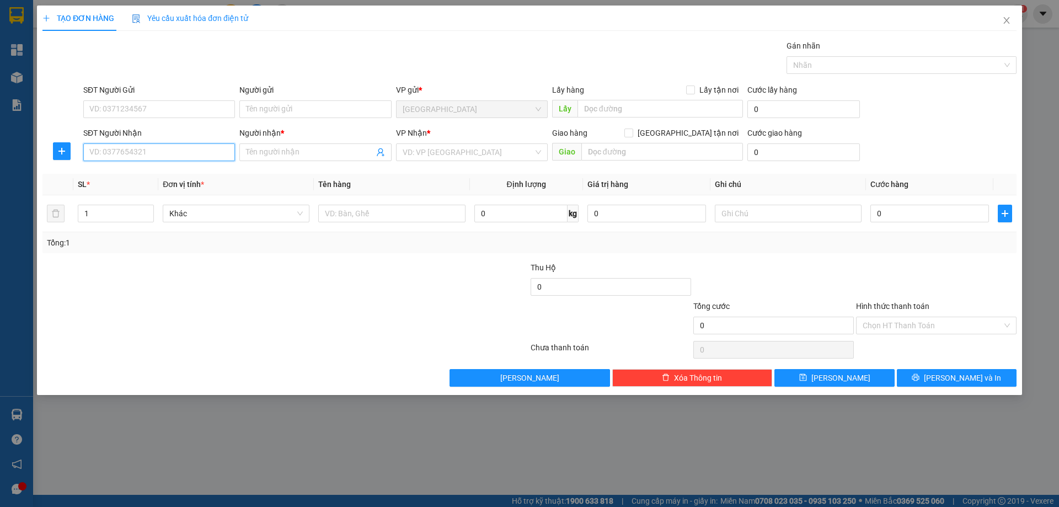
click at [200, 158] on input "SĐT Người Nhận" at bounding box center [159, 152] width 152 height 18
click at [157, 175] on div "0915094446 - LONG AN PHÁT" at bounding box center [159, 174] width 139 height 12
type input "0915094446"
type input "LONG AN PHÁT"
type input "0915094446"
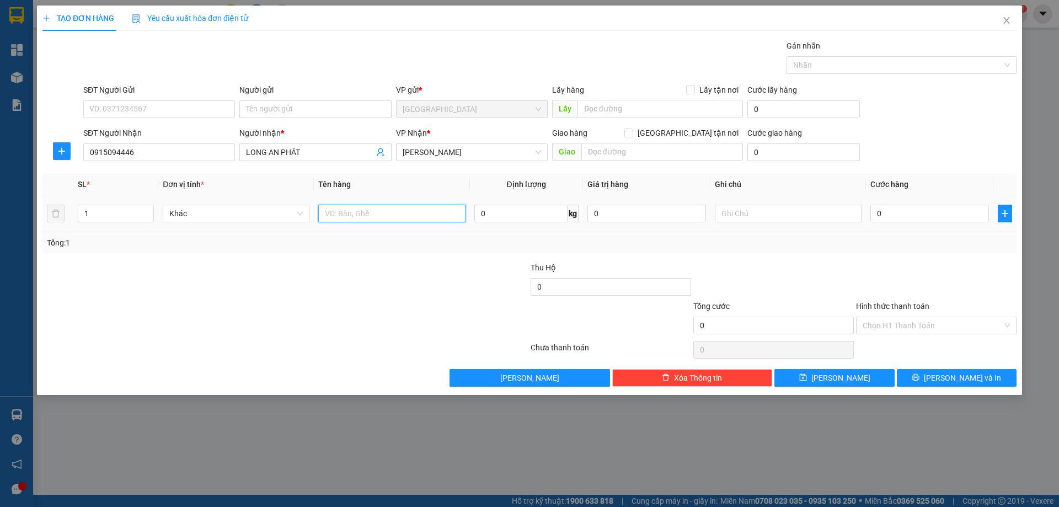
click at [392, 212] on input "text" at bounding box center [391, 214] width 147 height 18
type input "CÂY"
click at [768, 217] on input "text" at bounding box center [788, 214] width 147 height 18
type input "R/70"
click at [893, 303] on label "Hình thức thanh toán" at bounding box center [892, 306] width 73 height 9
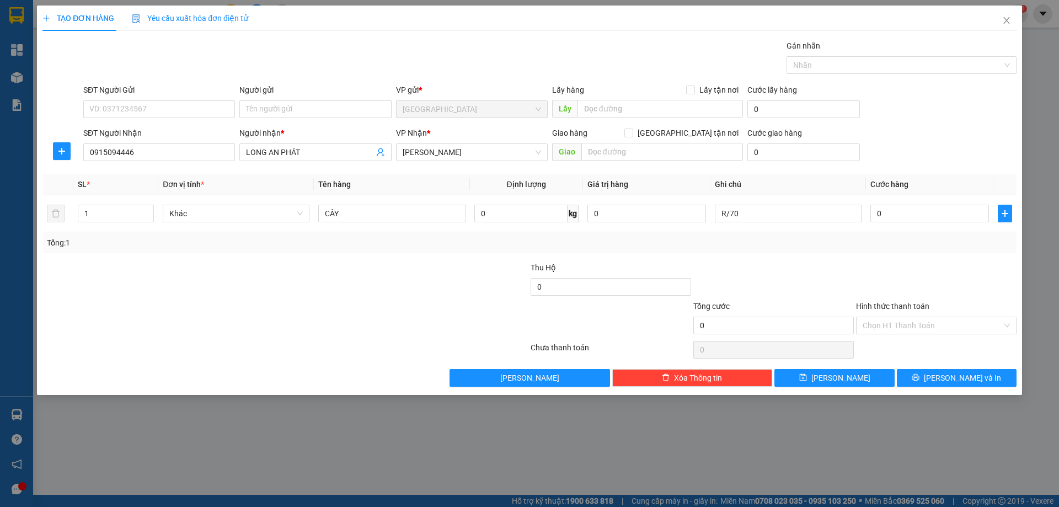
click at [893, 317] on input "Hình thức thanh toán" at bounding box center [933, 325] width 140 height 17
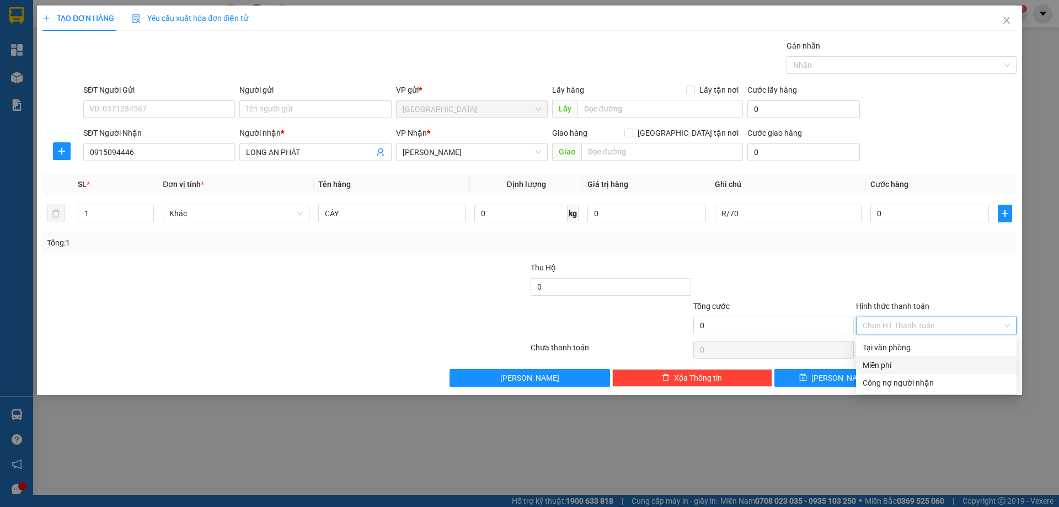
click at [902, 371] on div "Miễn phí" at bounding box center [936, 365] width 161 height 18
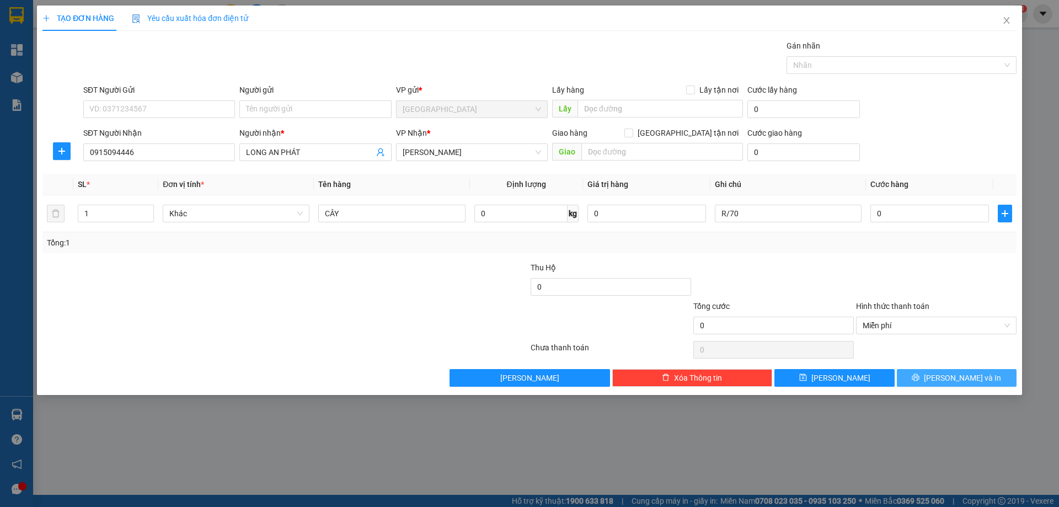
click at [916, 375] on button "Lưu và In" at bounding box center [957, 378] width 120 height 18
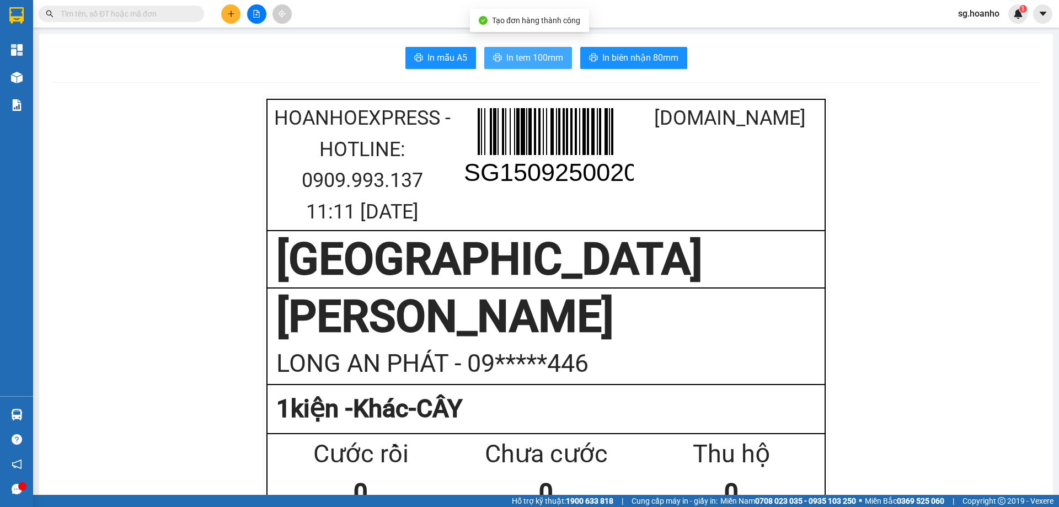
click at [515, 58] on span "In tem 100mm" at bounding box center [535, 58] width 57 height 14
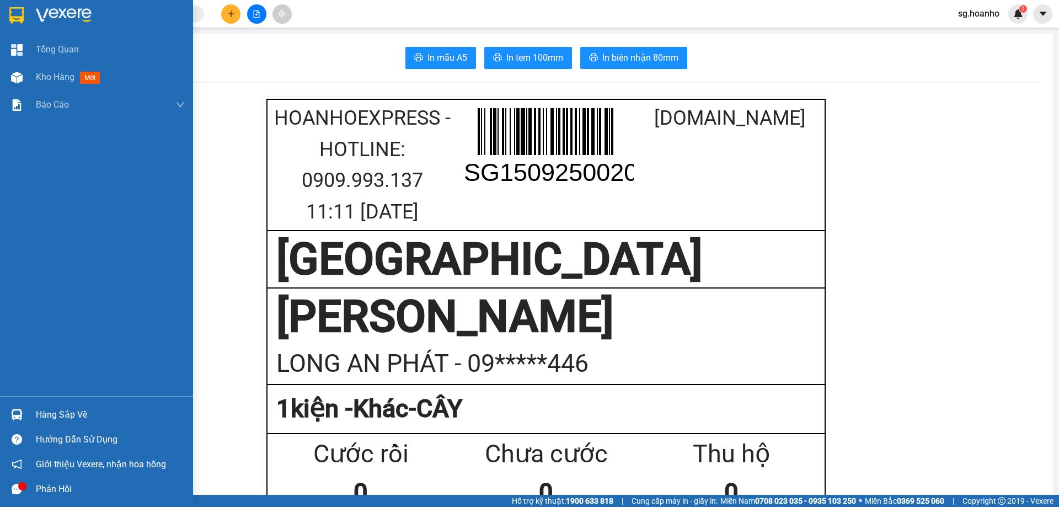
click at [20, 11] on img at bounding box center [16, 15] width 14 height 17
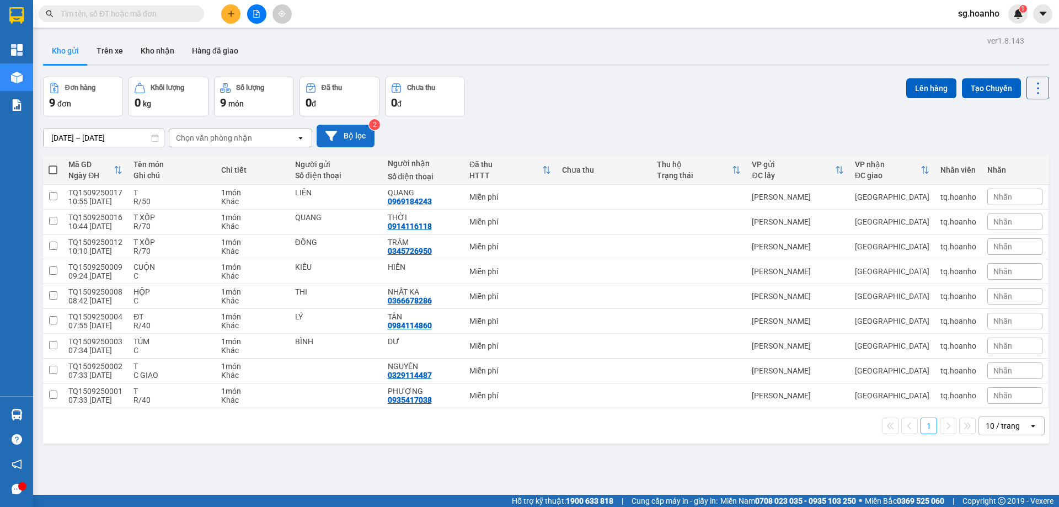
click at [349, 139] on button "Bộ lọc" at bounding box center [346, 136] width 58 height 23
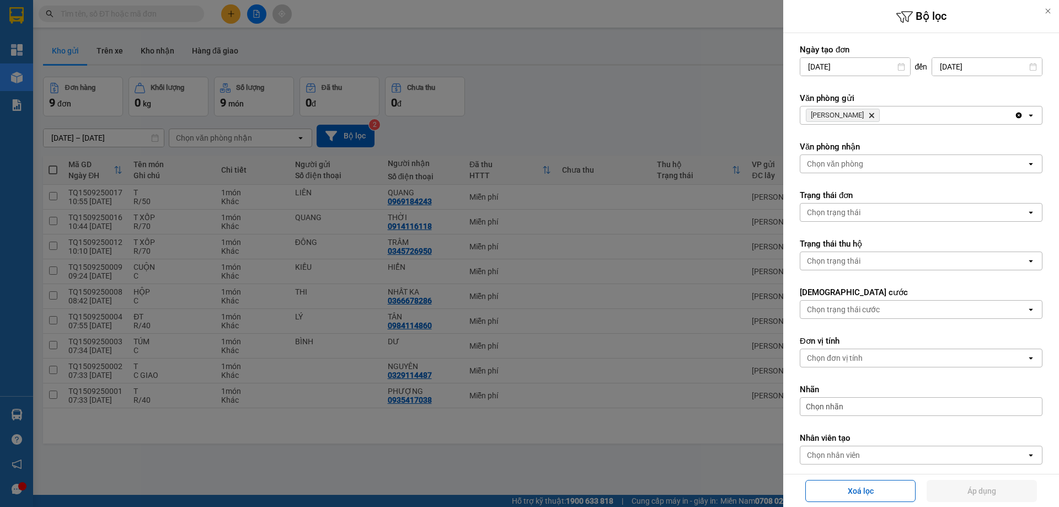
click at [628, 102] on div at bounding box center [529, 253] width 1059 height 507
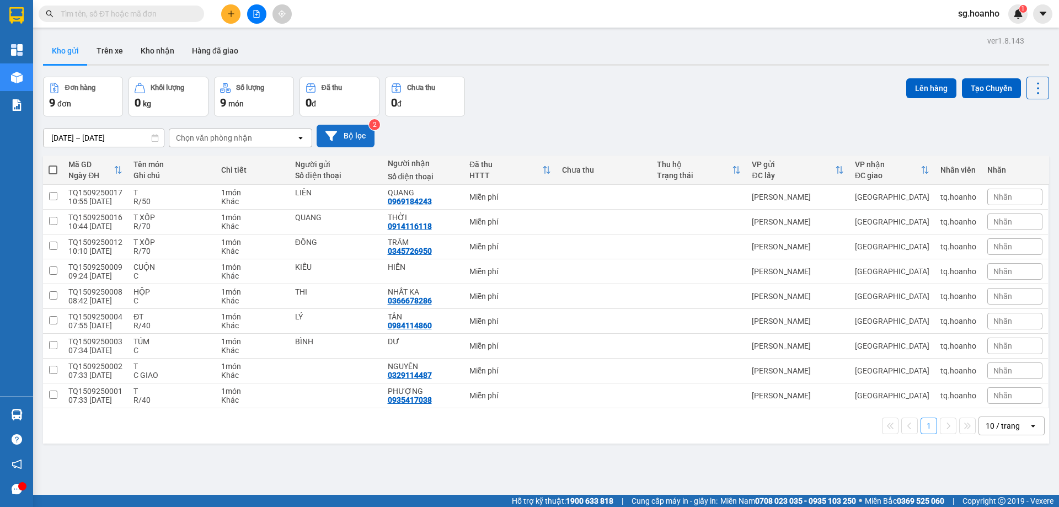
click at [363, 141] on button "Bộ lọc" at bounding box center [346, 136] width 58 height 23
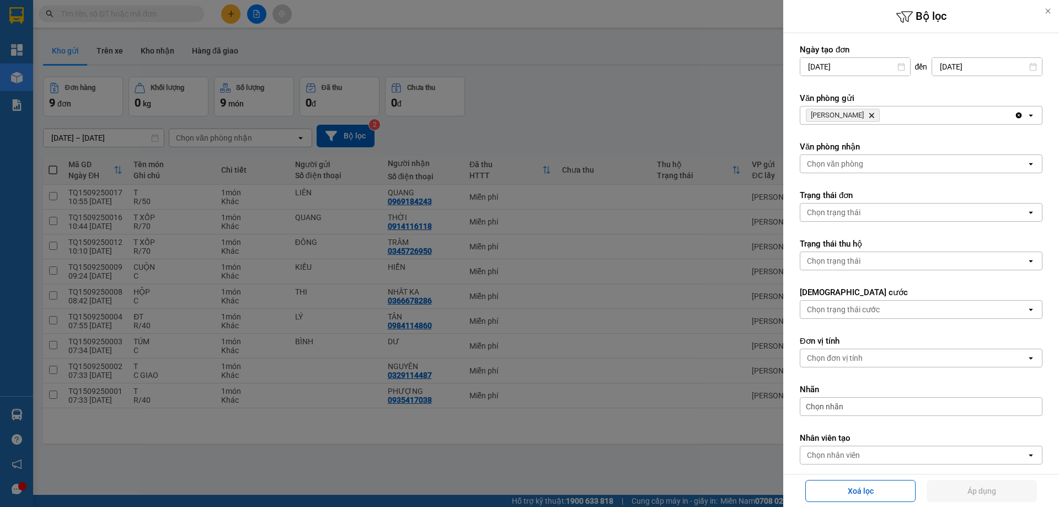
click at [869, 115] on icon "Delete" at bounding box center [872, 115] width 7 height 7
click at [856, 115] on div "Chọn văn phòng" at bounding box center [835, 115] width 56 height 11
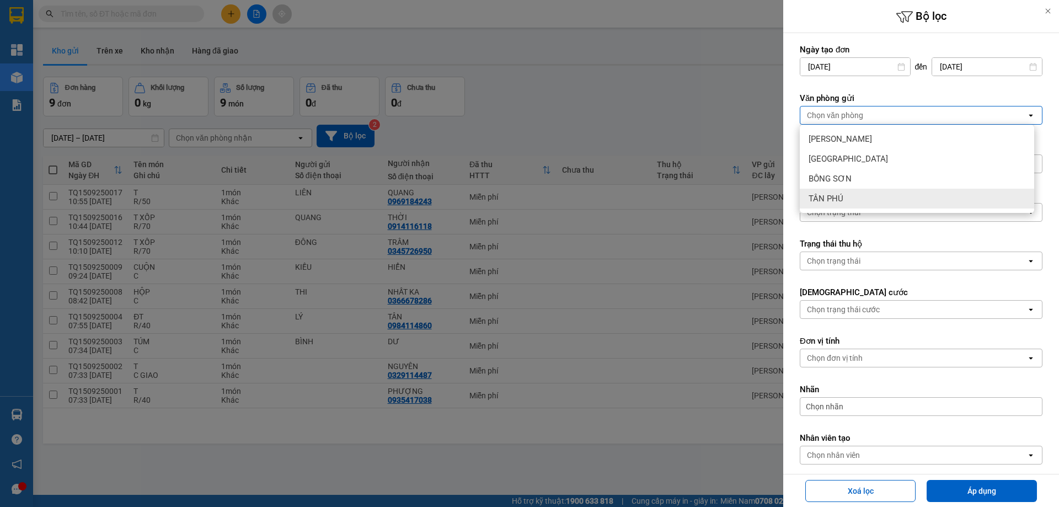
click at [863, 189] on div "TÂN PHÚ" at bounding box center [917, 199] width 235 height 20
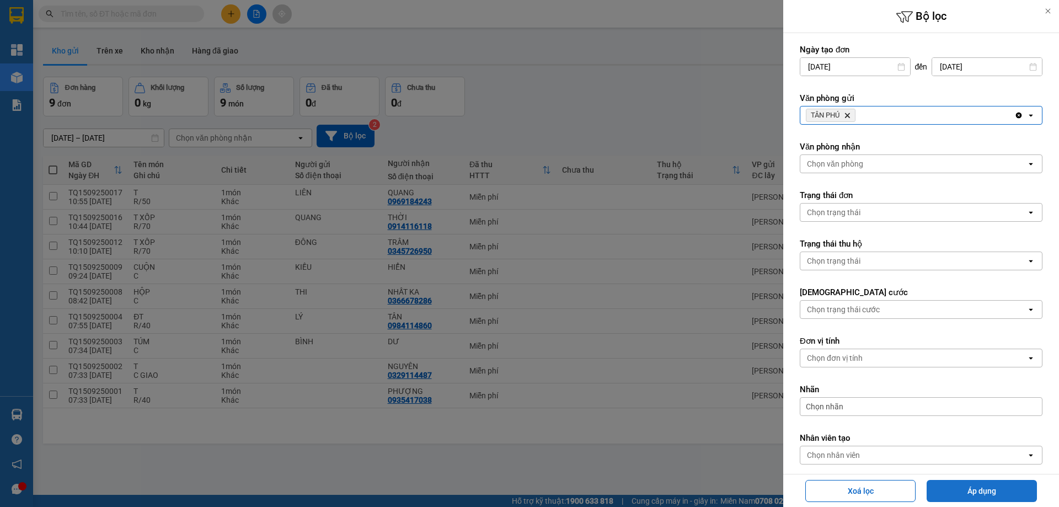
click at [961, 489] on button "Áp dụng" at bounding box center [982, 491] width 110 height 22
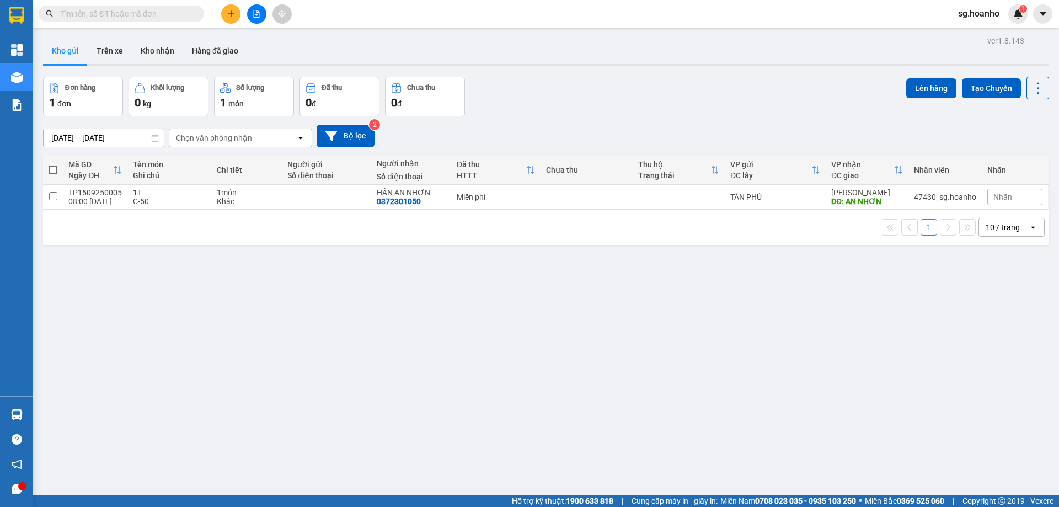
click at [600, 106] on div "Đơn hàng 1 đơn Khối lượng 0 kg Số lượng 1 món Đã thu 0 đ Chưa thu 0 đ Lên hàng …" at bounding box center [546, 97] width 1007 height 40
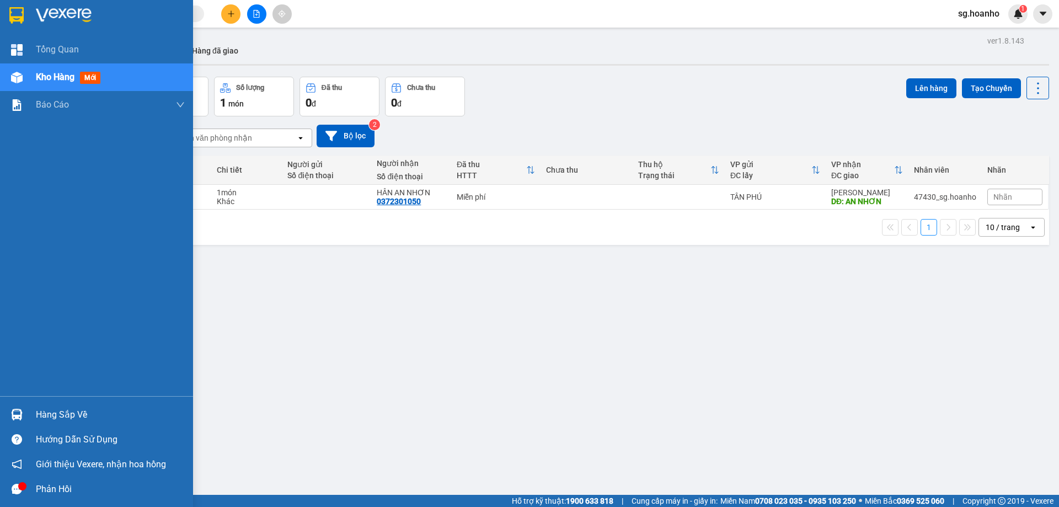
click at [18, 15] on img at bounding box center [16, 15] width 14 height 17
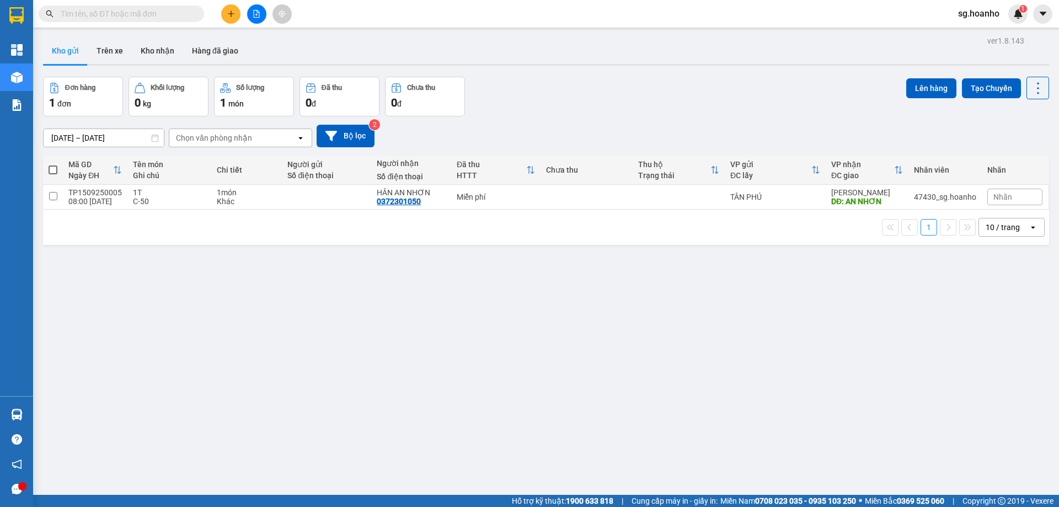
click at [163, 15] on input "text" at bounding box center [126, 14] width 130 height 12
click at [139, 3] on div "Kết quả tìm kiếm ( 9 ) Bộ lọc Mã ĐH Trạng thái Món hàng Thu hộ Tổng cước Chưa c…" at bounding box center [529, 14] width 1059 height 28
click at [131, 14] on input "text" at bounding box center [126, 14] width 130 height 12
click at [230, 15] on icon "plus" at bounding box center [231, 14] width 8 height 8
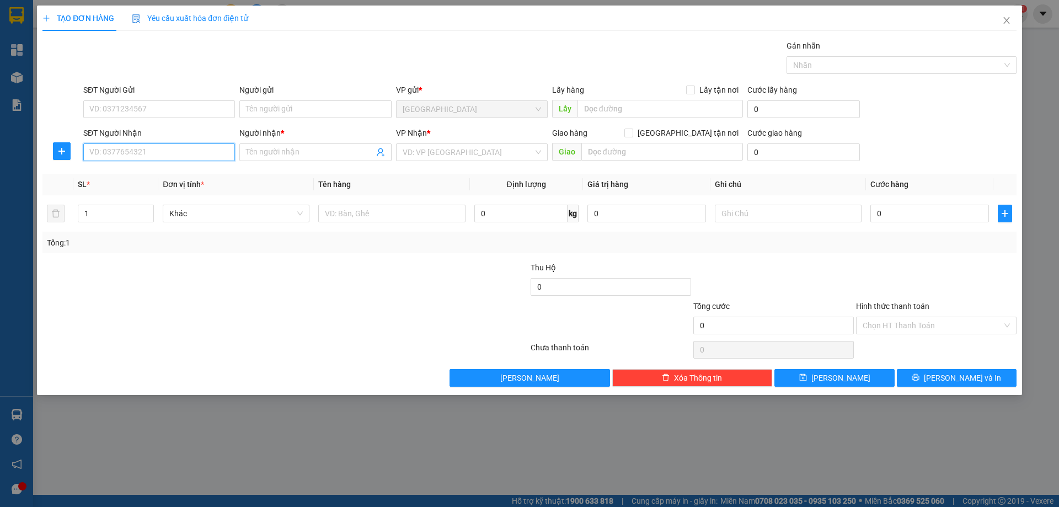
click at [181, 149] on input "SĐT Người Nhận" at bounding box center [159, 152] width 152 height 18
click at [130, 153] on input "SĐT Người Nhận" at bounding box center [159, 152] width 152 height 18
click at [173, 192] on div "0366432072 - CƯỜNG" at bounding box center [159, 192] width 139 height 12
type input "0366432072"
type input "CƯỜNG"
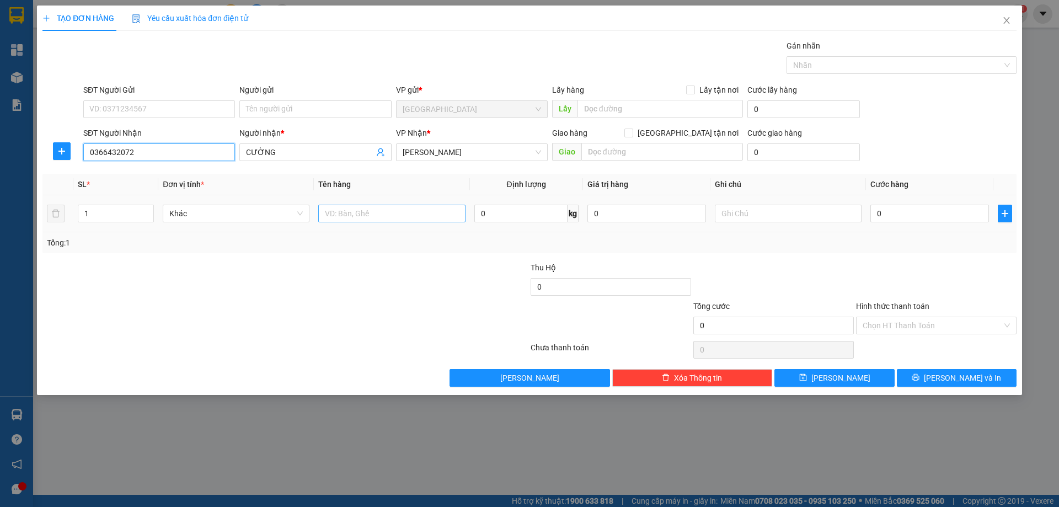
type input "0366432072"
click at [369, 213] on input "text" at bounding box center [391, 214] width 147 height 18
type input "1 HỘP"
click at [768, 211] on input "text" at bounding box center [788, 214] width 147 height 18
type input "R 40K"
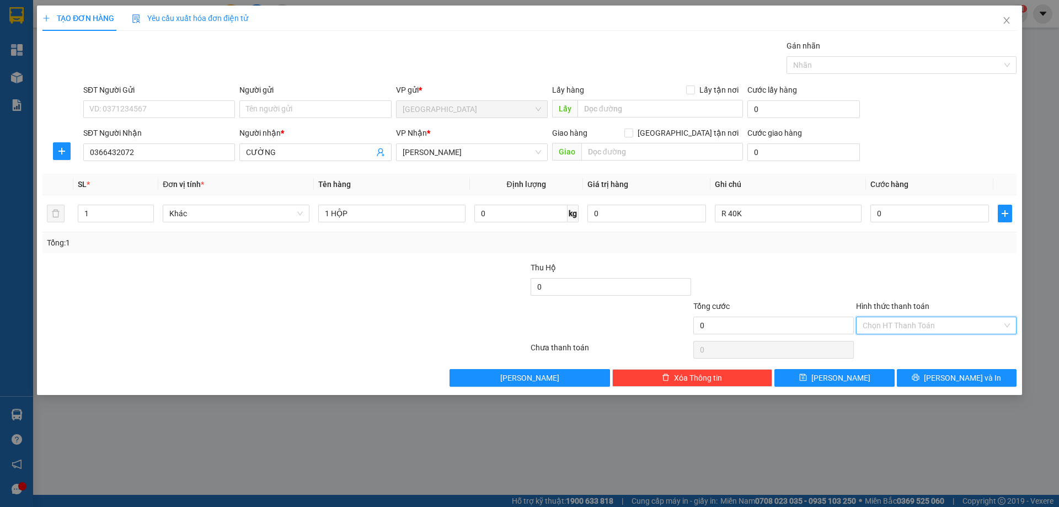
drag, startPoint x: 897, startPoint y: 319, endPoint x: 886, endPoint y: 353, distance: 36.1
click at [895, 326] on input "Hình thức thanh toán" at bounding box center [933, 325] width 140 height 17
click at [878, 363] on div "Miễn phí" at bounding box center [936, 365] width 147 height 12
drag, startPoint x: 946, startPoint y: 380, endPoint x: 651, endPoint y: 289, distance: 308.6
click at [945, 380] on button "Lưu và In" at bounding box center [957, 378] width 120 height 18
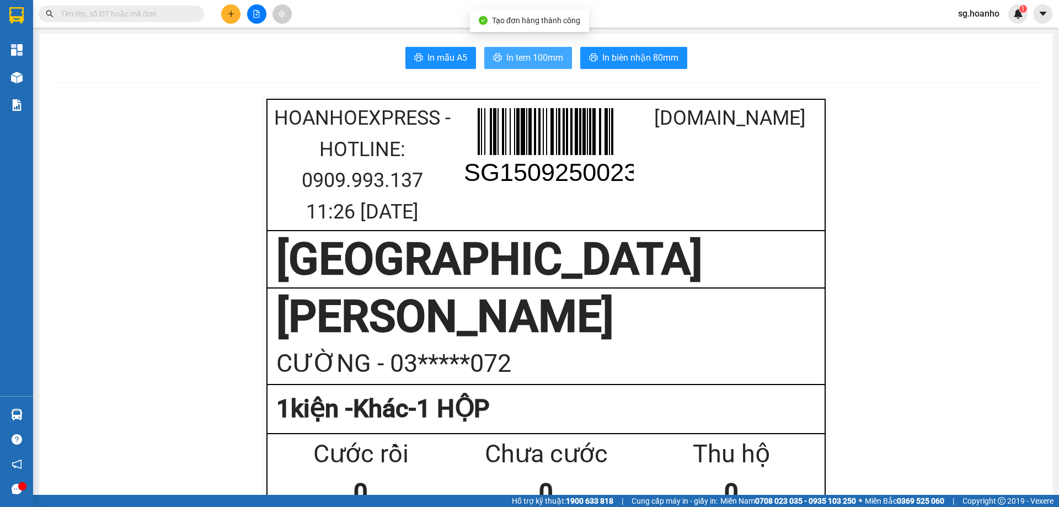
click at [523, 58] on span "In tem 100mm" at bounding box center [535, 58] width 57 height 14
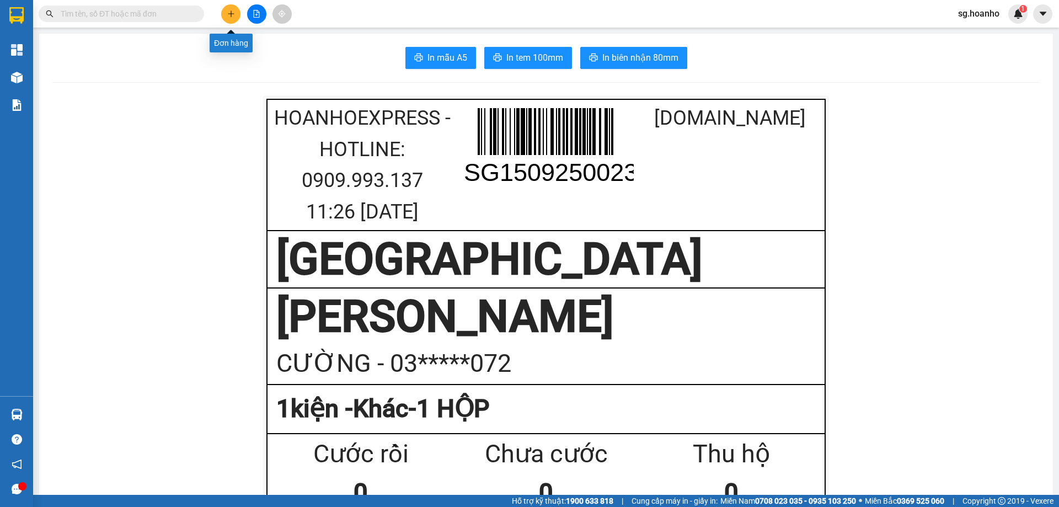
click at [233, 14] on icon "plus" at bounding box center [231, 13] width 6 height 1
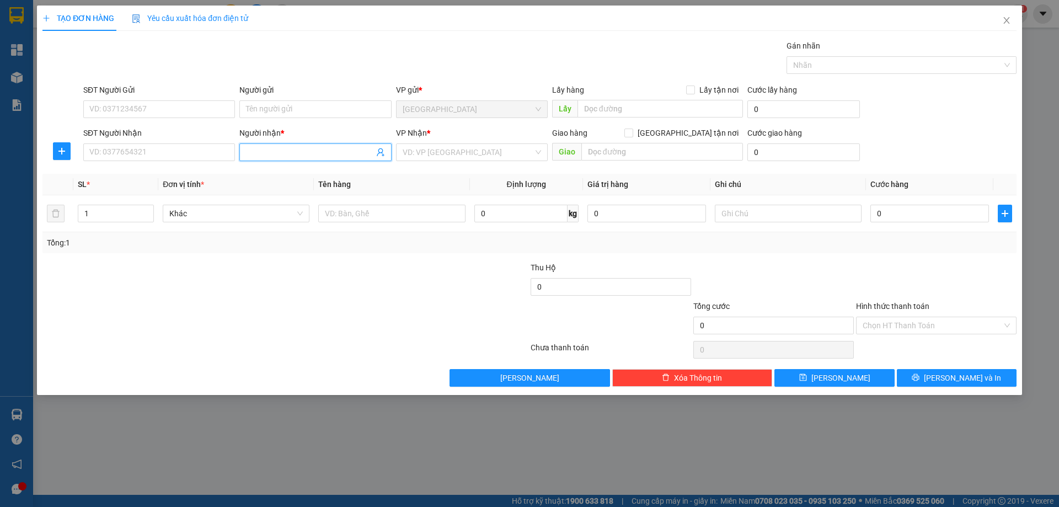
click at [280, 148] on input "Người nhận *" at bounding box center [309, 152] width 127 height 12
type input "BA ỔN"
click at [439, 155] on input "search" at bounding box center [468, 152] width 131 height 17
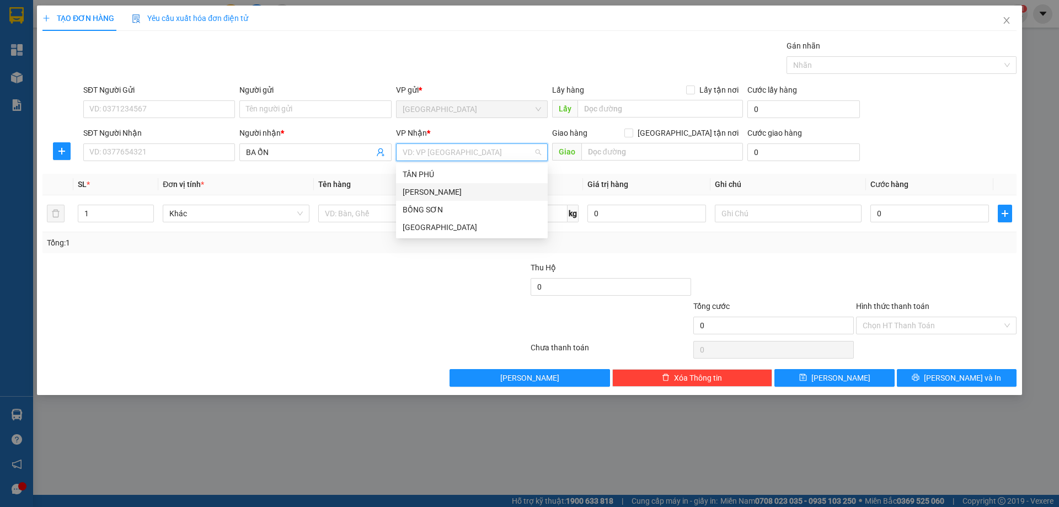
drag, startPoint x: 421, startPoint y: 189, endPoint x: 371, endPoint y: 205, distance: 52.5
click at [420, 189] on div "TAM QUAN" at bounding box center [472, 192] width 139 height 12
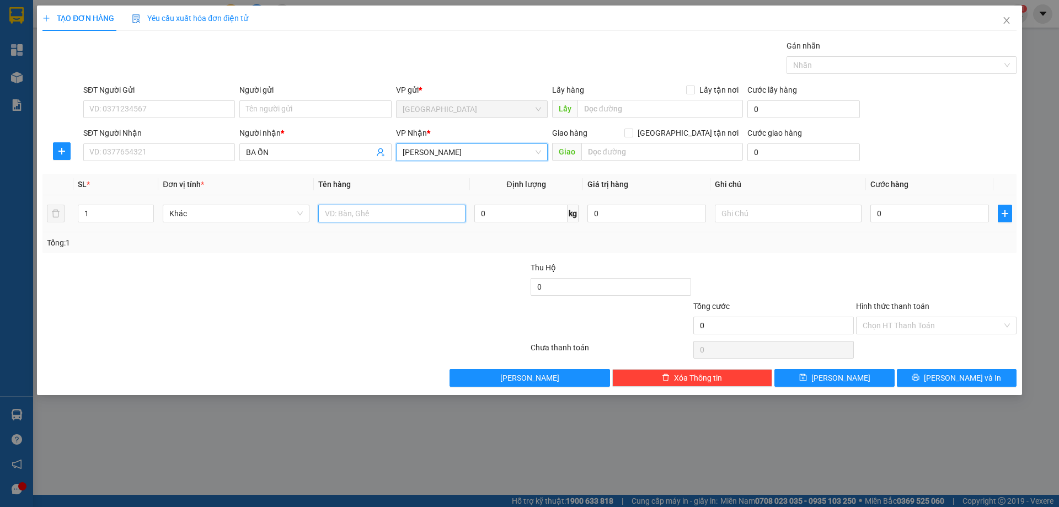
click at [367, 208] on input "text" at bounding box center [391, 214] width 147 height 18
type input "2T"
type input "2"
click at [151, 210] on span "up" at bounding box center [148, 210] width 7 height 7
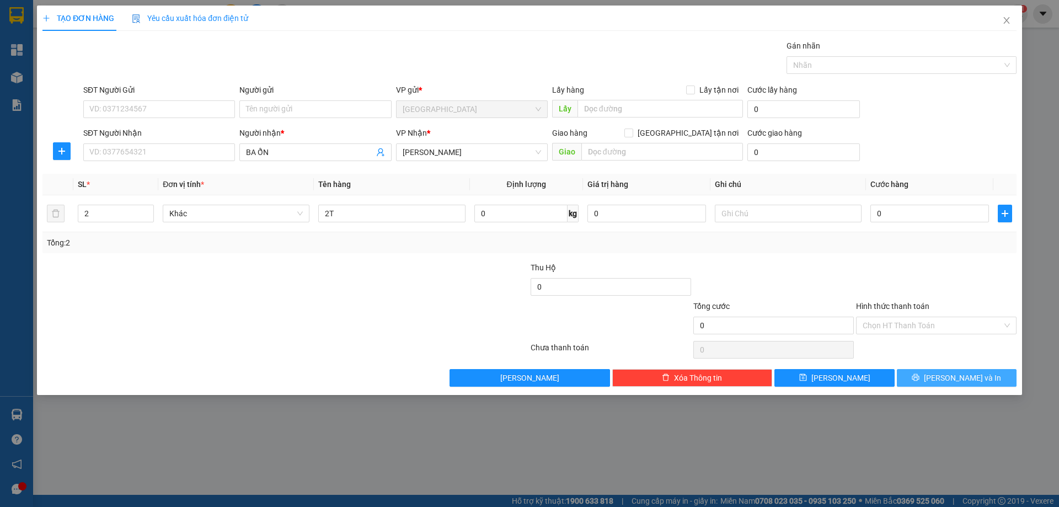
click at [977, 379] on span "Lưu và In" at bounding box center [962, 378] width 77 height 12
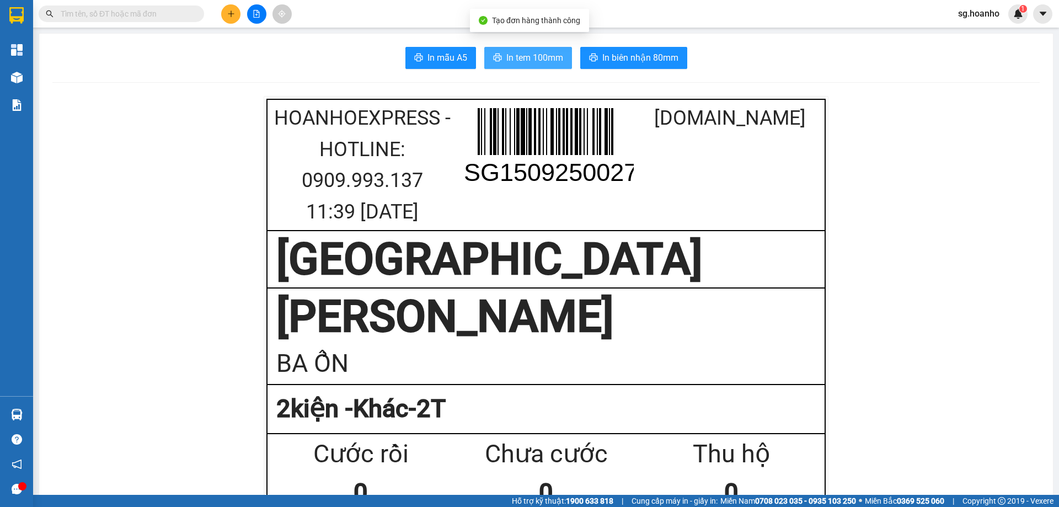
click at [526, 66] on button "In tem 100mm" at bounding box center [528, 58] width 88 height 22
click at [238, 15] on button at bounding box center [230, 13] width 19 height 19
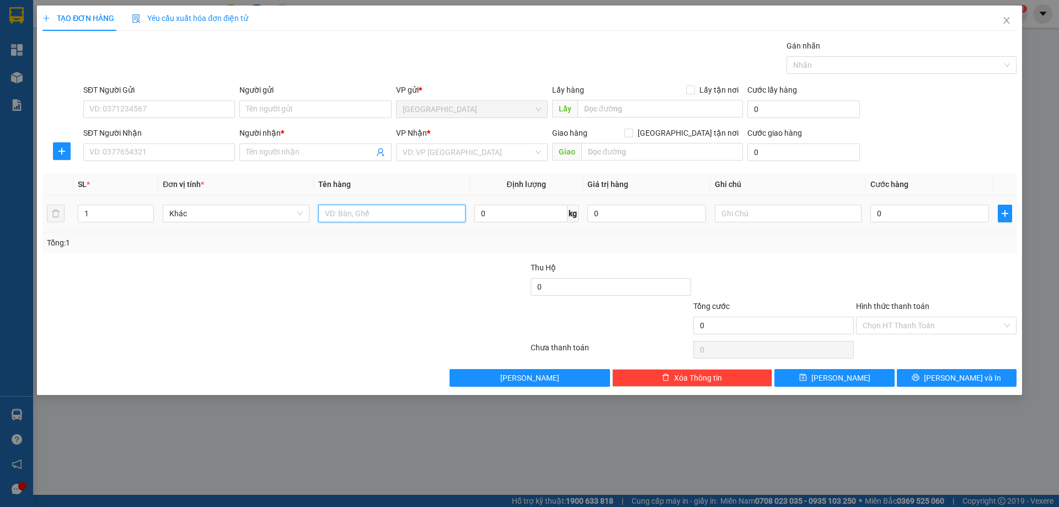
click at [358, 220] on input "text" at bounding box center [391, 214] width 147 height 18
type input "1T X"
click at [178, 160] on input "SĐT Người Nhận" at bounding box center [159, 152] width 152 height 18
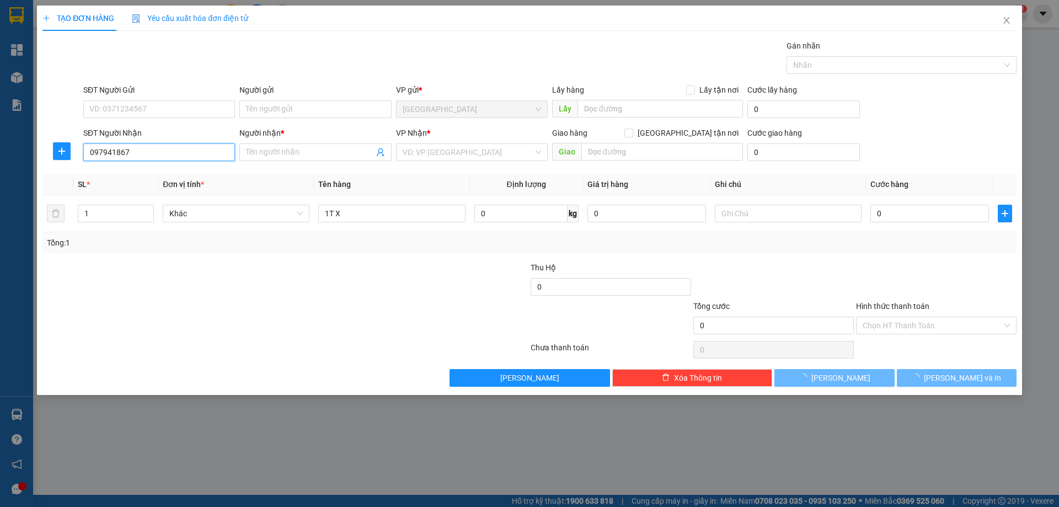
type input "0979418677"
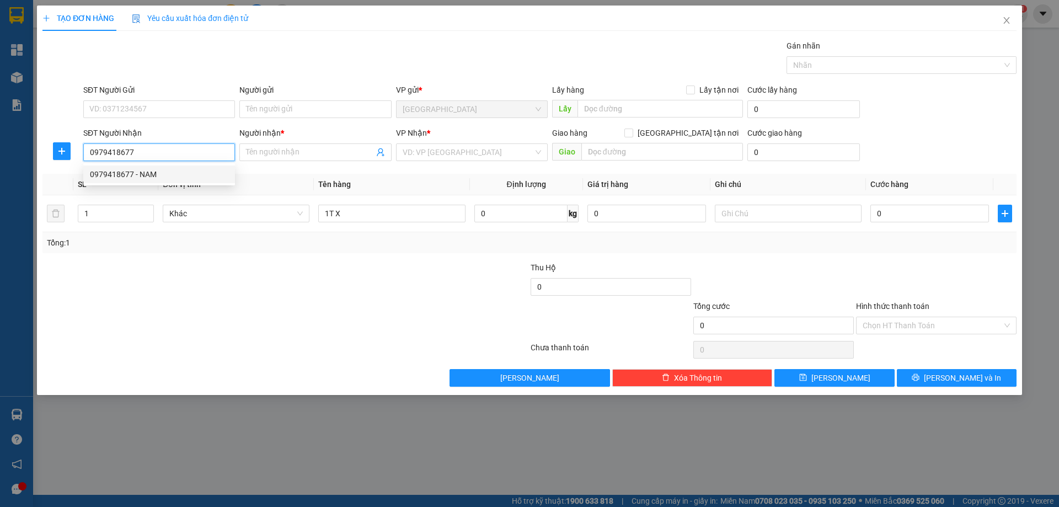
drag, startPoint x: 139, startPoint y: 175, endPoint x: 179, endPoint y: 178, distance: 39.8
click at [144, 173] on div "0979418677 - NAM" at bounding box center [159, 174] width 139 height 12
type input "NAM"
type input "0979418677"
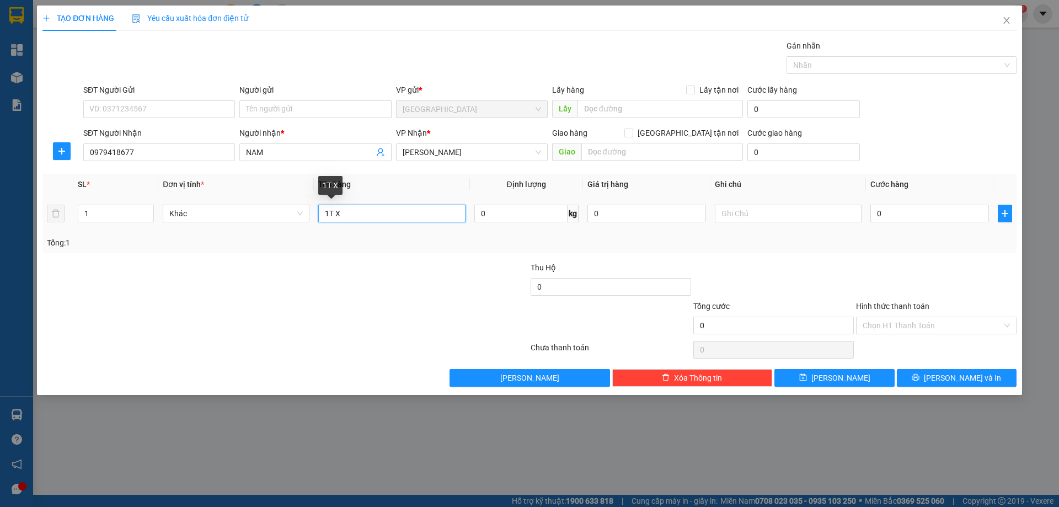
click at [370, 220] on input "1T X" at bounding box center [391, 214] width 147 height 18
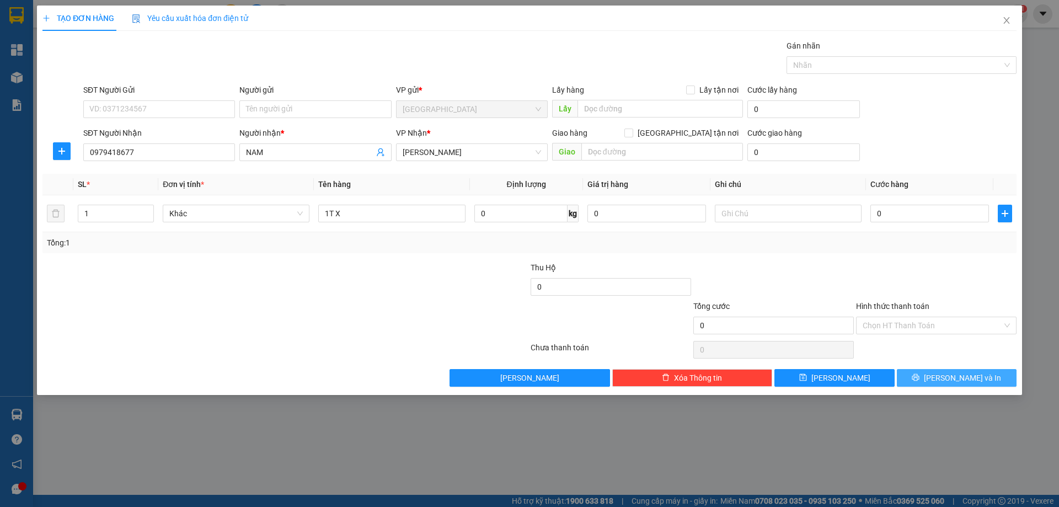
click at [920, 379] on icon "printer" at bounding box center [916, 377] width 7 height 7
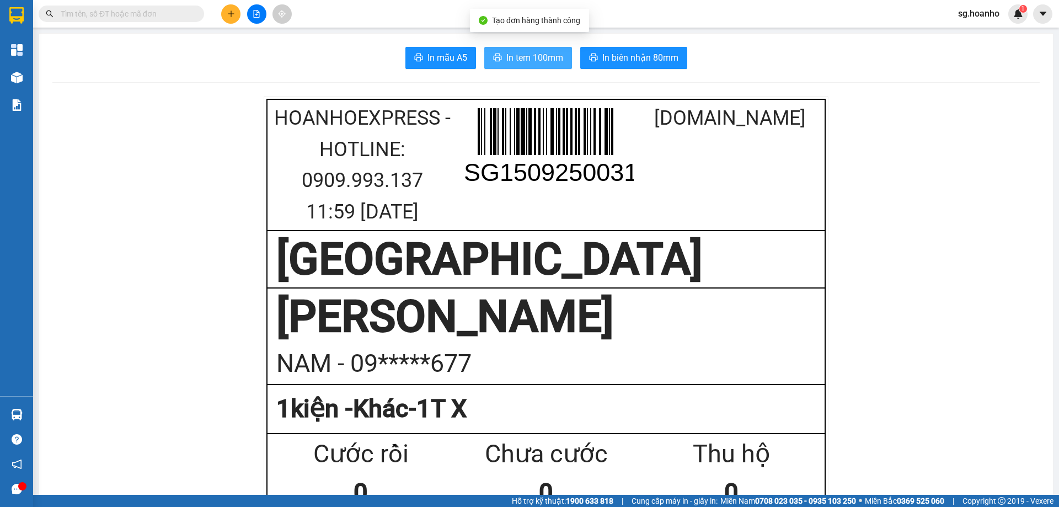
drag, startPoint x: 524, startPoint y: 58, endPoint x: 564, endPoint y: 76, distance: 43.8
click at [529, 60] on span "In tem 100mm" at bounding box center [535, 58] width 57 height 14
click at [125, 18] on input "text" at bounding box center [126, 14] width 130 height 12
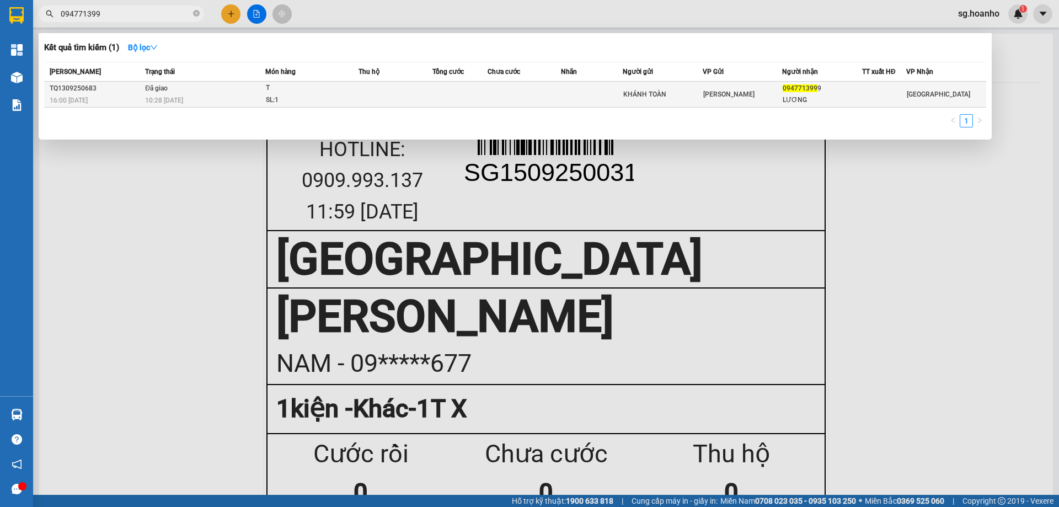
type input "094771399"
click at [632, 95] on div "KHÁNH TOÀN" at bounding box center [663, 95] width 79 height 12
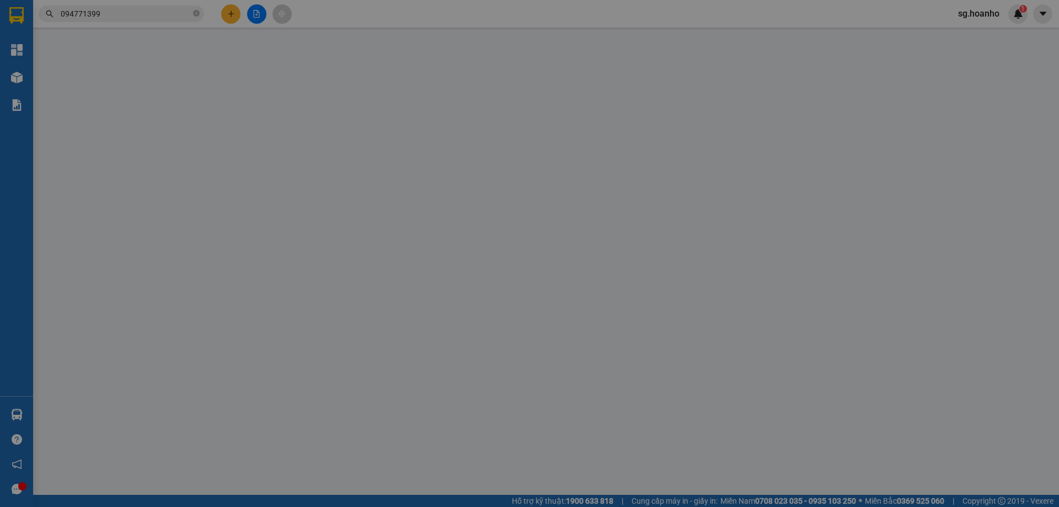
type input "KHÁNH TOÀN"
type input "0947713999"
type input "LƯƠNG"
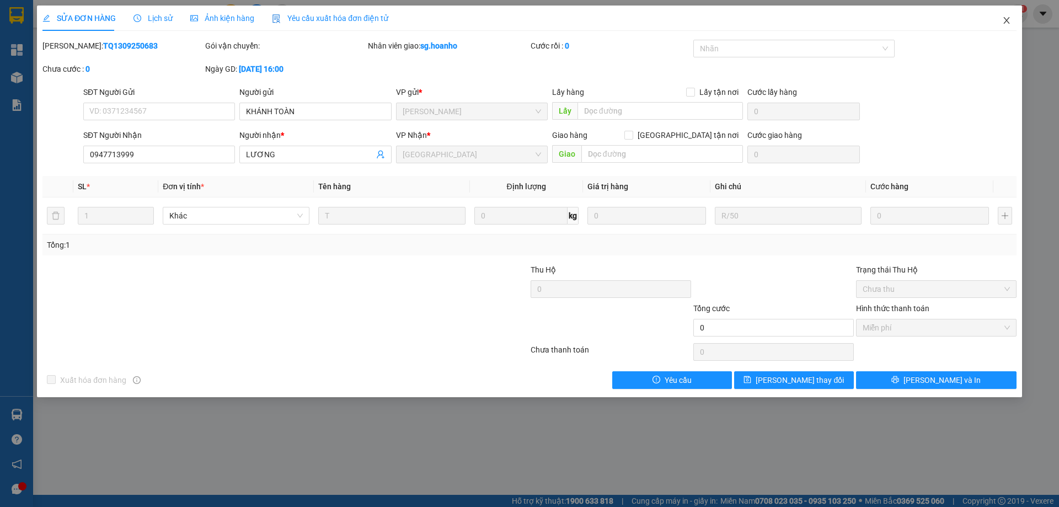
drag, startPoint x: 1002, startPoint y: 21, endPoint x: 751, endPoint y: 5, distance: 251.0
click at [998, 21] on span "Close" at bounding box center [1007, 21] width 31 height 31
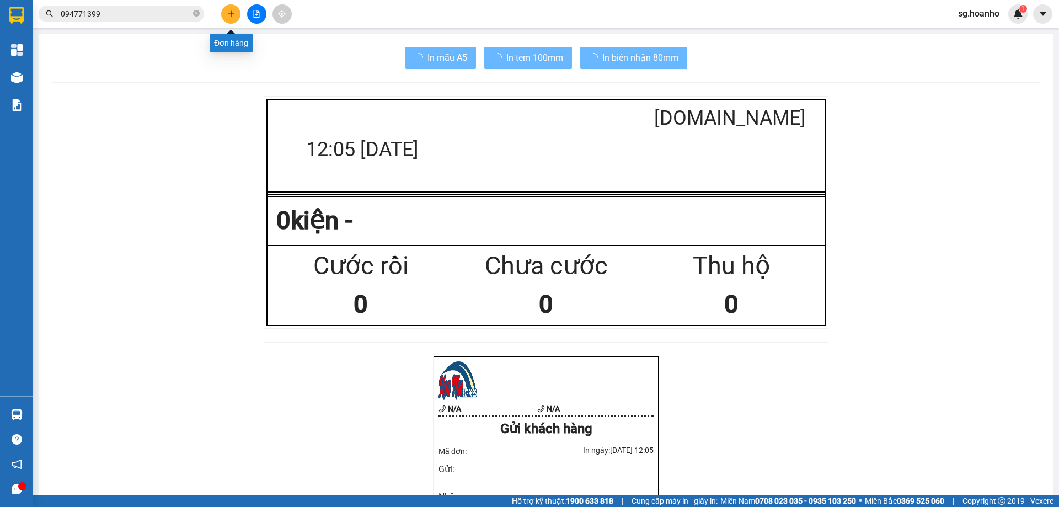
click at [225, 18] on button at bounding box center [230, 13] width 19 height 19
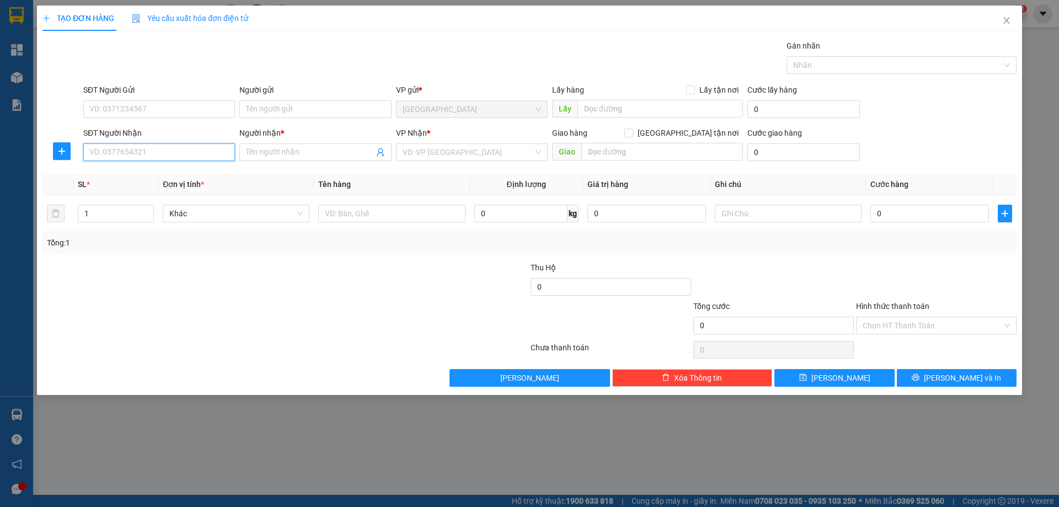
click at [179, 155] on input "SĐT Người Nhận" at bounding box center [159, 152] width 152 height 18
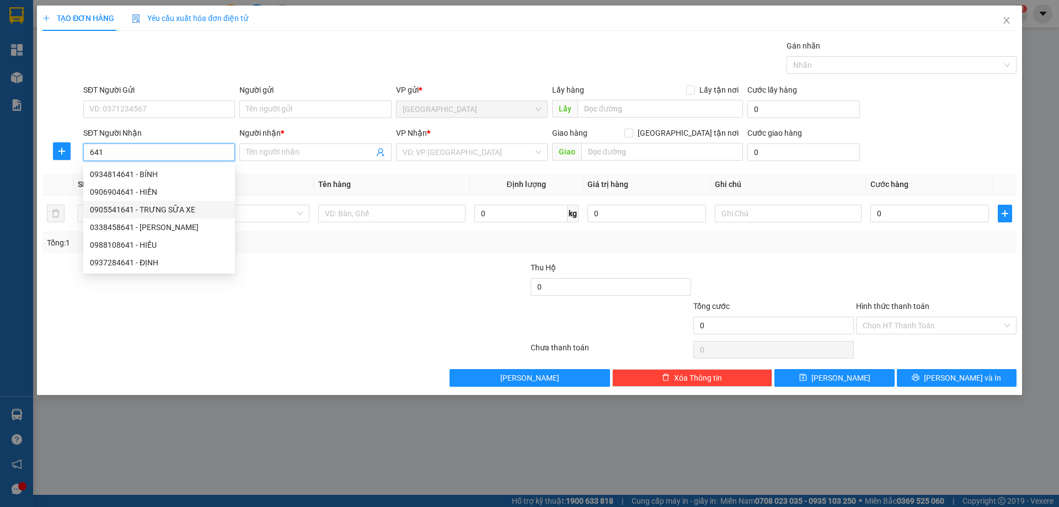
click at [149, 212] on div "0905541641 - TRƯNG SỮA XE" at bounding box center [159, 210] width 139 height 12
type input "0905541641"
type input "TRƯNG SỮA XE"
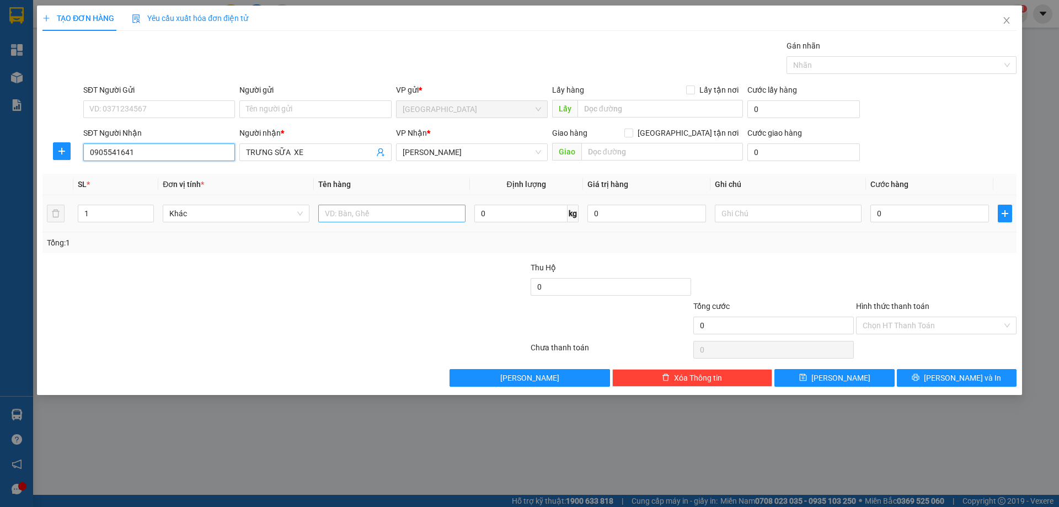
type input "0905541641"
click at [380, 219] on input "text" at bounding box center [391, 214] width 147 height 18
type input "1 T"
click at [919, 369] on button "Lưu và In" at bounding box center [957, 378] width 120 height 18
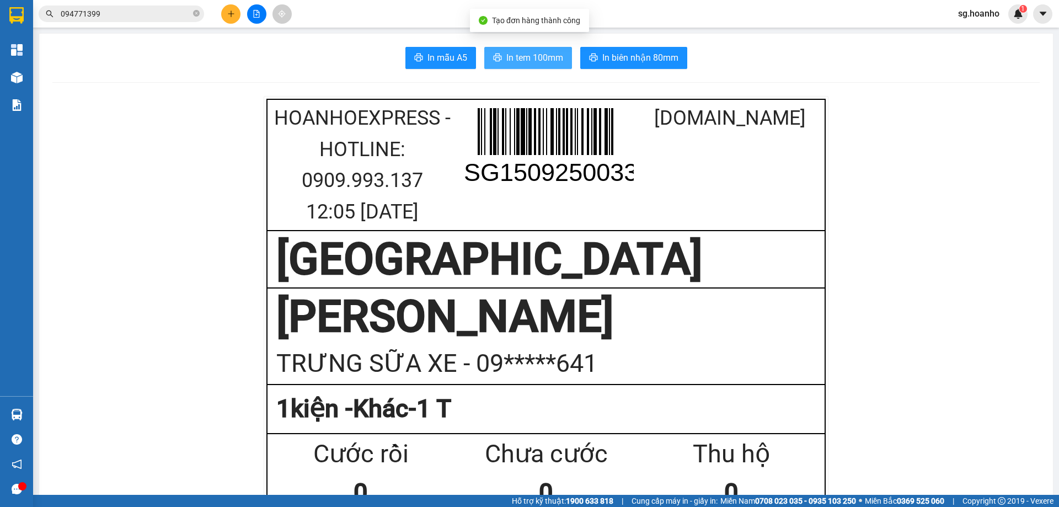
drag, startPoint x: 514, startPoint y: 58, endPoint x: 536, endPoint y: 123, distance: 68.1
click at [517, 62] on span "In tem 100mm" at bounding box center [535, 58] width 57 height 14
drag, startPoint x: 139, startPoint y: 10, endPoint x: 0, endPoint y: 2, distance: 139.3
click at [0, 2] on section "Kết quả tìm kiếm ( 1 ) Bộ lọc Mã ĐH Trạng thái Món hàng Thu hộ Tổng cước Chưa c…" at bounding box center [529, 253] width 1059 height 507
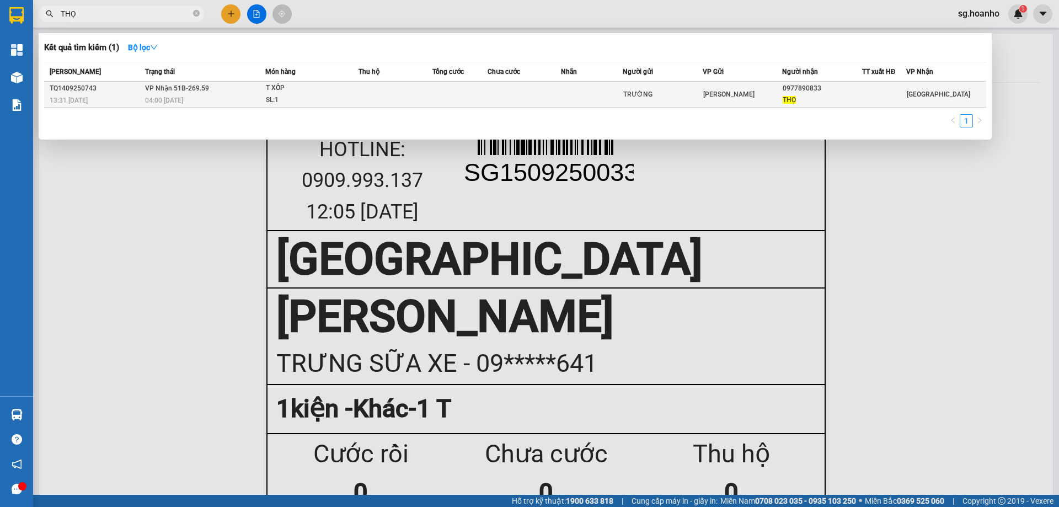
type input "THỌ"
click at [652, 95] on div "TRƯỜNG" at bounding box center [663, 95] width 79 height 12
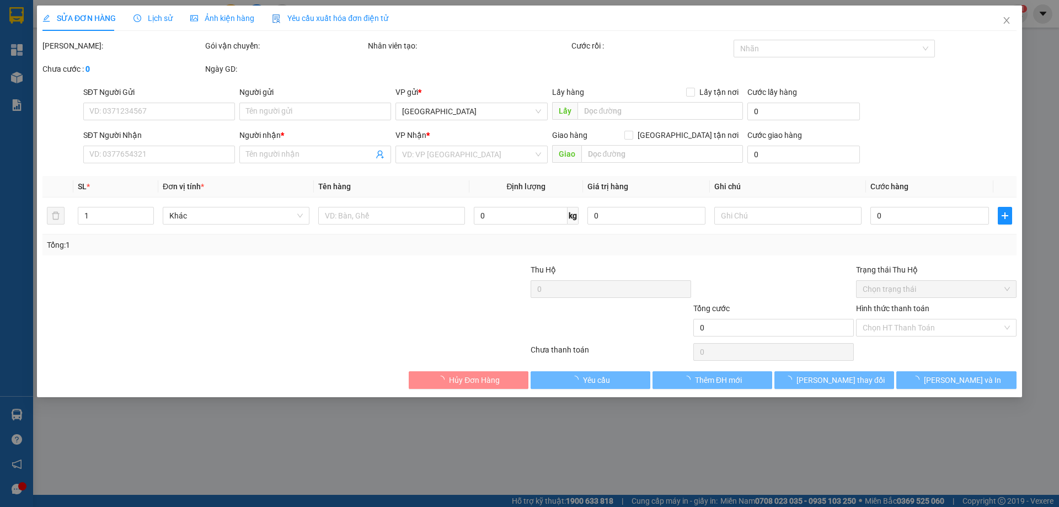
type input "TRƯỜNG"
type input "0977890833"
type input "THỌ"
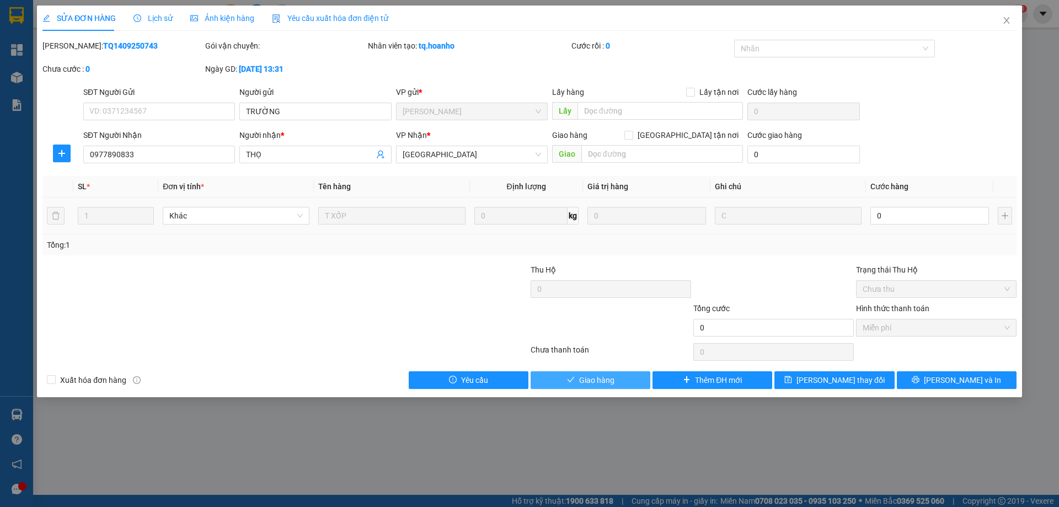
click at [574, 389] on div "SỬA ĐƠN HÀNG Lịch sử Ảnh kiện hàng Yêu cầu xuất hóa đơn điện tử Total Paid Fee …" at bounding box center [530, 202] width 986 height 392
click at [575, 386] on button "Giao hàng" at bounding box center [591, 380] width 120 height 18
